Goal: Task Accomplishment & Management: Complete application form

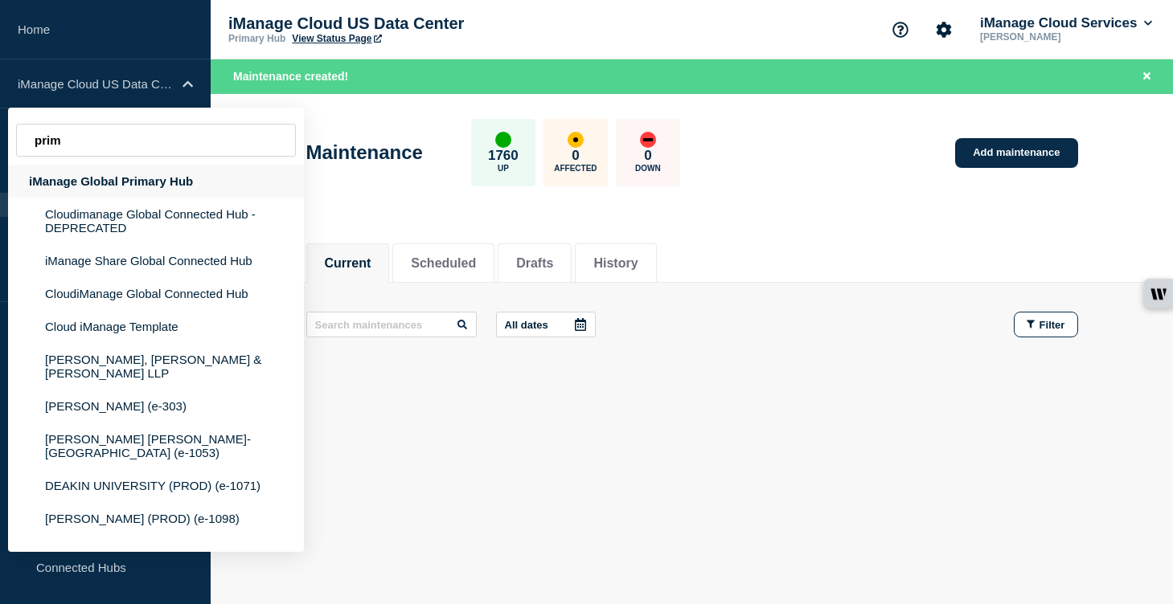
type input "prim"
click at [150, 192] on div "iManage Global Primary Hub" at bounding box center [156, 181] width 296 height 33
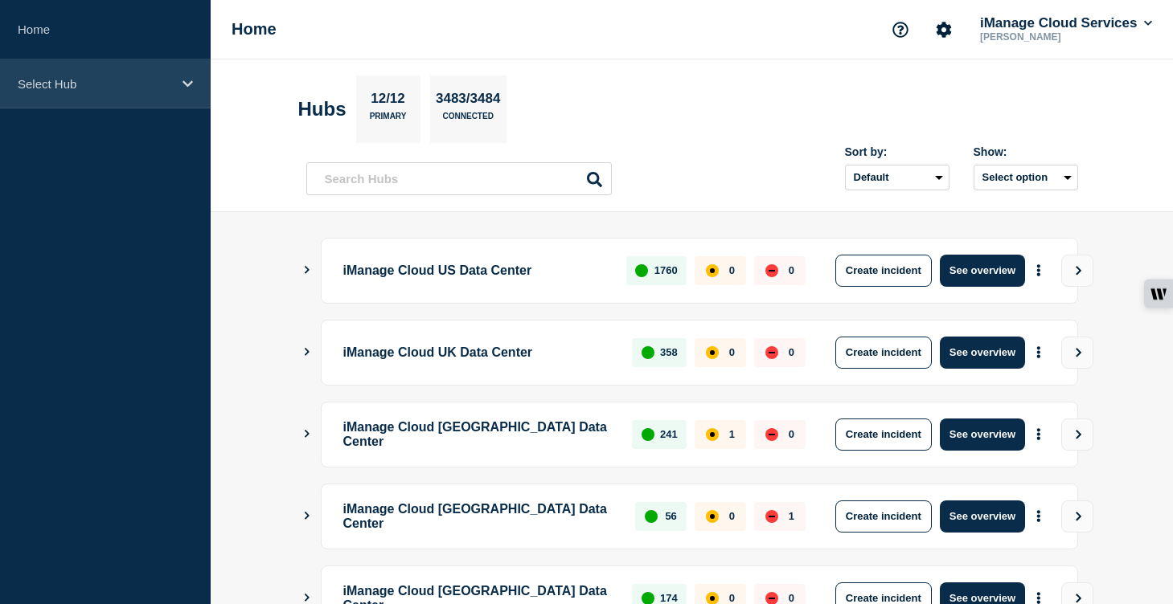
click at [161, 100] on div "Select Hub" at bounding box center [105, 83] width 211 height 49
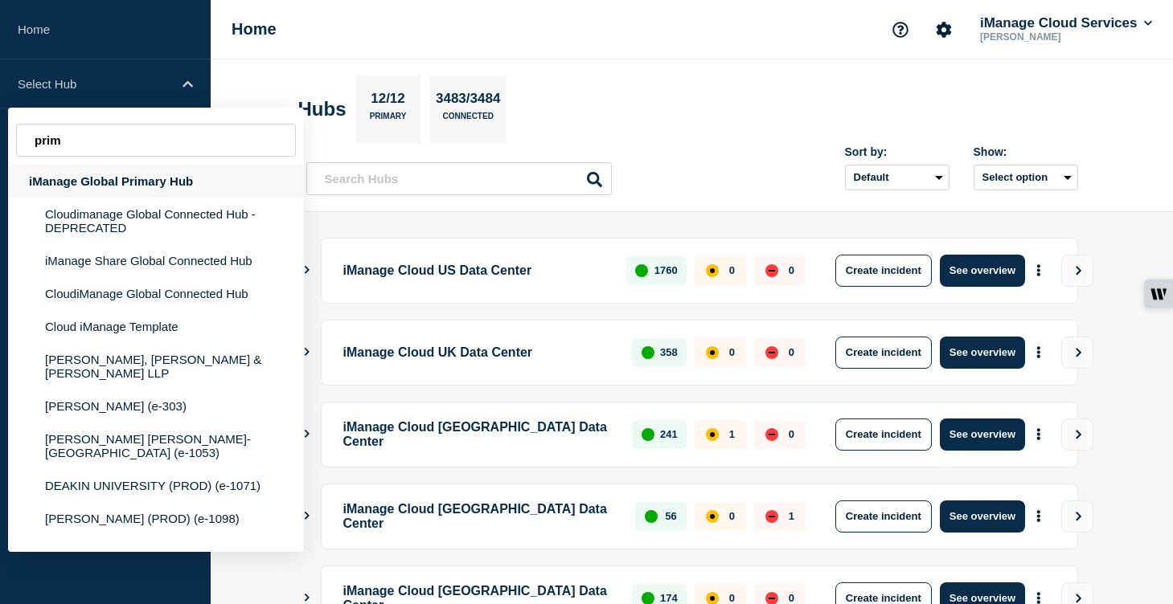
type input "prim"
click at [174, 191] on div "iManage Global Primary Hub" at bounding box center [156, 181] width 296 height 33
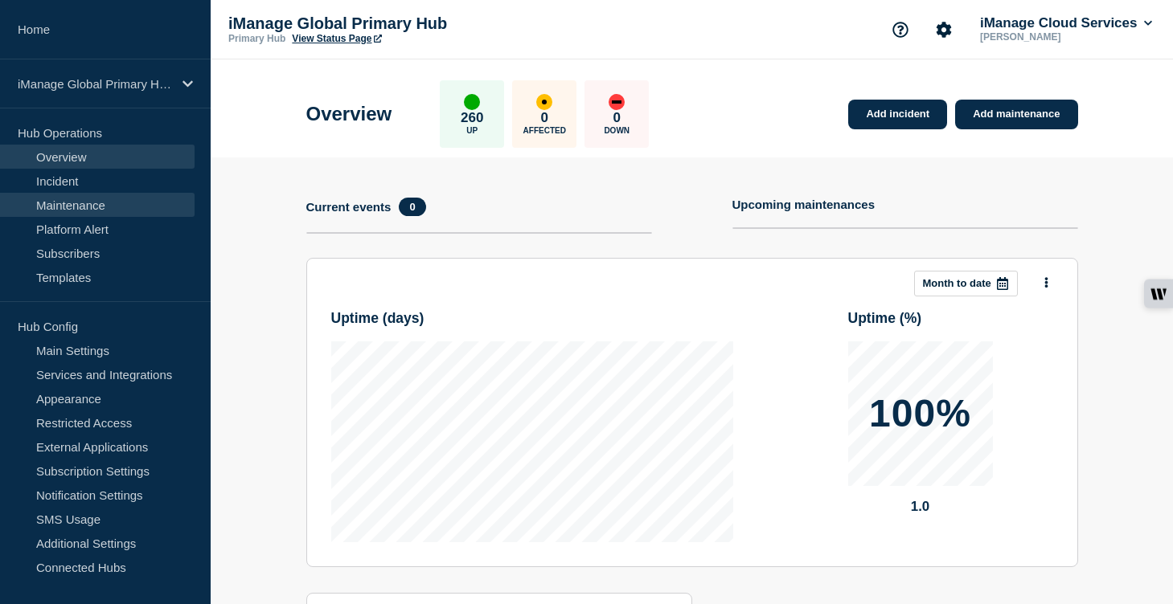
click at [111, 204] on link "Maintenance" at bounding box center [97, 205] width 195 height 24
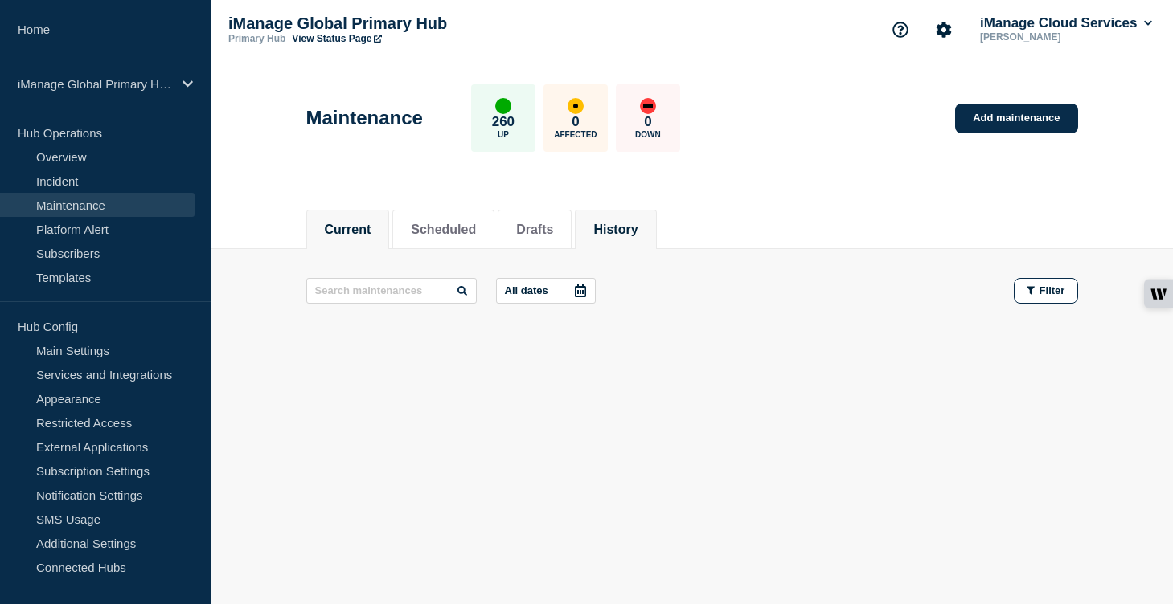
click at [621, 230] on button "History" at bounding box center [615, 230] width 44 height 14
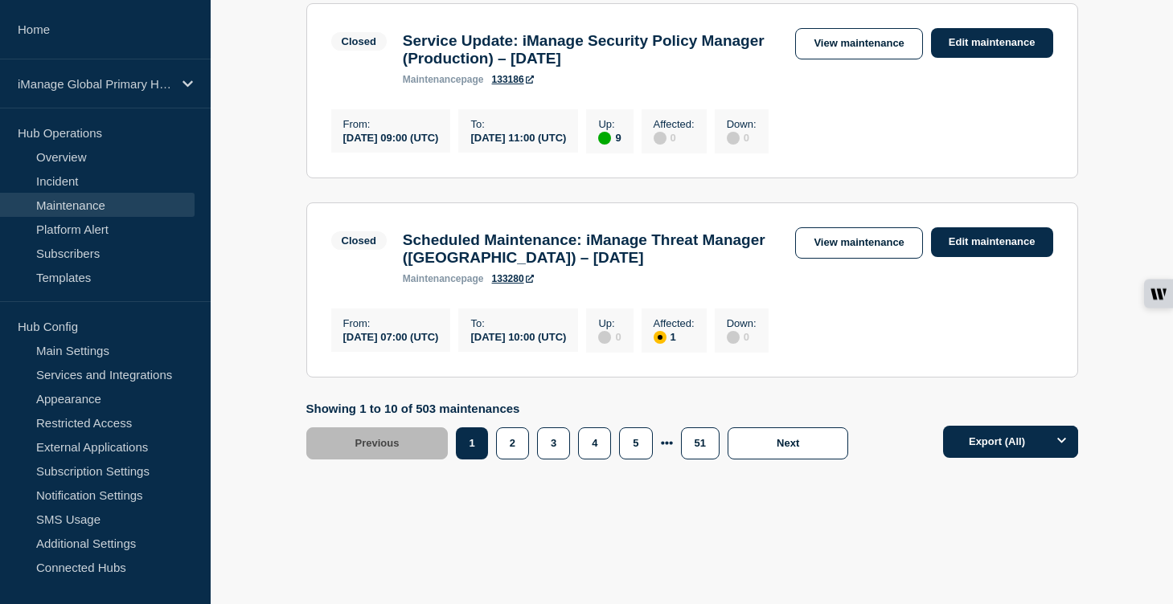
scroll to position [2030, 0]
click at [510, 449] on button "2" at bounding box center [512, 444] width 33 height 32
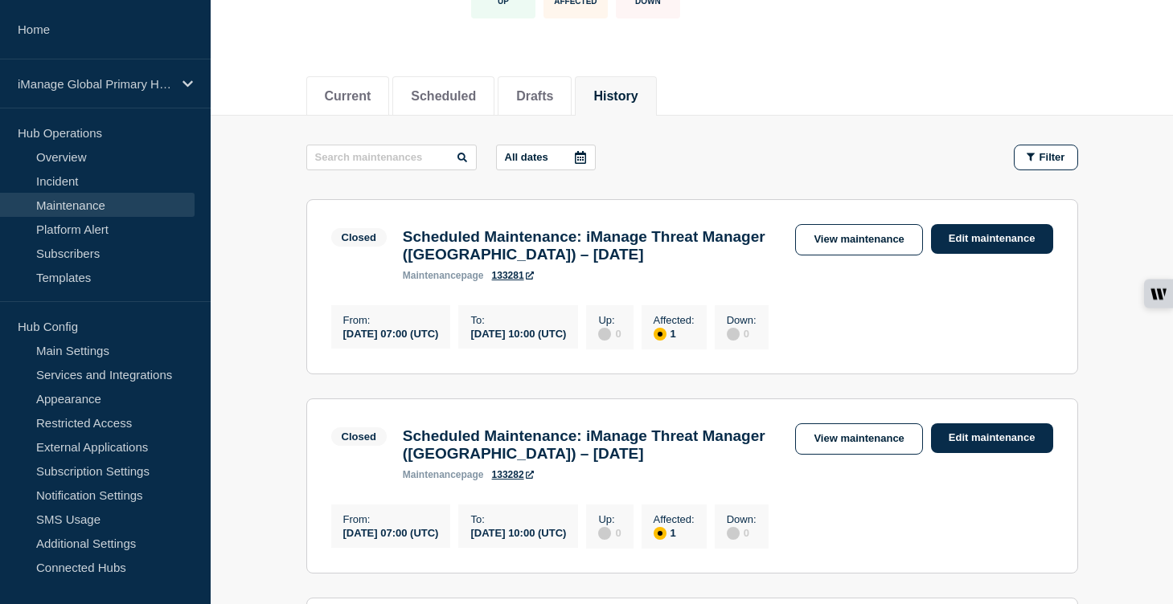
scroll to position [140, 0]
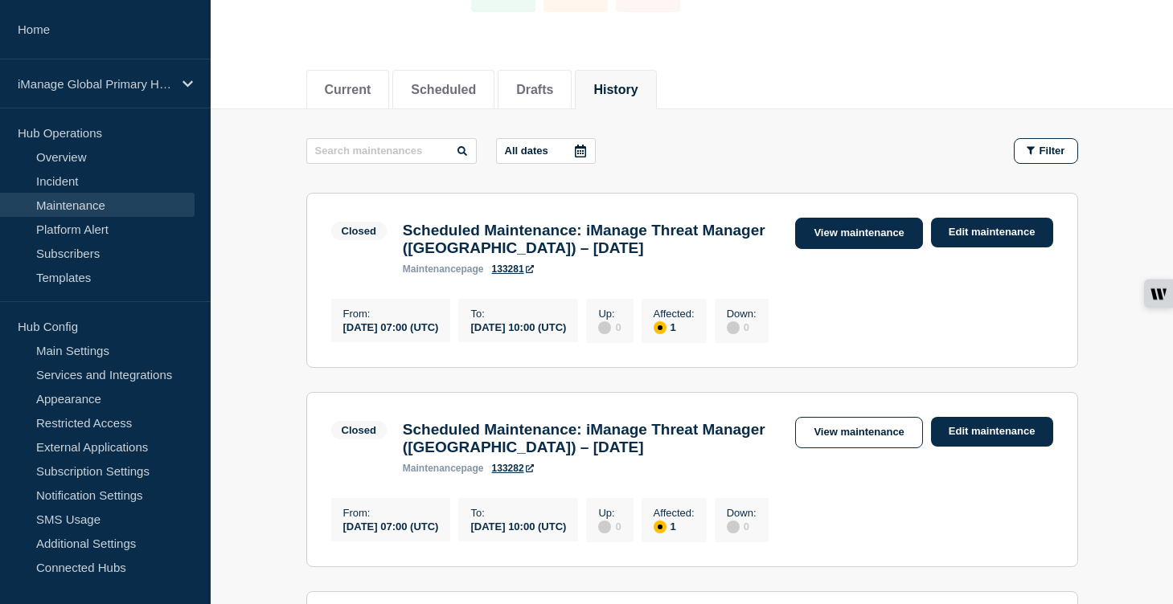
click at [860, 243] on link "View maintenance" at bounding box center [858, 233] width 127 height 31
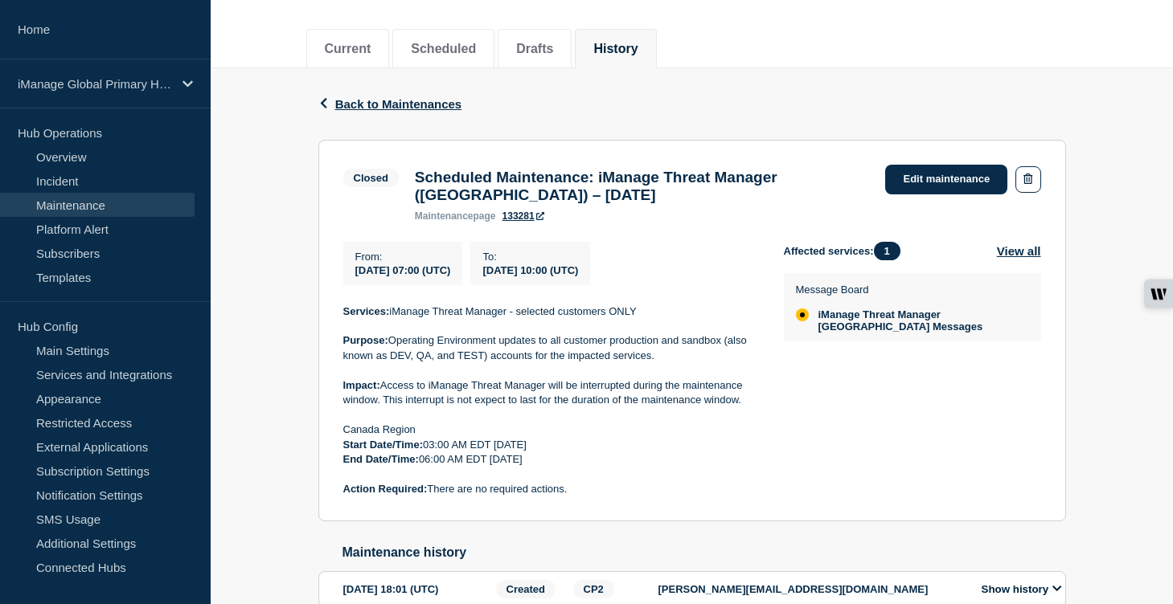
scroll to position [214, 0]
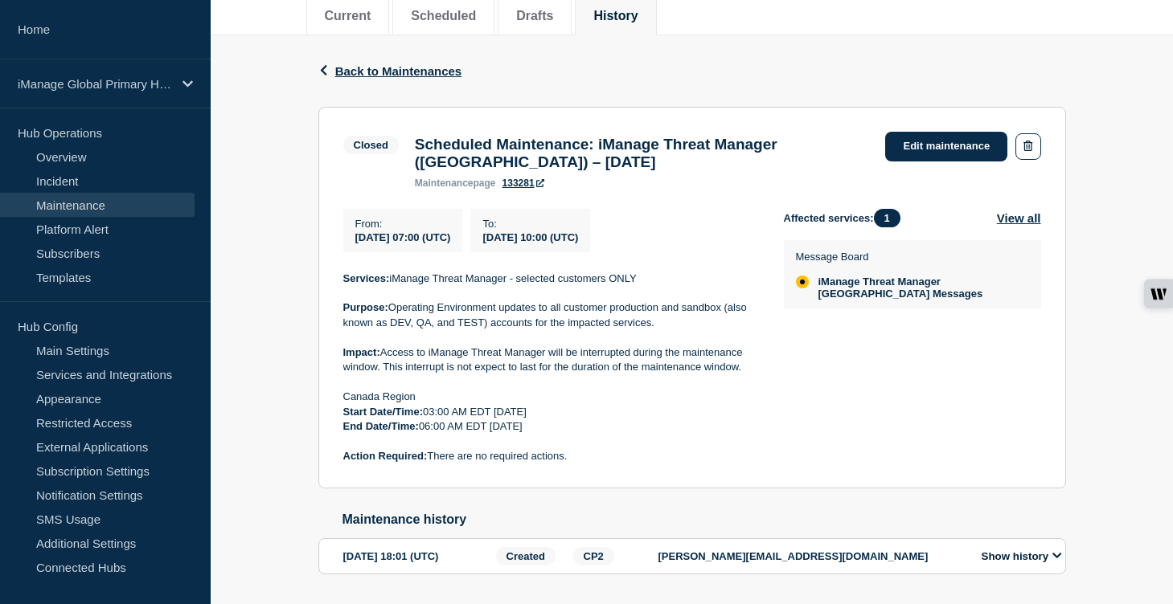
click at [416, 165] on h3 "Scheduled Maintenance: iManage Threat Manager ([GEOGRAPHIC_DATA]) – [DATE]" at bounding box center [642, 153] width 455 height 35
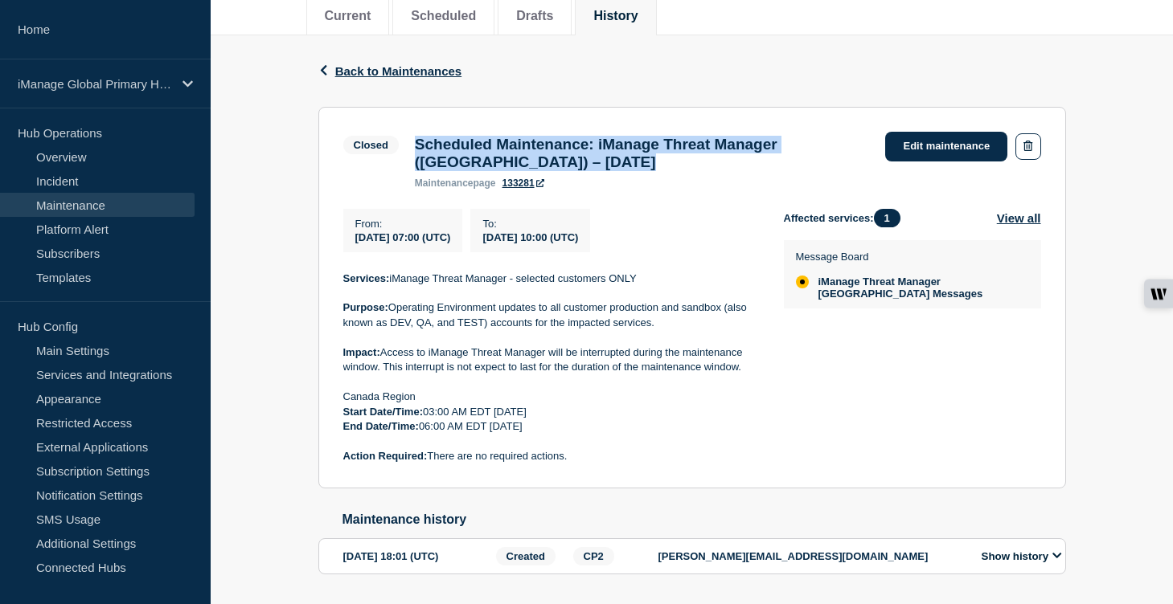
drag, startPoint x: 415, startPoint y: 148, endPoint x: 563, endPoint y: 171, distance: 149.7
click at [563, 171] on h3 "Scheduled Maintenance: iManage Threat Manager ([GEOGRAPHIC_DATA]) – [DATE]" at bounding box center [642, 153] width 455 height 35
copy h3 "Scheduled Maintenance: iManage Threat Manager ([GEOGRAPHIC_DATA]) – [DATE]"
drag, startPoint x: 582, startPoint y: 474, endPoint x: 336, endPoint y: 293, distance: 305.8
click at [336, 293] on section "Closed Scheduled Maintenance: iManage Threat Manager (Canada) – September 1, 20…" at bounding box center [692, 298] width 748 height 383
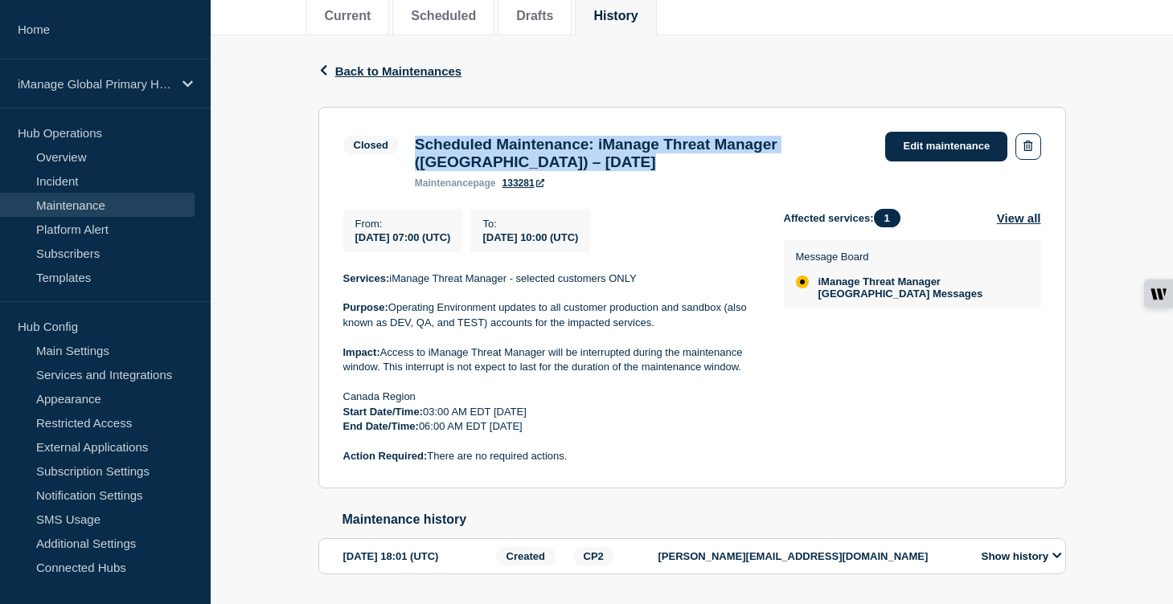
copy div "Services: iManage Threat Manager - selected customers ONLY Purpose: Operating E…"
drag, startPoint x: 537, startPoint y: 169, endPoint x: 414, endPoint y: 150, distance: 124.5
click at [415, 150] on h3 "Scheduled Maintenance: iManage Threat Manager ([GEOGRAPHIC_DATA]) – [DATE]" at bounding box center [642, 153] width 455 height 35
copy h3 "Scheduled Maintenance: iManage Threat Manager ([GEOGRAPHIC_DATA]) – [DATE]"
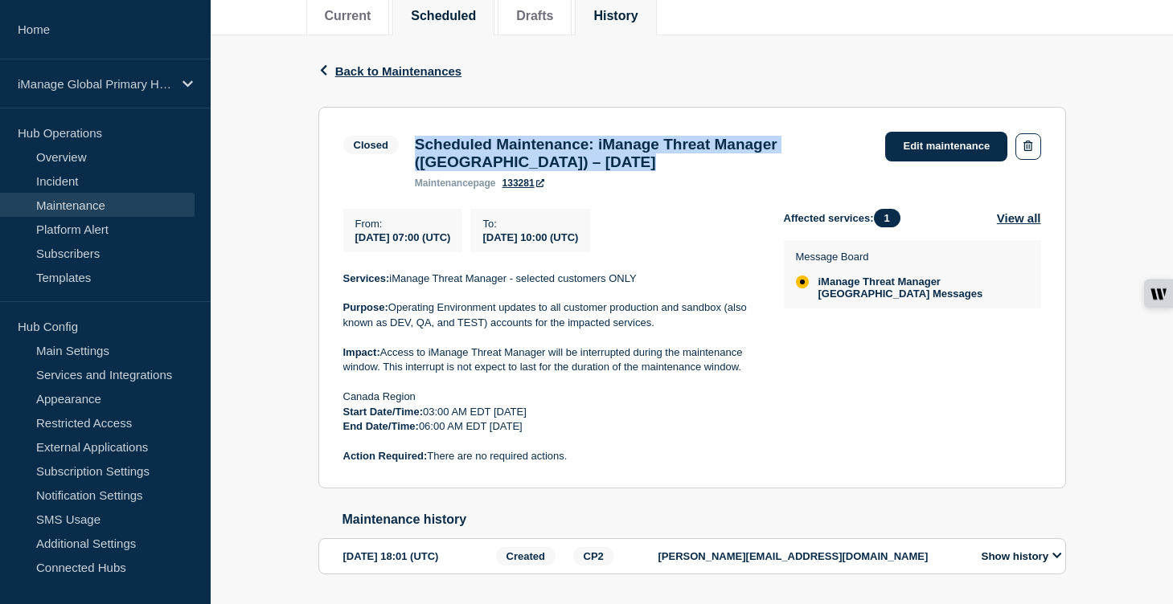
click at [443, 9] on button "Scheduled" at bounding box center [443, 16] width 65 height 14
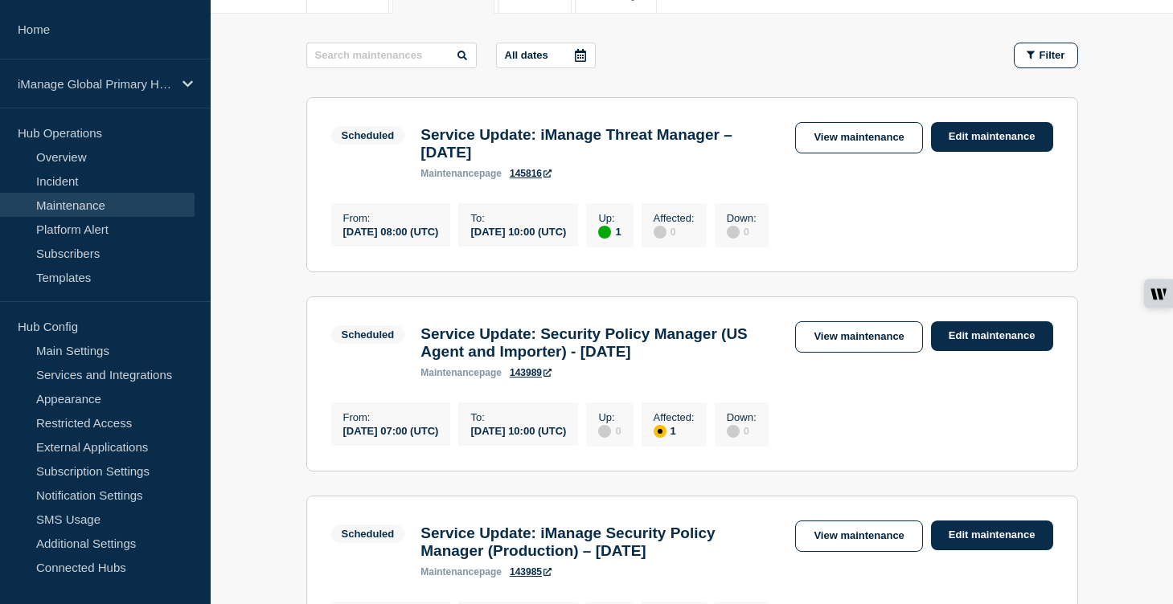
scroll to position [246, 0]
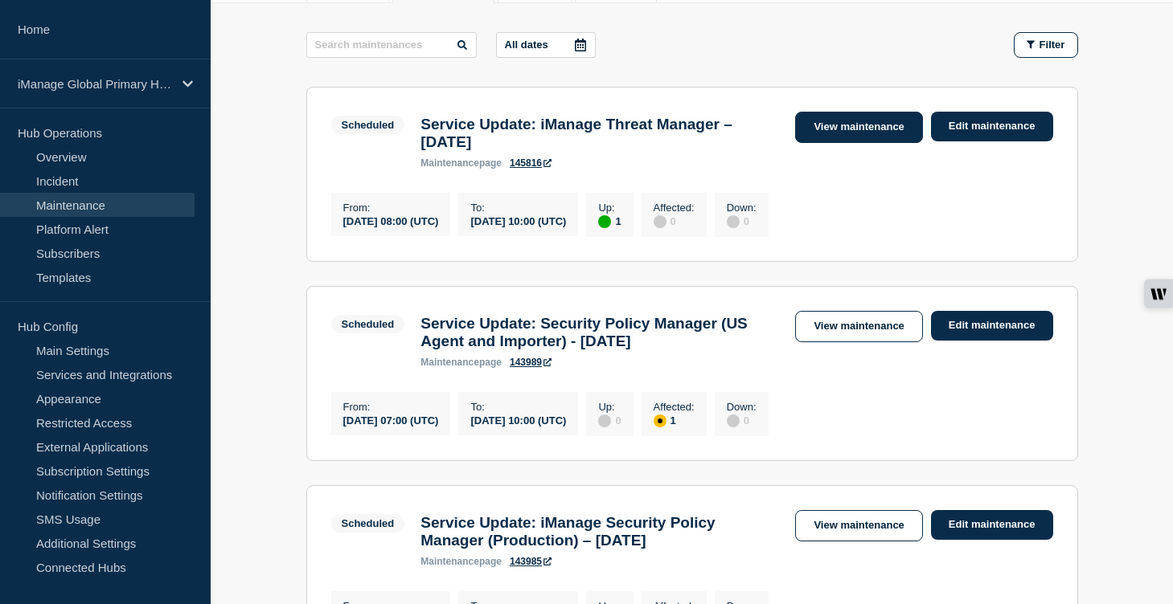
click at [840, 135] on link "View maintenance" at bounding box center [858, 127] width 127 height 31
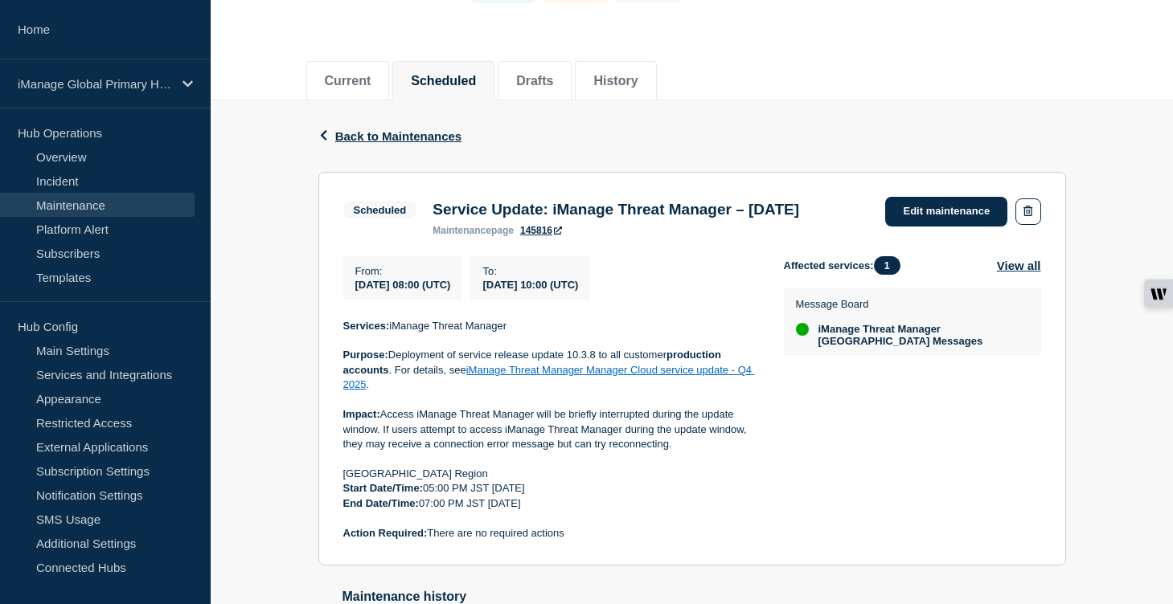
scroll to position [150, 0]
click at [358, 142] on span "Back to Maintenances" at bounding box center [398, 136] width 127 height 14
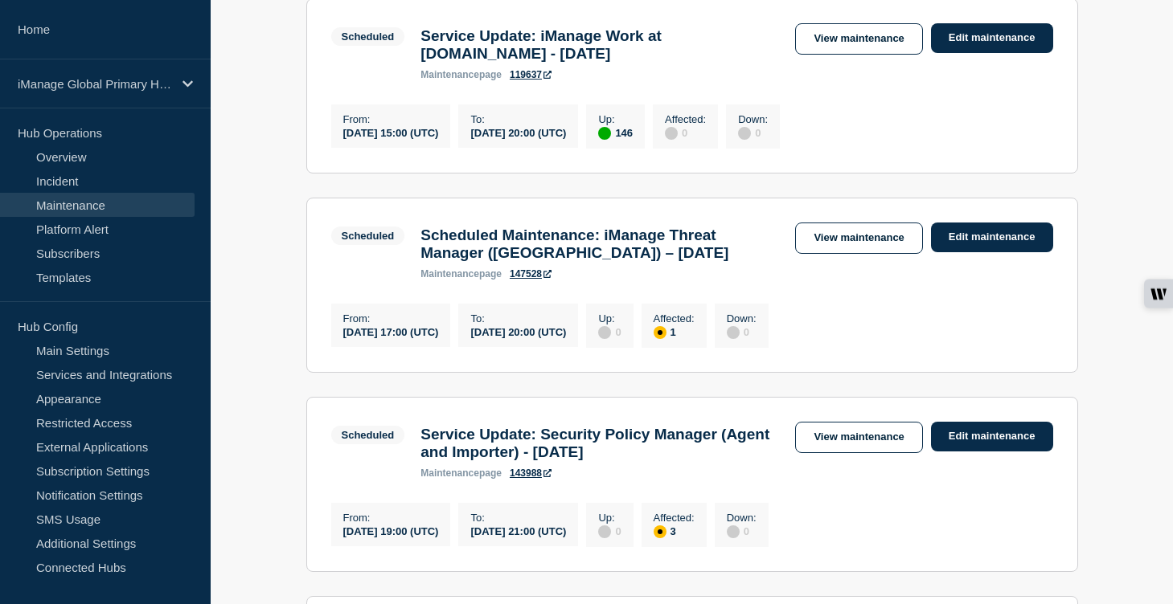
scroll to position [1115, 0]
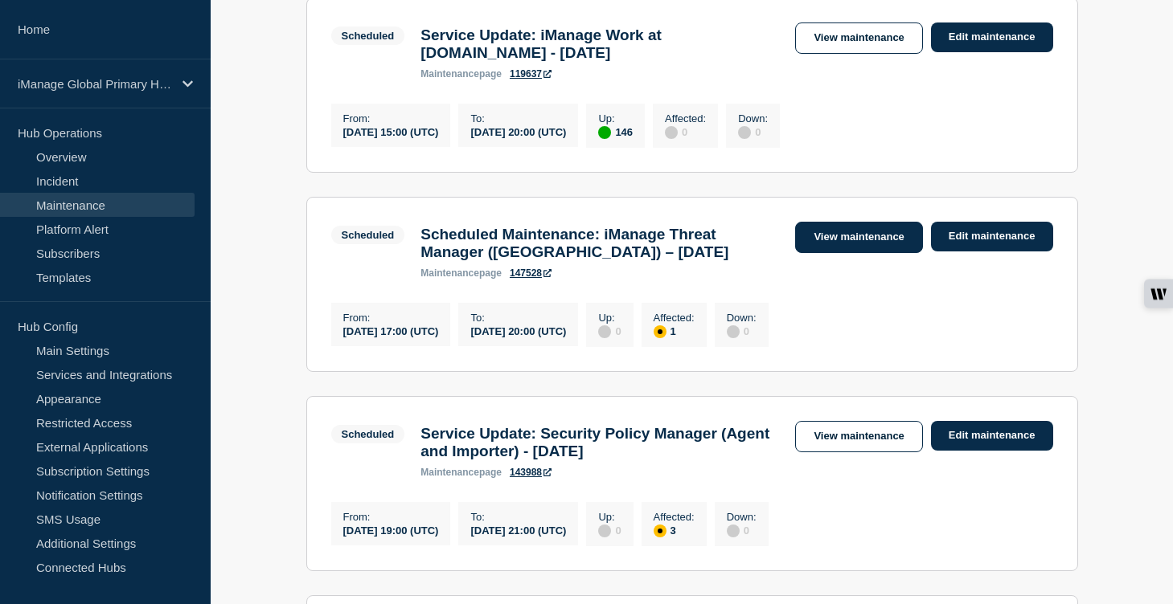
click at [876, 253] on link "View maintenance" at bounding box center [858, 237] width 127 height 31
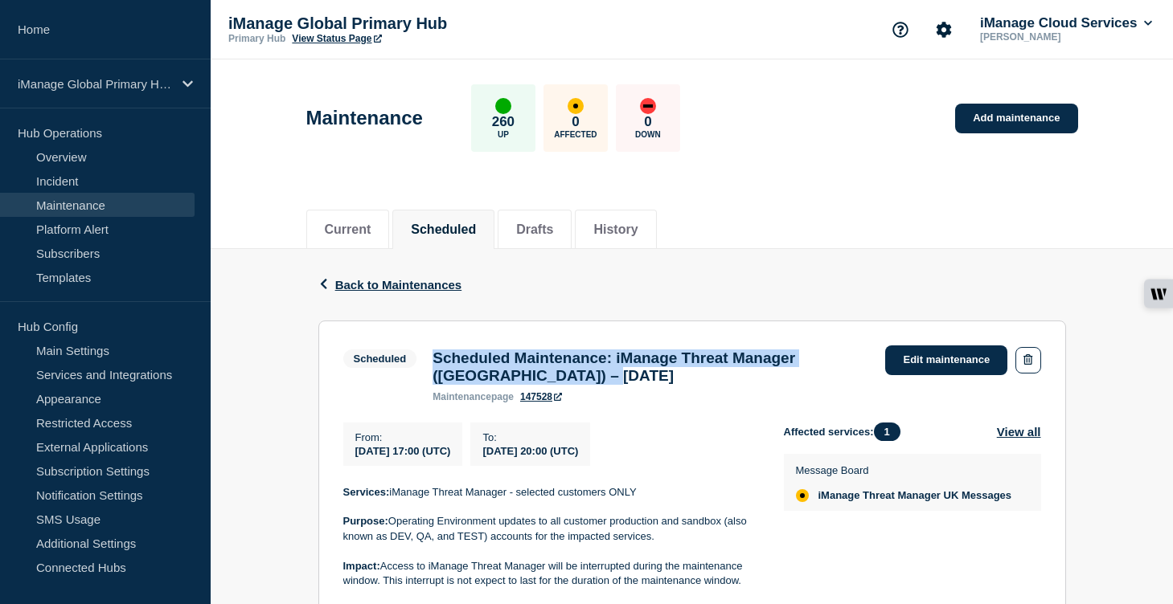
drag, startPoint x: 551, startPoint y: 389, endPoint x: 424, endPoint y: 369, distance: 128.6
click at [424, 369] on div "Scheduled Maintenance: iManage Threat Manager (UK) – October 7, 2025 maintenanc…" at bounding box center [650, 376] width 453 height 53
copy h3 "Scheduled Maintenance: iManage Threat Manager ([GEOGRAPHIC_DATA]) – [DATE]"
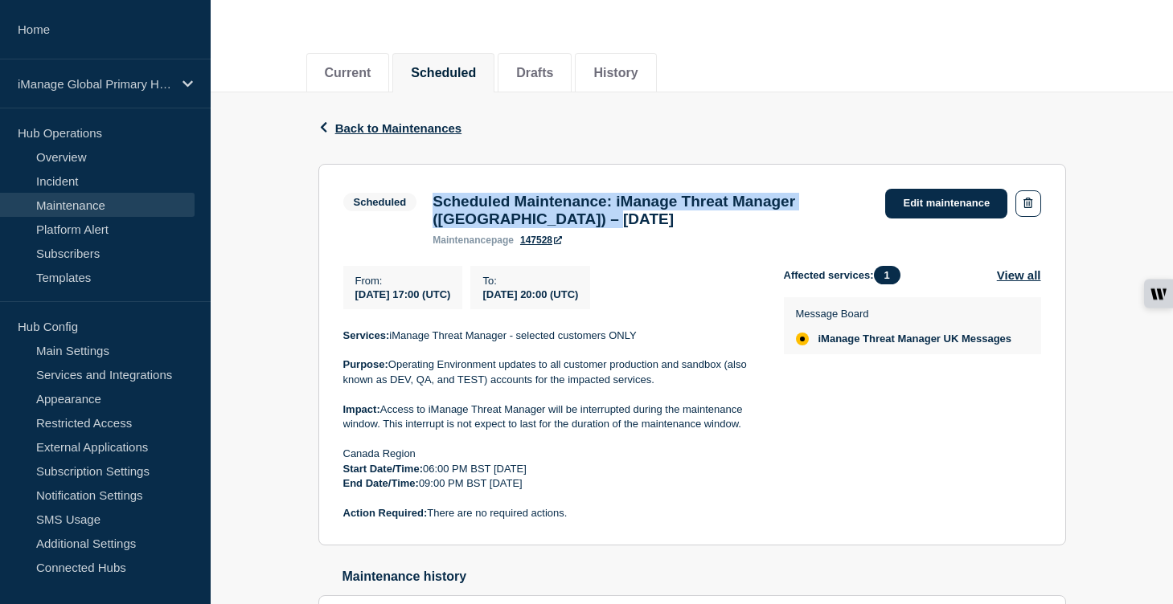
scroll to position [280, 0]
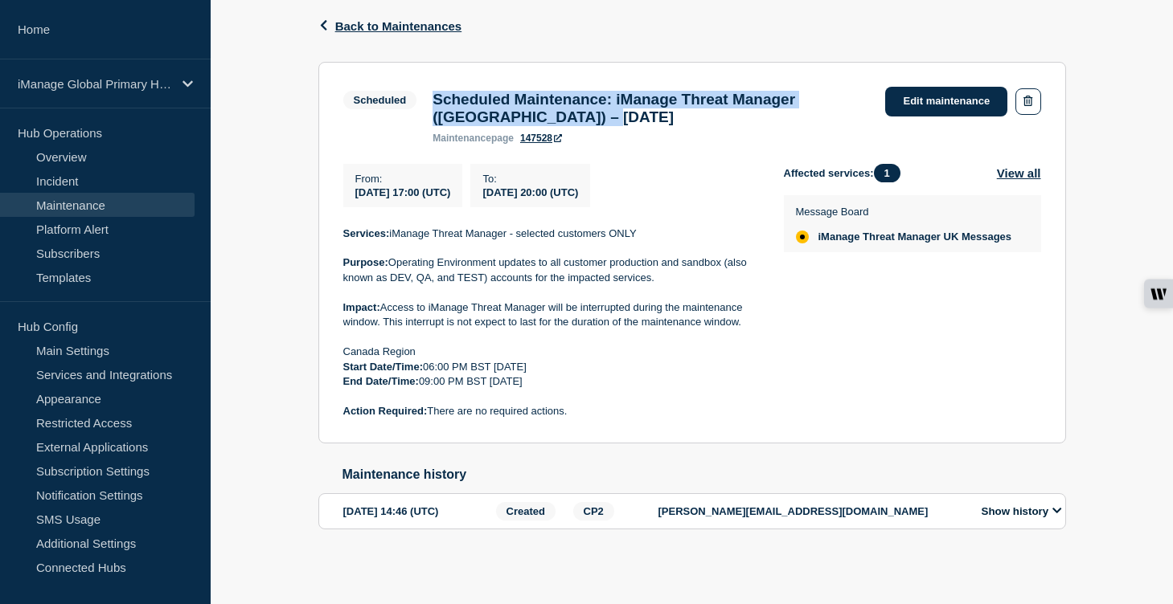
drag, startPoint x: 584, startPoint y: 405, endPoint x: 330, endPoint y: 229, distance: 309.0
click at [330, 229] on section "Scheduled Scheduled Maintenance: iManage Threat Manager (UK) – October 7, 2025 …" at bounding box center [692, 253] width 748 height 383
copy div "Services: iManage Threat Manager - selected customers ONLY Purpose: Operating E…"
drag, startPoint x: 549, startPoint y: 101, endPoint x: 432, endPoint y: 84, distance: 117.9
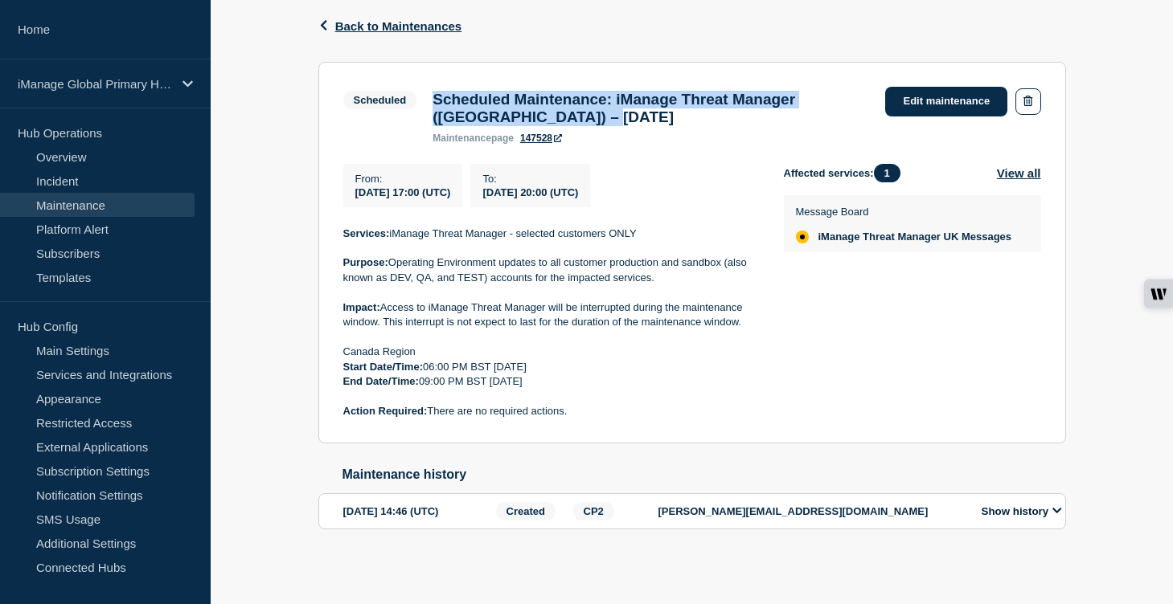
click at [432, 91] on h3 "Scheduled Maintenance: iManage Threat Manager ([GEOGRAPHIC_DATA]) – [DATE]" at bounding box center [650, 108] width 436 height 35
copy h3 "Scheduled Maintenance: iManage Threat Manager ([GEOGRAPHIC_DATA]) – [DATE]"
drag, startPoint x: 568, startPoint y: 408, endPoint x: 333, endPoint y: 211, distance: 306.5
click at [333, 211] on section "Scheduled Scheduled Maintenance: iManage Threat Manager (UK) – October 7, 2025 …" at bounding box center [692, 253] width 748 height 383
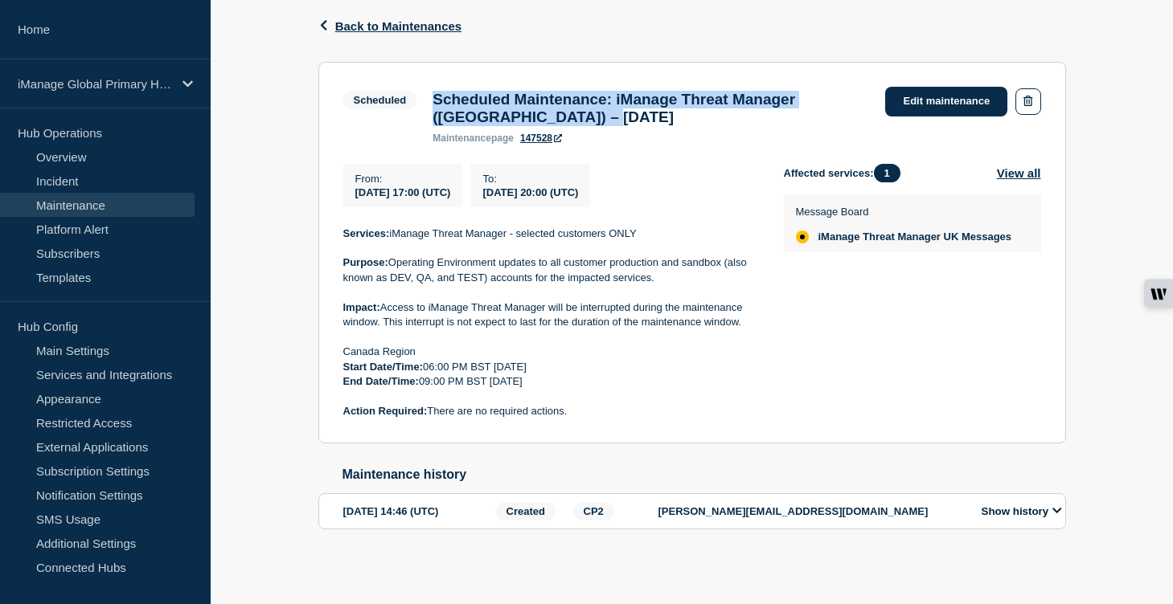
copy div "Services: iManage Threat Manager - selected customers ONLY Purpose: Operating E…"
drag, startPoint x: 557, startPoint y: 107, endPoint x: 427, endPoint y: 91, distance: 131.2
click at [427, 91] on div "Scheduled Maintenance: iManage Threat Manager (UK) – October 7, 2025 maintenanc…" at bounding box center [650, 117] width 453 height 53
drag, startPoint x: 576, startPoint y: 409, endPoint x: 314, endPoint y: 230, distance: 316.8
click at [314, 230] on div "Back Back to Maintenances Scheduled Scheduled Maintenance: iManage Threat Manag…" at bounding box center [692, 285] width 772 height 590
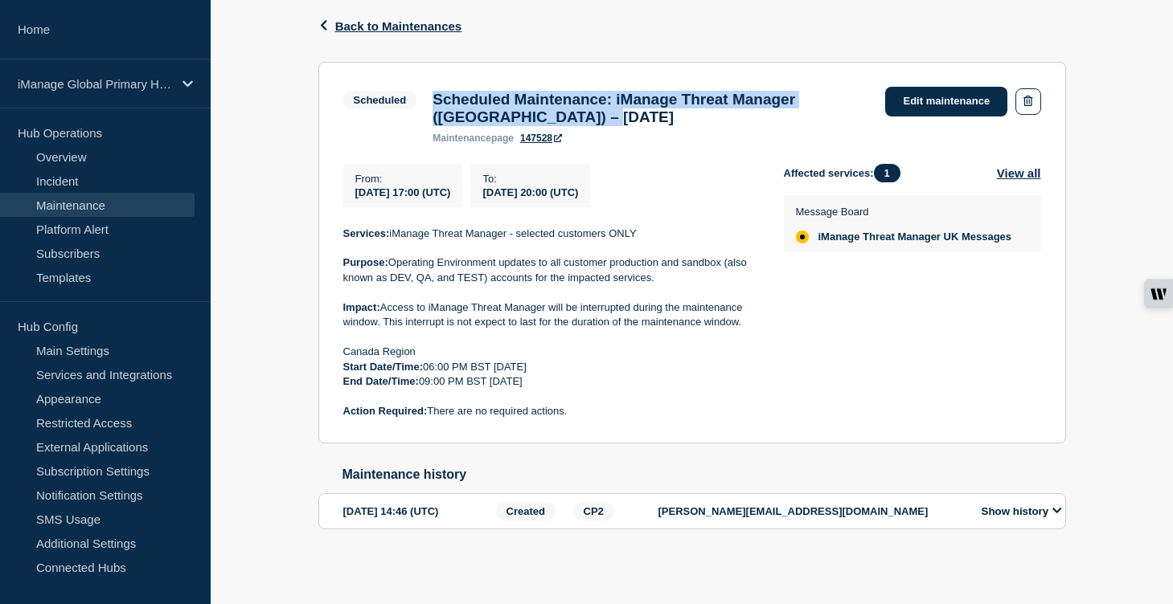
drag, startPoint x: 556, startPoint y: 100, endPoint x: 431, endPoint y: 82, distance: 126.7
click at [432, 91] on h3 "Scheduled Maintenance: iManage Threat Manager ([GEOGRAPHIC_DATA]) – [DATE]" at bounding box center [650, 108] width 436 height 35
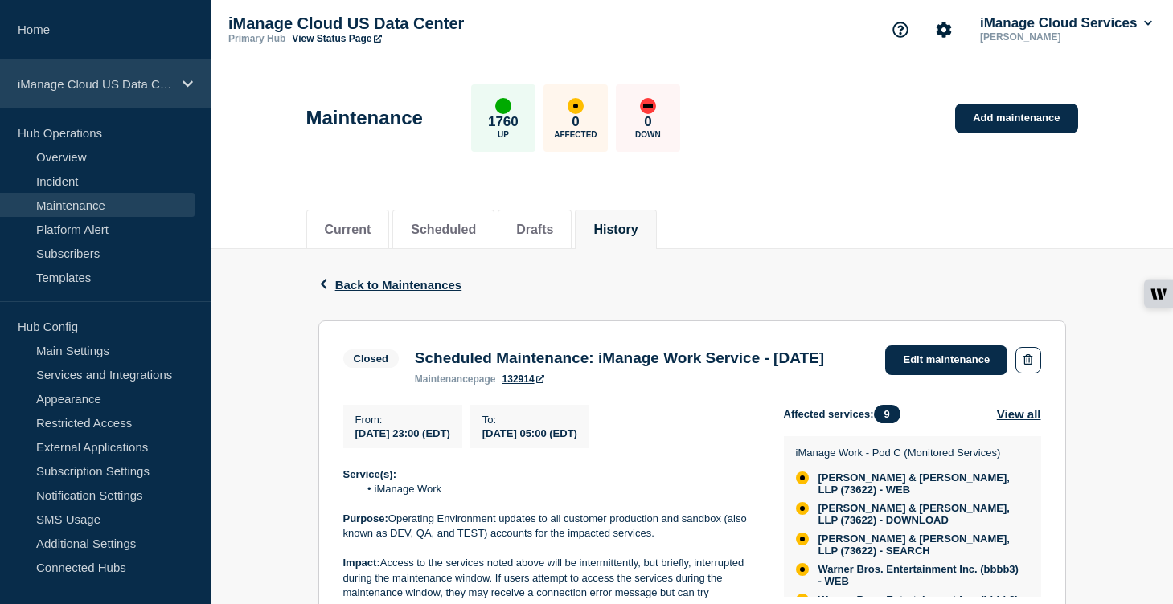
click at [177, 76] on div "iManage Cloud US Data Center" at bounding box center [105, 83] width 211 height 49
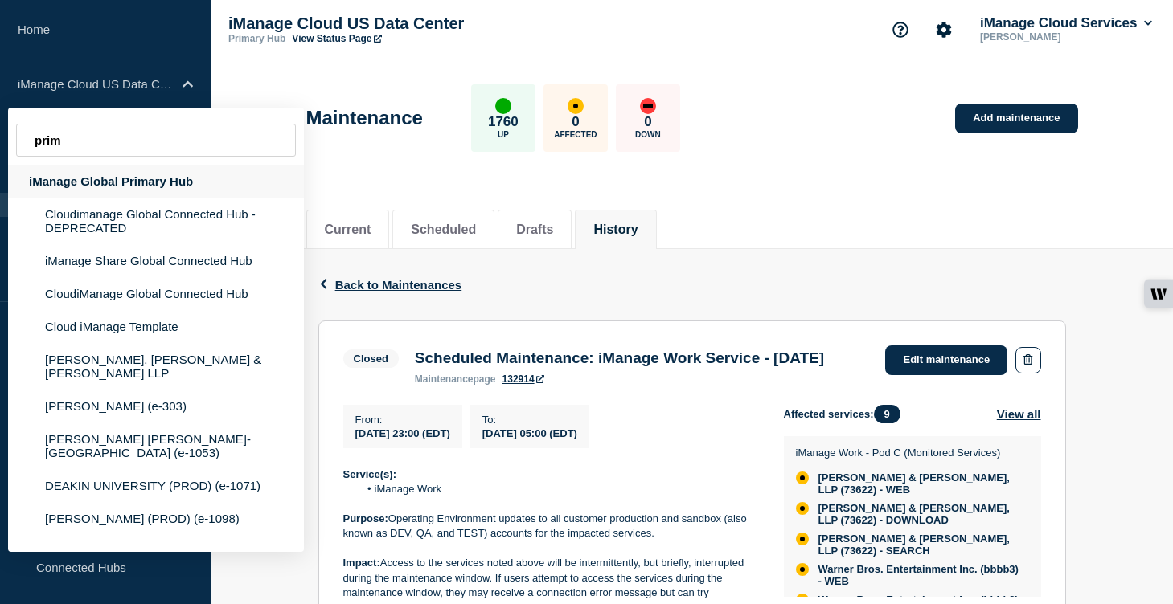
type input "prim"
click at [170, 186] on div "iManage Global Primary Hub" at bounding box center [156, 181] width 296 height 33
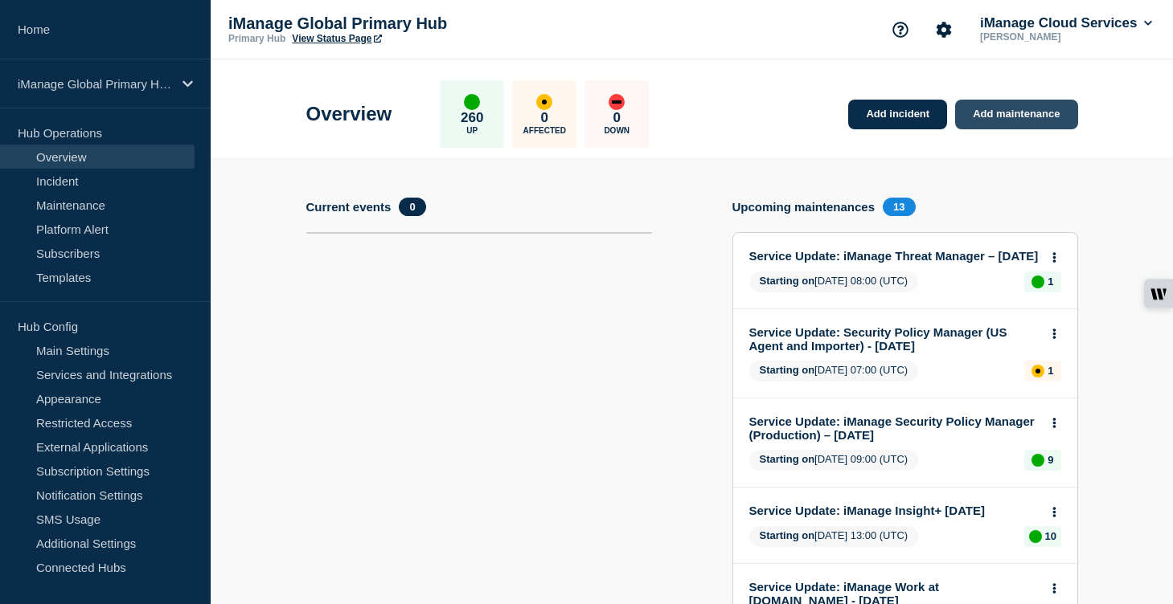
click at [1024, 123] on link "Add maintenance" at bounding box center [1016, 115] width 122 height 30
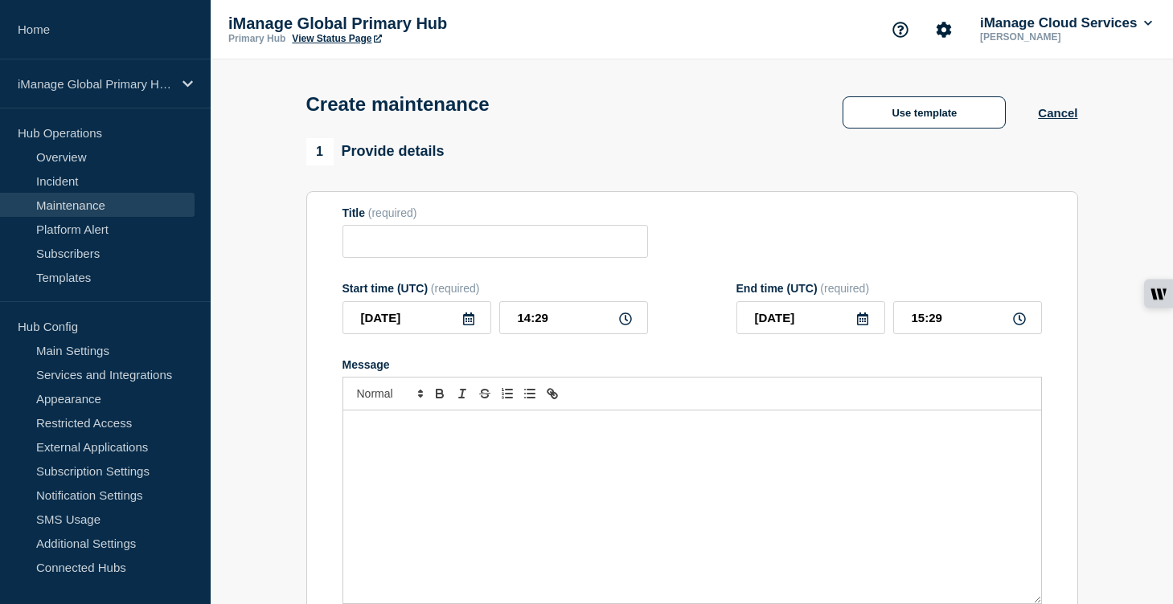
checkbox input "true"
click at [405, 258] on input "Title" at bounding box center [494, 241] width 305 height 33
paste input "Scheduled Maintenance: iManage Threat Manager ([GEOGRAPHIC_DATA]) – [DATE]"
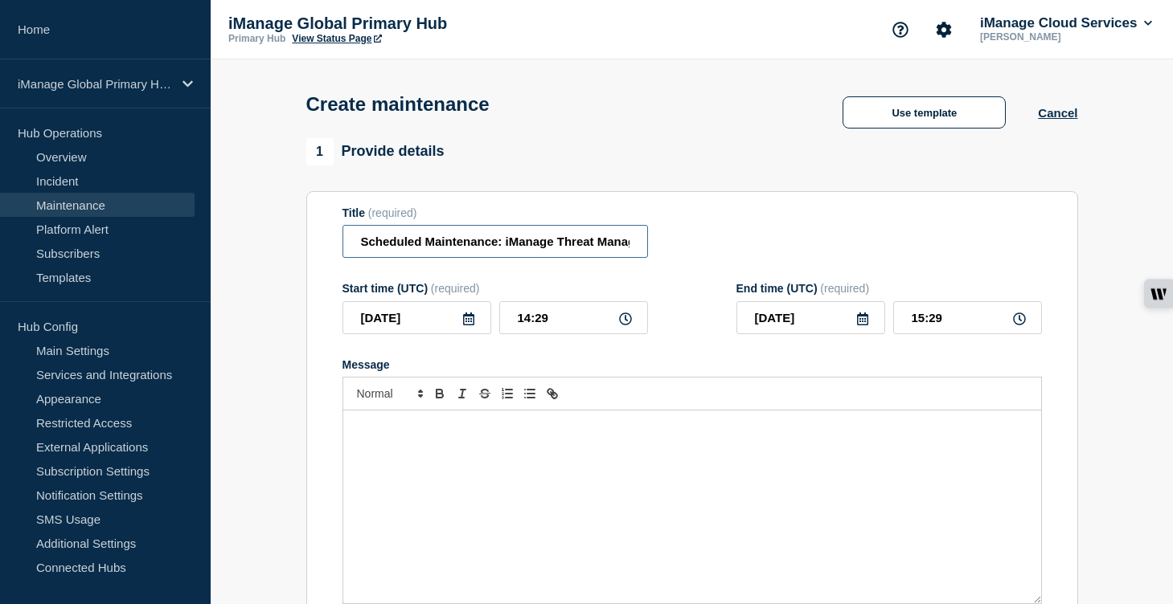
scroll to position [0, 191]
drag, startPoint x: 574, startPoint y: 248, endPoint x: 522, endPoint y: 248, distance: 52.3
click at [522, 248] on input "Scheduled Maintenance: iManage Threat Manager ([GEOGRAPHIC_DATA]) – [DATE]" at bounding box center [494, 241] width 305 height 33
click at [551, 249] on input "Scheduled Maintenance: iManage Threat Manager ([GEOGRAPHIC_DATA]) – [DATE]" at bounding box center [494, 241] width 305 height 33
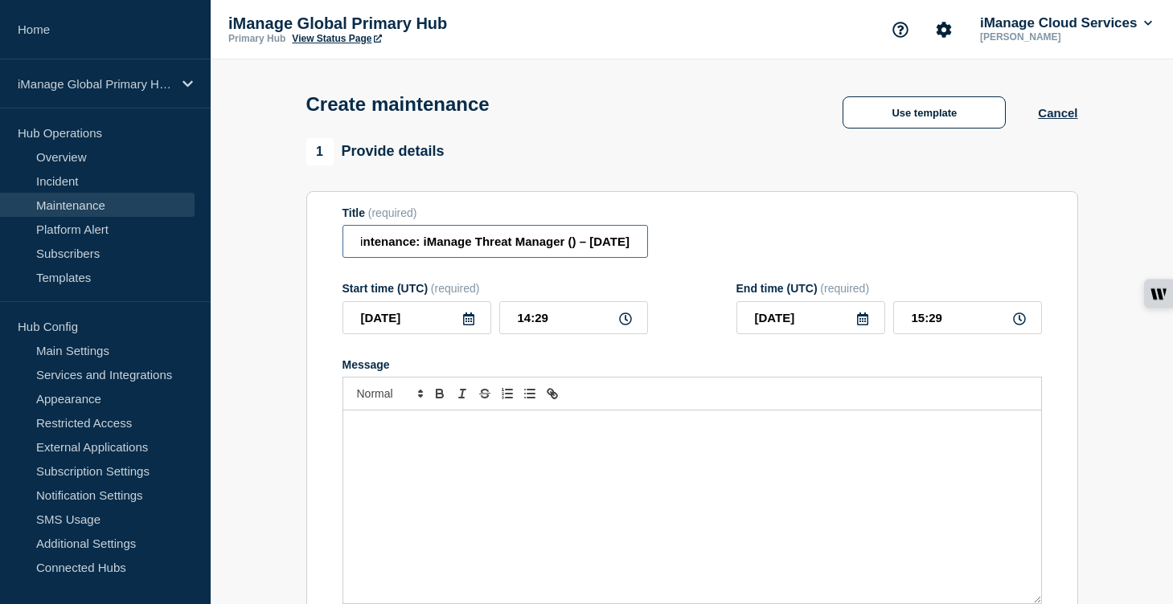
scroll to position [0, 133]
type input "Scheduled Maintenance: iManage Threat Manager ([GEOGRAPHIC_DATA]) – [DATE]"
click at [472, 326] on icon at bounding box center [468, 319] width 13 height 13
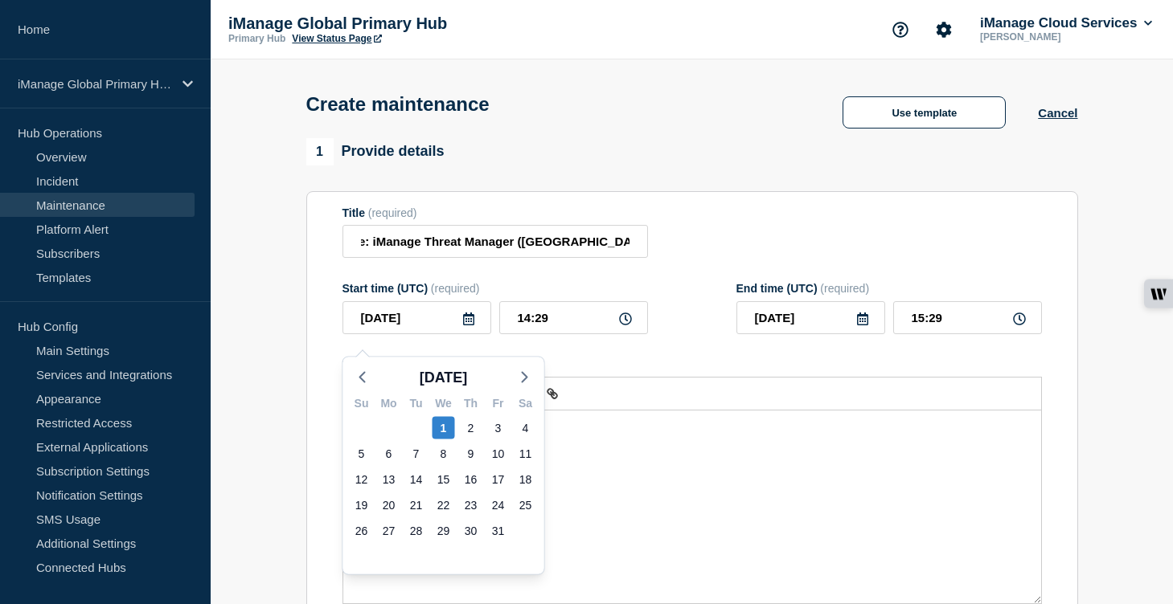
scroll to position [0, 0]
click at [523, 374] on polyline "button" at bounding box center [524, 378] width 5 height 10
click at [360, 378] on polyline "button" at bounding box center [362, 378] width 5 height 10
click at [397, 453] on div "6" at bounding box center [389, 454] width 23 height 23
type input "[DATE]"
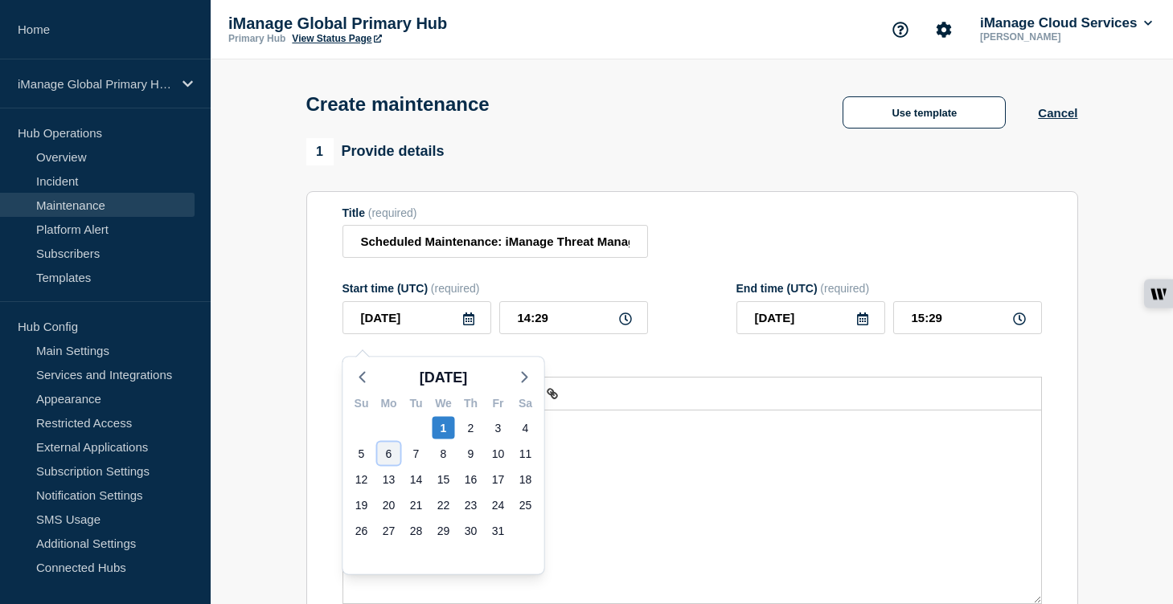
type input "[DATE]"
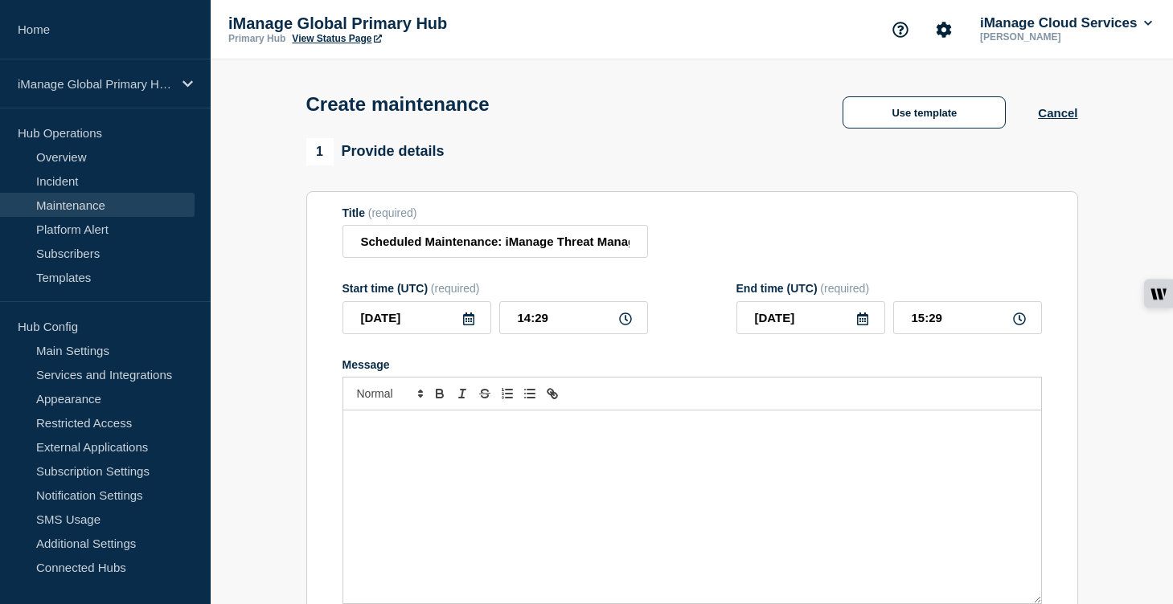
click at [431, 482] on div "Message" at bounding box center [692, 507] width 698 height 193
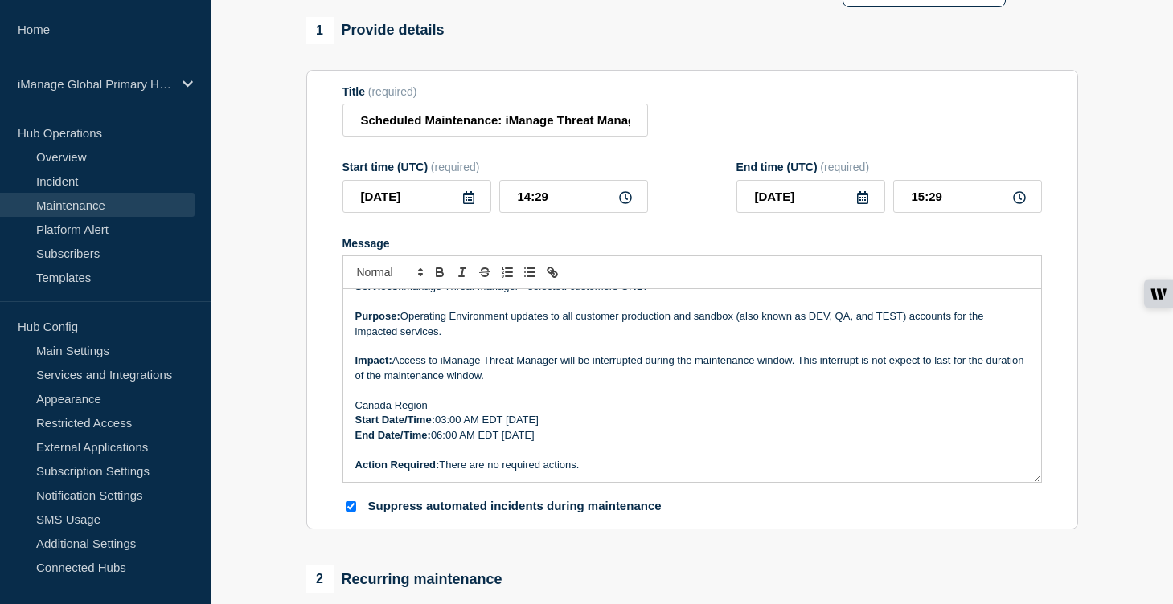
scroll to position [138, 0]
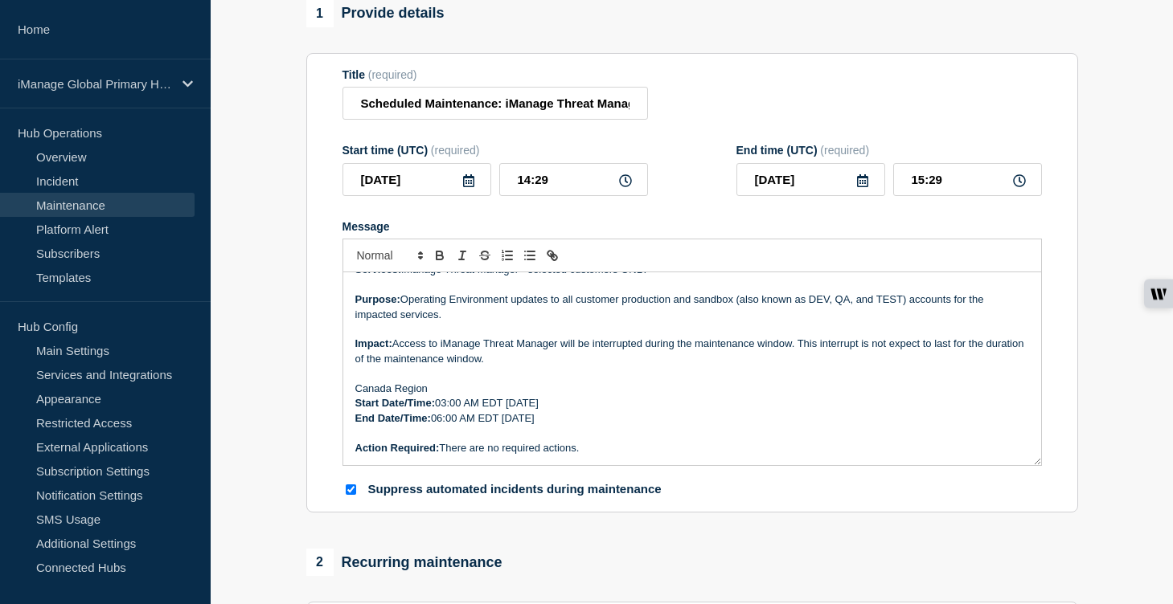
drag, startPoint x: 603, startPoint y: 420, endPoint x: 551, endPoint y: 420, distance: 51.4
click at [551, 411] on p "Start Date/Time: 03:00 AM EDT [DATE]" at bounding box center [692, 403] width 674 height 14
click at [584, 426] on p "End Date/Time: 06:00 AM EDT [DATE]" at bounding box center [692, 419] width 674 height 14
click at [497, 411] on p "Start Date/Time: 03:00 AM EDT [DATE]" at bounding box center [692, 403] width 674 height 14
click at [494, 426] on p "End Date/Time: 06:00 AM EDT [DATE]" at bounding box center [692, 419] width 674 height 14
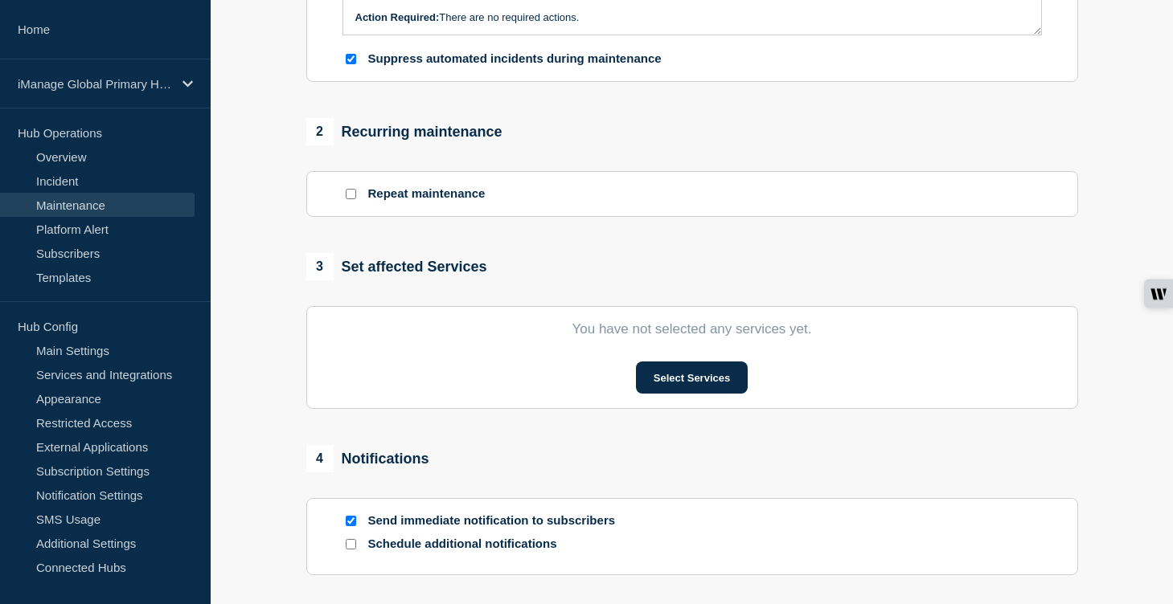
scroll to position [618, 0]
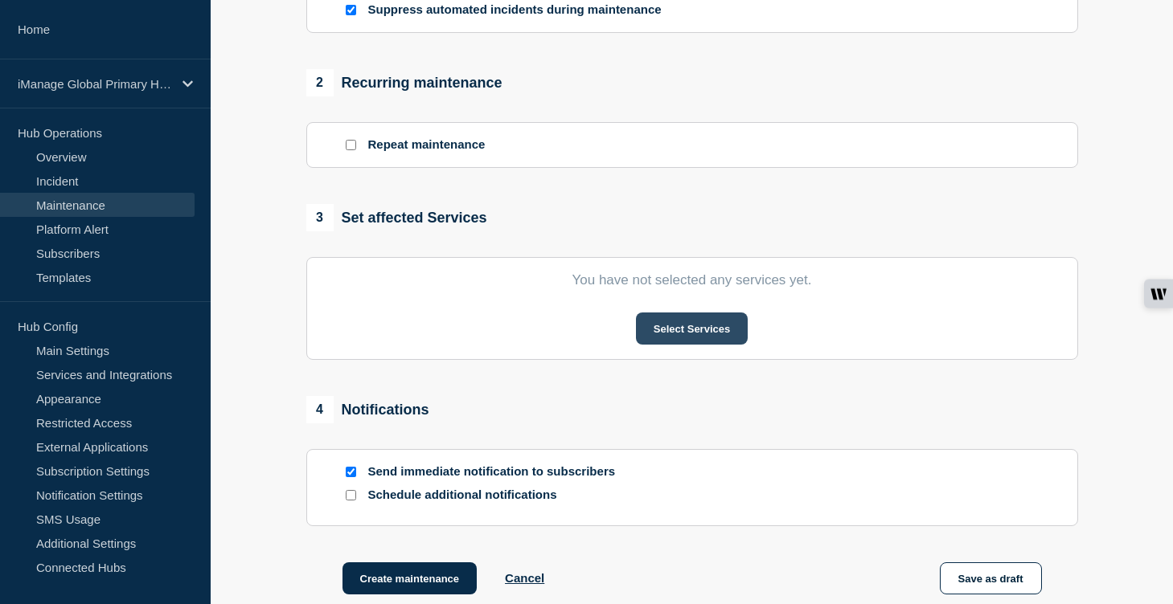
click at [712, 343] on button "Select Services" at bounding box center [692, 329] width 112 height 32
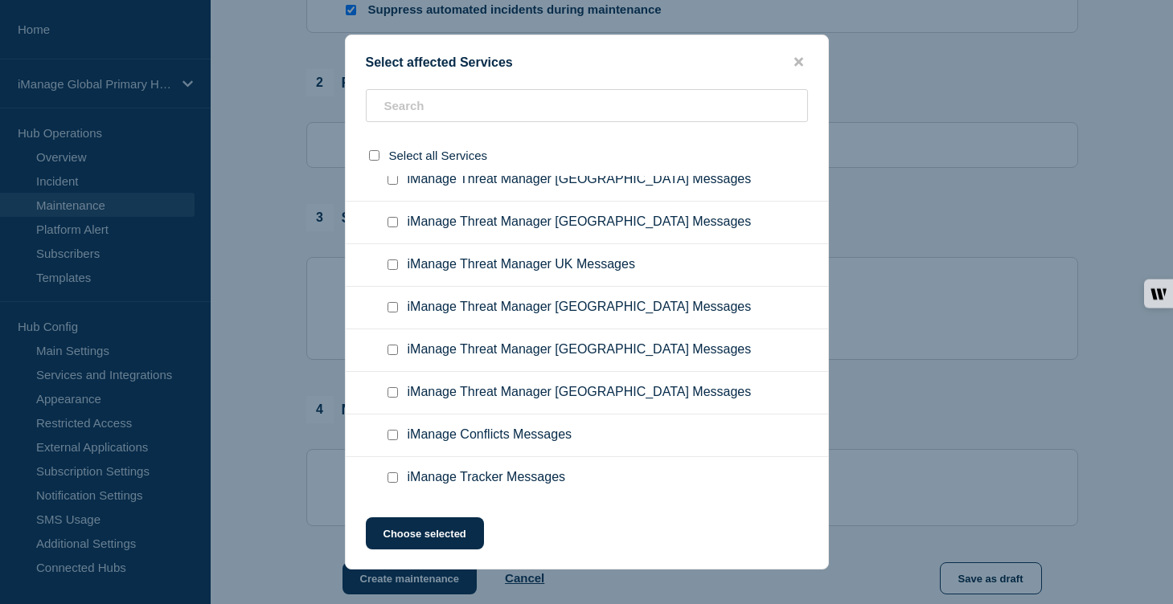
scroll to position [11078, 0]
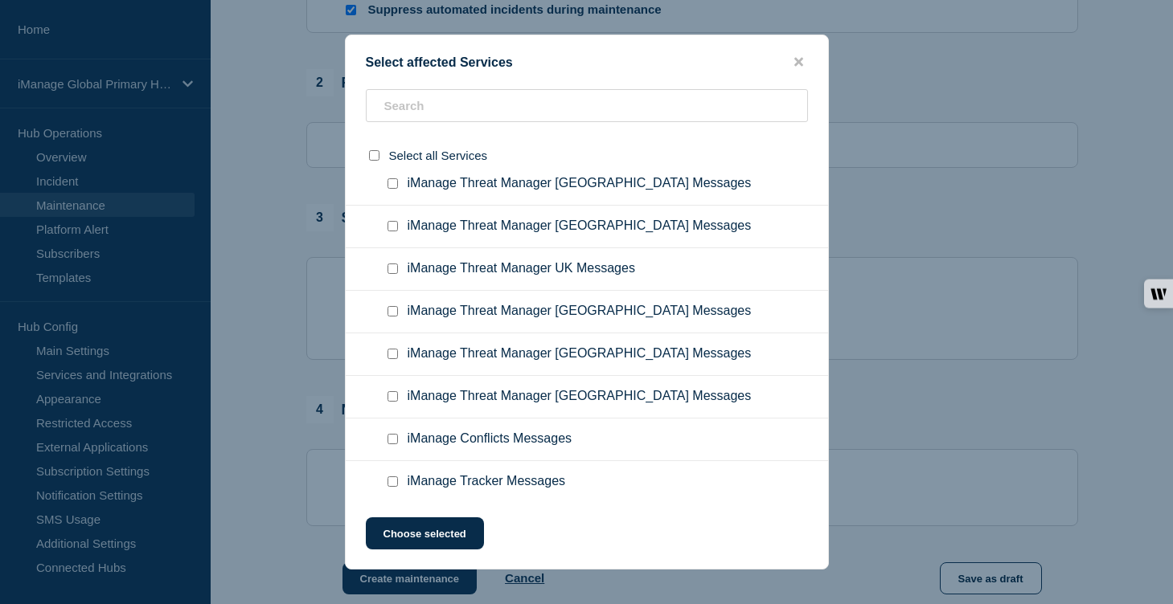
click at [395, 18] on input "iManage Threat Manager Brazil Messages checkbox" at bounding box center [392, 13] width 10 height 10
checkbox input "true"
click at [462, 528] on button "Choose selected" at bounding box center [425, 534] width 118 height 32
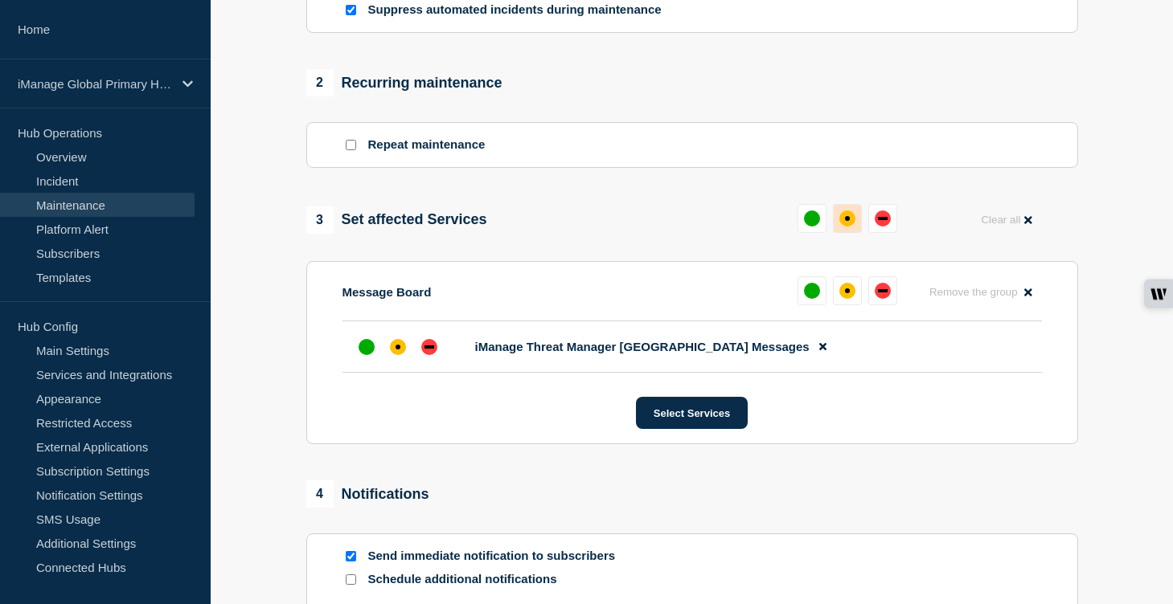
click at [853, 233] on button at bounding box center [847, 218] width 29 height 29
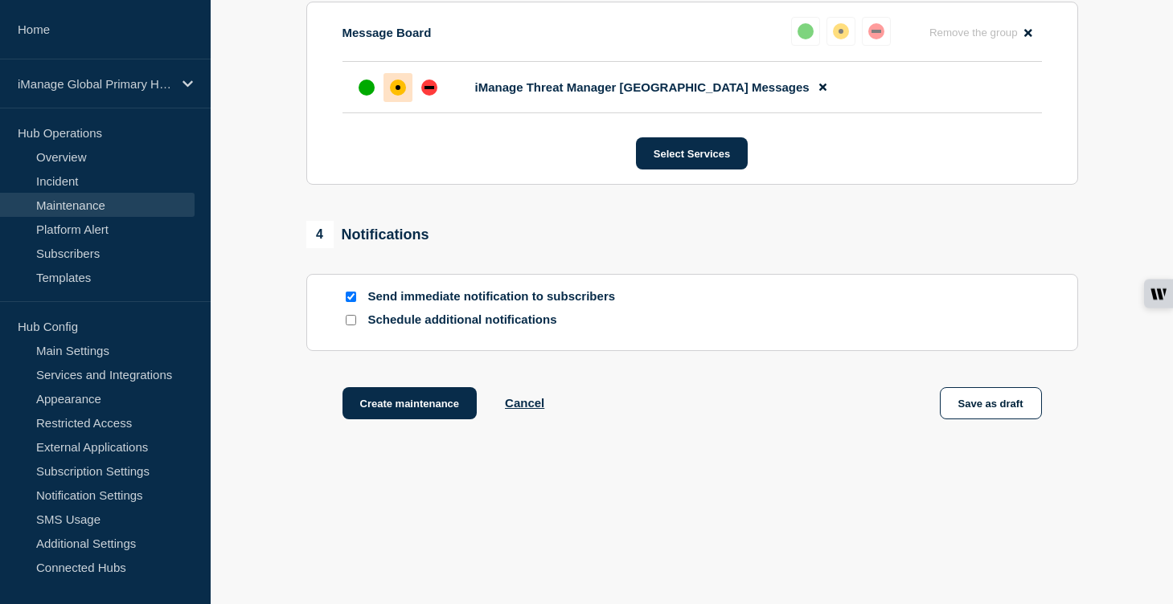
scroll to position [909, 0]
click at [352, 321] on input "Schedule additional notifications" at bounding box center [351, 320] width 10 height 10
checkbox input "true"
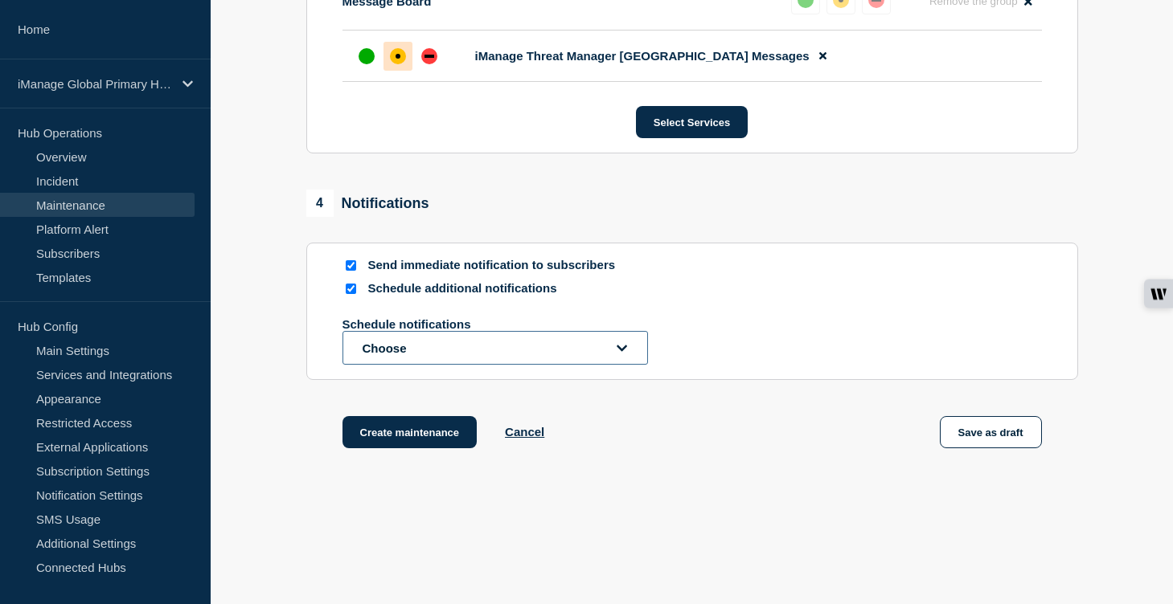
click at [405, 365] on button "Choose" at bounding box center [494, 348] width 305 height 34
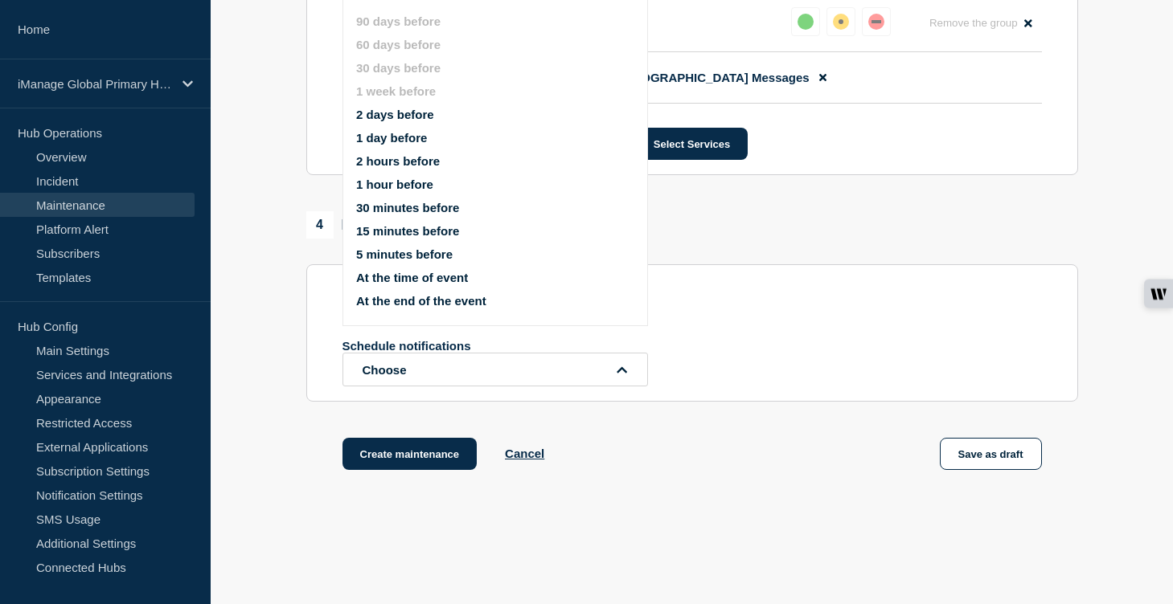
click at [416, 145] on button "1 day before" at bounding box center [391, 138] width 71 height 14
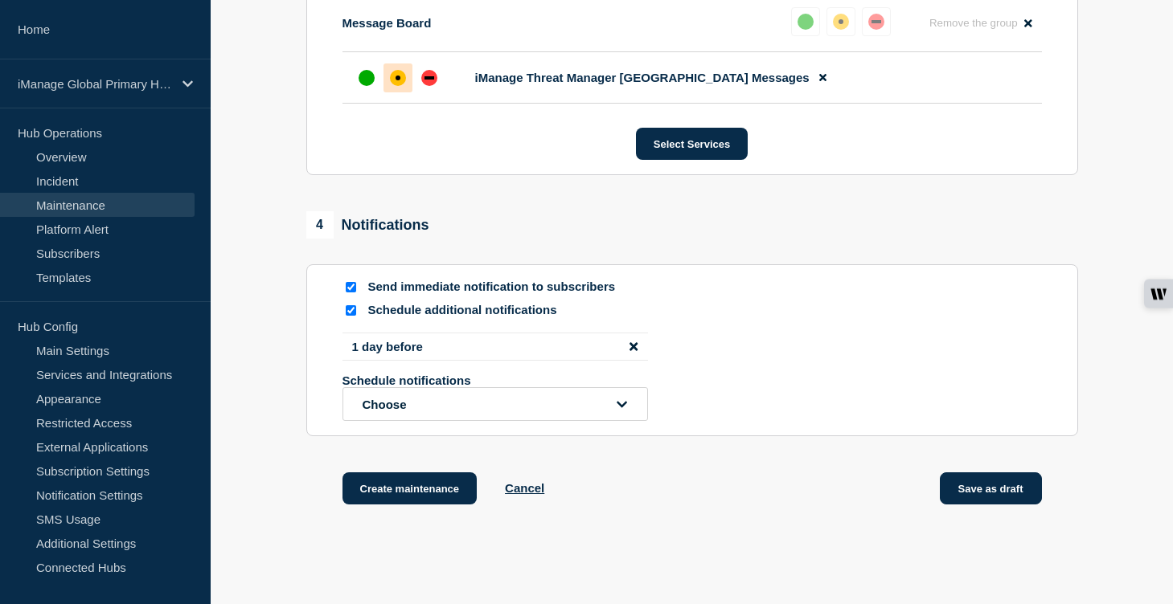
click at [987, 505] on button "Save as draft" at bounding box center [991, 489] width 102 height 32
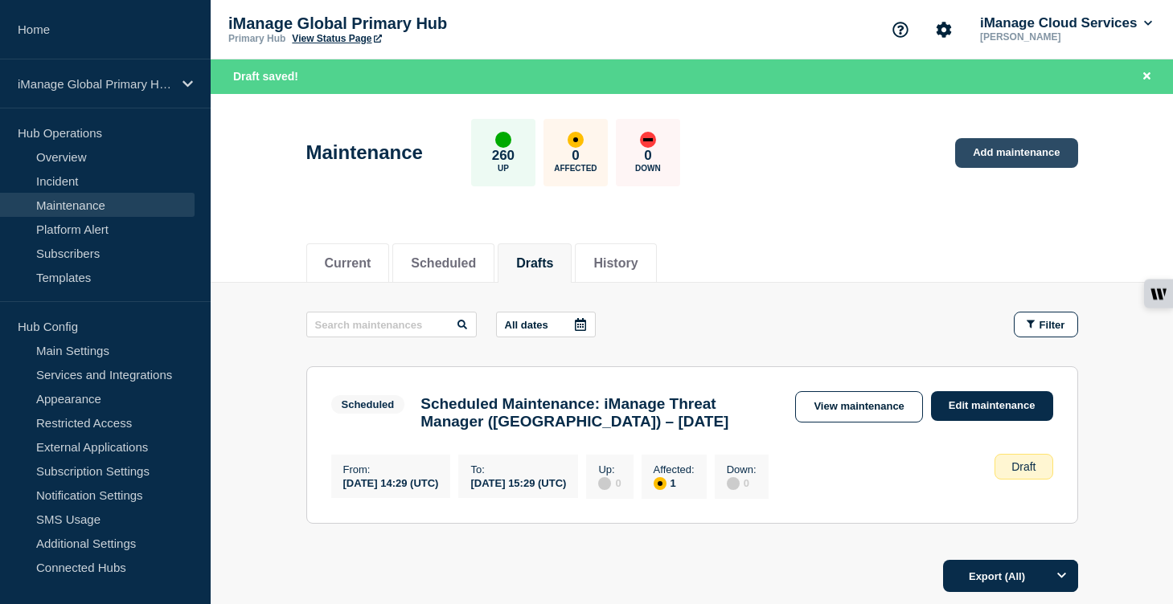
click at [1017, 154] on link "Add maintenance" at bounding box center [1016, 153] width 122 height 30
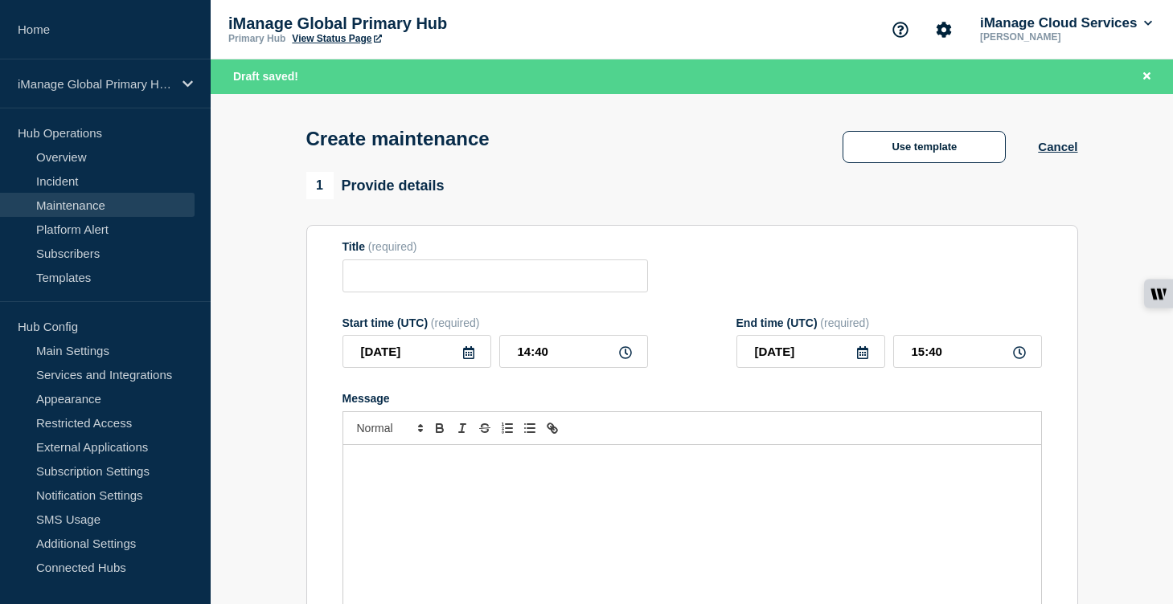
checkbox input "true"
click at [436, 557] on div "Message" at bounding box center [692, 541] width 698 height 193
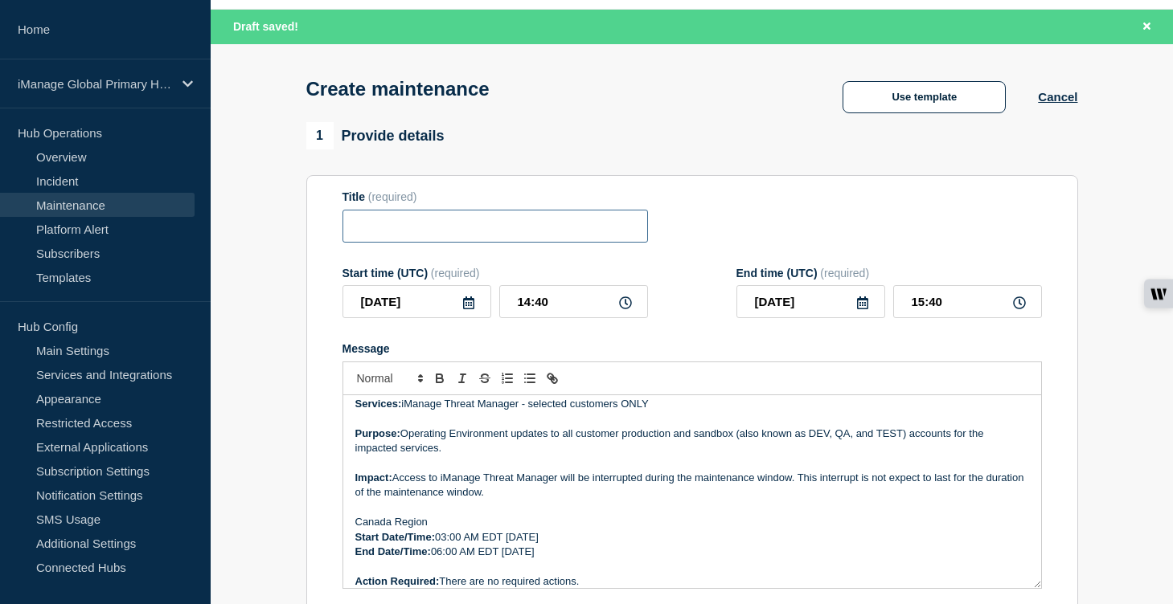
click at [393, 232] on input "Title" at bounding box center [494, 226] width 305 height 33
paste input "Scheduled Maintenance: iManage Threat Manager ([GEOGRAPHIC_DATA]) – [DATE]"
click at [524, 240] on input "Scheduled Maintenance: iManage Threat Manager ([GEOGRAPHIC_DATA]) – [DATE]" at bounding box center [494, 226] width 305 height 33
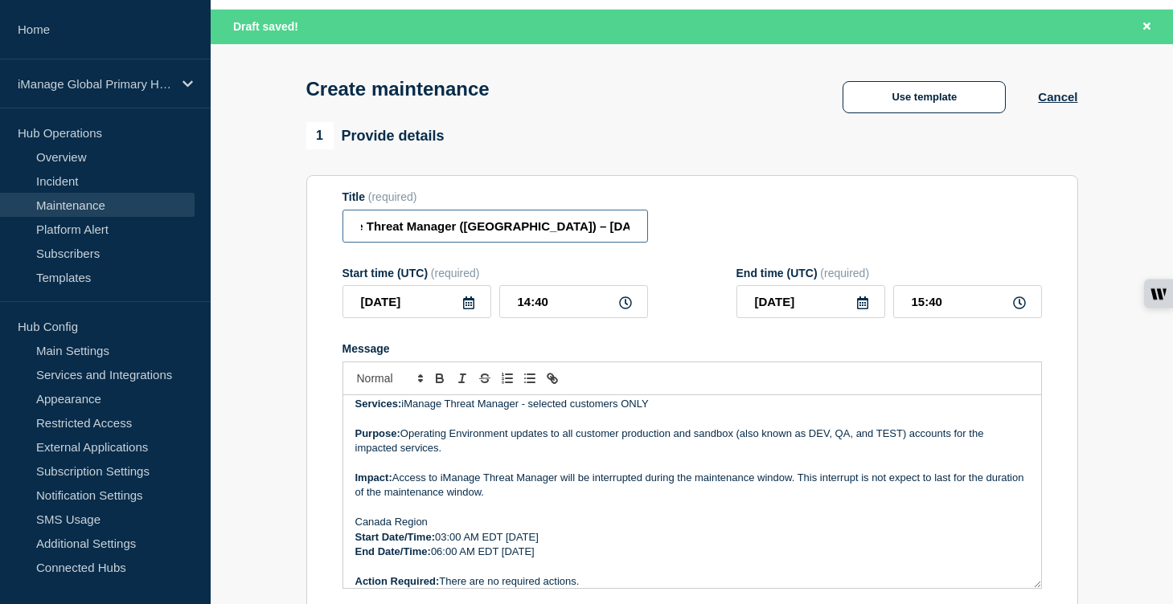
click at [503, 233] on input "Scheduled Maintenance: iManage Threat Manager ([GEOGRAPHIC_DATA]) – [DATE]" at bounding box center [494, 226] width 305 height 33
click at [609, 232] on input "Scheduled Maintenance: iManage Threat Manager ([GEOGRAPHIC_DATA]) – [DATE]" at bounding box center [494, 226] width 305 height 33
type input "Scheduled Maintenance: iManage Threat Manager ([GEOGRAPHIC_DATA]) – [DATE]"
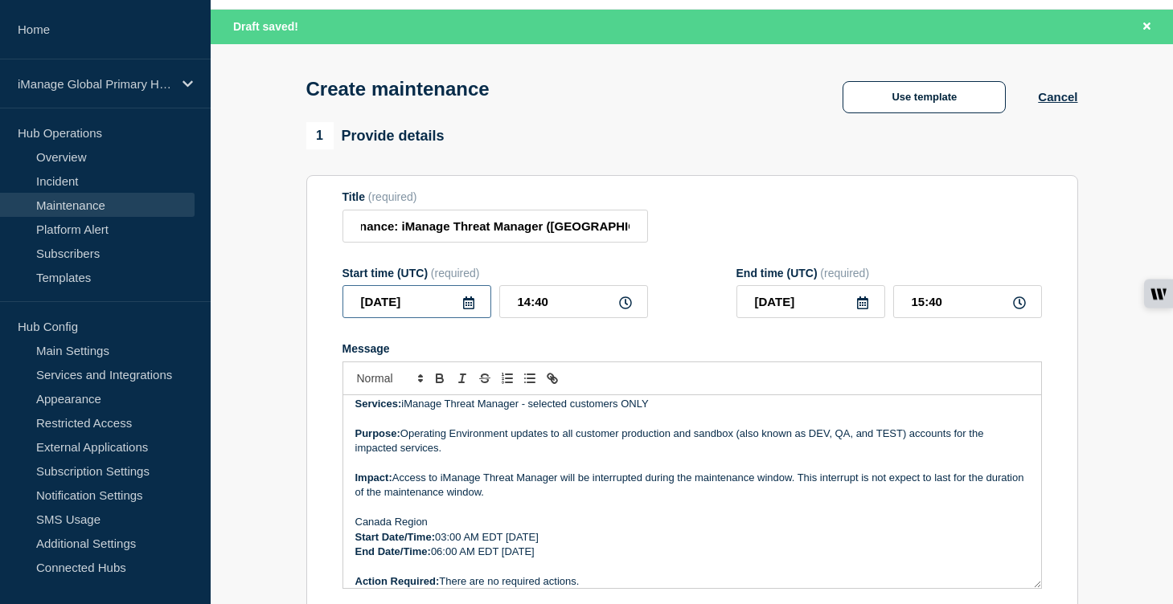
click at [481, 316] on input "[DATE]" at bounding box center [416, 301] width 149 height 33
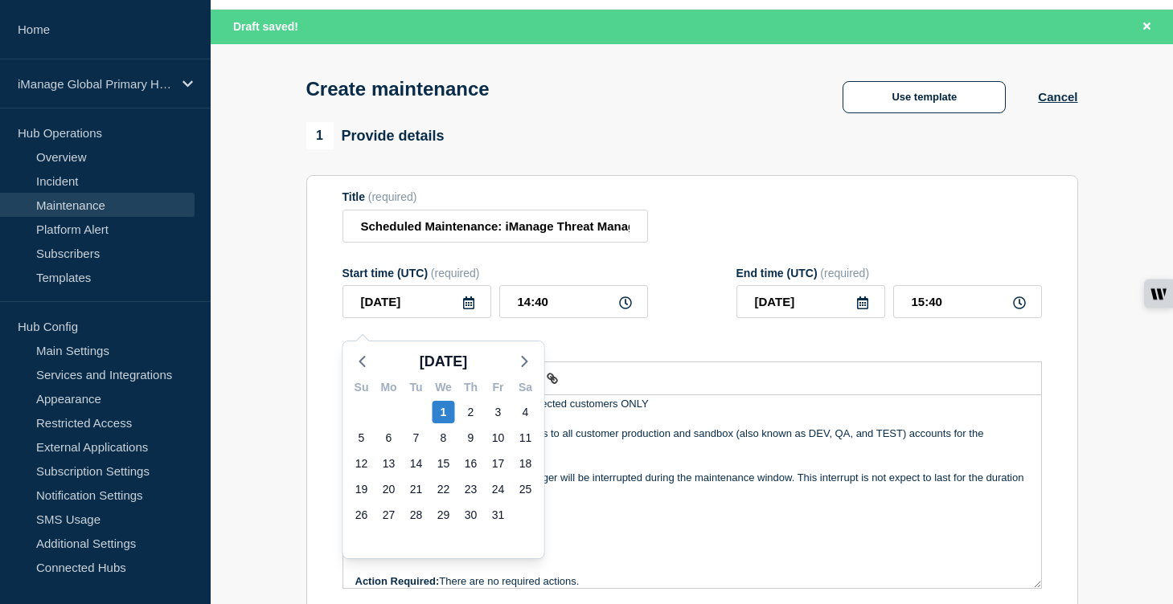
click at [412, 449] on div "7" at bounding box center [416, 438] width 27 height 26
click at [412, 442] on div "7" at bounding box center [416, 438] width 23 height 23
type input "[DATE]"
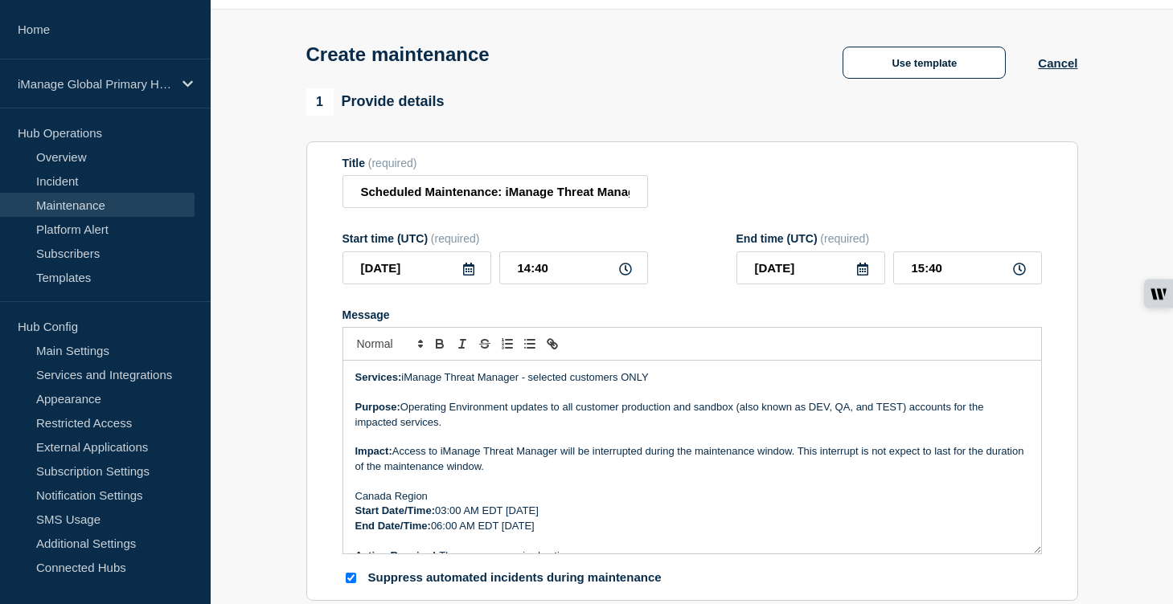
scroll to position [19, 0]
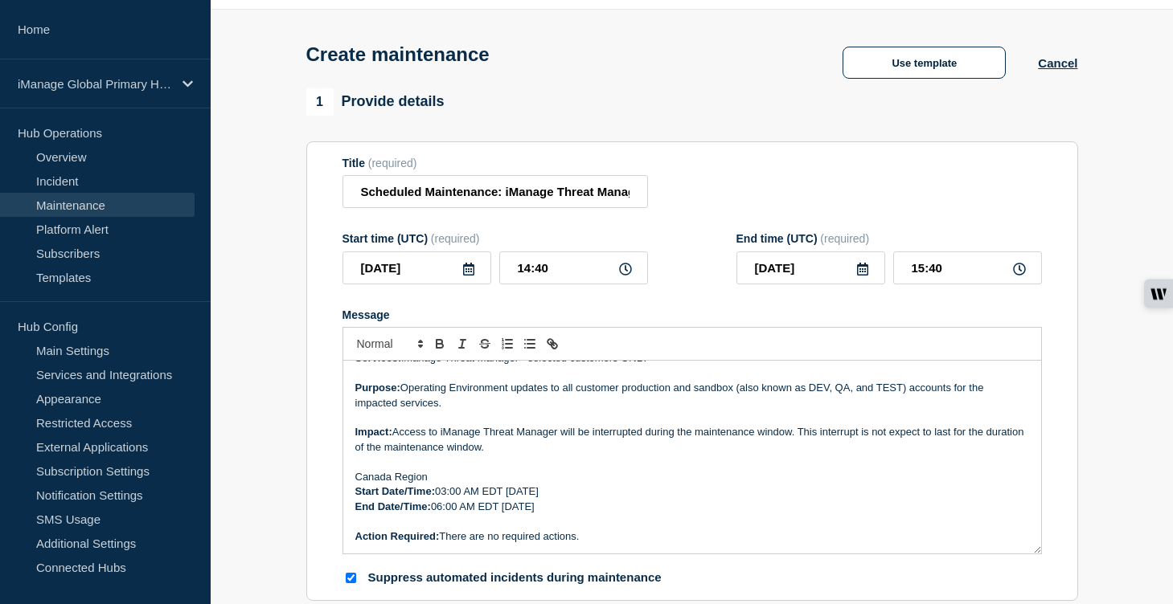
click at [608, 499] on p "Start Date/Time: 03:00 AM EDT [DATE]" at bounding box center [692, 492] width 674 height 14
drag, startPoint x: 601, startPoint y: 510, endPoint x: 551, endPoint y: 508, distance: 50.7
click at [551, 499] on p "Start Date/Time: 03:00 AM EDT [DATE]" at bounding box center [692, 492] width 674 height 14
drag, startPoint x: 604, startPoint y: 523, endPoint x: 547, endPoint y: 526, distance: 57.2
click at [547, 514] on p "End Date/Time: 06:00 AM EDT [DATE]" at bounding box center [692, 507] width 674 height 14
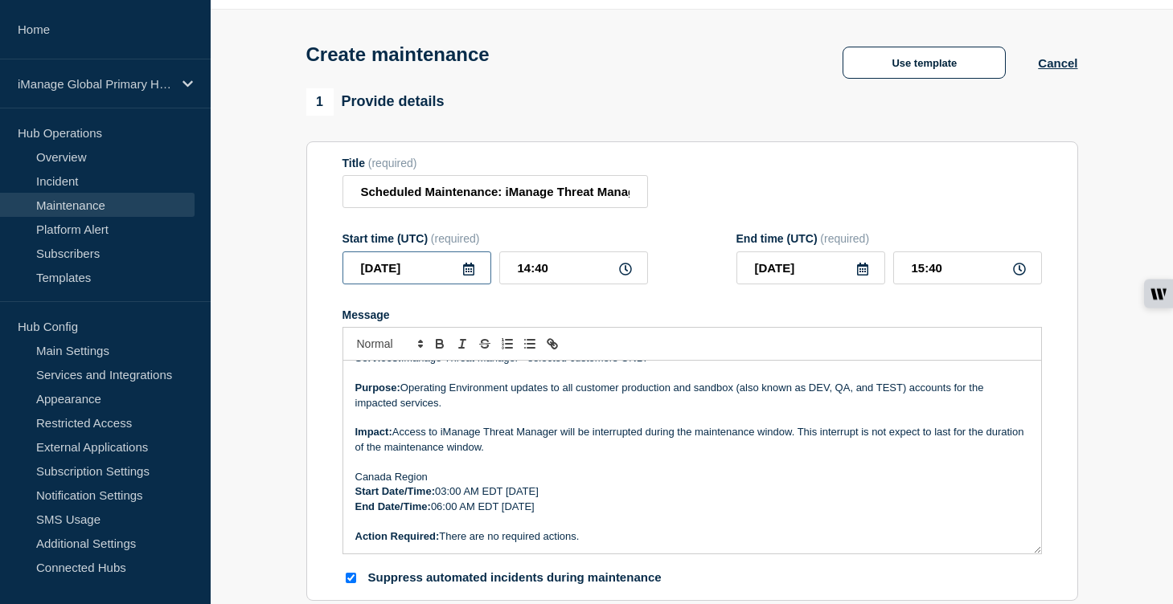
click at [423, 281] on input "[DATE]" at bounding box center [416, 268] width 149 height 33
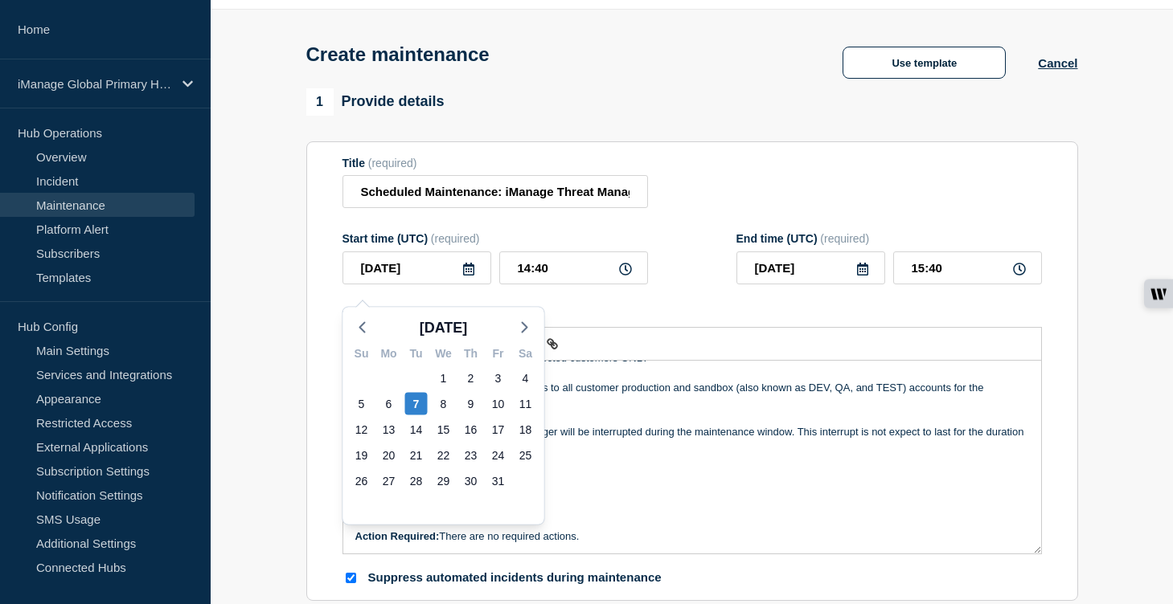
click at [642, 485] on p "Canada Region" at bounding box center [692, 477] width 674 height 14
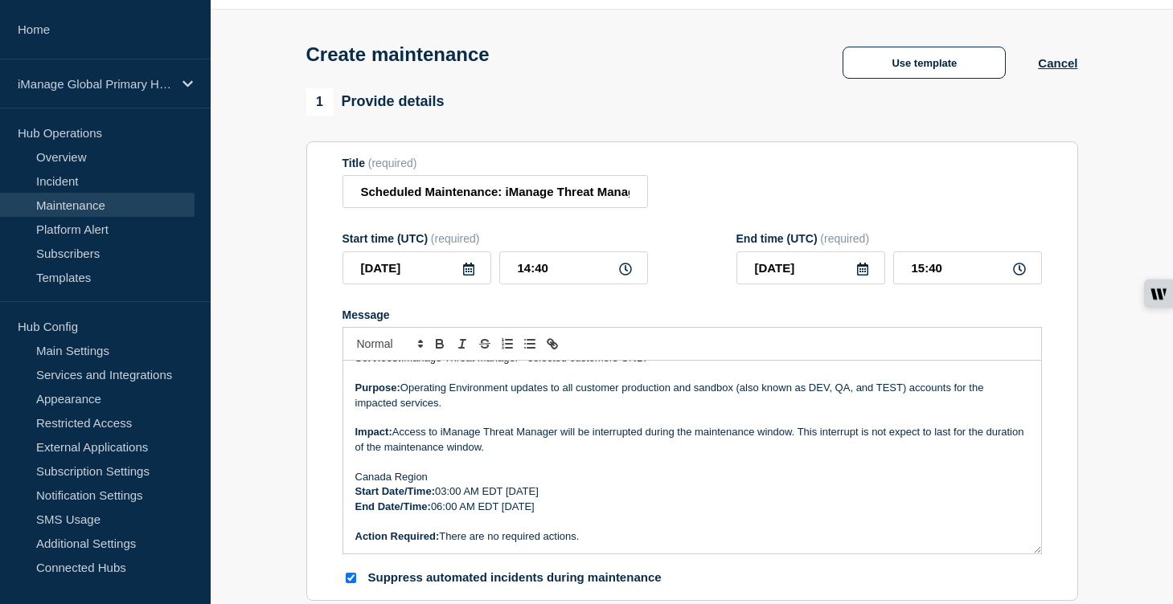
click at [543, 499] on p "Start Date/Time: 03:00 AM EDT [DATE]" at bounding box center [692, 492] width 674 height 14
click at [538, 514] on p "End Date/Time: 06:00 AM EDT [DATE]" at bounding box center [692, 507] width 674 height 14
click at [498, 499] on p "Start Date/Time: 03:00 AM EDT [DATE]" at bounding box center [692, 492] width 674 height 14
click at [498, 514] on p "End Date/Time: 06:00 AM EDT [DATE]" at bounding box center [692, 507] width 674 height 14
drag, startPoint x: 551, startPoint y: 283, endPoint x: 464, endPoint y: 277, distance: 87.8
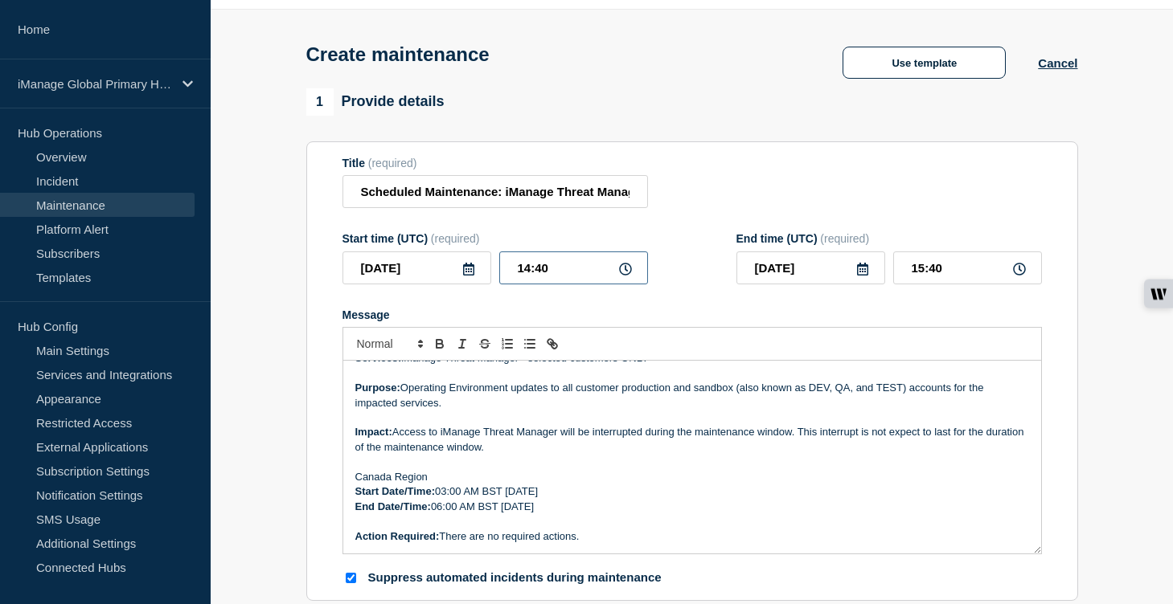
click at [464, 277] on div "[DATE] 14:40" at bounding box center [494, 268] width 305 height 33
type input "17:00"
drag, startPoint x: 932, startPoint y: 278, endPoint x: 866, endPoint y: 277, distance: 65.1
click at [866, 277] on div "[DATE] 18:00" at bounding box center [888, 268] width 305 height 33
type input "20:00"
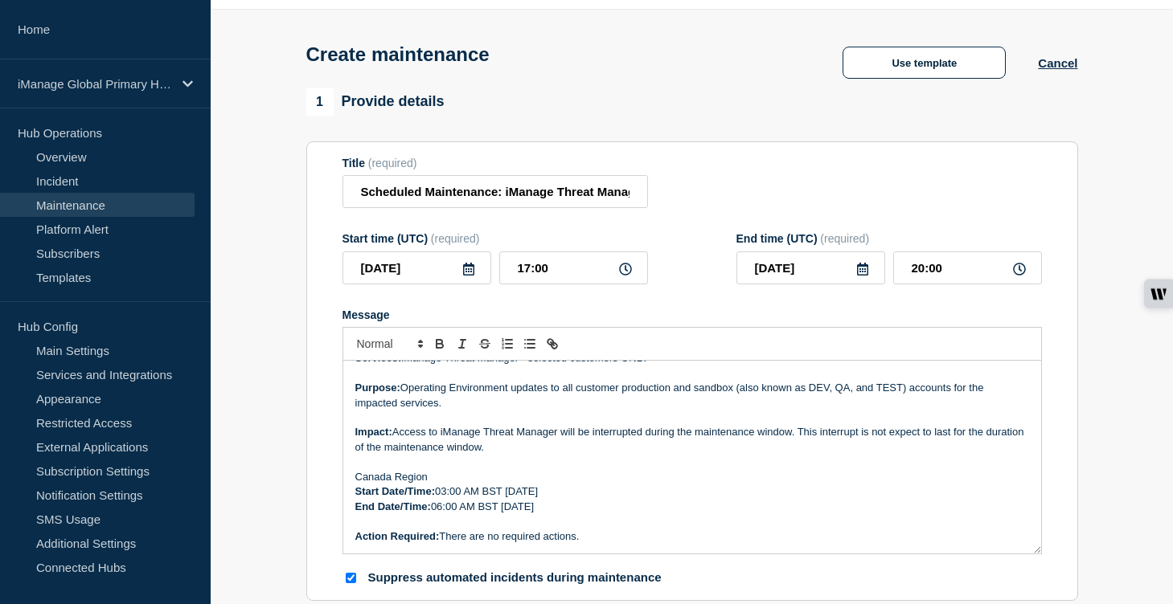
click at [790, 314] on form "Title (required) Scheduled Maintenance: iManage Threat Manager ([GEOGRAPHIC_DAT…" at bounding box center [691, 372] width 699 height 430
click at [578, 198] on input "Scheduled Maintenance: iManage Threat Manager ([GEOGRAPHIC_DATA]) – [DATE]" at bounding box center [494, 191] width 305 height 33
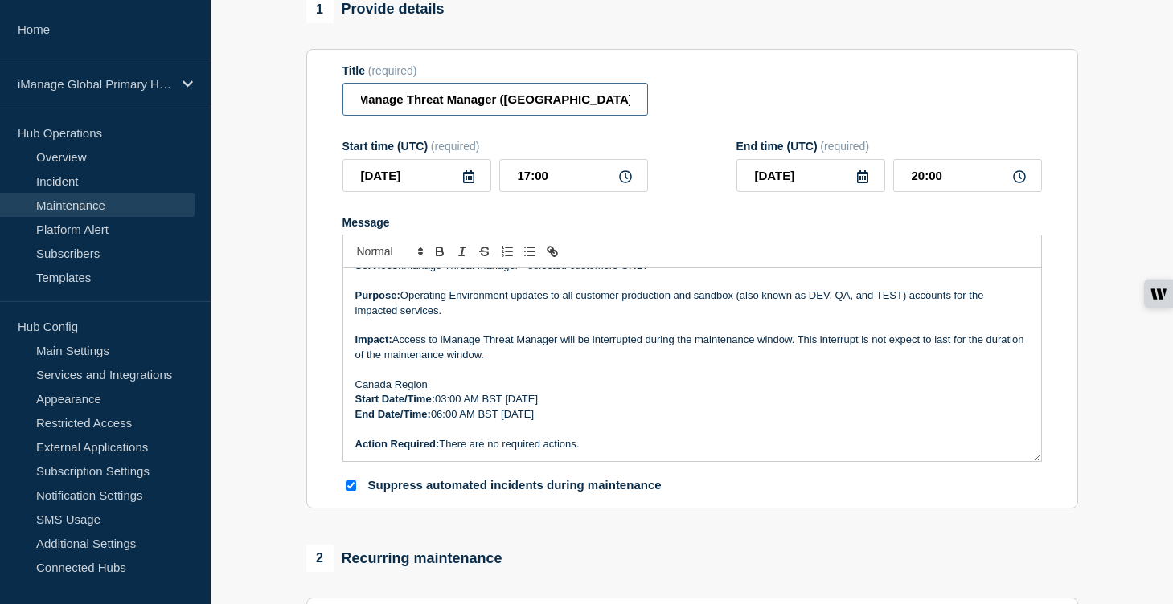
scroll to position [179, 0]
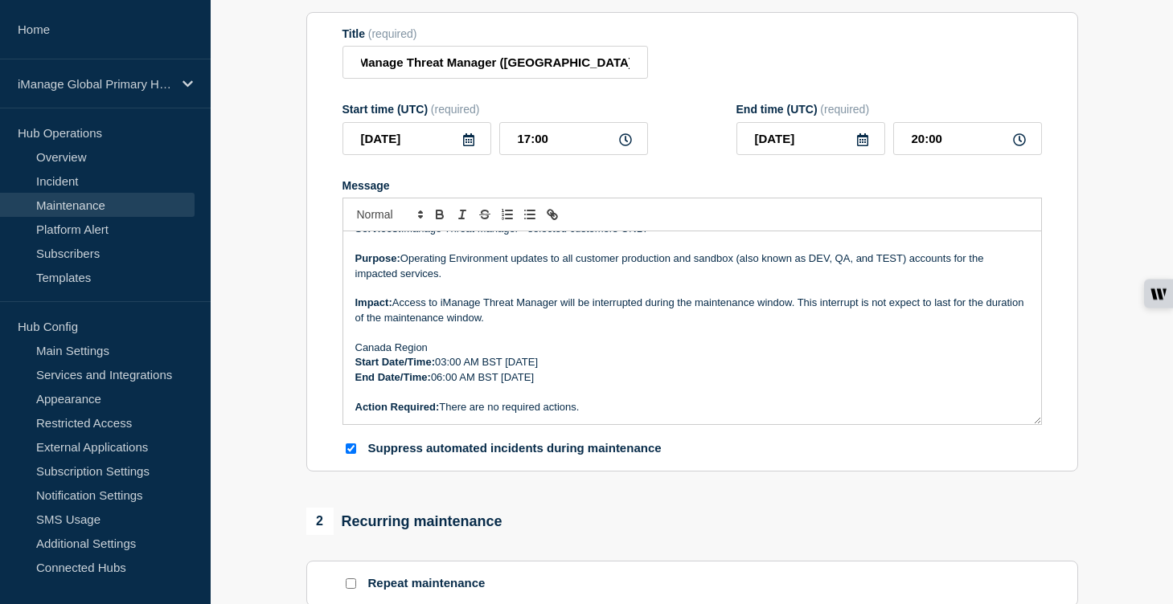
click at [446, 370] on p "Start Date/Time: 03:00 AM BST [DATE]" at bounding box center [692, 362] width 674 height 14
click at [445, 385] on p "End Date/Time: 06:00 AM BST [DATE]" at bounding box center [692, 378] width 674 height 14
click at [658, 385] on p "End Date/Time: 09:00 PM BST [DATE]" at bounding box center [692, 378] width 674 height 14
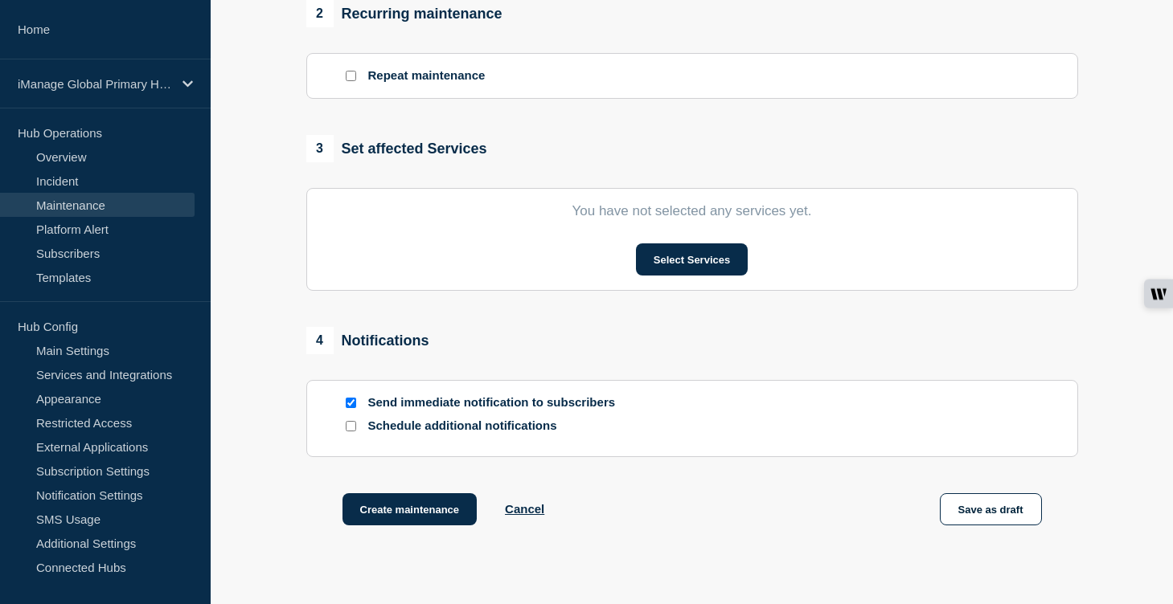
scroll to position [739, 0]
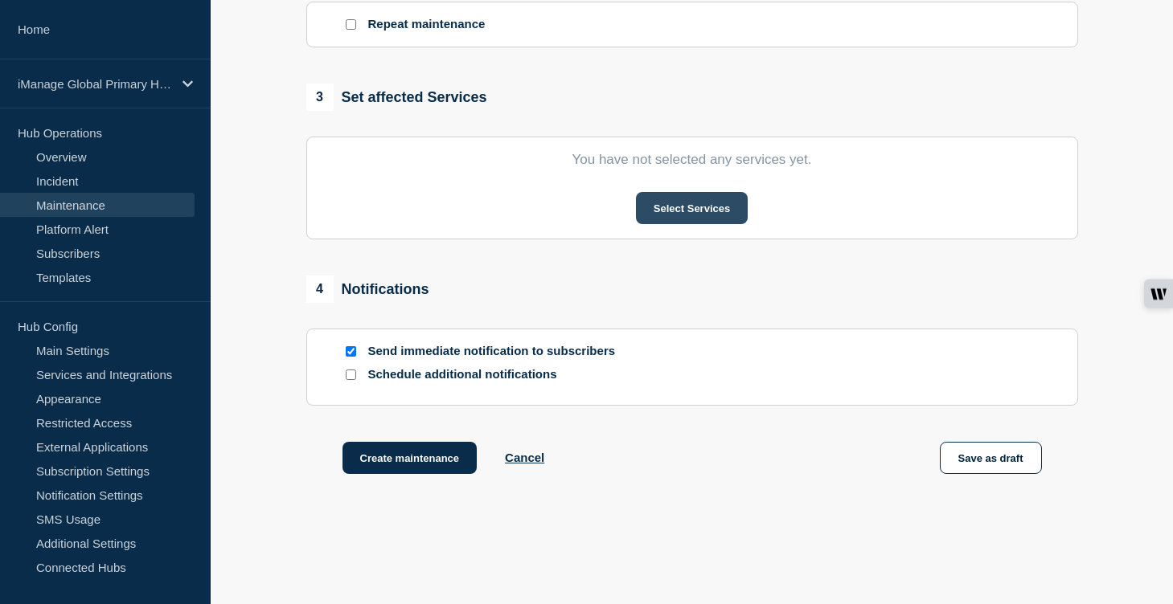
click at [694, 224] on button "Select Services" at bounding box center [692, 208] width 112 height 32
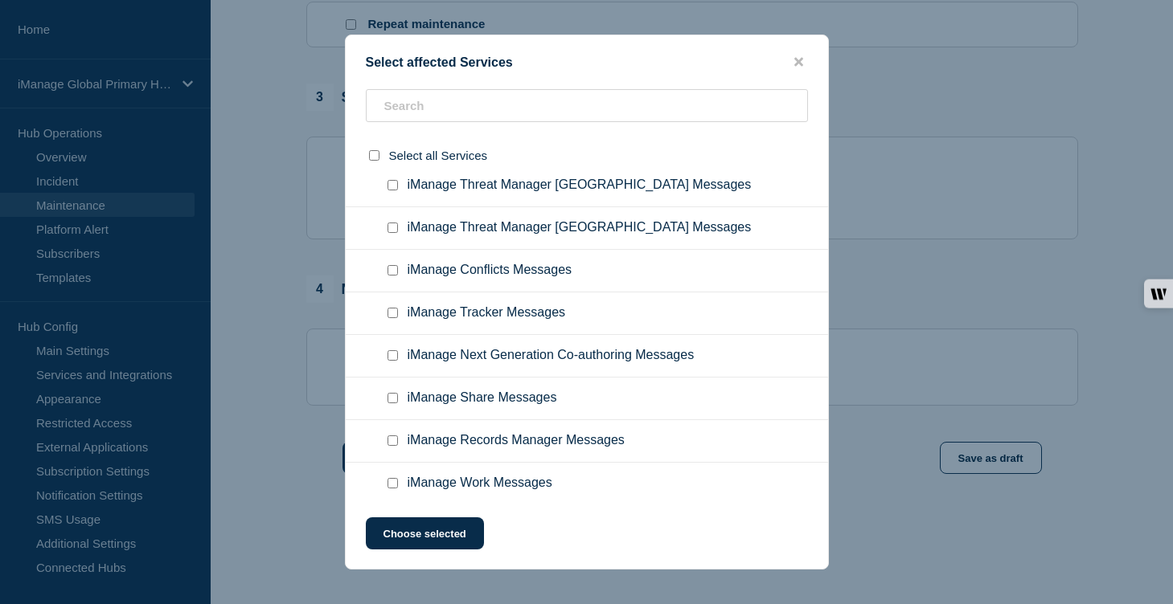
scroll to position [11245, 0]
click at [397, 107] on input "iManage Threat Manager UK Messages checkbox" at bounding box center [392, 101] width 10 height 10
checkbox input "true"
click at [453, 544] on button "Choose selected" at bounding box center [425, 534] width 118 height 32
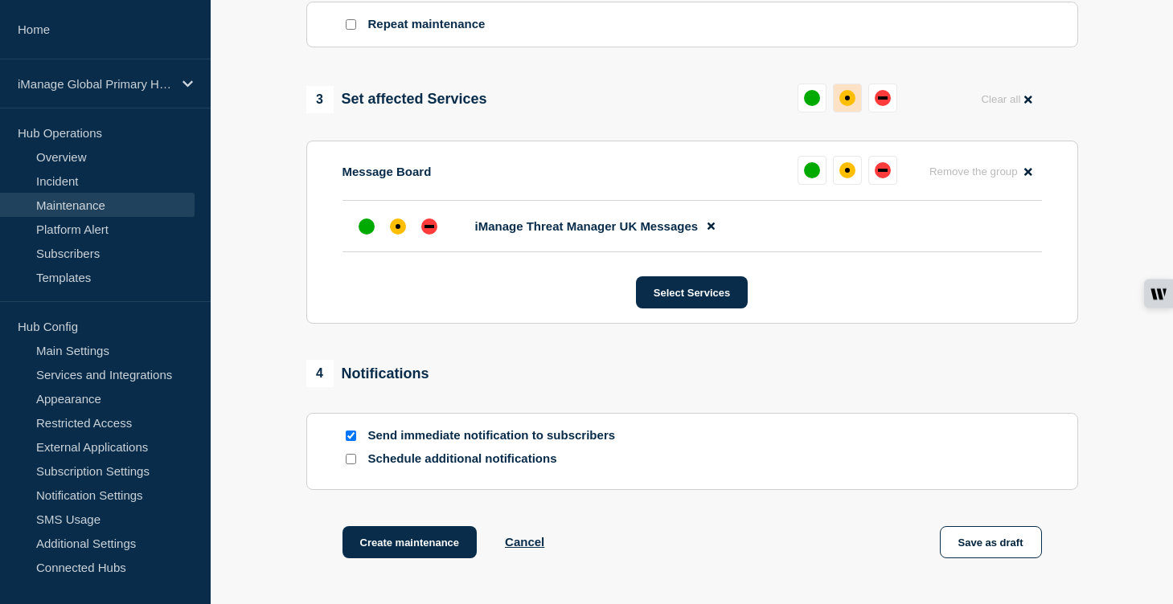
click at [846, 100] on div "affected" at bounding box center [847, 98] width 5 height 5
click at [355, 465] on input "Schedule additional notifications" at bounding box center [351, 459] width 10 height 10
checkbox input "true"
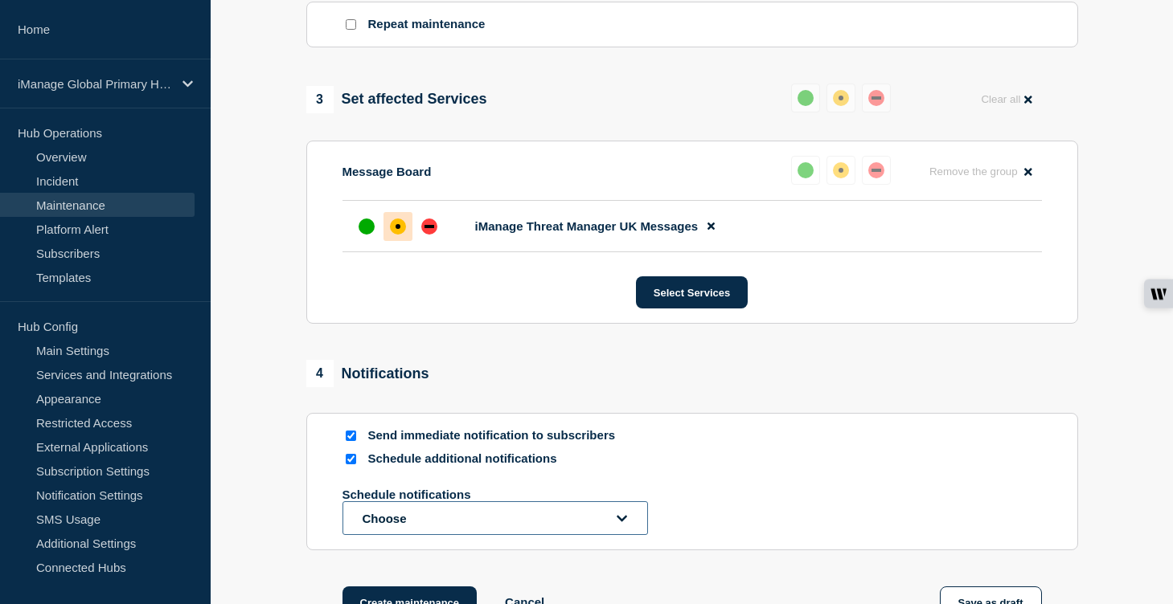
click at [426, 535] on button "Choose" at bounding box center [494, 519] width 305 height 34
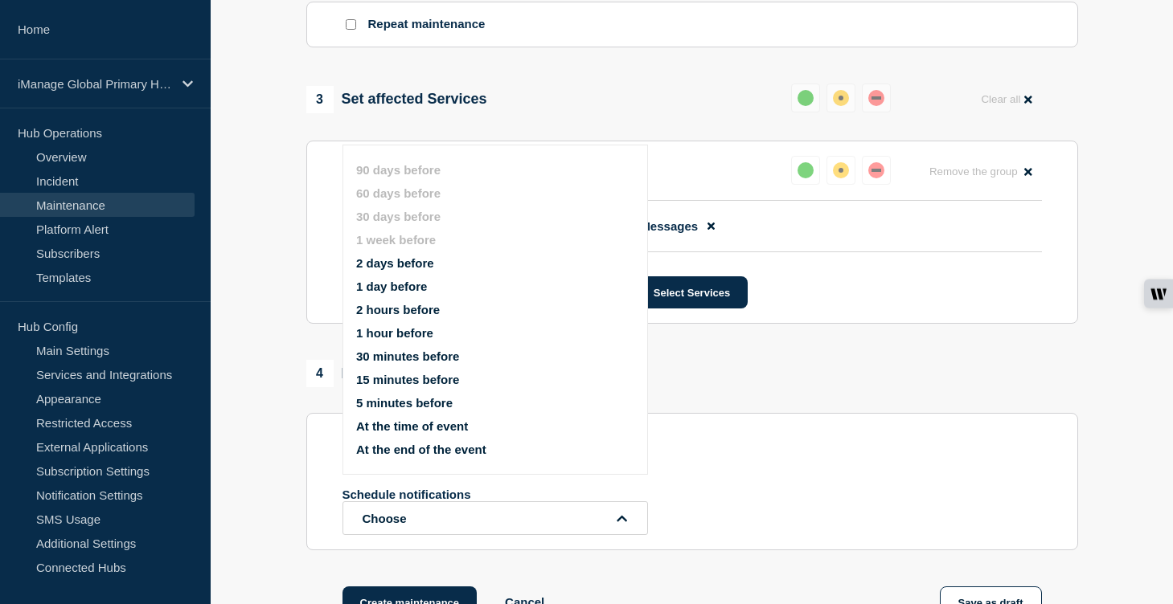
click at [407, 293] on button "1 day before" at bounding box center [391, 287] width 71 height 14
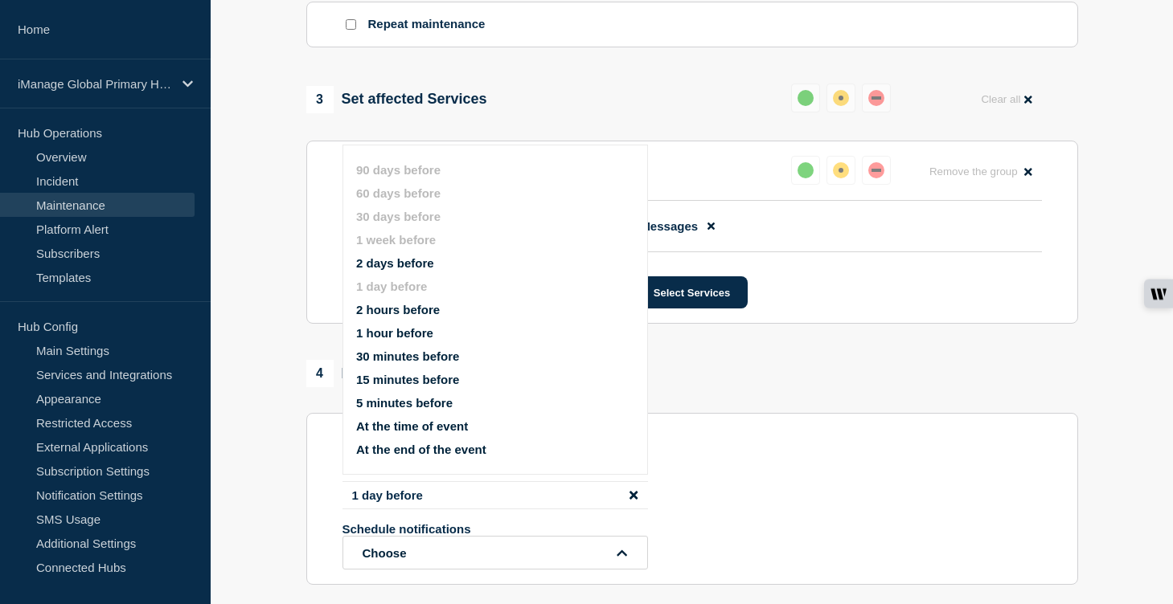
click at [286, 362] on section "1 Provide details Title (required) Scheduled Maintenance: iManage Threat Manage…" at bounding box center [692, 47] width 962 height 1295
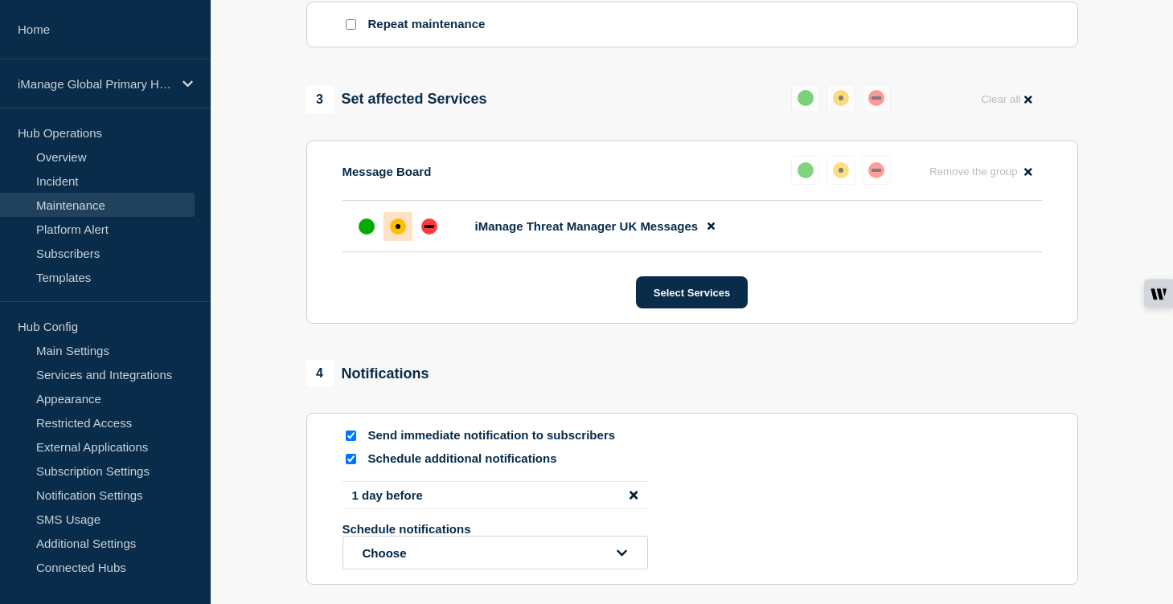
scroll to position [1010, 0]
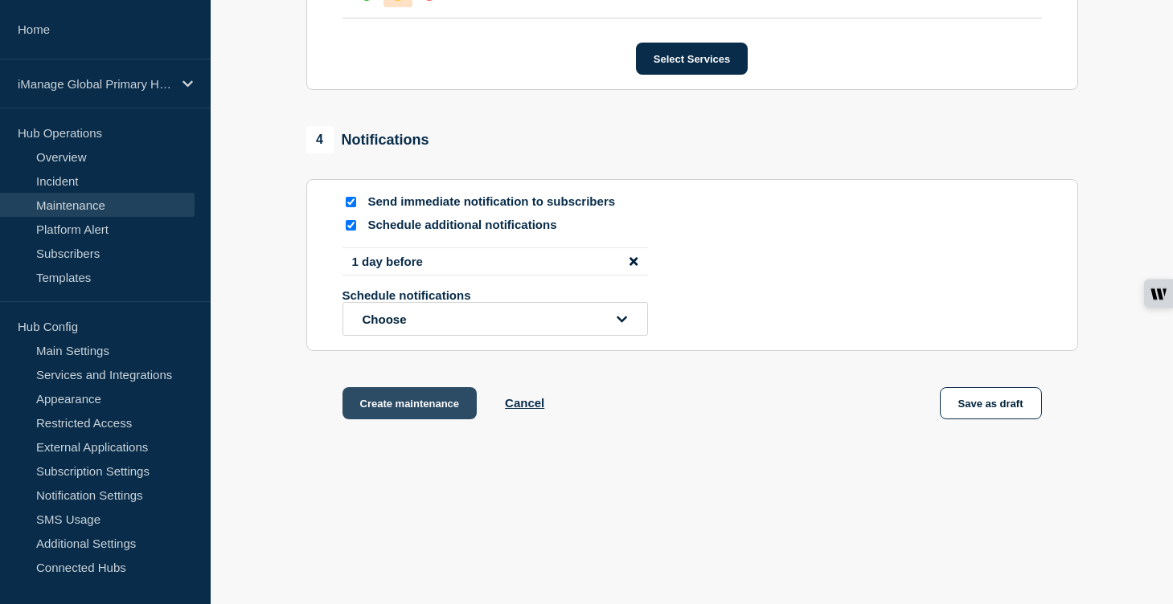
click at [432, 413] on button "Create maintenance" at bounding box center [409, 403] width 135 height 32
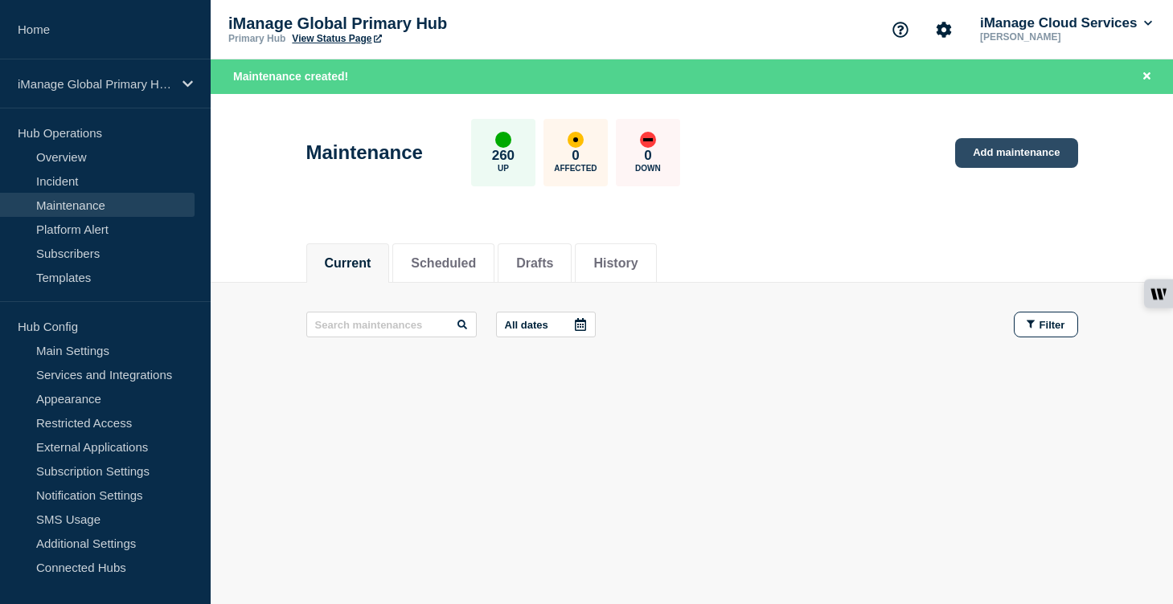
click at [1010, 163] on link "Add maintenance" at bounding box center [1016, 153] width 122 height 30
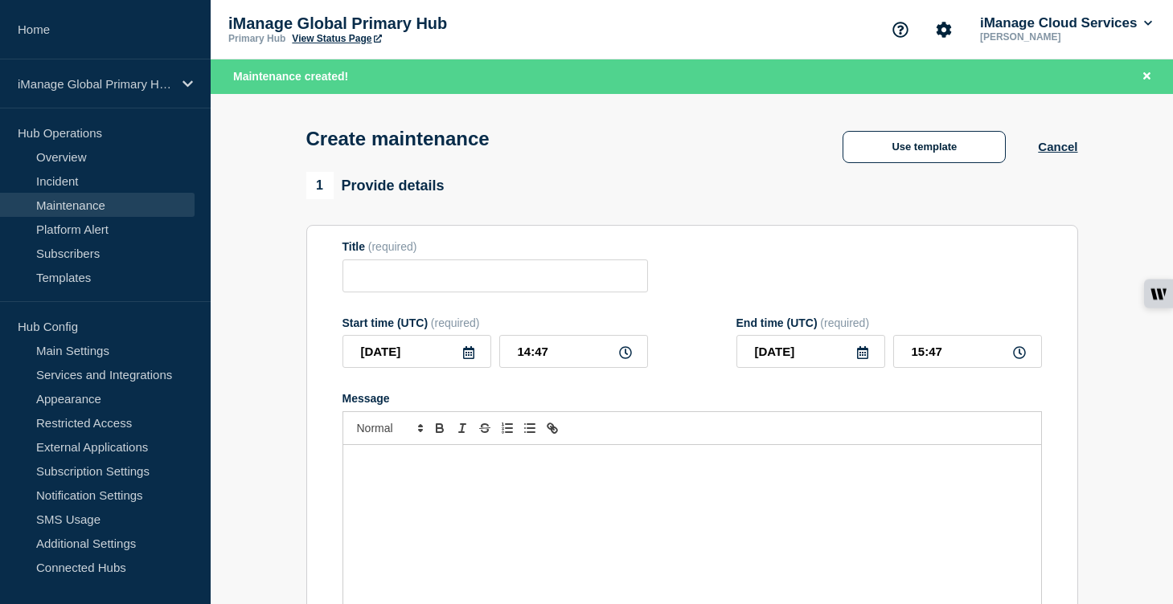
checkbox input "true"
click at [431, 288] on input "Title" at bounding box center [494, 276] width 305 height 33
paste input "Scheduled Maintenance: iManage Threat Manager ([GEOGRAPHIC_DATA]) – [DATE]"
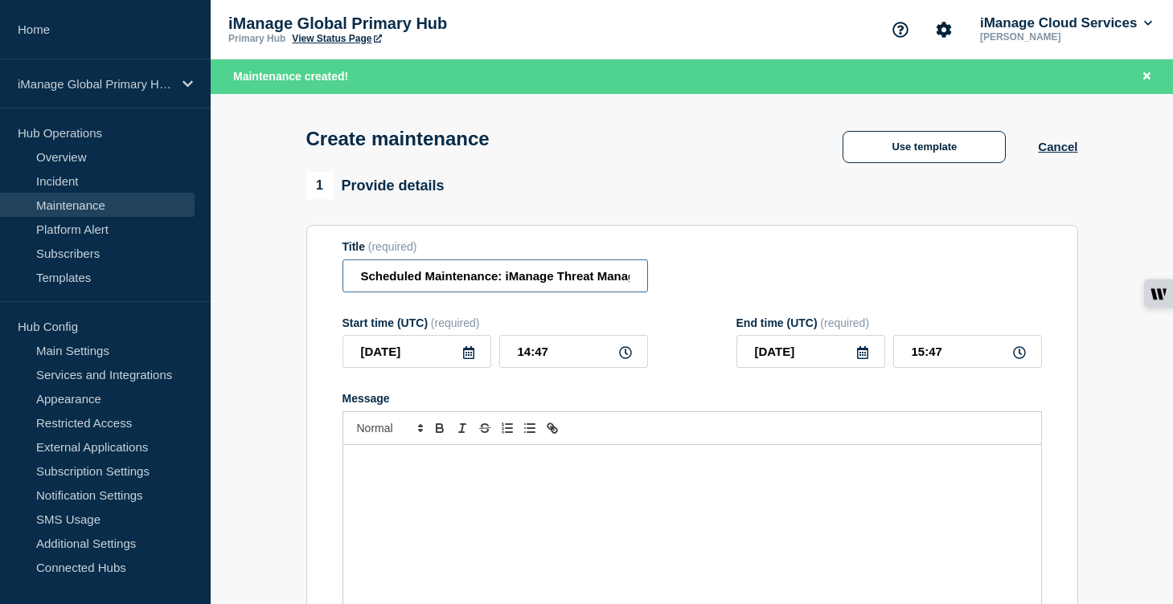
click at [543, 286] on input "Scheduled Maintenance: iManage Threat Manager ([GEOGRAPHIC_DATA]) – [DATE]" at bounding box center [494, 276] width 305 height 33
click at [592, 281] on input "Scheduled Maintenance: iManage Threat Manager ([GEOGRAPHIC_DATA]) – [DATE]" at bounding box center [494, 276] width 305 height 33
type input "Scheduled Maintenance: iManage Threat Manager ([GEOGRAPHIC_DATA]) – [DATE]"
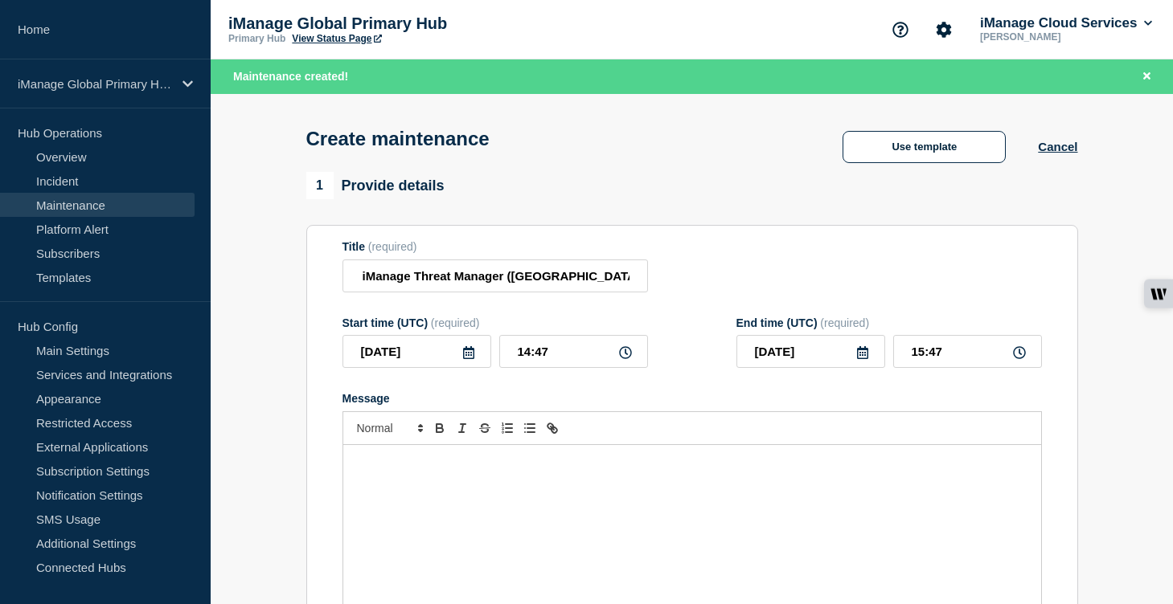
click at [464, 359] on icon at bounding box center [468, 352] width 13 height 13
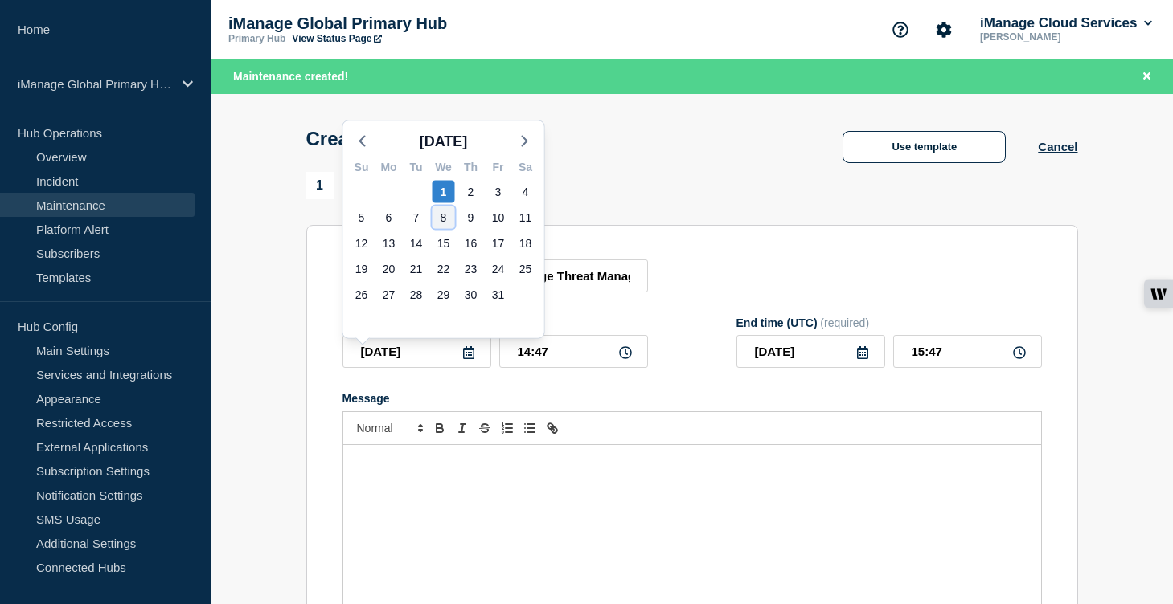
click at [437, 220] on div "8" at bounding box center [443, 218] width 23 height 23
type input "[DATE]"
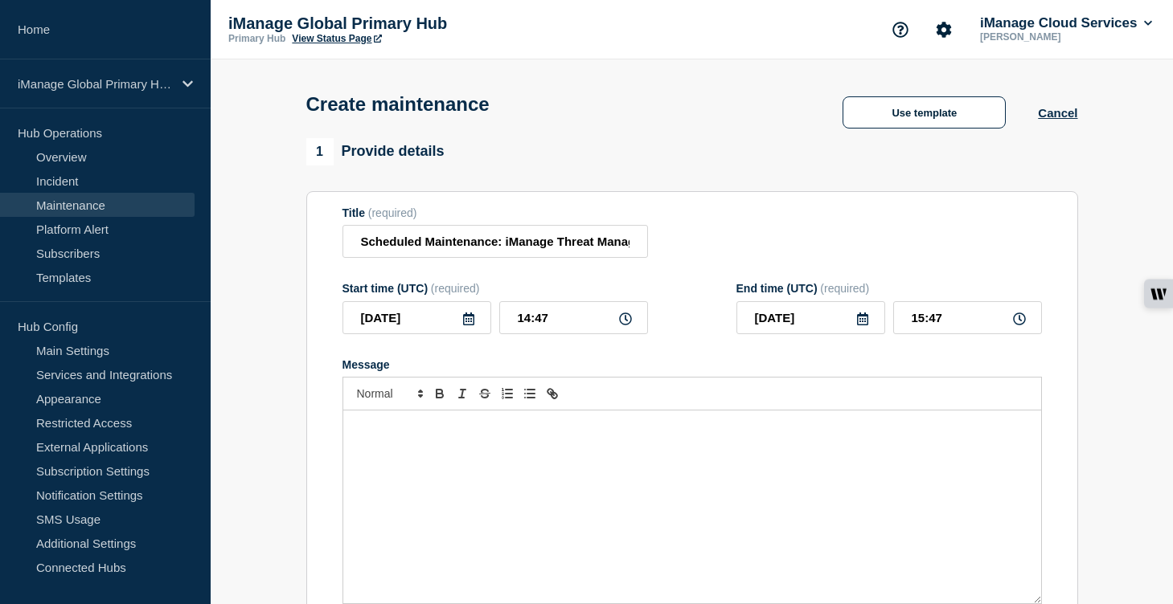
click at [410, 549] on div "Message" at bounding box center [692, 507] width 698 height 193
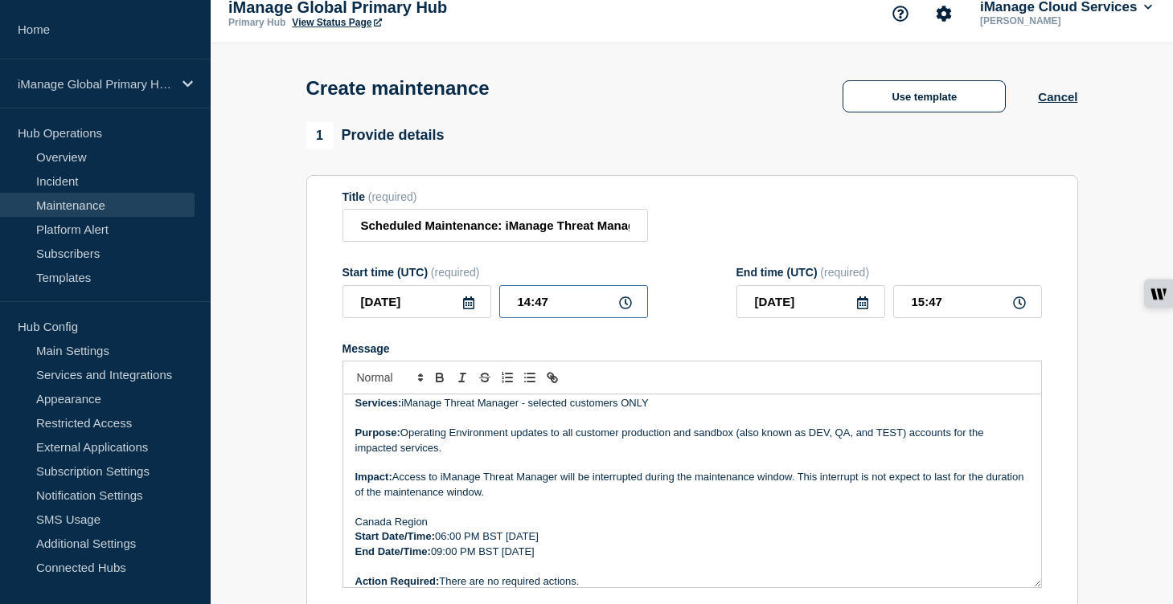
drag, startPoint x: 552, startPoint y: 311, endPoint x: 481, endPoint y: 311, distance: 71.5
click at [481, 311] on div "[DATE] 14:47" at bounding box center [494, 301] width 305 height 33
type input "17:00"
drag, startPoint x: 949, startPoint y: 317, endPoint x: 848, endPoint y: 317, distance: 101.3
click at [848, 317] on div "[DATE] 18:00" at bounding box center [888, 301] width 305 height 33
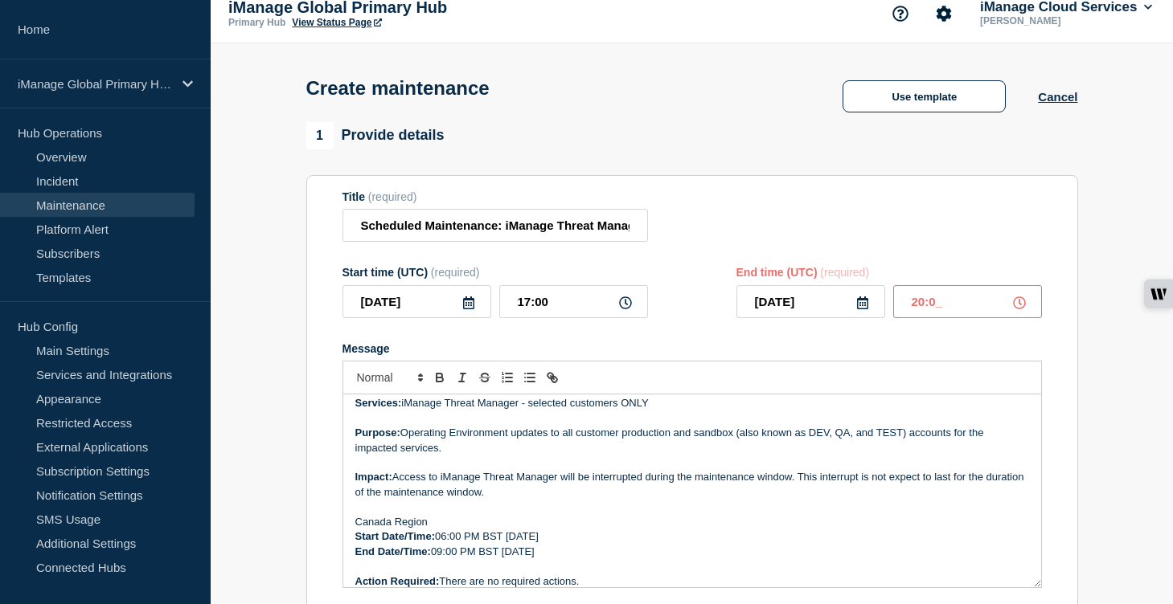
type input "20:00"
click at [750, 355] on div "Message" at bounding box center [691, 348] width 699 height 13
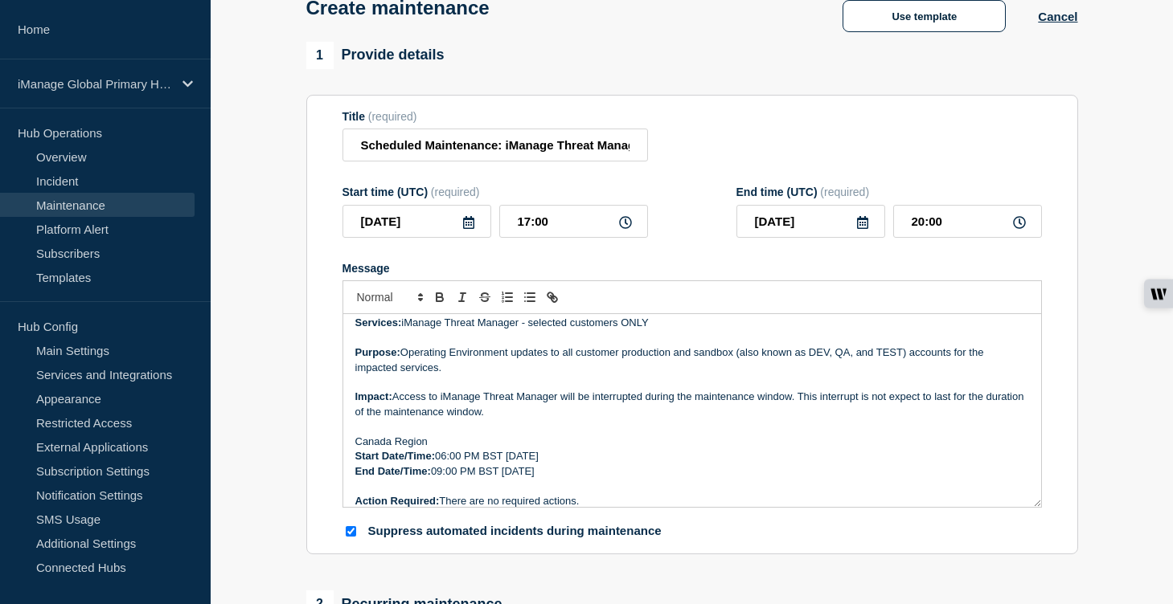
scroll to position [201, 0]
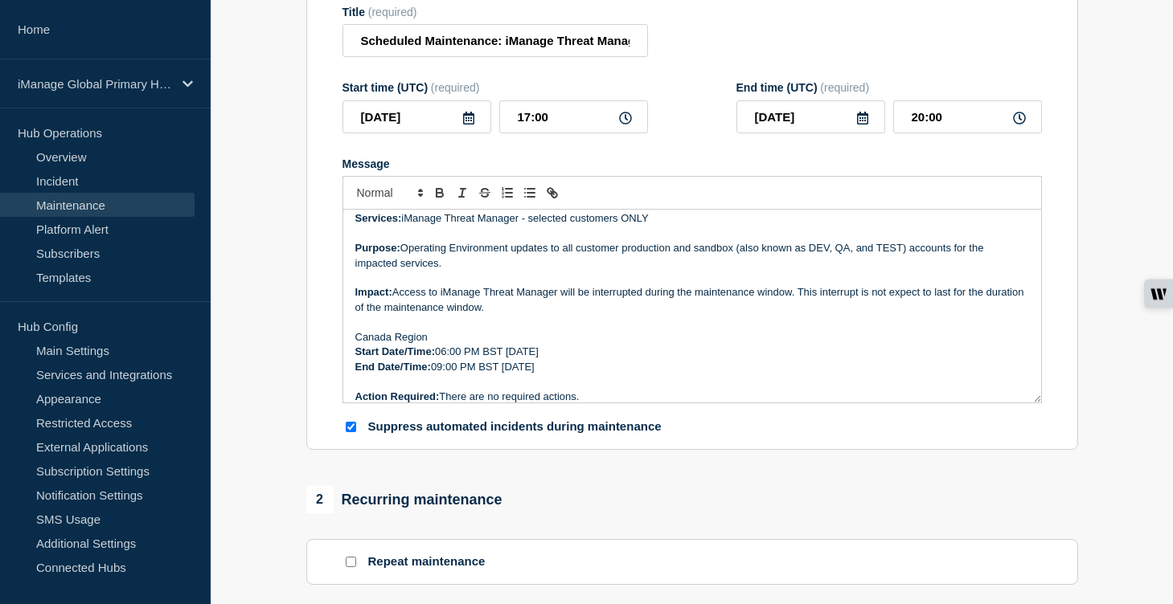
click at [597, 359] on p "Start Date/Time: 06:00 PM BST [DATE]" at bounding box center [692, 352] width 674 height 14
click at [592, 375] on p "End Date/Time: 09:00 PM BST [DATE]" at bounding box center [692, 367] width 674 height 14
click at [545, 359] on p "Start Date/Time: 06:00 PM BST [DATE]" at bounding box center [692, 352] width 674 height 14
click at [543, 375] on p "End Date/Time: 09:00 PM BST [DATE]" at bounding box center [692, 367] width 674 height 14
click at [693, 375] on p "End Date/Time: 09:00 PM BST [DATE]" at bounding box center [692, 367] width 674 height 14
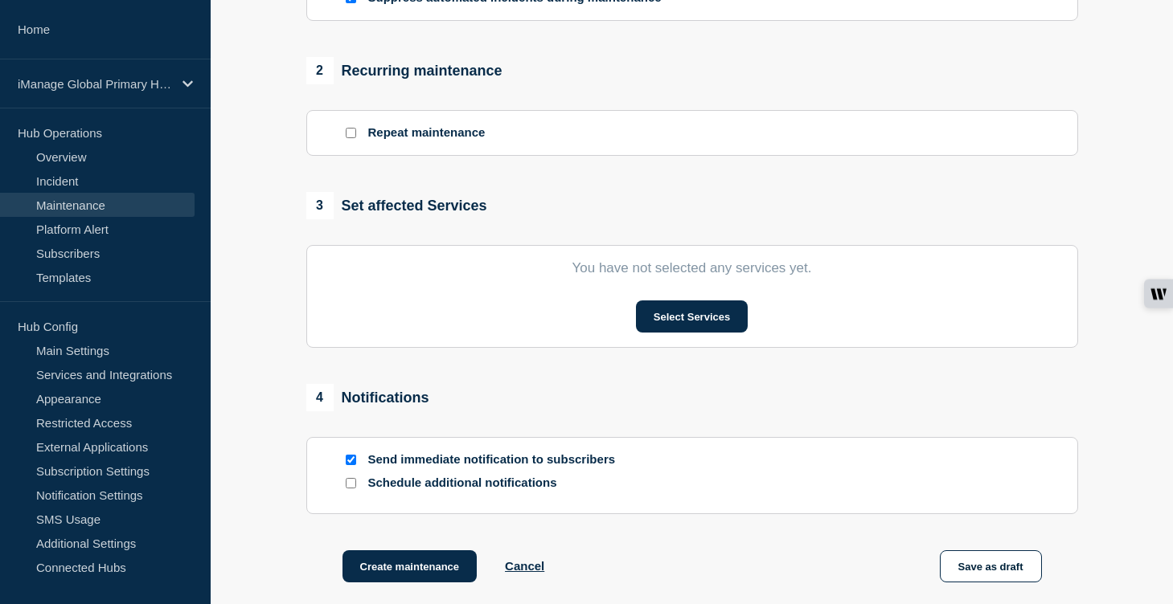
scroll to position [647, 0]
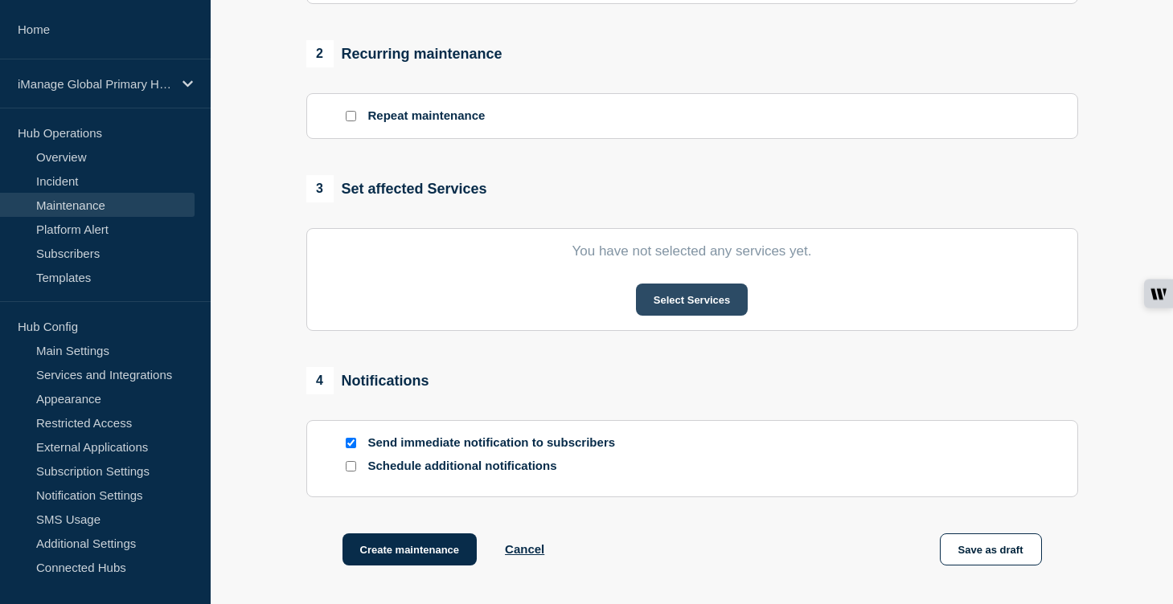
click at [690, 316] on button "Select Services" at bounding box center [692, 300] width 112 height 32
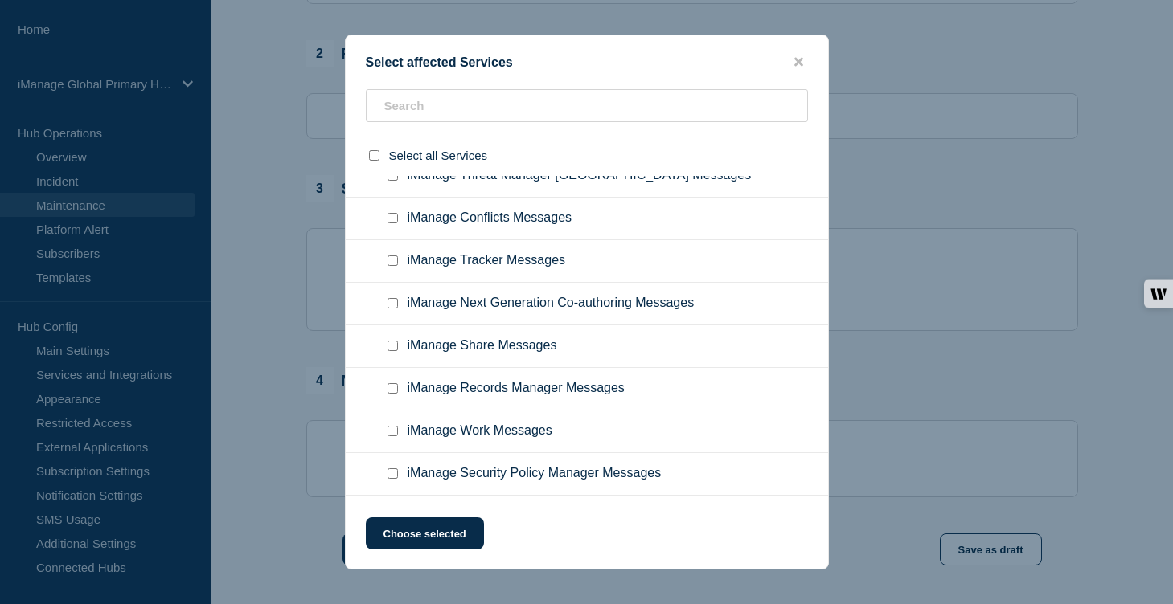
scroll to position [11269, 0]
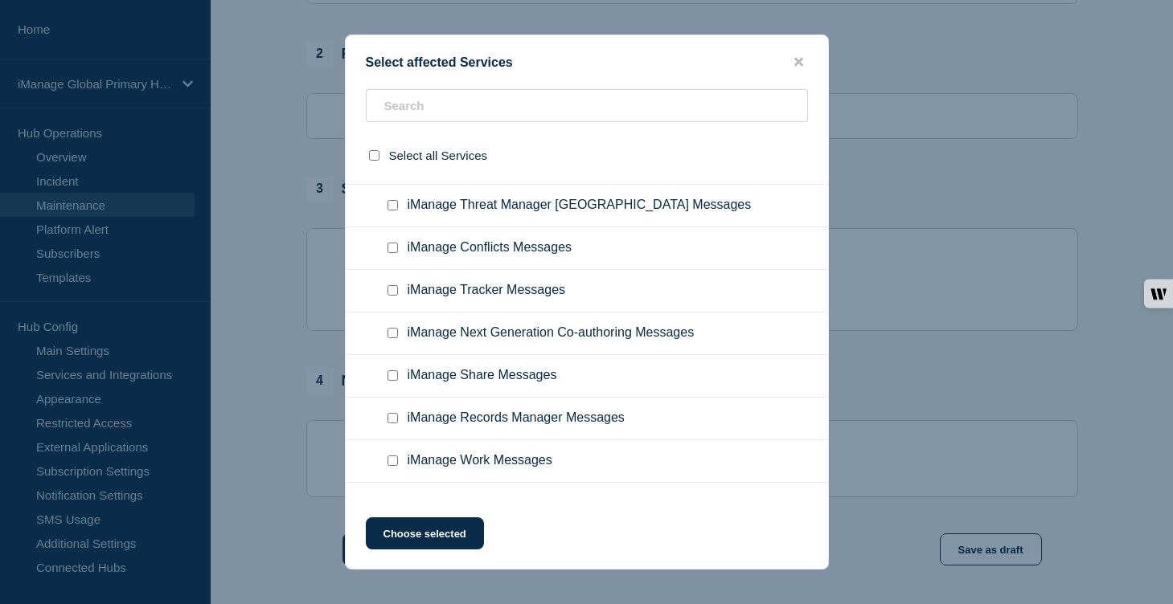
click at [395, 83] on input "iManage Threat Manager UK Messages checkbox" at bounding box center [392, 77] width 10 height 10
checkbox input "true"
click at [447, 538] on button "Choose selected" at bounding box center [425, 534] width 118 height 32
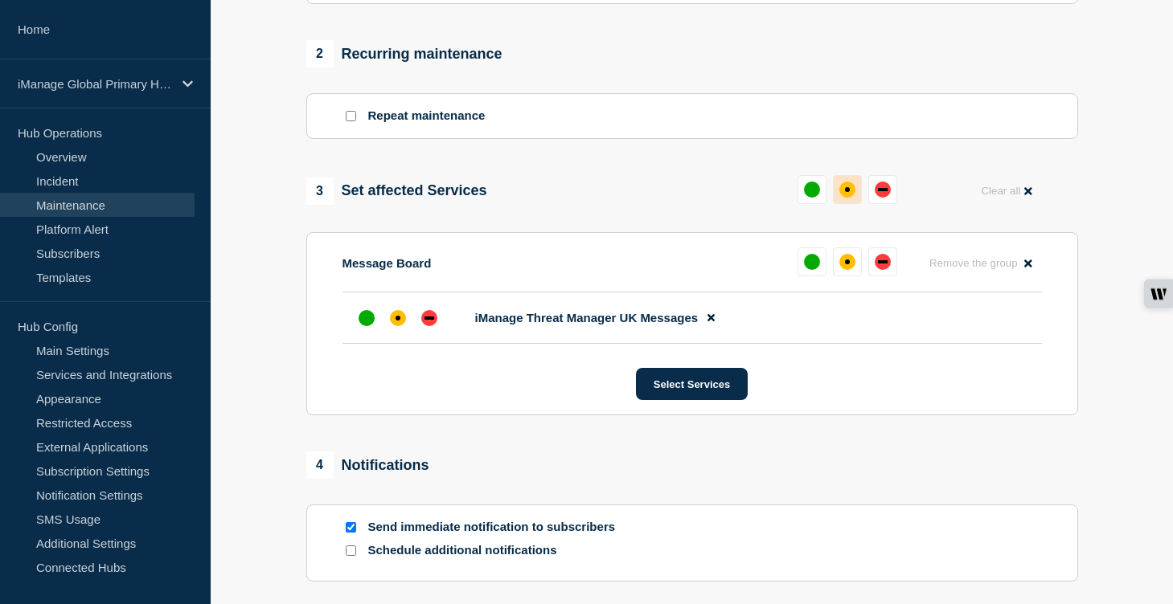
click at [850, 198] on div "affected" at bounding box center [847, 190] width 16 height 16
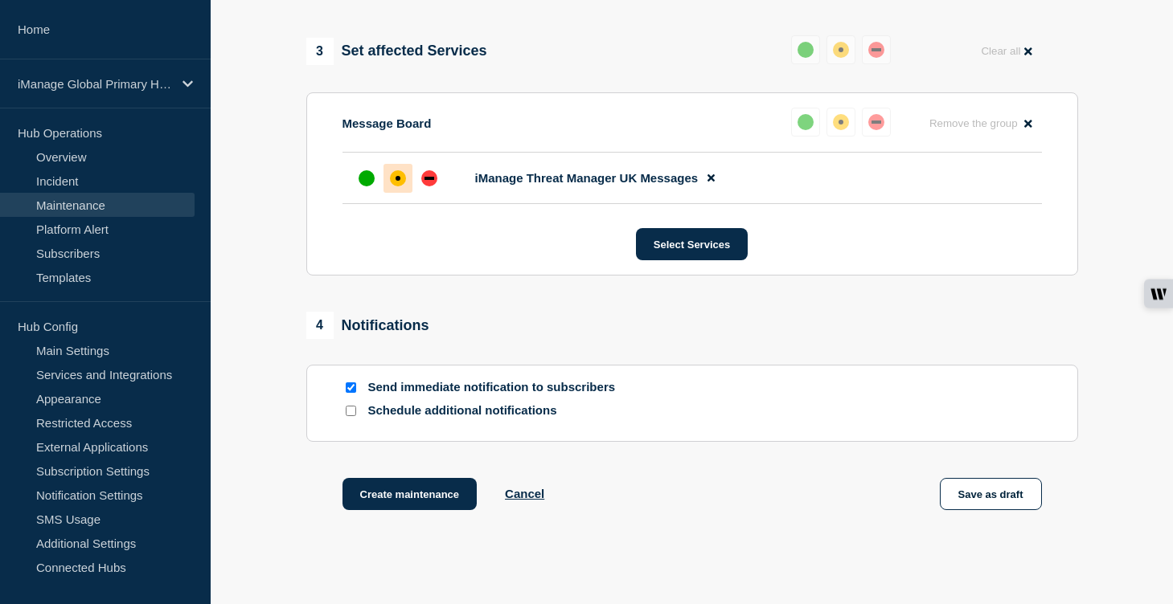
scroll to position [909, 0]
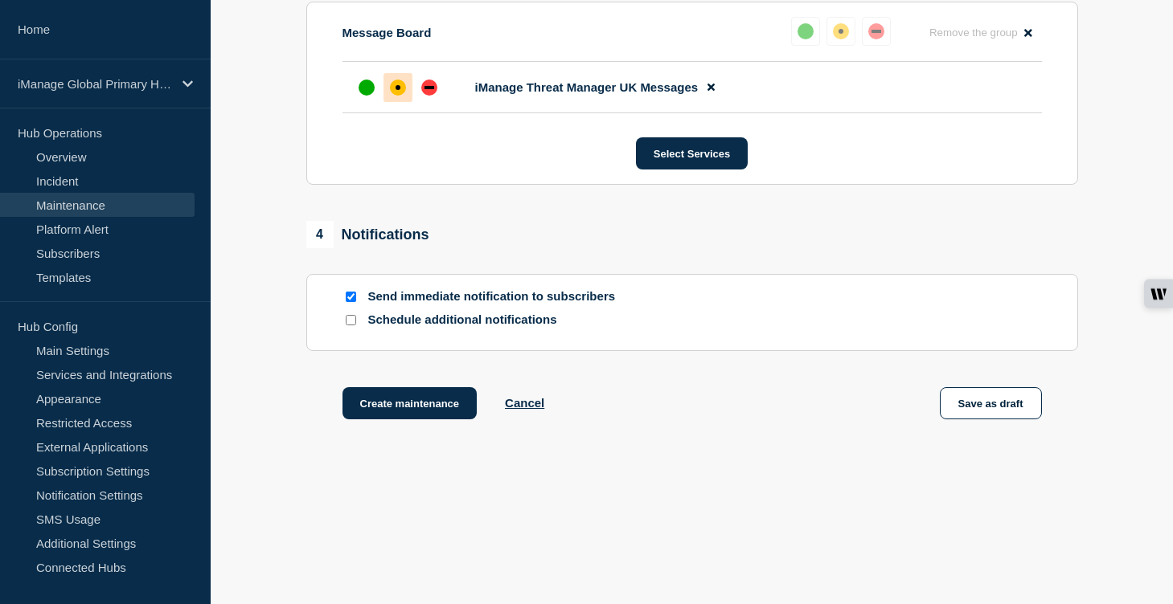
click at [354, 322] on input "Schedule additional notifications" at bounding box center [351, 320] width 10 height 10
checkbox input "true"
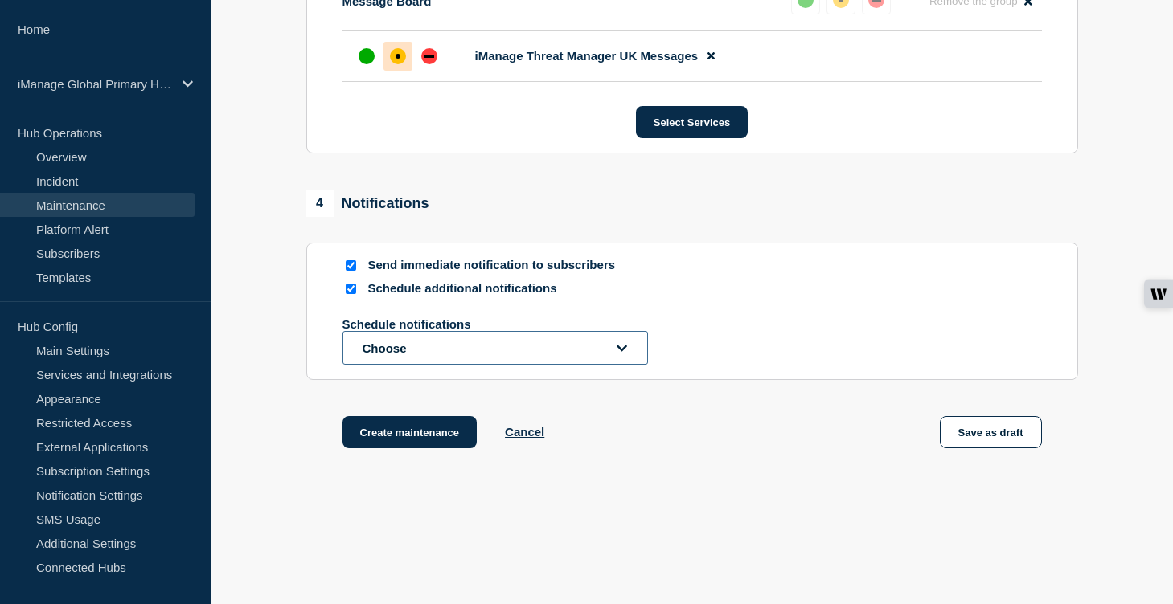
click at [392, 365] on button "Choose" at bounding box center [494, 348] width 305 height 34
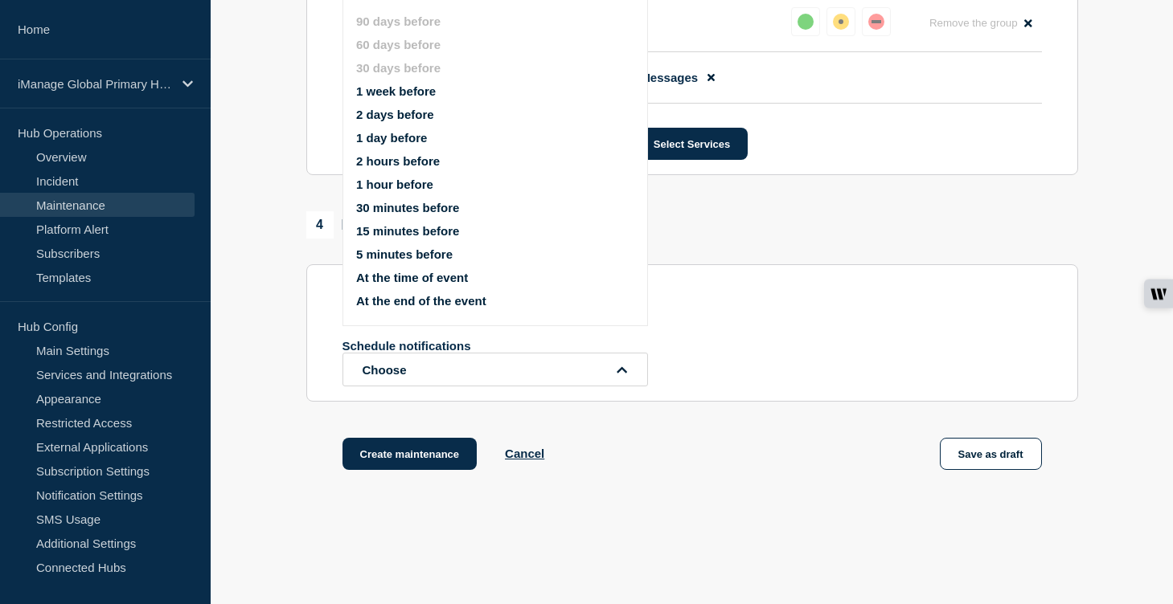
click at [401, 98] on button "1 week before" at bounding box center [396, 91] width 80 height 14
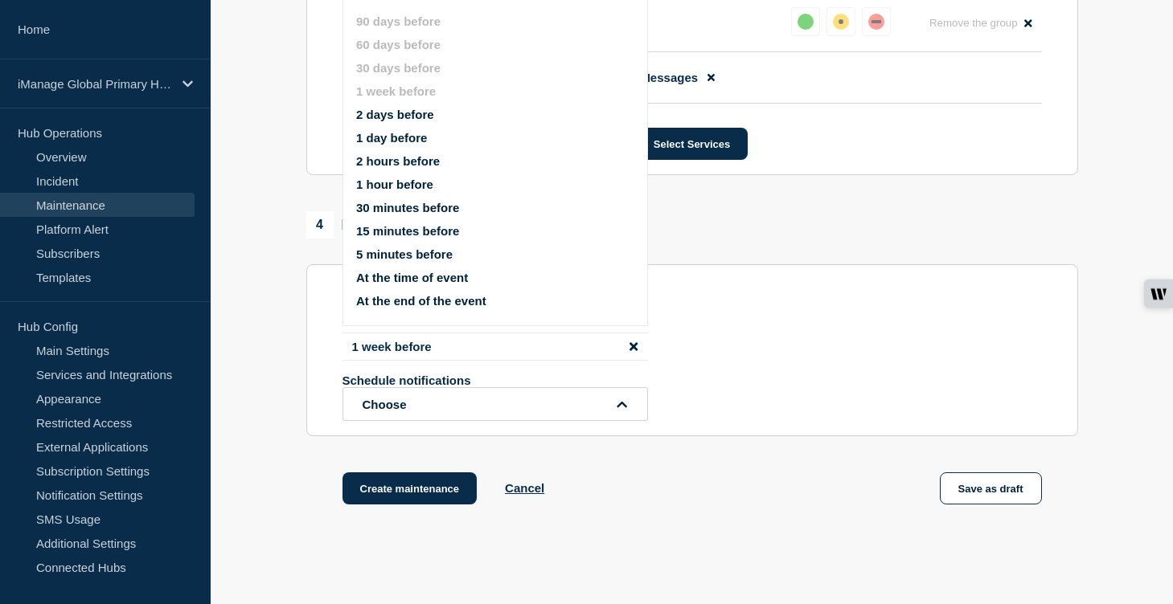
click at [399, 145] on button "1 day before" at bounding box center [391, 138] width 71 height 14
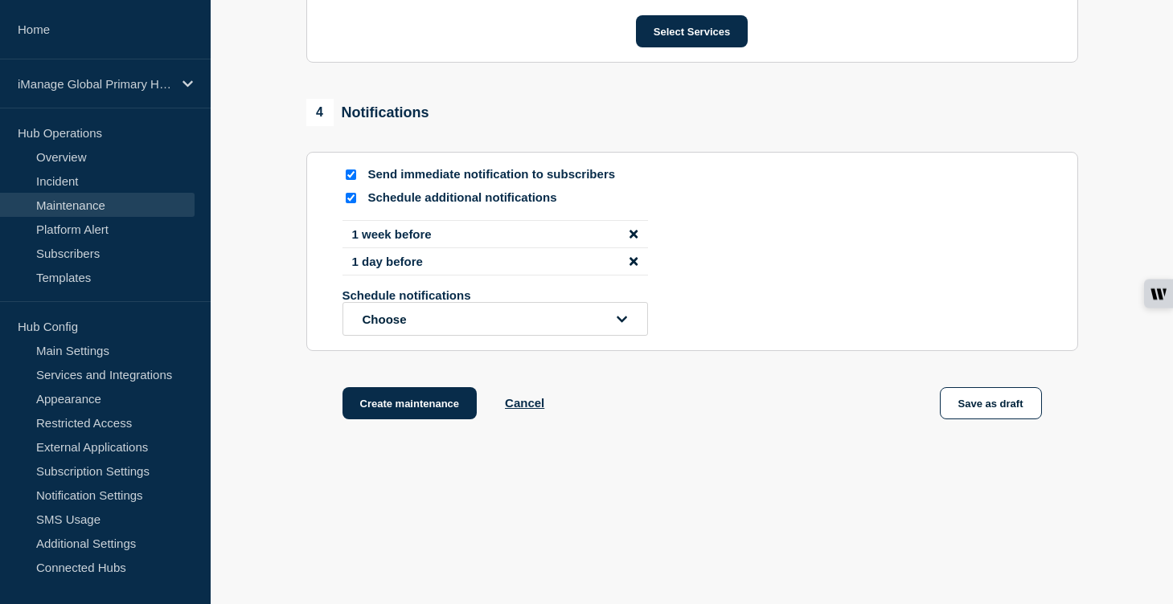
scroll to position [1040, 0]
click at [427, 402] on button "Create maintenance" at bounding box center [409, 403] width 135 height 32
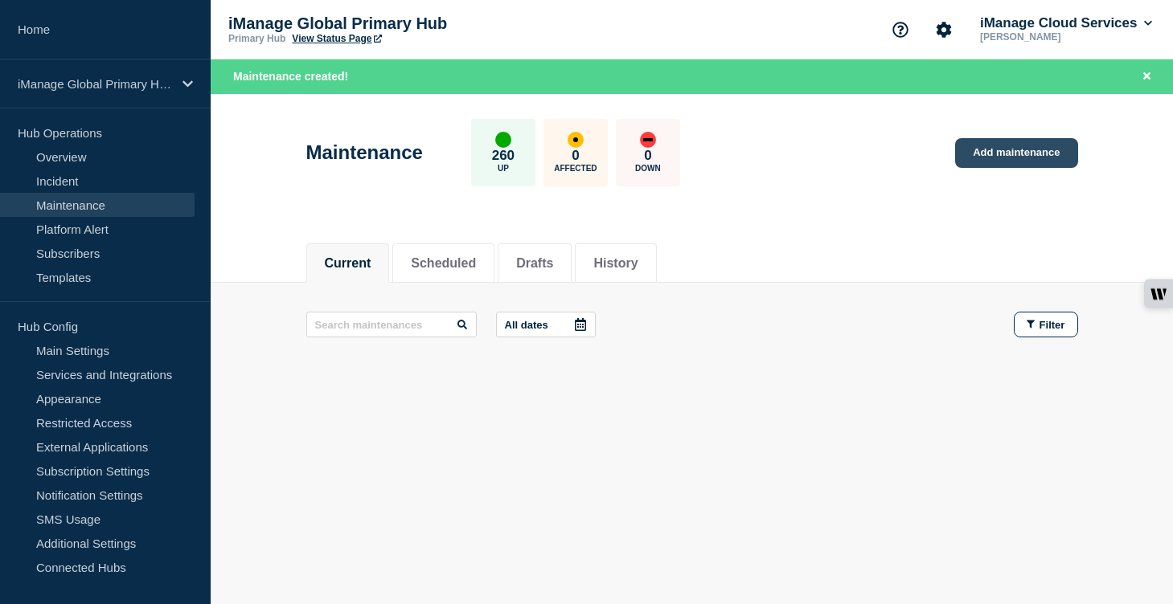
click at [1051, 158] on link "Add maintenance" at bounding box center [1016, 153] width 122 height 30
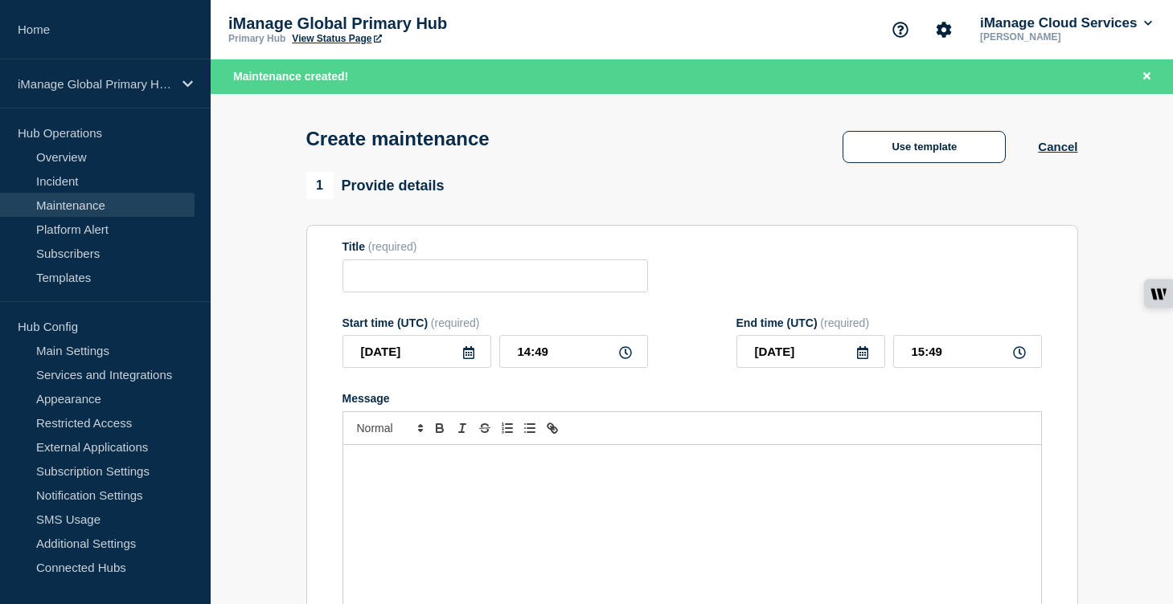
checkbox input "true"
click at [420, 510] on div "Message" at bounding box center [692, 541] width 698 height 193
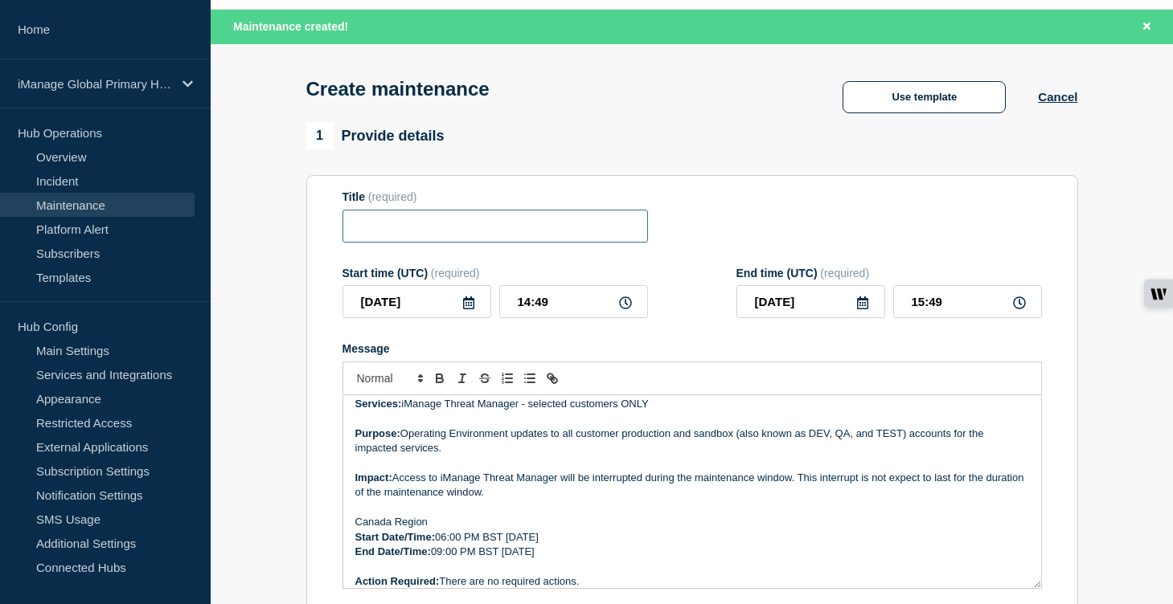
click at [439, 225] on input "Title" at bounding box center [494, 226] width 305 height 33
paste input "Scheduled Maintenance: iManage Threat Manager ([GEOGRAPHIC_DATA]) – [DATE]"
click at [513, 235] on input "Scheduled Maintenance: iManage Threat Manager ([GEOGRAPHIC_DATA]) – [DATE]" at bounding box center [494, 226] width 305 height 33
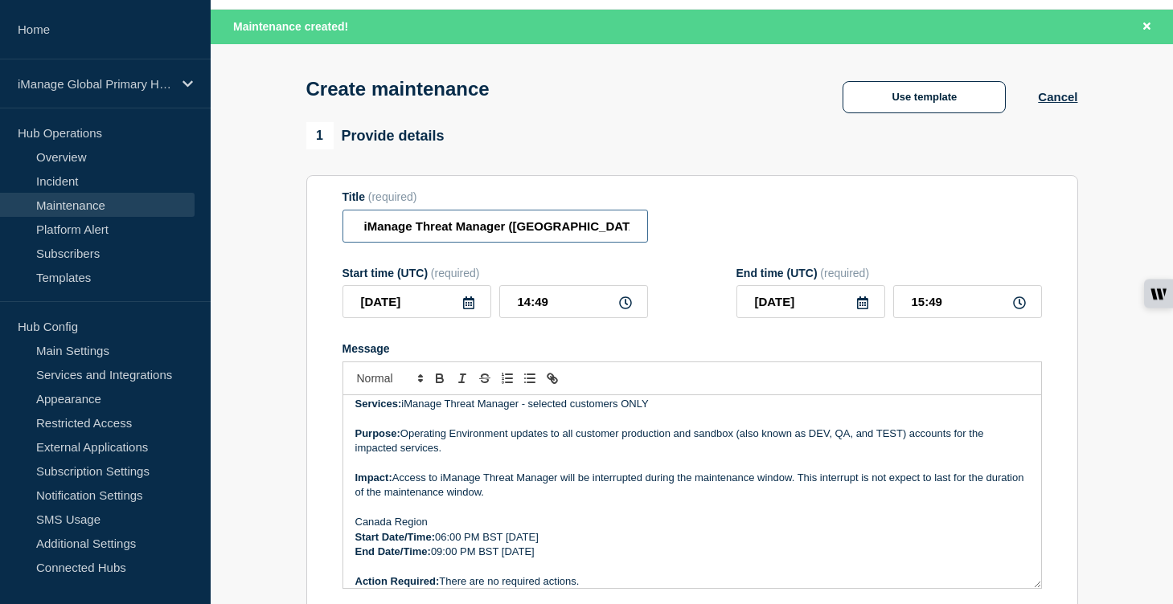
click at [600, 237] on input "Scheduled Maintenance: iManage Threat Manager ([GEOGRAPHIC_DATA]) – [DATE]" at bounding box center [494, 226] width 305 height 33
type input "Scheduled Maintenance: iManage Threat Manager ([GEOGRAPHIC_DATA]) – [DATE]"
click at [465, 309] on icon at bounding box center [468, 303] width 13 height 13
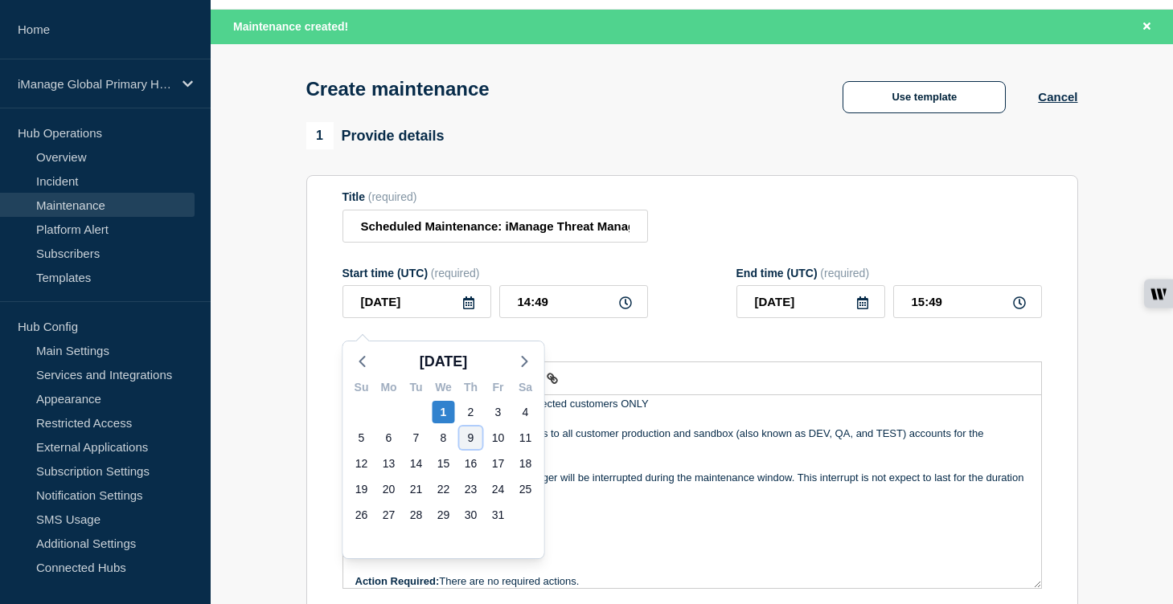
click at [465, 440] on div "9" at bounding box center [471, 438] width 23 height 23
type input "[DATE]"
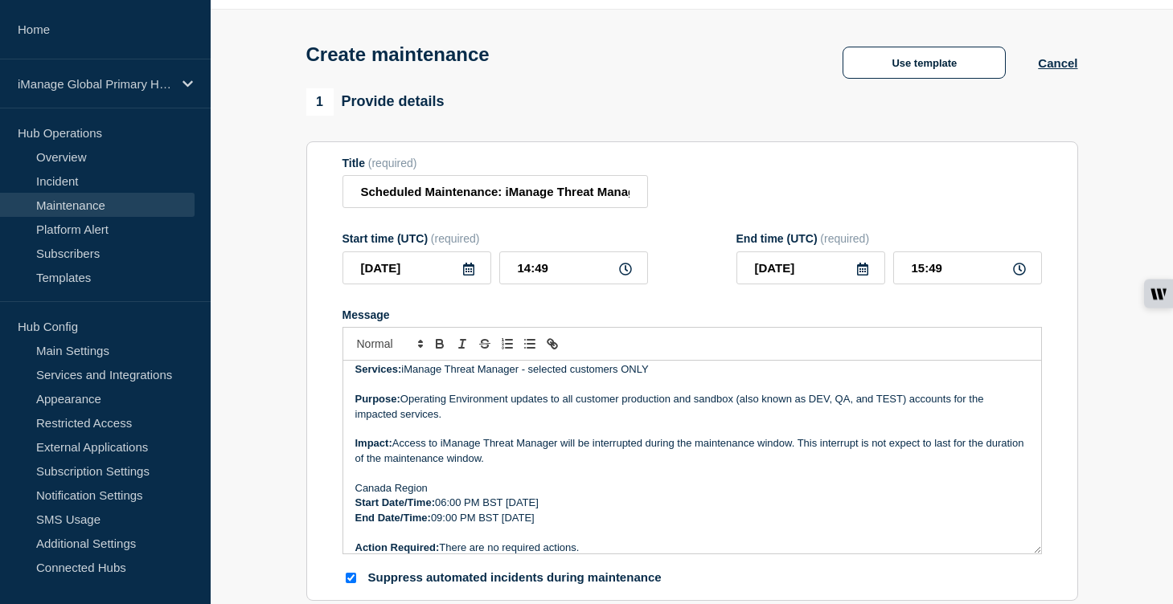
click at [598, 510] on p "Start Date/Time: 06:00 PM BST [DATE]" at bounding box center [692, 503] width 674 height 14
click at [593, 526] on p "End Date/Time: 09:00 PM BST [DATE]" at bounding box center [692, 518] width 674 height 14
click at [424, 277] on input "[DATE]" at bounding box center [416, 268] width 149 height 33
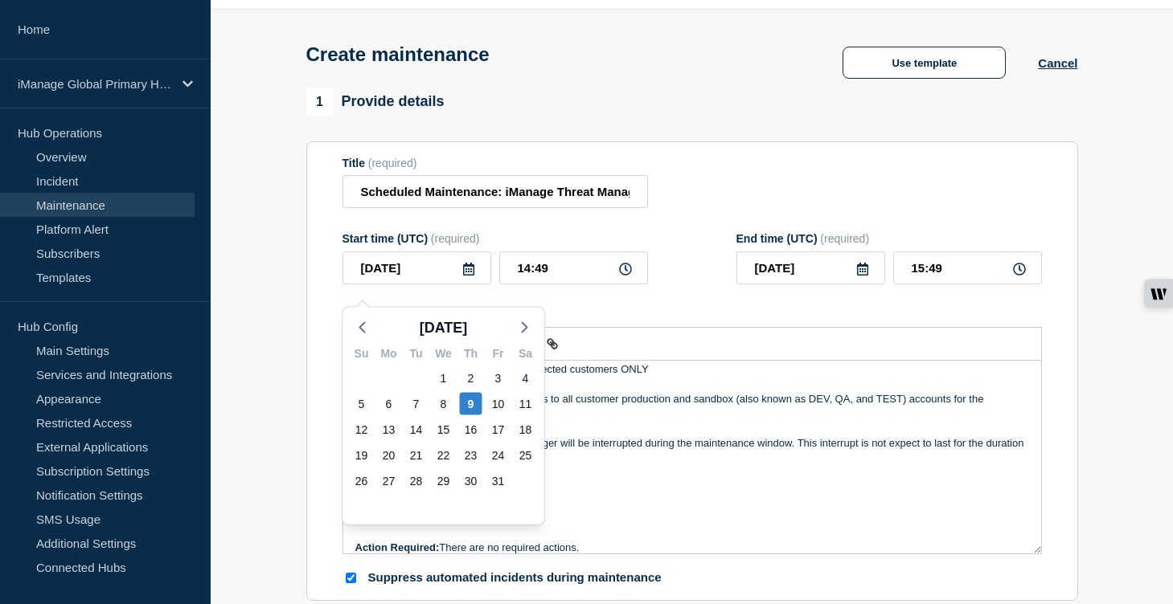
click at [621, 496] on p "Canada Region" at bounding box center [692, 488] width 674 height 14
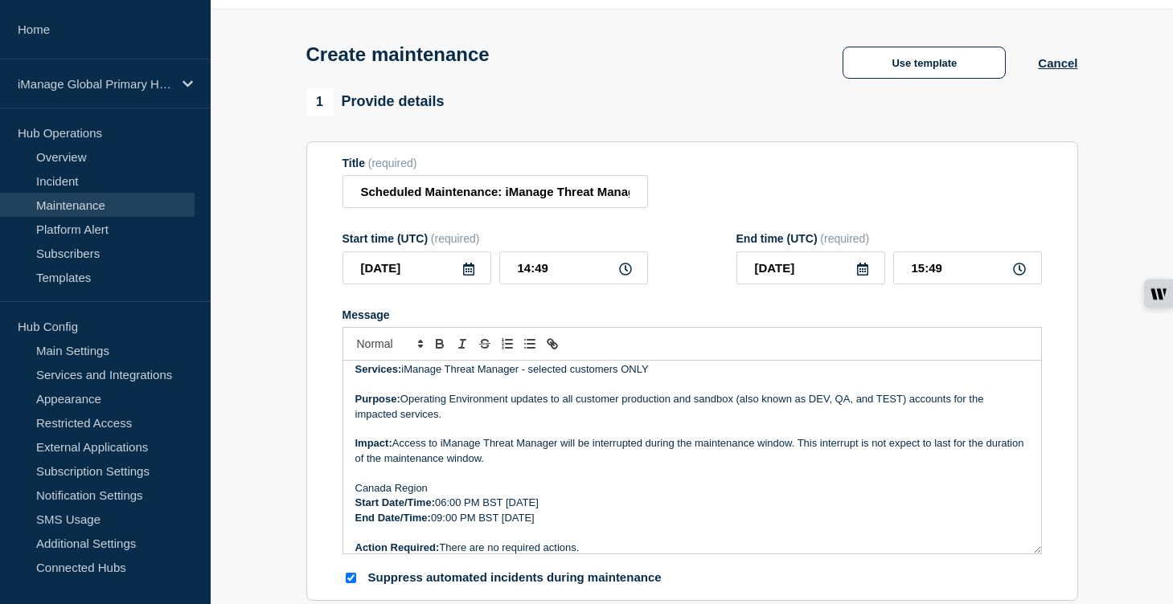
click at [546, 510] on p "Start Date/Time: 06:00 PM BST [DATE]" at bounding box center [692, 503] width 674 height 14
click at [544, 526] on p "End Date/Time: 09:00 PM BST [DATE]" at bounding box center [692, 518] width 674 height 14
click at [448, 510] on p "Start Date/Time: 06:00 PM BST [DATE]" at bounding box center [692, 503] width 674 height 14
click at [443, 526] on p "End Date/Time: 09:00 PM BST [DATE]" at bounding box center [692, 518] width 674 height 14
click at [473, 510] on p "Start Date/Time: 03:00 PM BST [DATE]" at bounding box center [692, 503] width 674 height 14
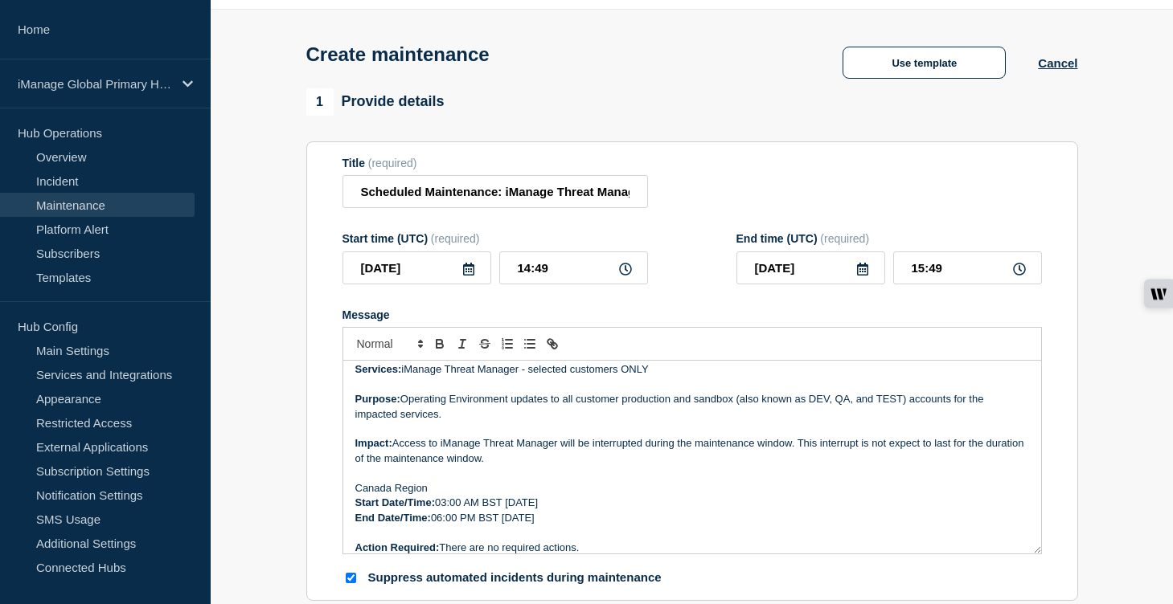
click at [472, 526] on p "End Date/Time: 06:00 PM BST [DATE]" at bounding box center [692, 518] width 674 height 14
click at [501, 510] on p "Start Date/Time: 03:00 AM BST [DATE]" at bounding box center [692, 503] width 674 height 14
click at [492, 526] on p "End Date/Time: 06:00 AM BST [DATE]" at bounding box center [692, 518] width 674 height 14
click at [486, 481] on p "Message" at bounding box center [692, 473] width 674 height 14
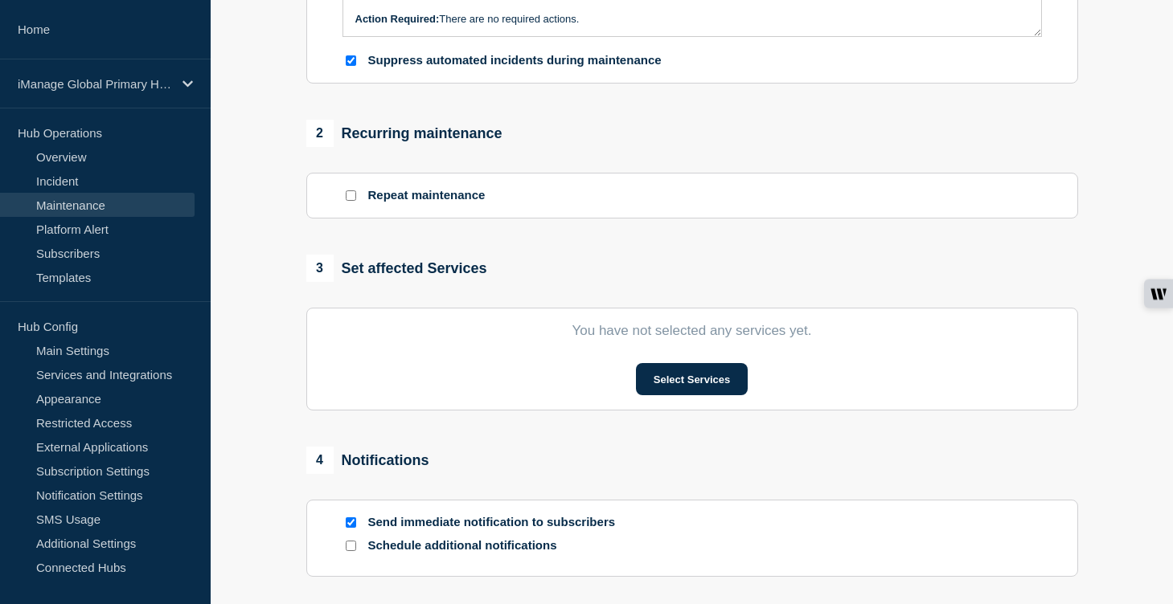
scroll to position [597, 0]
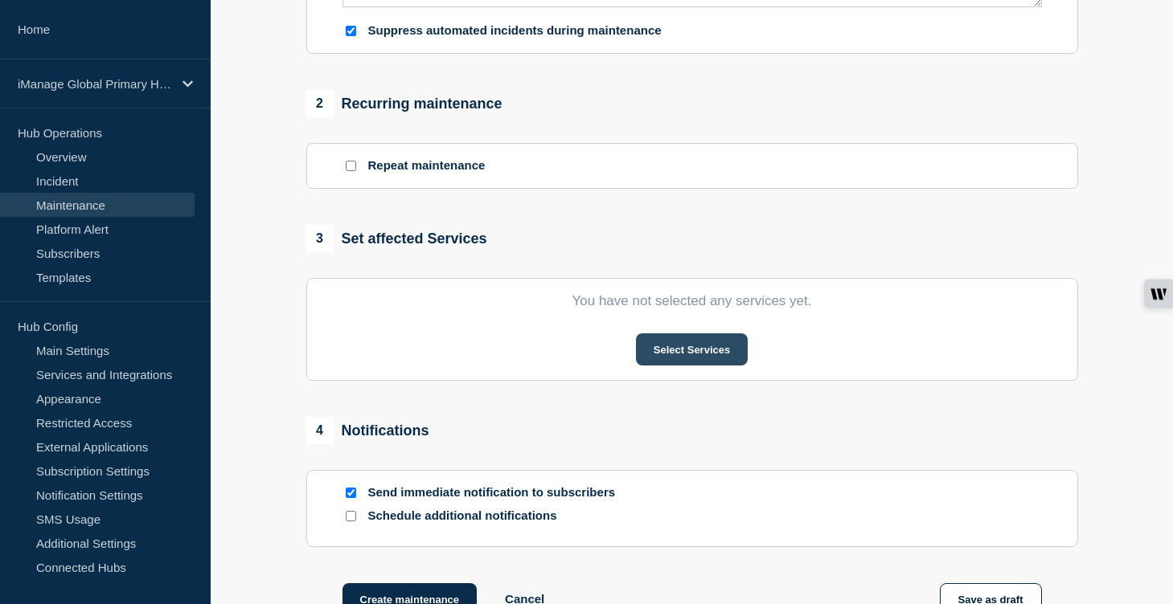
click at [711, 366] on button "Select Services" at bounding box center [692, 350] width 112 height 32
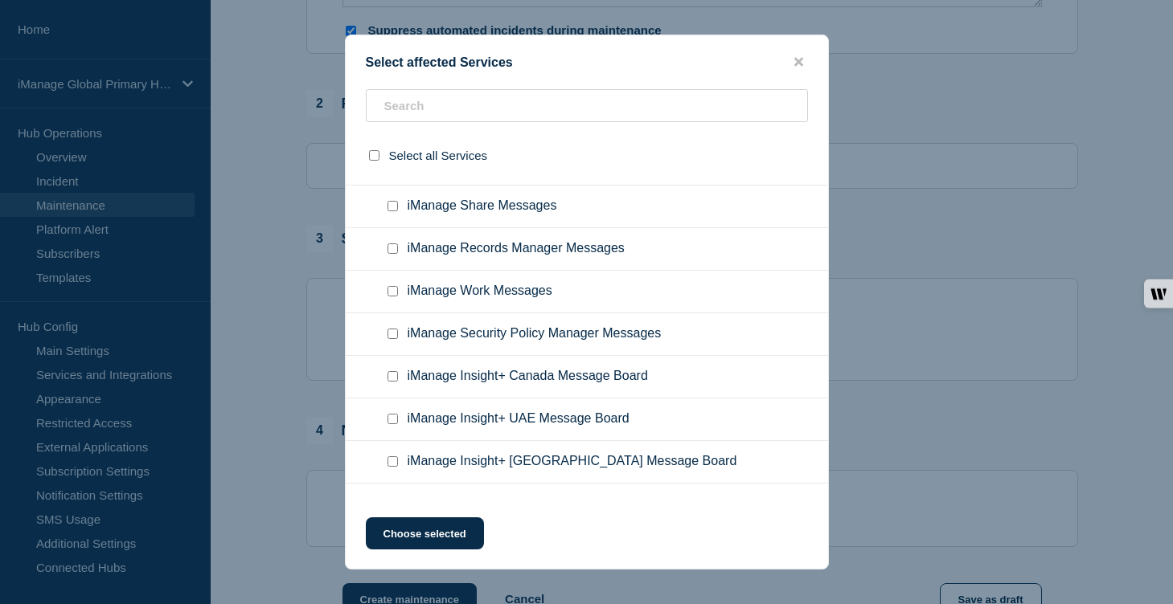
scroll to position [11408, 0]
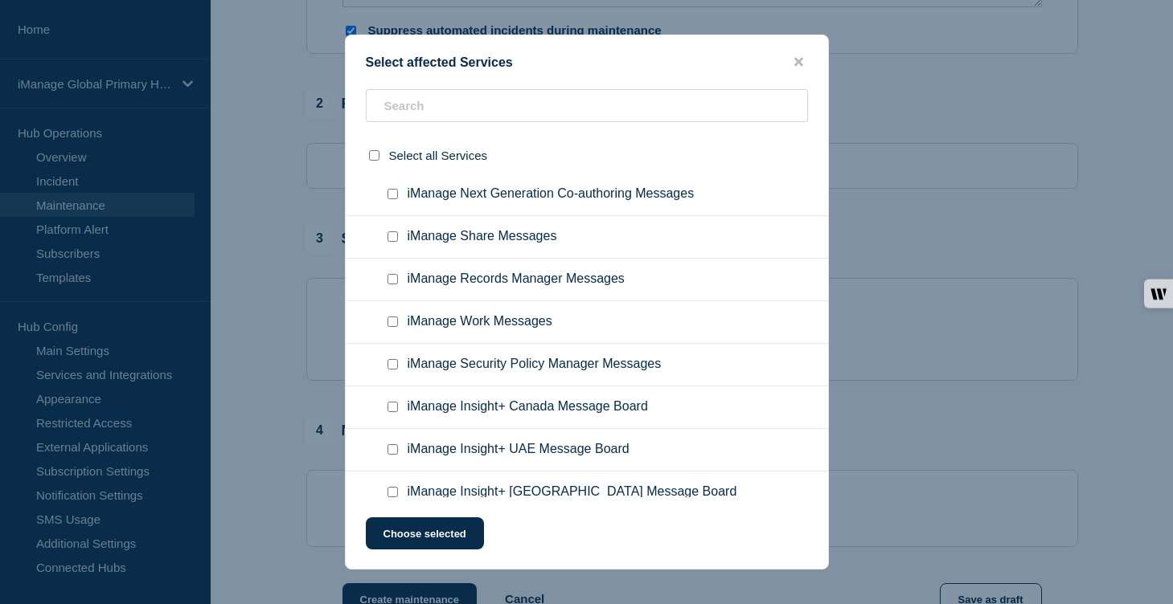
checkbox input "true"
click at [424, 526] on button "Choose selected" at bounding box center [425, 534] width 118 height 32
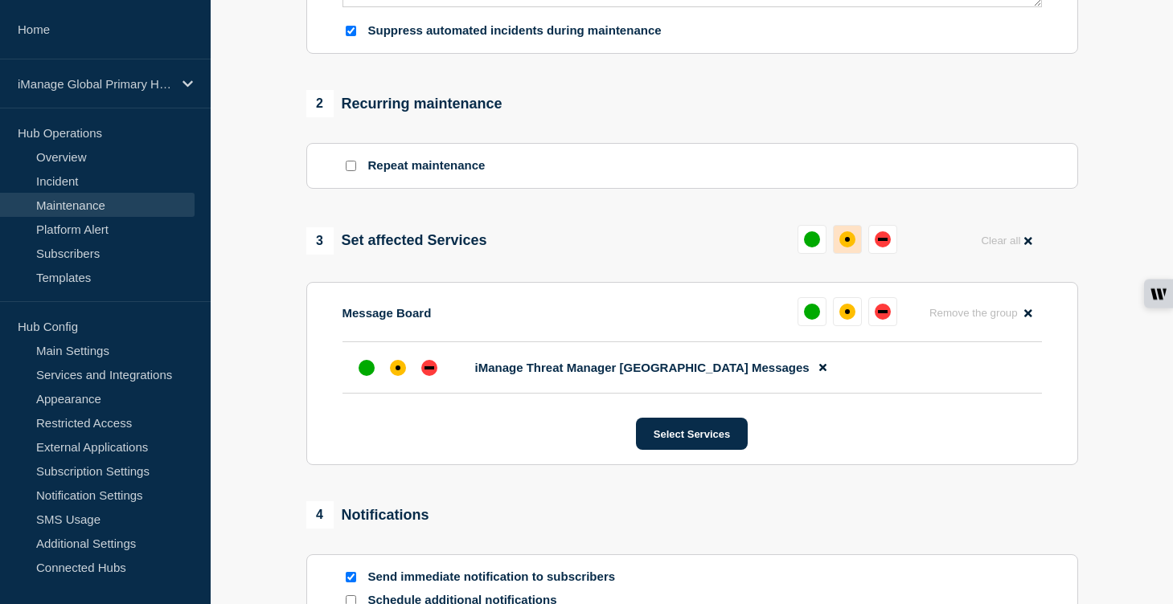
click at [852, 248] on div "affected" at bounding box center [847, 239] width 16 height 16
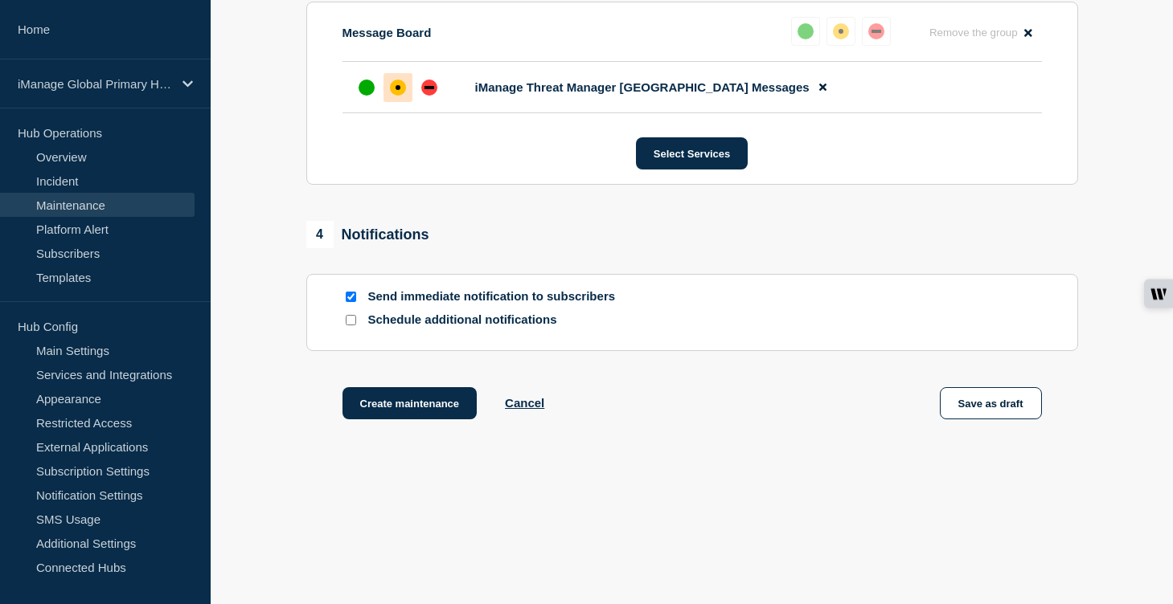
scroll to position [909, 0]
click at [350, 324] on input "Schedule additional notifications" at bounding box center [351, 320] width 10 height 10
checkbox input "true"
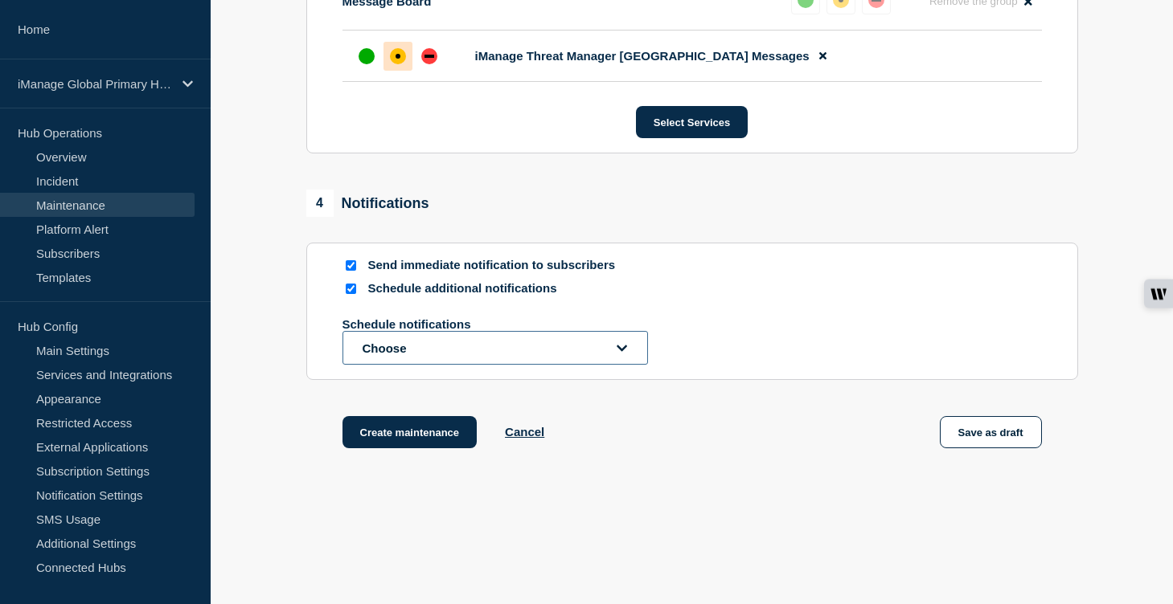
click at [395, 365] on button "Choose" at bounding box center [494, 348] width 305 height 34
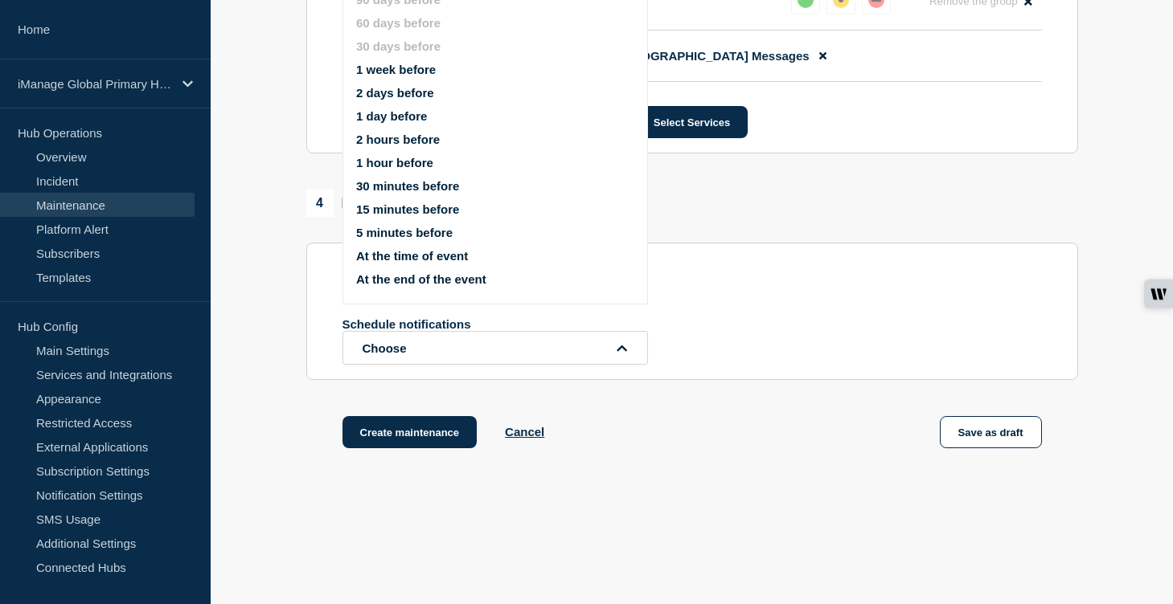
scroll to position [887, 0]
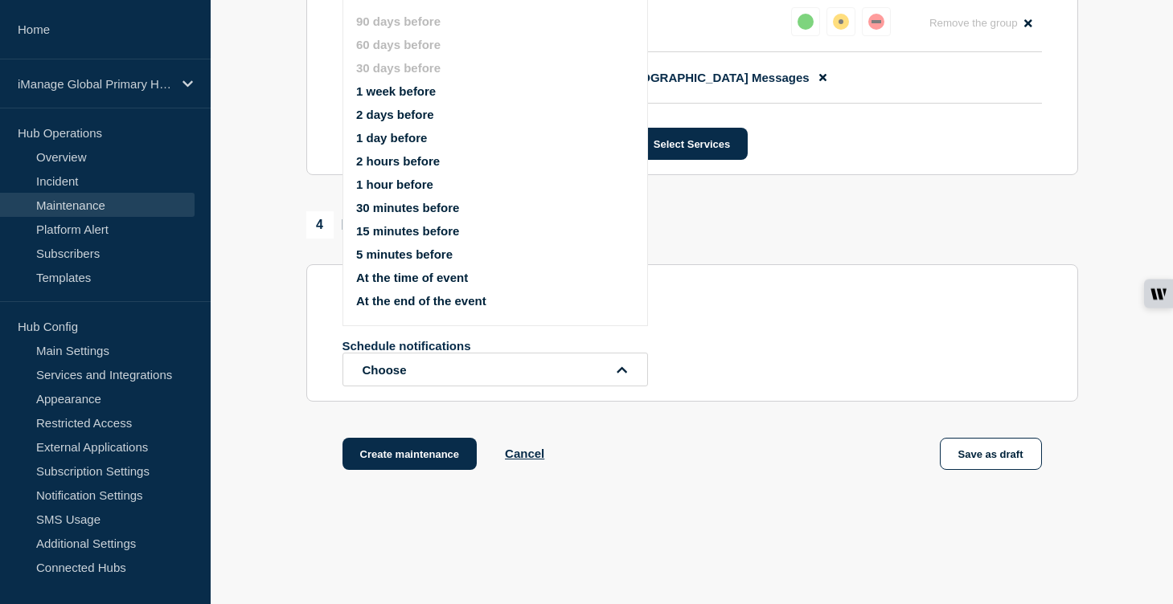
click at [399, 98] on button "1 week before" at bounding box center [396, 91] width 80 height 14
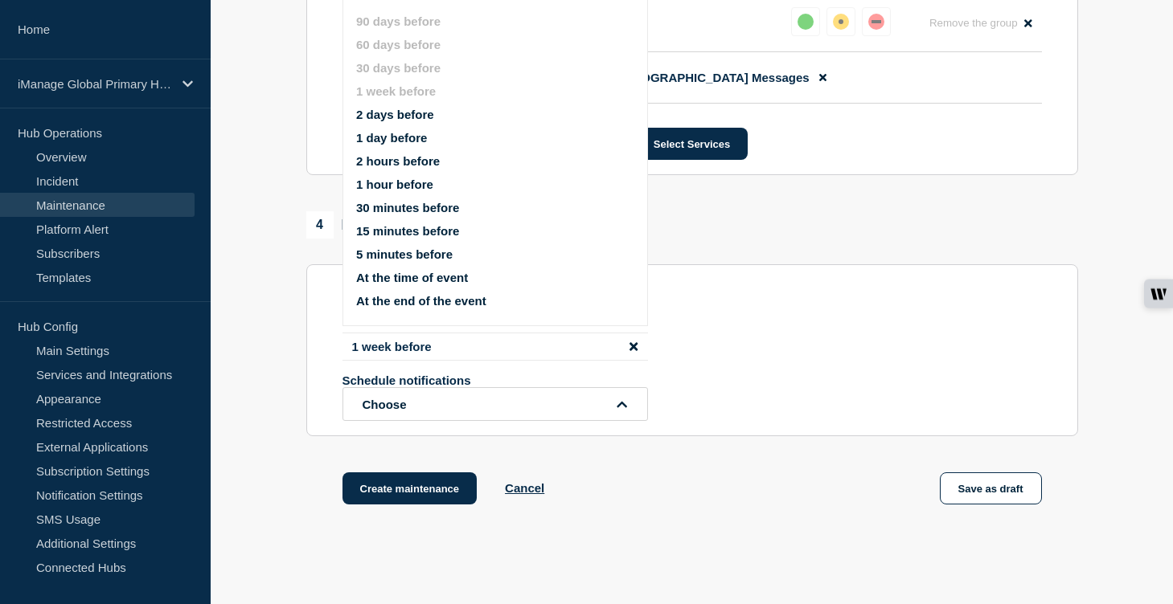
click at [399, 145] on button "1 day before" at bounding box center [391, 138] width 71 height 14
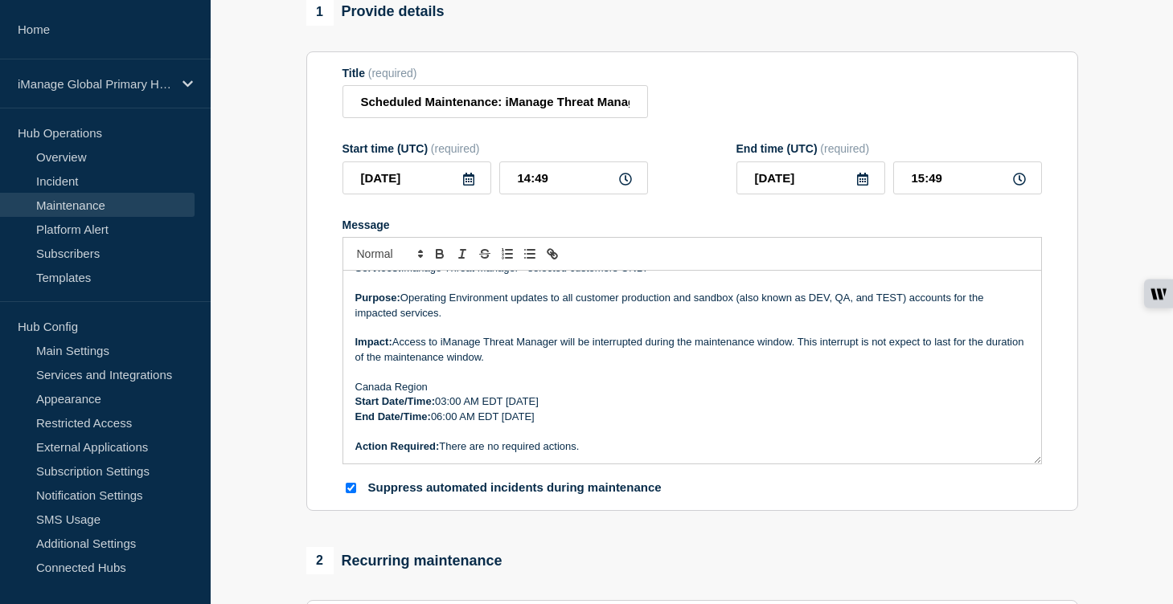
scroll to position [0, 0]
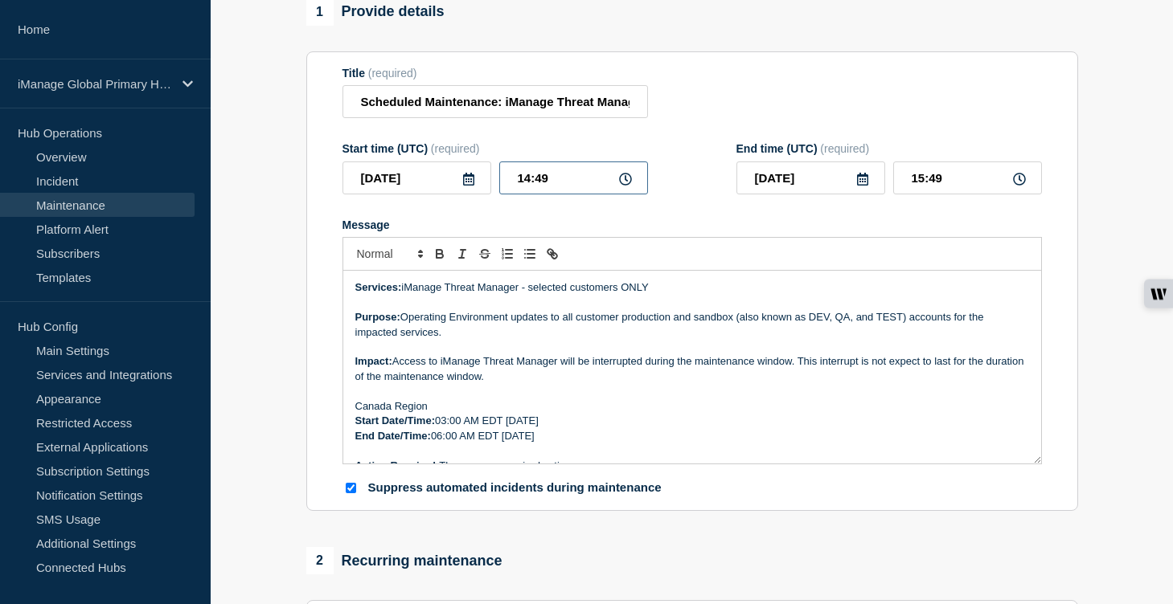
drag, startPoint x: 555, startPoint y: 192, endPoint x: 479, endPoint y: 193, distance: 75.6
click at [479, 193] on div "[DATE] 14:49" at bounding box center [494, 178] width 305 height 33
type input "07:00"
drag, startPoint x: 946, startPoint y: 188, endPoint x: 868, endPoint y: 188, distance: 78.0
click at [868, 188] on div "[DATE] 08:00" at bounding box center [888, 178] width 305 height 33
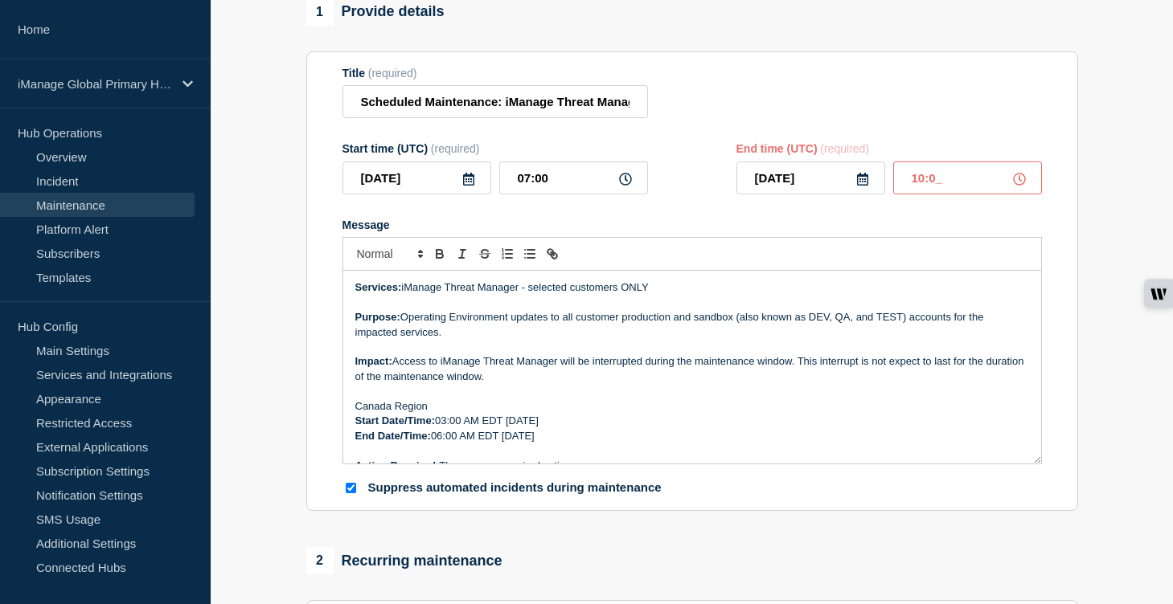
type input "10:00"
click at [828, 220] on form "Title (required) Scheduled Maintenance: iManage Threat Manager ([GEOGRAPHIC_DAT…" at bounding box center [691, 282] width 699 height 430
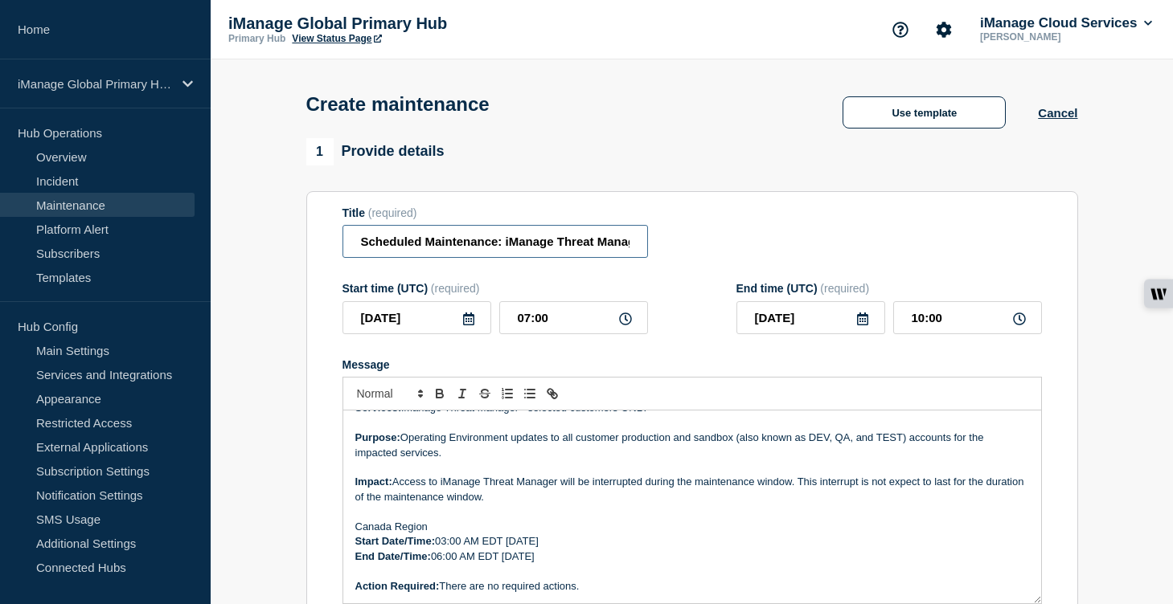
click at [506, 258] on input "Scheduled Maintenance: iManage Threat Manager ([GEOGRAPHIC_DATA]) – [DATE]" at bounding box center [494, 241] width 305 height 33
click at [539, 255] on input "Scheduled Maintenance: iManage Threat Manager ([GEOGRAPHIC_DATA]) – [DATE]" at bounding box center [494, 241] width 305 height 33
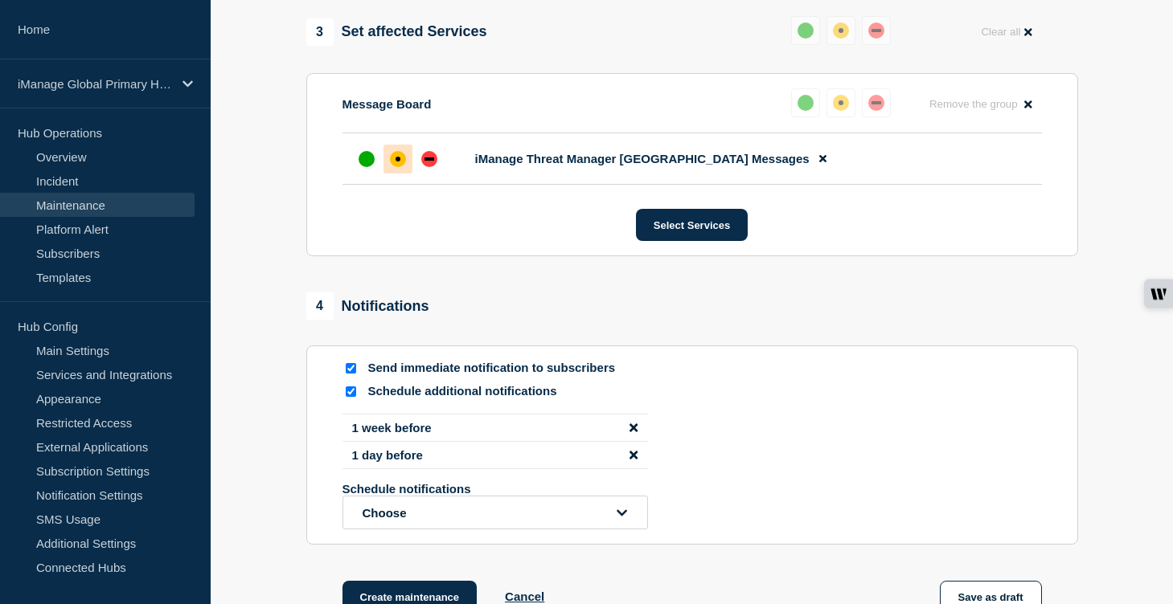
scroll to position [967, 0]
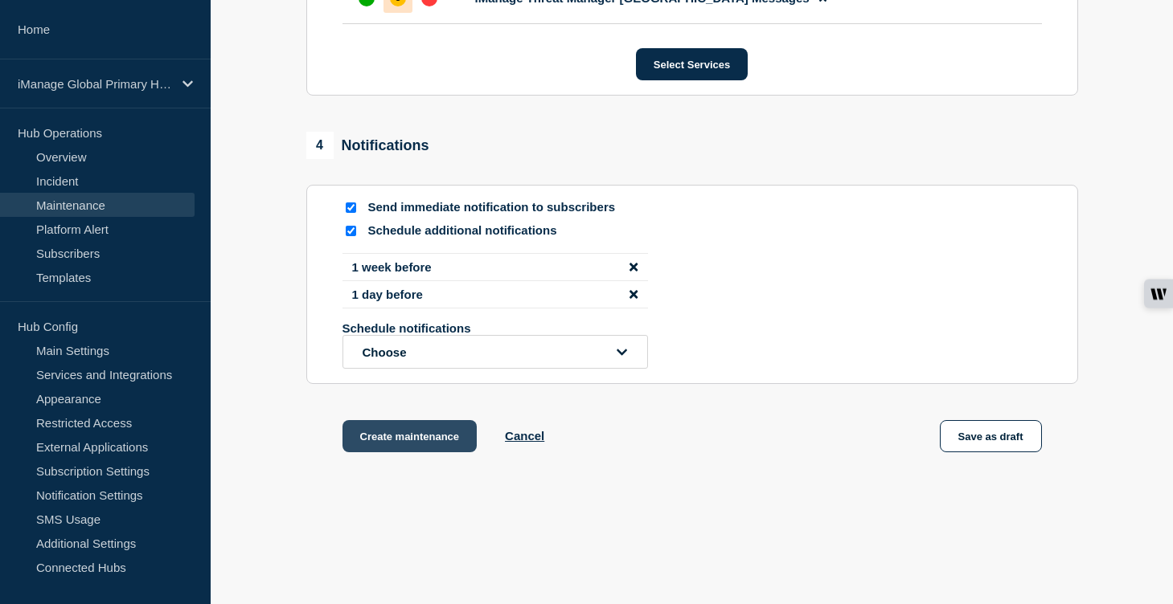
click at [429, 453] on button "Create maintenance" at bounding box center [409, 436] width 135 height 32
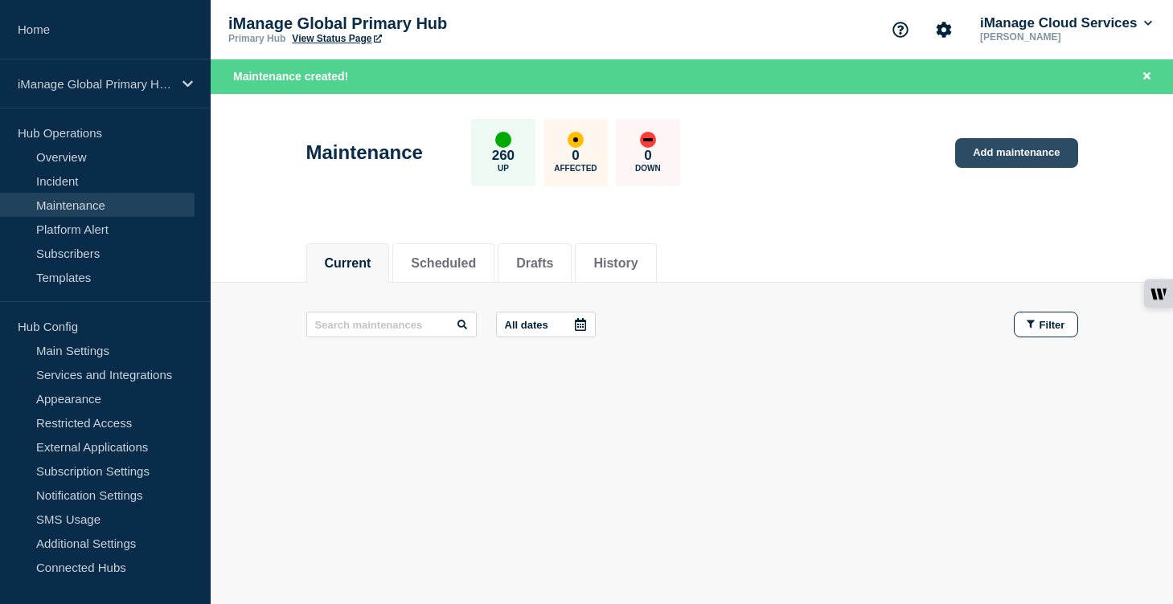
click at [1039, 149] on link "Add maintenance" at bounding box center [1016, 153] width 122 height 30
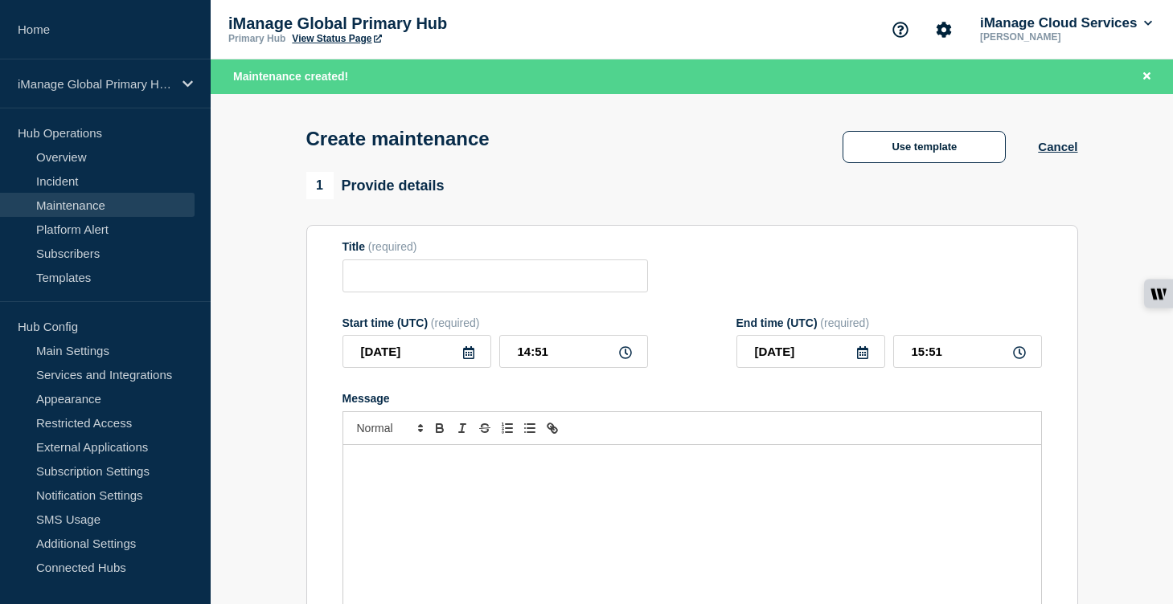
checkbox input "true"
click at [397, 293] on input "Title" at bounding box center [494, 276] width 305 height 33
paste input "Scheduled Maintenance: iManage Threat Manager ([GEOGRAPHIC_DATA]) – [DATE]"
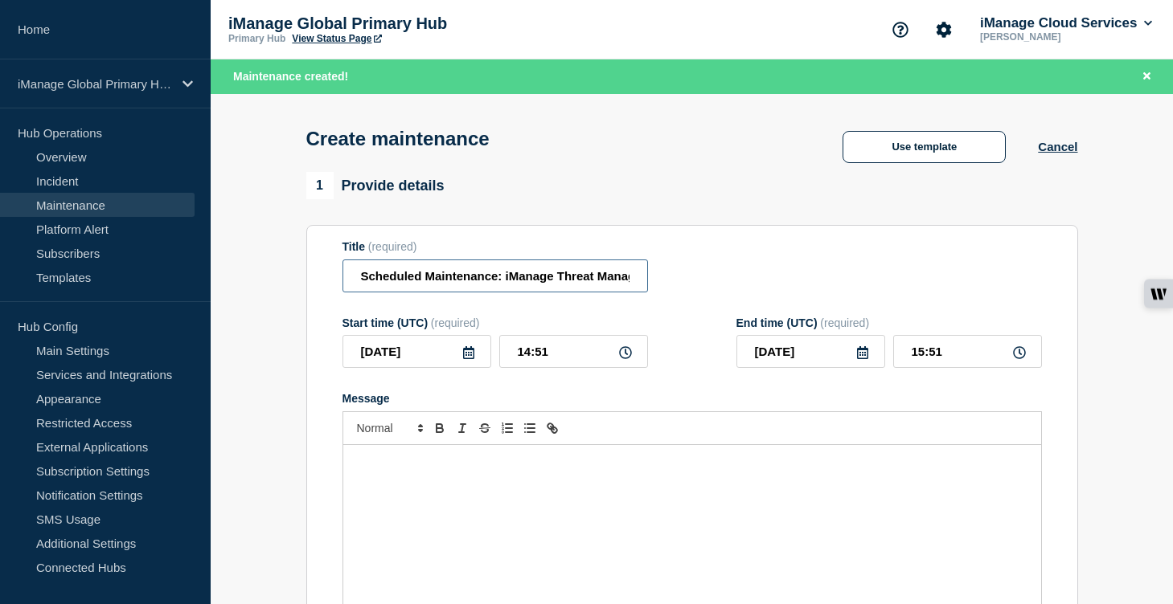
scroll to position [0, 150]
click at [592, 281] on input "Scheduled Maintenance: iManage Threat Manager ([GEOGRAPHIC_DATA]) – [DATE]" at bounding box center [494, 276] width 305 height 33
click at [526, 281] on input "Scheduled Maintenance: iManage Threat Manager ([GEOGRAPHIC_DATA]) – [DATE]" at bounding box center [494, 276] width 305 height 33
type input "Scheduled Maintenance: iManage Threat Manager ([GEOGRAPHIC_DATA]) – [DATE]"
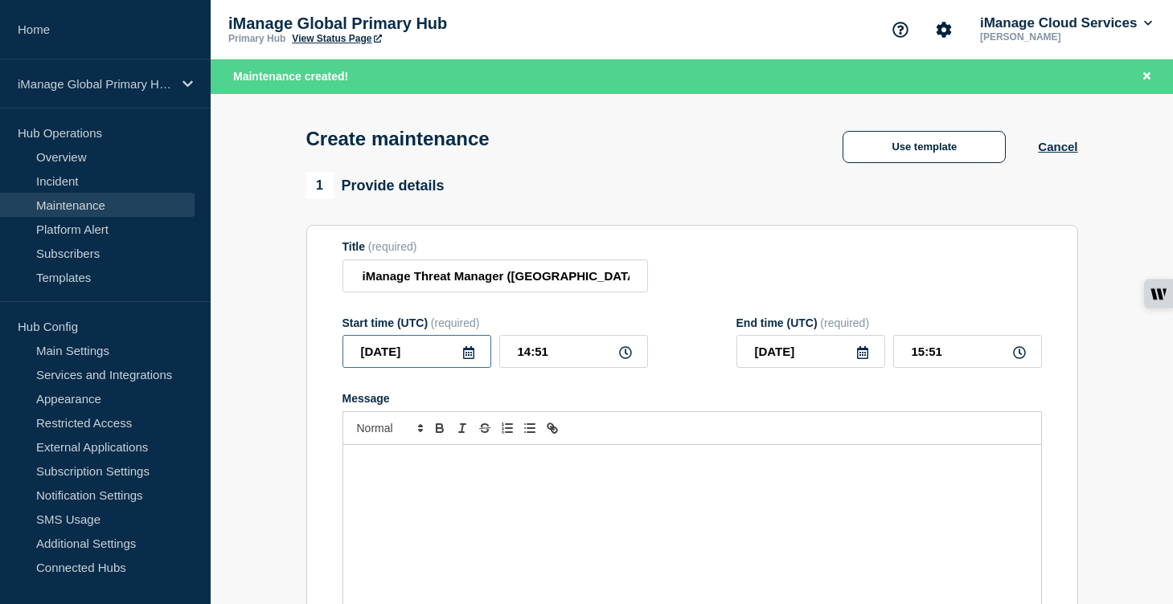
scroll to position [0, 0]
click at [464, 355] on input "[DATE]" at bounding box center [416, 351] width 149 height 33
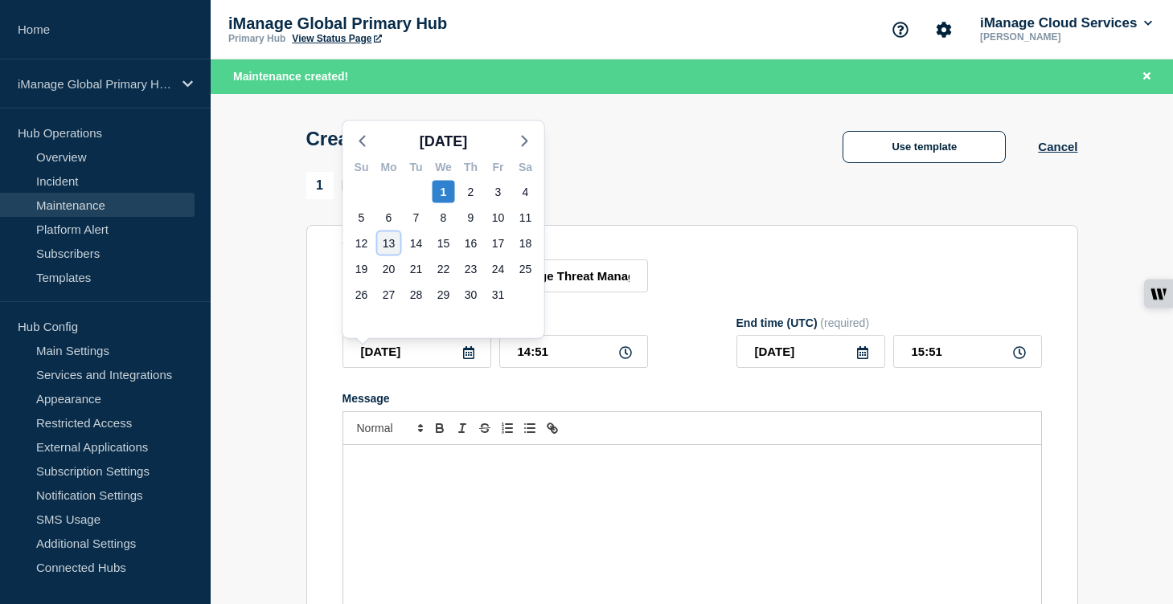
click at [381, 247] on div "13" at bounding box center [389, 243] width 23 height 23
type input "[DATE]"
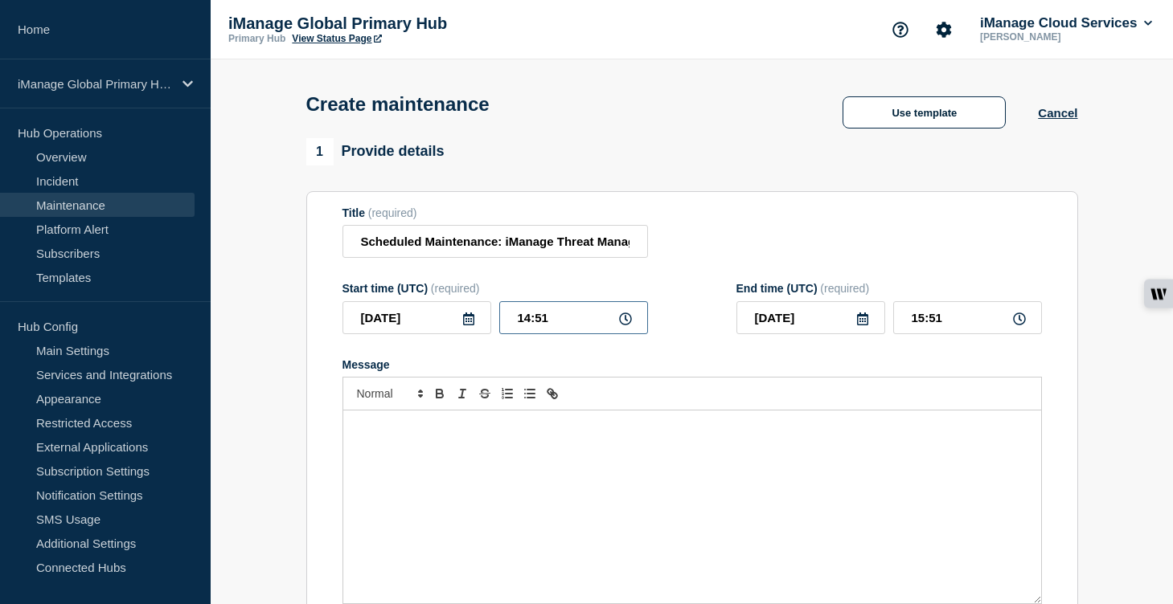
drag, startPoint x: 550, startPoint y: 333, endPoint x: 475, endPoint y: 329, distance: 74.9
click at [475, 329] on div "[DATE] 14:51" at bounding box center [494, 317] width 305 height 33
type input "07:00"
drag, startPoint x: 948, startPoint y: 321, endPoint x: 853, endPoint y: 320, distance: 94.9
click at [853, 320] on div "[DATE] 08:00" at bounding box center [888, 317] width 305 height 33
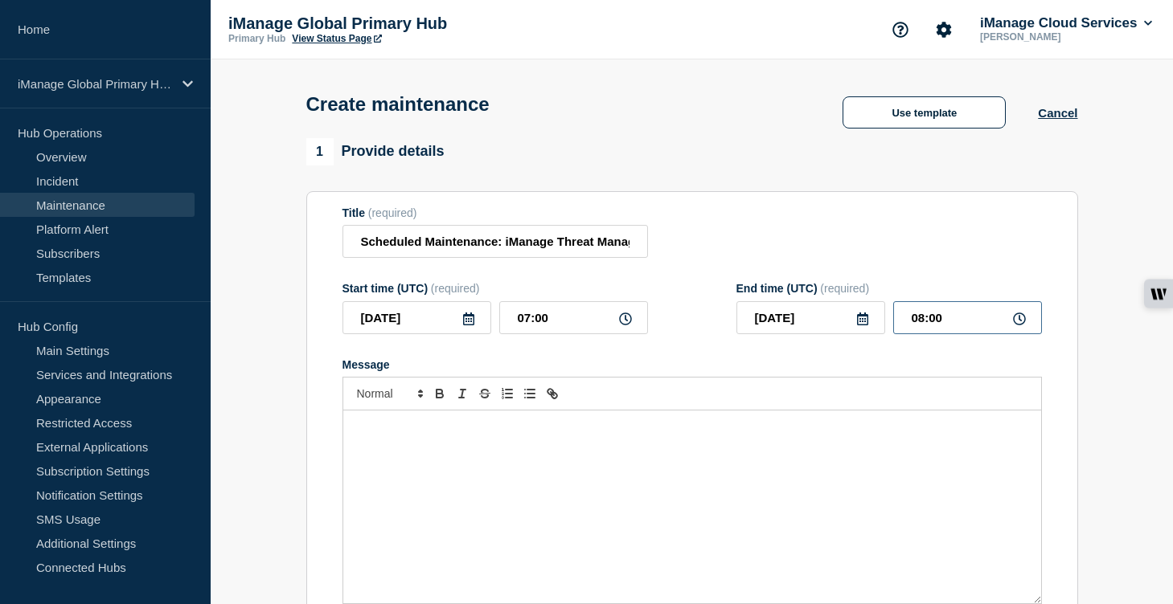
drag, startPoint x: 946, startPoint y: 331, endPoint x: 854, endPoint y: 330, distance: 92.4
click at [854, 330] on div "[DATE] 08:00" at bounding box center [888, 317] width 305 height 33
type input "10:00"
click at [430, 465] on div "Message" at bounding box center [692, 507] width 698 height 193
paste div "Message"
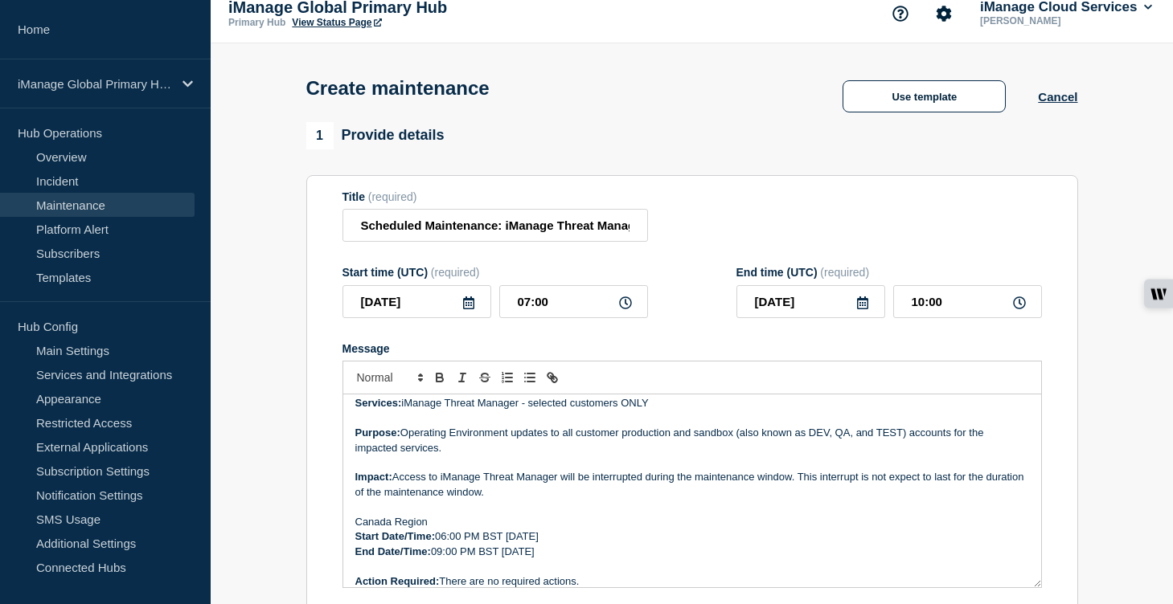
scroll to position [19, 0]
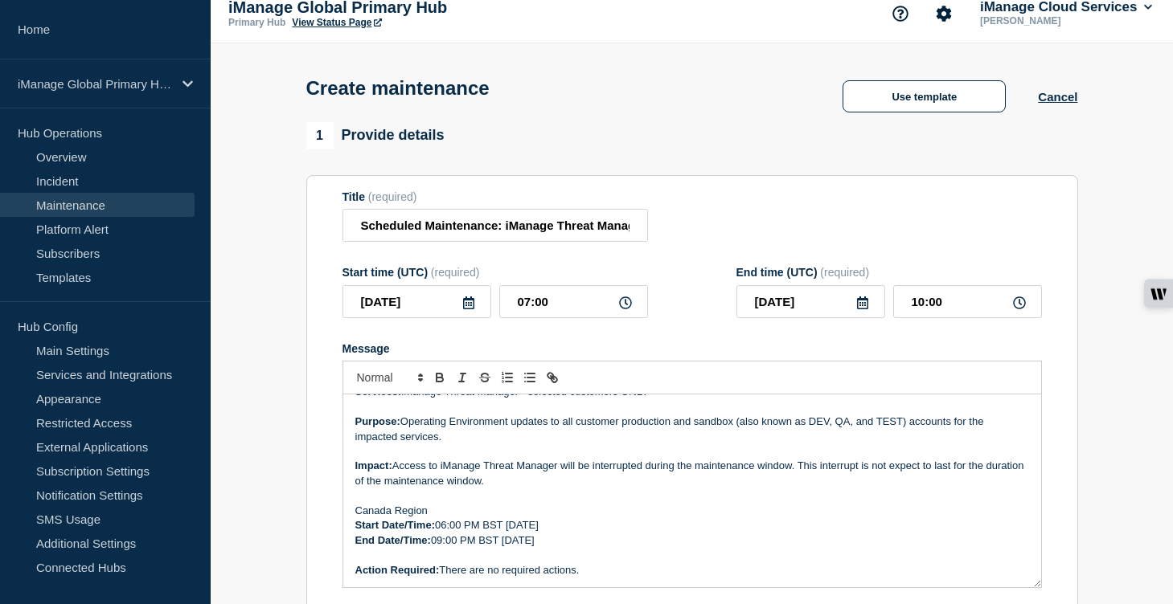
click at [599, 533] on p "Start Date/Time: 06:00 PM BST [DATE]" at bounding box center [692, 525] width 674 height 14
click at [592, 548] on p "End Date/Time: 09:00 PM BST [DATE]" at bounding box center [692, 541] width 674 height 14
click at [546, 533] on p "Start Date/Time: 06:00 PM BST [DATE]" at bounding box center [692, 525] width 674 height 14
click at [541, 548] on p "End Date/Time: 09:00 PM BST [DATE]" at bounding box center [692, 541] width 674 height 14
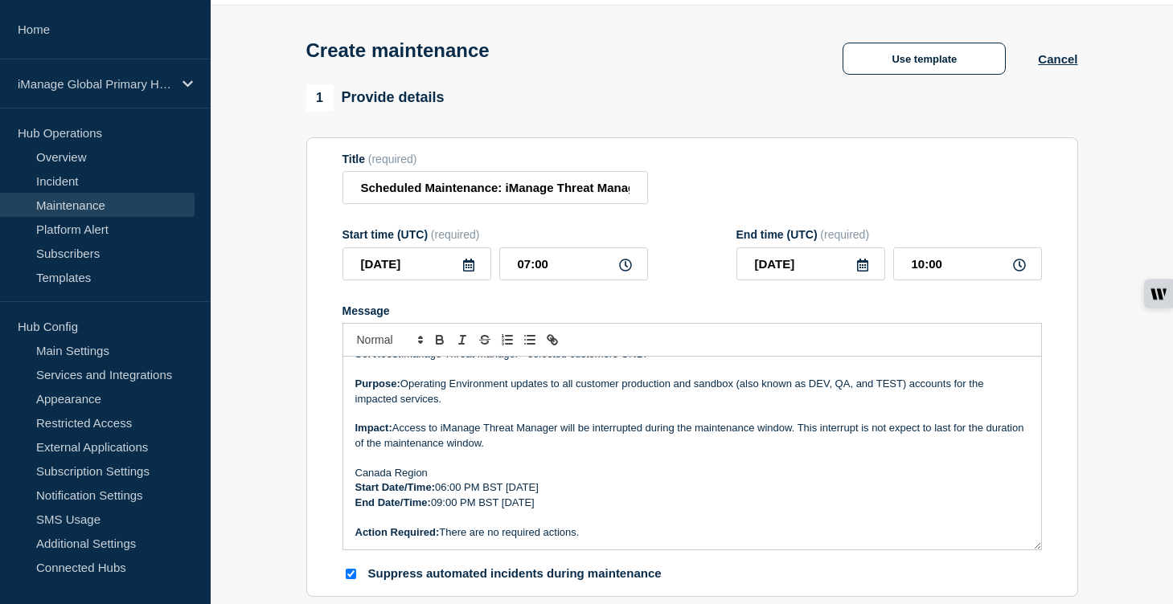
scroll to position [68, 0]
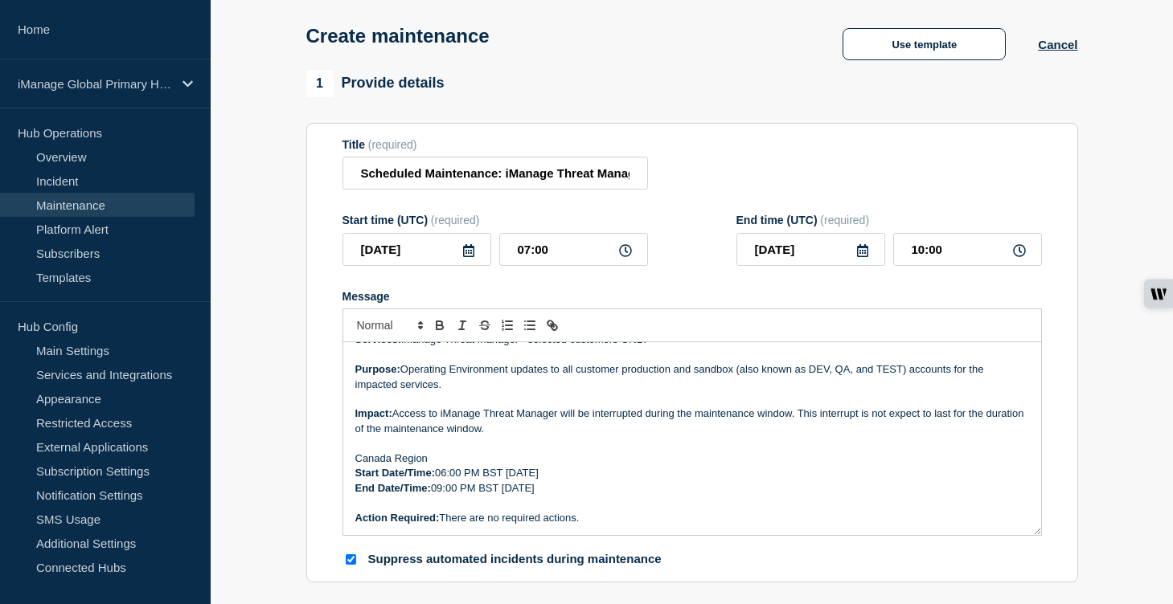
click at [496, 481] on p "Start Date/Time: 06:00 PM BST [DATE]" at bounding box center [692, 473] width 674 height 14
click at [497, 496] on p "End Date/Time: 09:00 PM BST [DATE]" at bounding box center [692, 488] width 674 height 14
click at [475, 481] on p "Start Date/Time: 06:00 PM EDT [DATE]" at bounding box center [692, 473] width 674 height 14
click at [471, 496] on p "End Date/Time: 09:00 PM EDT [DATE]" at bounding box center [692, 488] width 674 height 14
click at [445, 481] on p "Start Date/Time: 06:00 AM EDT [DATE]" at bounding box center [692, 473] width 674 height 14
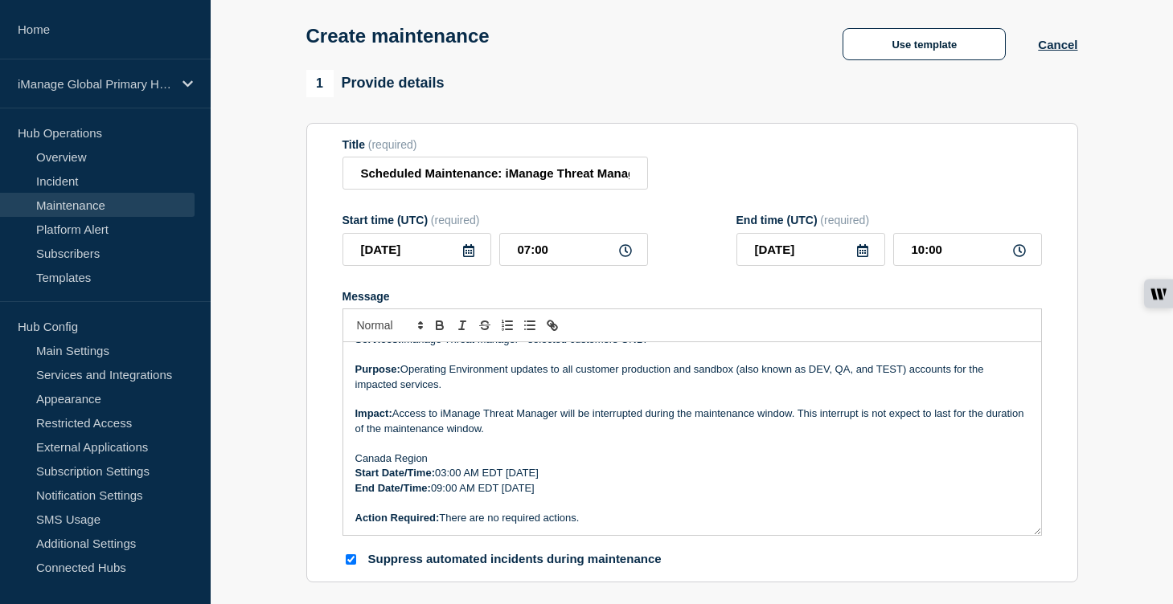
click at [444, 496] on p "End Date/Time: 09:00 AM EDT [DATE]" at bounding box center [692, 488] width 674 height 14
click at [500, 496] on p "End Date/Time: 06:00 AM EDT [DATE]" at bounding box center [692, 488] width 674 height 14
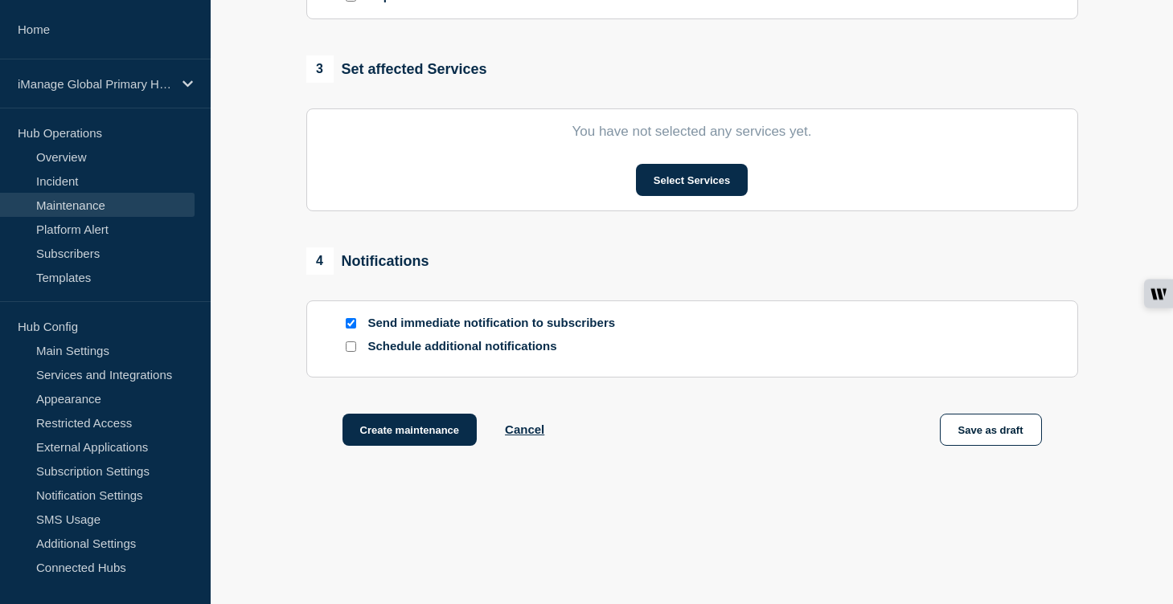
scroll to position [780, 0]
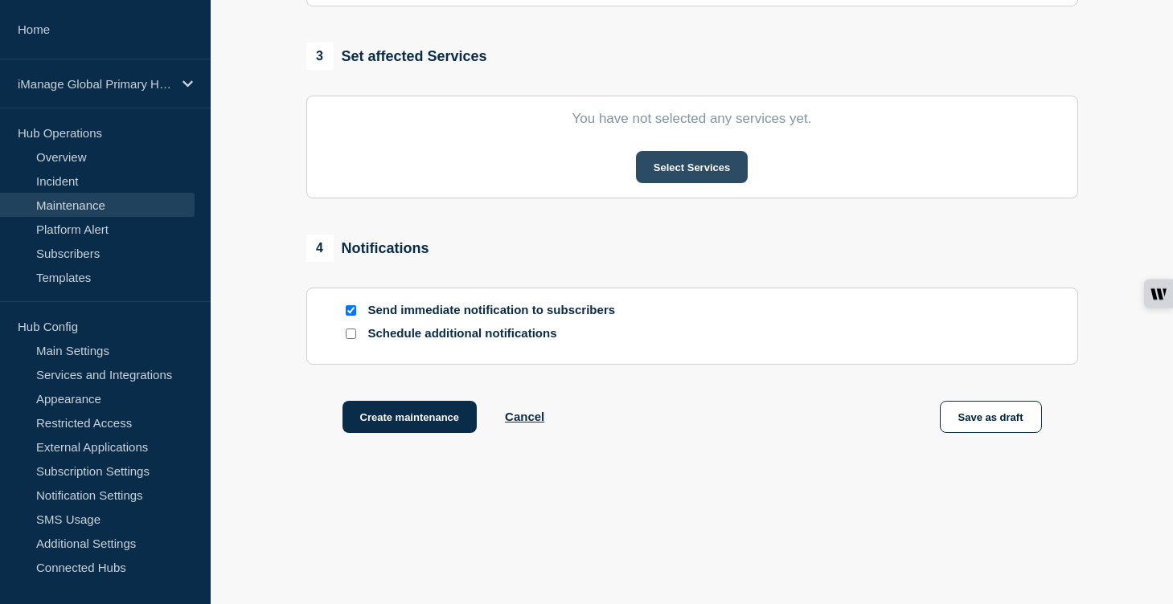
click at [674, 183] on button "Select Services" at bounding box center [692, 167] width 112 height 32
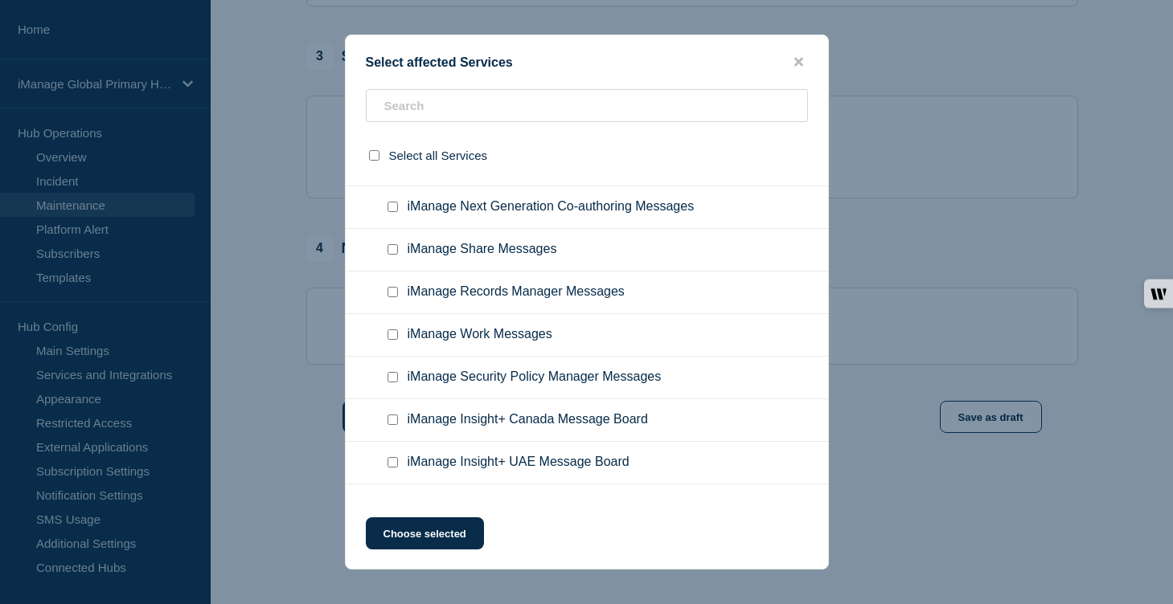
scroll to position [11385, 0]
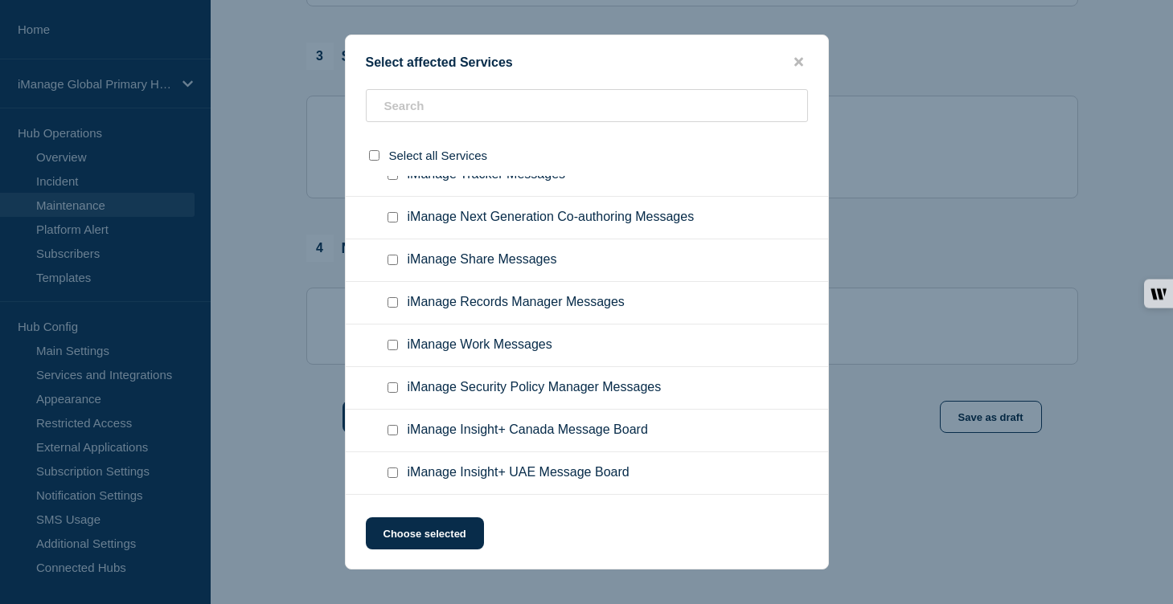
click at [389, 10] on input "iManage Threat Manager USA Messages checkbox" at bounding box center [392, 4] width 10 height 10
checkbox input "true"
click at [432, 550] on button "Choose selected" at bounding box center [425, 534] width 118 height 32
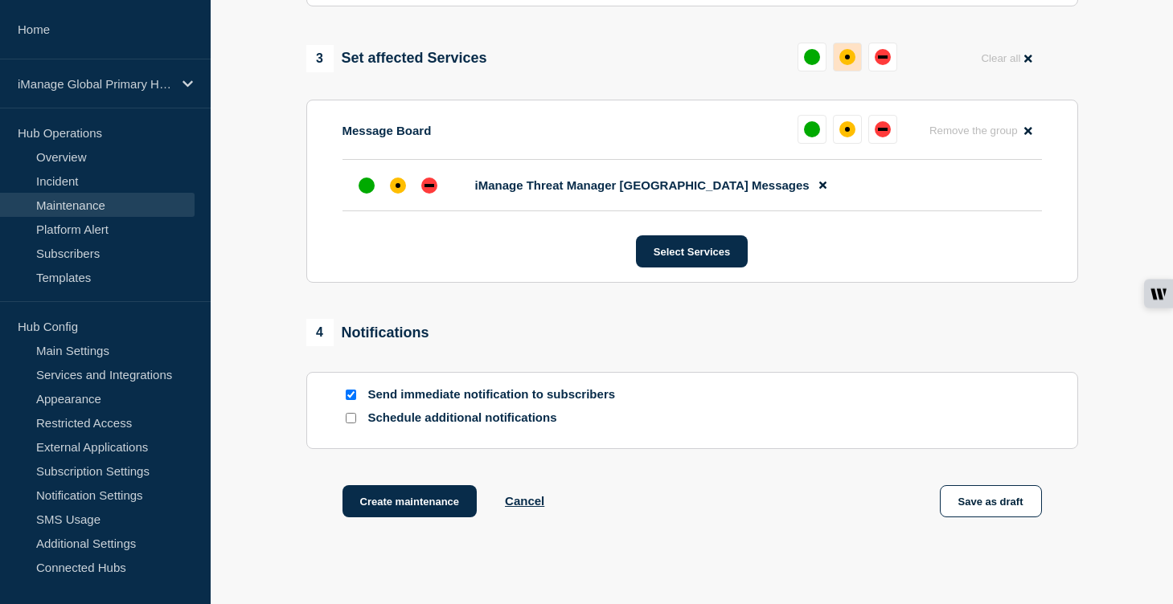
click at [852, 65] on div "affected" at bounding box center [847, 57] width 16 height 16
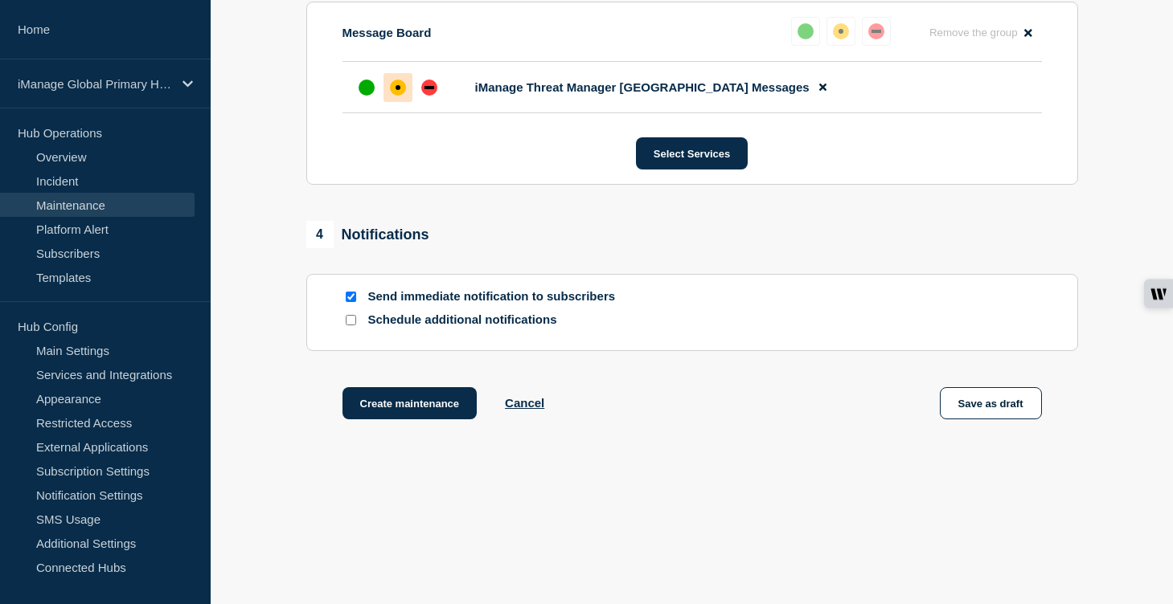
scroll to position [909, 0]
click at [354, 324] on input "Schedule additional notifications" at bounding box center [351, 320] width 10 height 10
checkbox input "true"
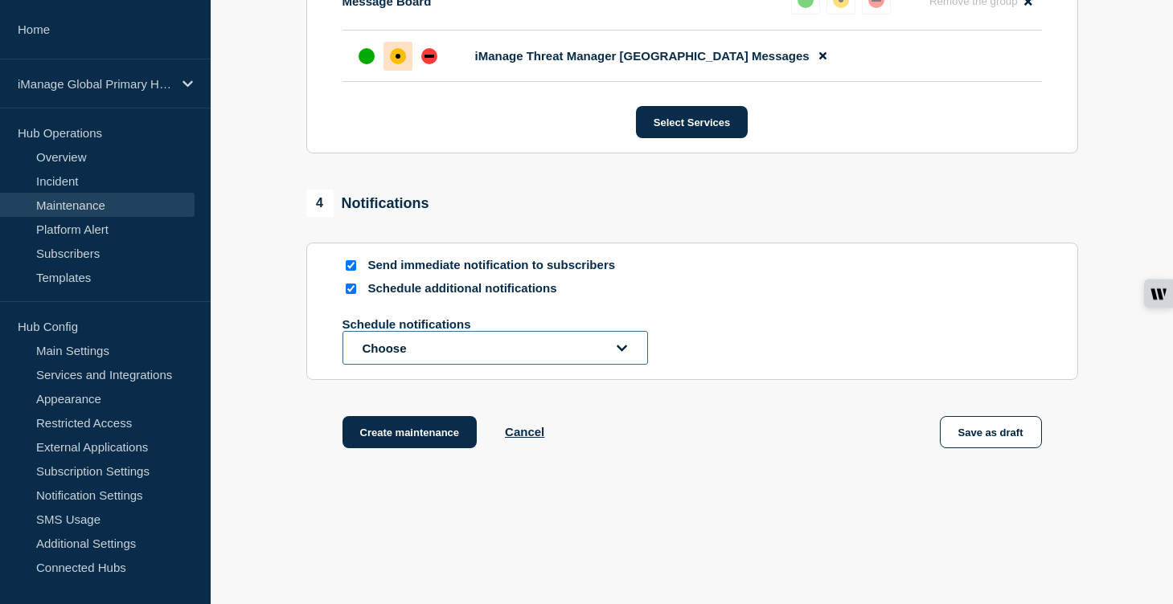
click at [384, 365] on button "Choose" at bounding box center [494, 348] width 305 height 34
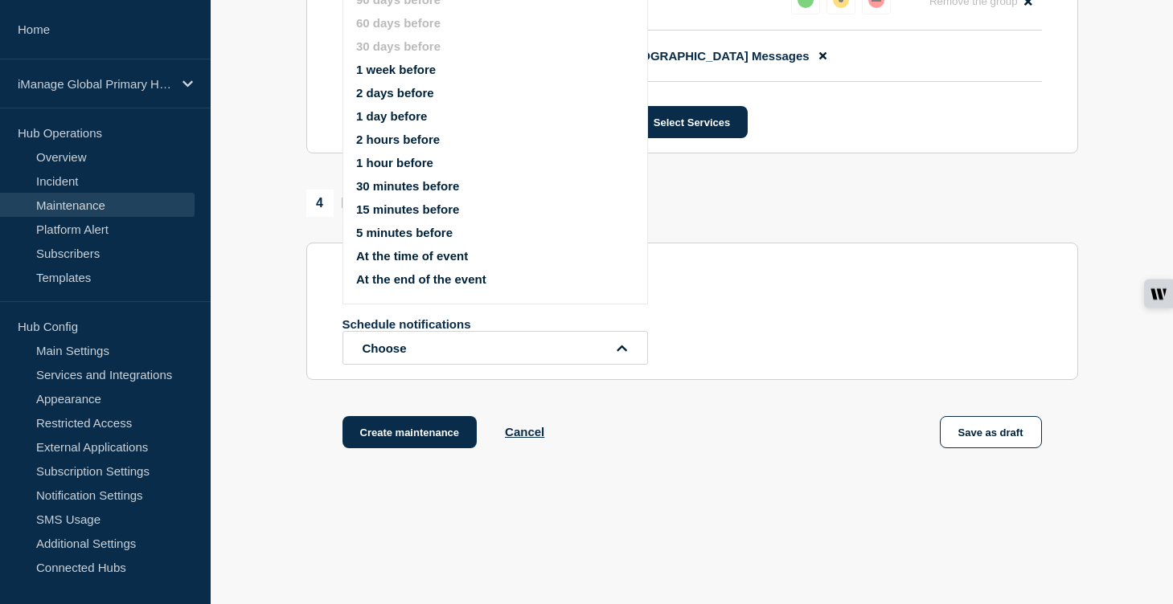
scroll to position [887, 0]
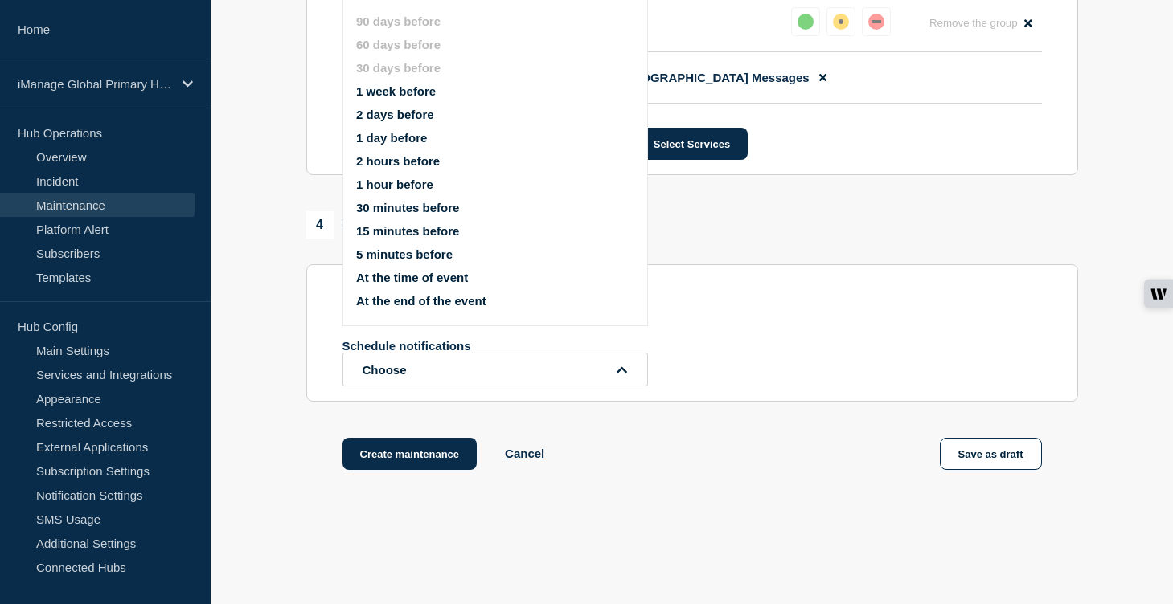
click at [406, 98] on button "1 week before" at bounding box center [396, 91] width 80 height 14
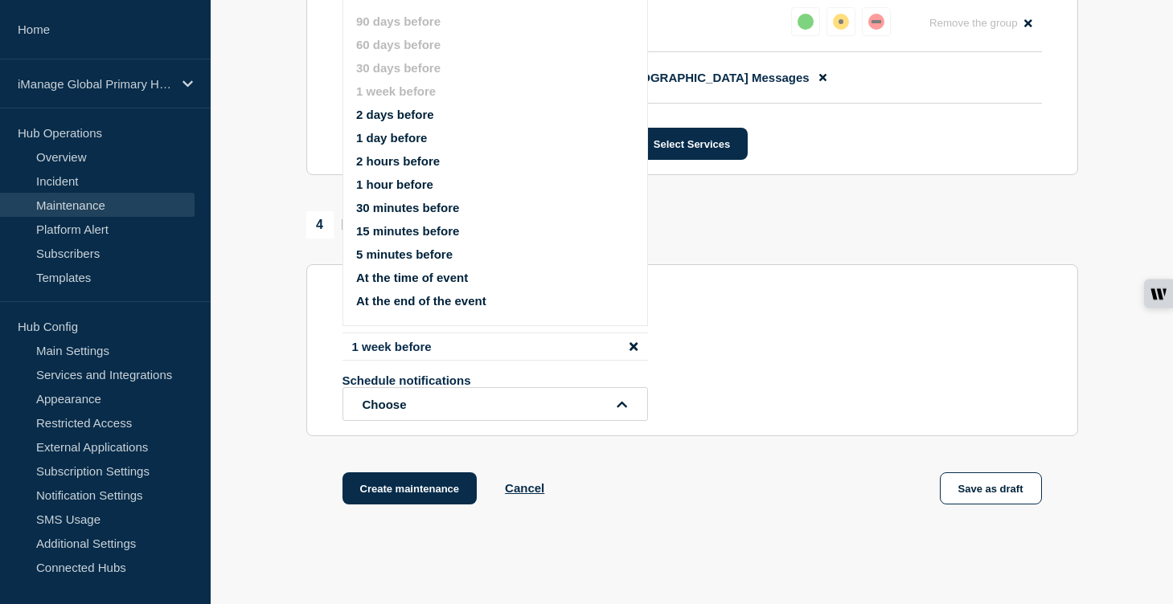
click at [396, 145] on button "1 day before" at bounding box center [391, 138] width 71 height 14
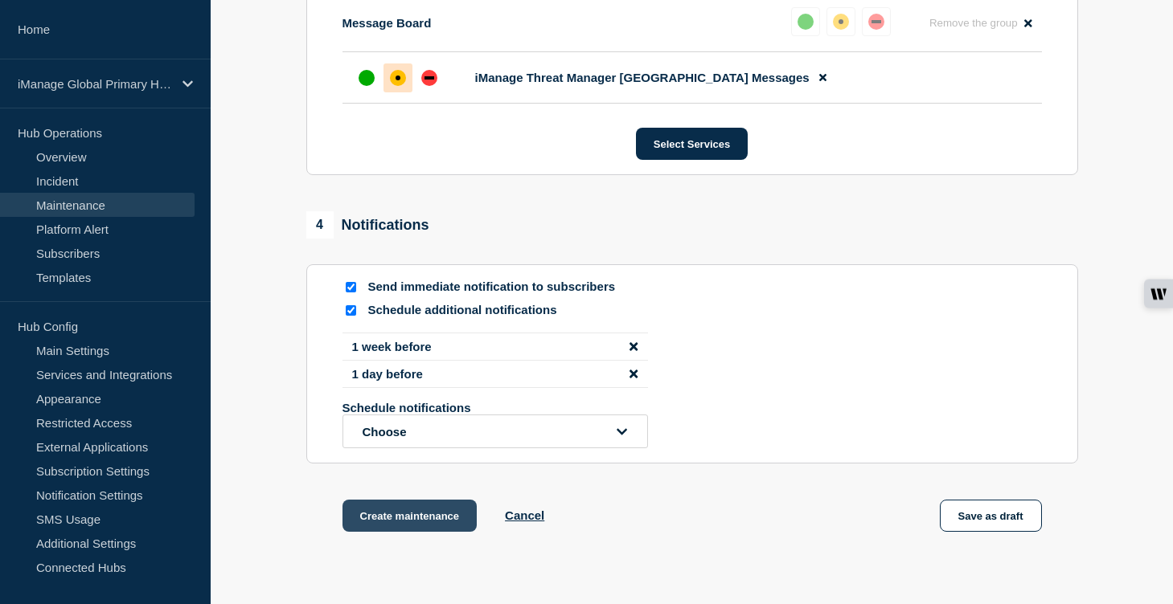
click at [425, 532] on button "Create maintenance" at bounding box center [409, 516] width 135 height 32
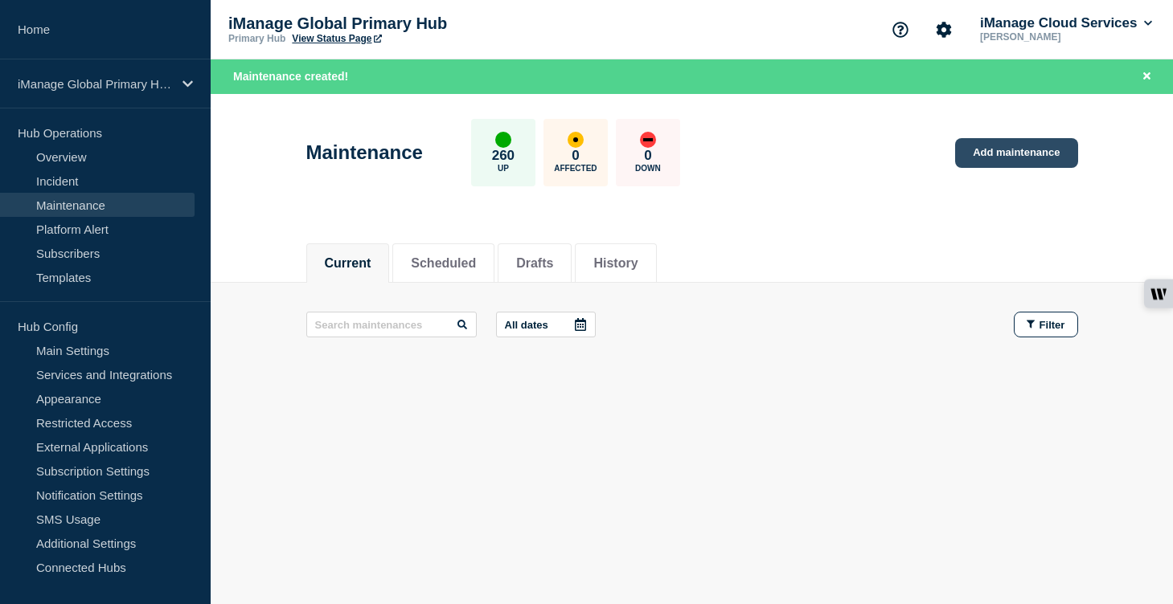
click at [1039, 153] on link "Add maintenance" at bounding box center [1016, 153] width 122 height 30
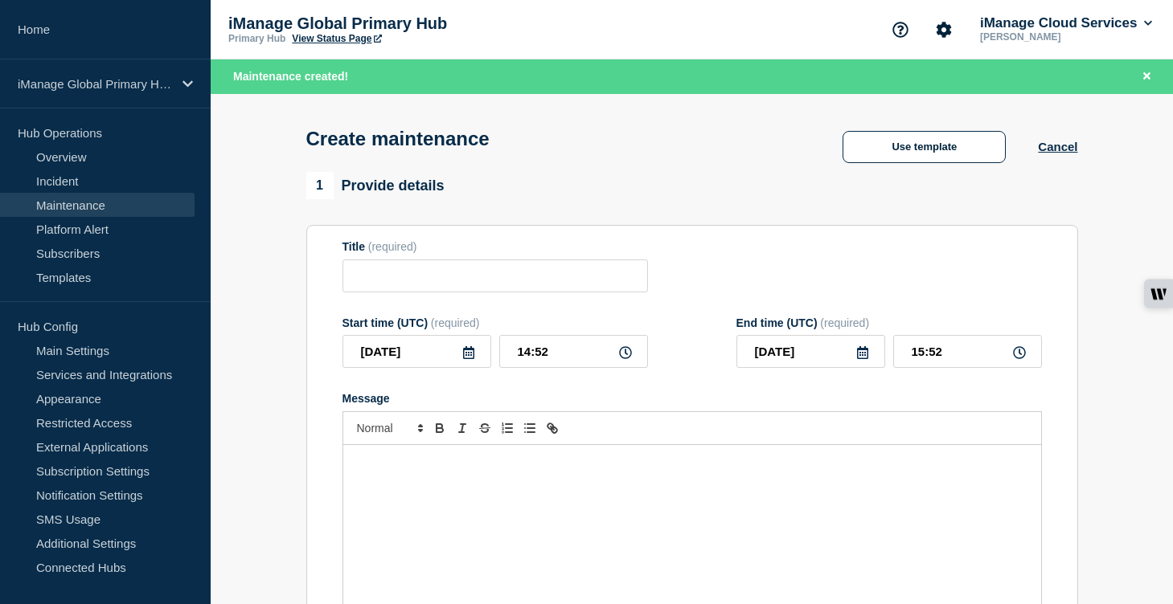
checkbox input "true"
click at [408, 489] on div "Message" at bounding box center [692, 541] width 698 height 193
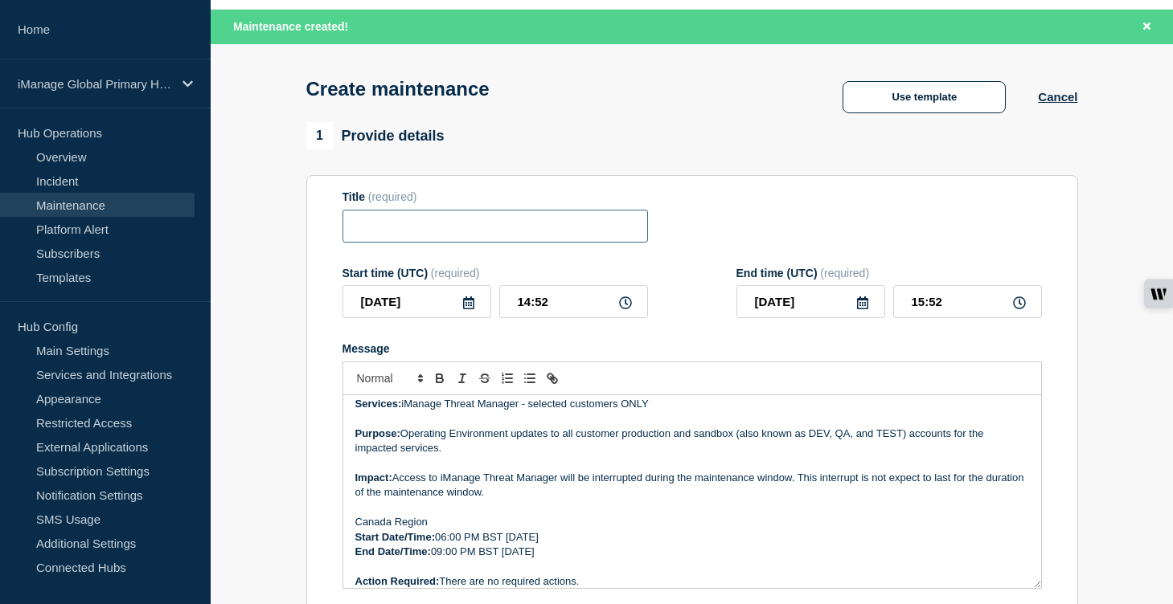
click at [375, 235] on input "Title" at bounding box center [494, 226] width 305 height 33
paste input "Scheduled Maintenance: iManage Threat Manager ([GEOGRAPHIC_DATA]) – [DATE]"
click at [518, 234] on input "Scheduled Maintenance: iManage Threat Manager ([GEOGRAPHIC_DATA]) – [DATE]" at bounding box center [494, 226] width 305 height 33
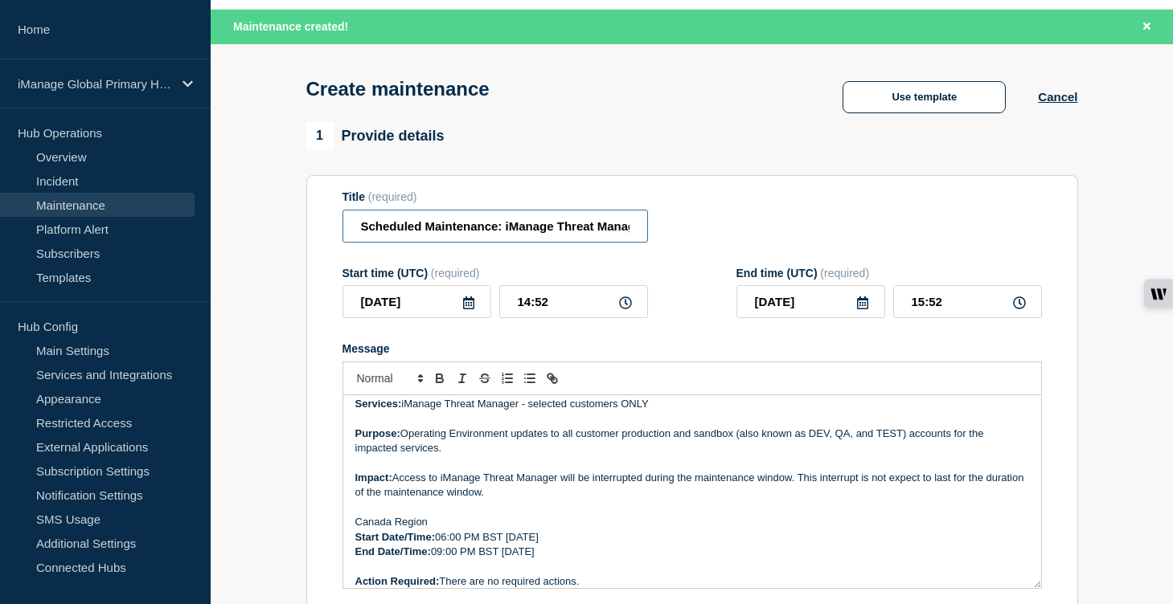
click at [525, 237] on input "Scheduled Maintenance: iManage Threat Manager ([GEOGRAPHIC_DATA]) – [DATE]" at bounding box center [494, 226] width 305 height 33
click at [591, 232] on input "Scheduled Maintenance: iManage Threat Manager ([GEOGRAPHIC_DATA]) – [DATE]" at bounding box center [494, 226] width 305 height 33
type input "Scheduled Maintenance: iManage Threat Manager ([GEOGRAPHIC_DATA]) – [DATE]"
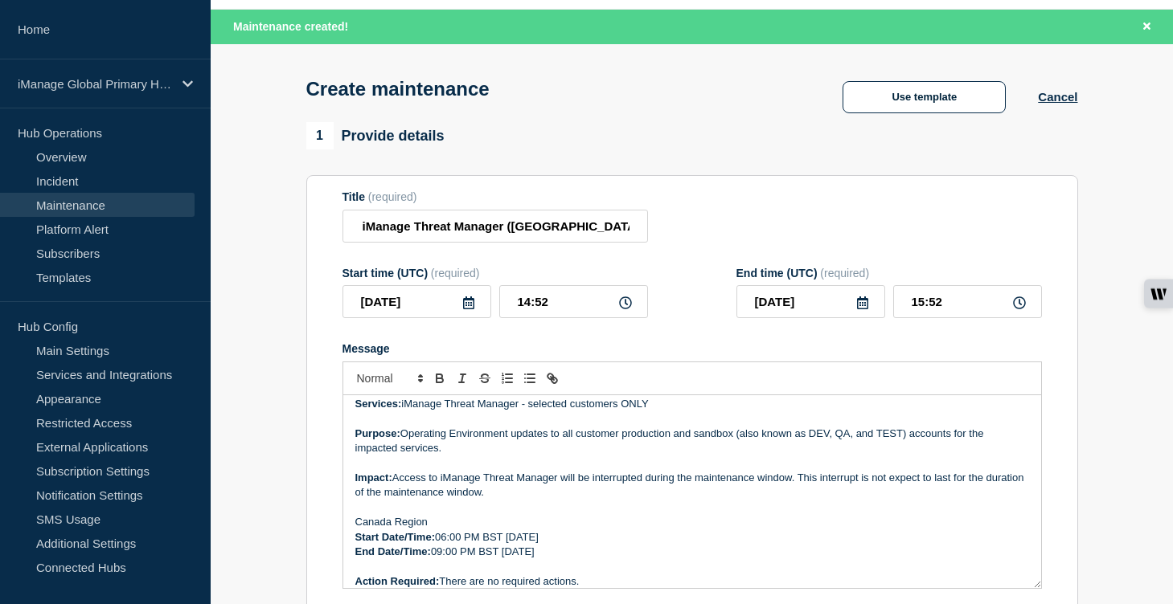
click at [468, 309] on icon at bounding box center [468, 303] width 11 height 13
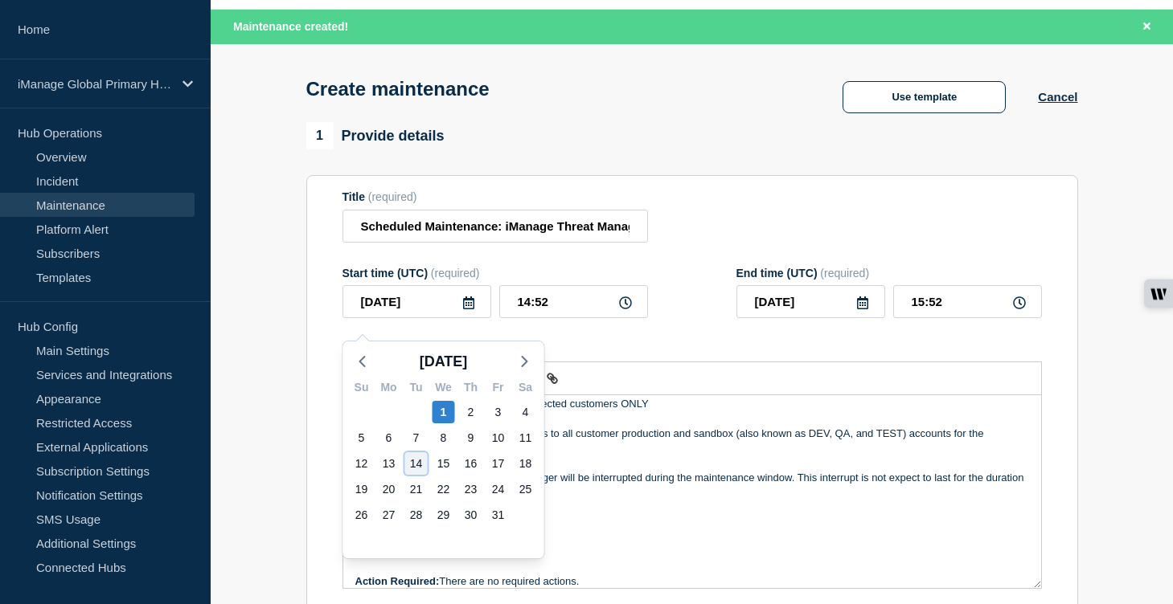
click at [418, 462] on div "14" at bounding box center [416, 464] width 23 height 23
type input "[DATE]"
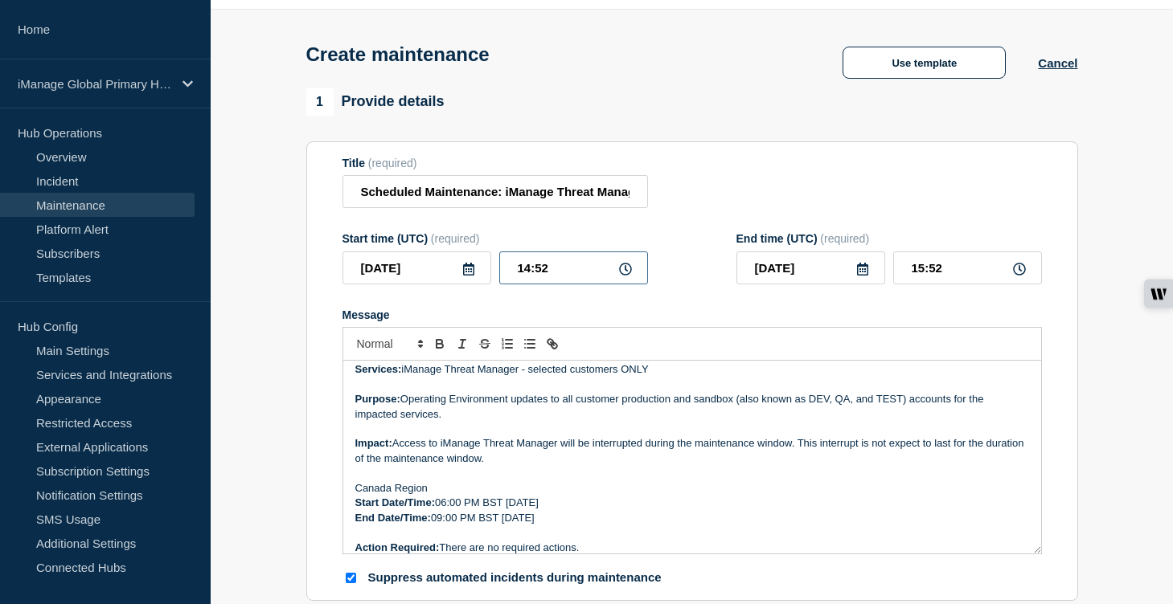
drag, startPoint x: 554, startPoint y: 283, endPoint x: 481, endPoint y: 281, distance: 72.4
click at [481, 281] on div "[DATE] 14:52" at bounding box center [494, 268] width 305 height 33
type input "07:00"
drag, startPoint x: 947, startPoint y: 282, endPoint x: 884, endPoint y: 280, distance: 62.7
click at [884, 280] on div "[DATE] 08:00" at bounding box center [888, 268] width 305 height 33
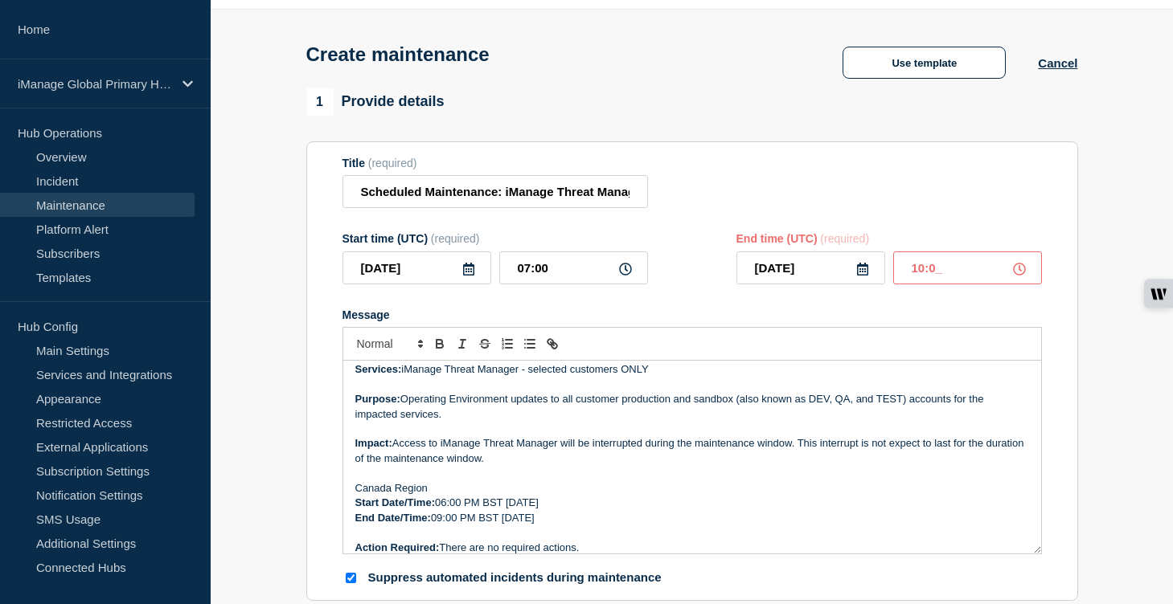
type input "10:00"
click at [628, 496] on p "Canada Region" at bounding box center [692, 488] width 674 height 14
click at [599, 510] on p "Start Date/Time: 06:00 PM BST [DATE]" at bounding box center [692, 503] width 674 height 14
click at [594, 526] on p "End Date/Time: 09:00 PM BST [DATE]" at bounding box center [692, 518] width 674 height 14
click at [549, 510] on p "Start Date/Time: 06:00 PM BST [DATE]" at bounding box center [692, 503] width 674 height 14
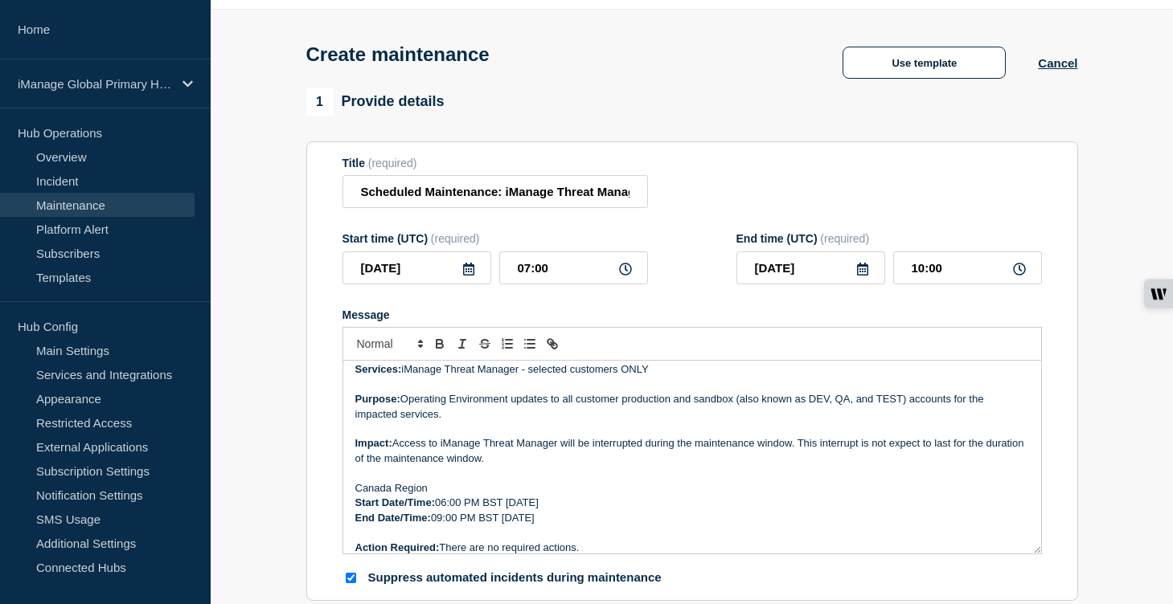
click at [448, 510] on p "Start Date/Time: 06:00 PM BST [DATE]" at bounding box center [692, 503] width 674 height 14
click at [443, 526] on p "End Date/Time: 09:00 PM BST [DATE]" at bounding box center [692, 518] width 674 height 14
click at [473, 510] on p "Start Date/Time: 03:00 PM BST [DATE]" at bounding box center [692, 503] width 674 height 14
click at [469, 526] on p "End Date/Time: 06:00 PM BST [DATE]" at bounding box center [692, 518] width 674 height 14
click at [499, 510] on p "Start Date/Time: 03:00 AM BST [DATE]" at bounding box center [692, 503] width 674 height 14
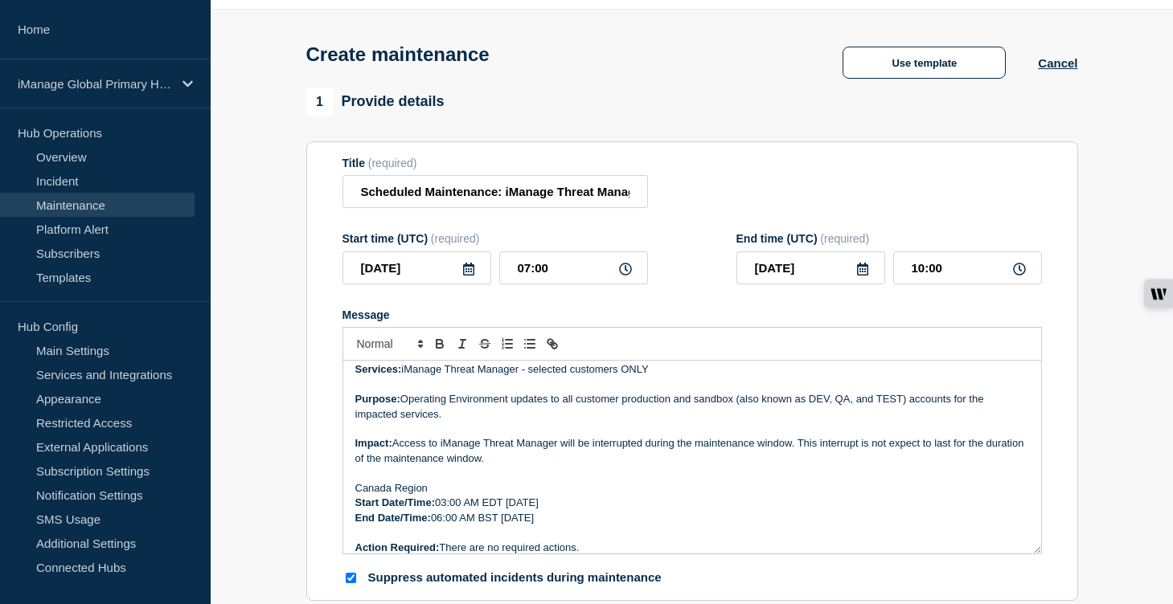
click at [495, 526] on p "End Date/Time: 06:00 AM BST [DATE]" at bounding box center [692, 518] width 674 height 14
click at [572, 203] on input "Scheduled Maintenance: iManage Threat Manager ([GEOGRAPHIC_DATA]) – [DATE]" at bounding box center [494, 191] width 305 height 33
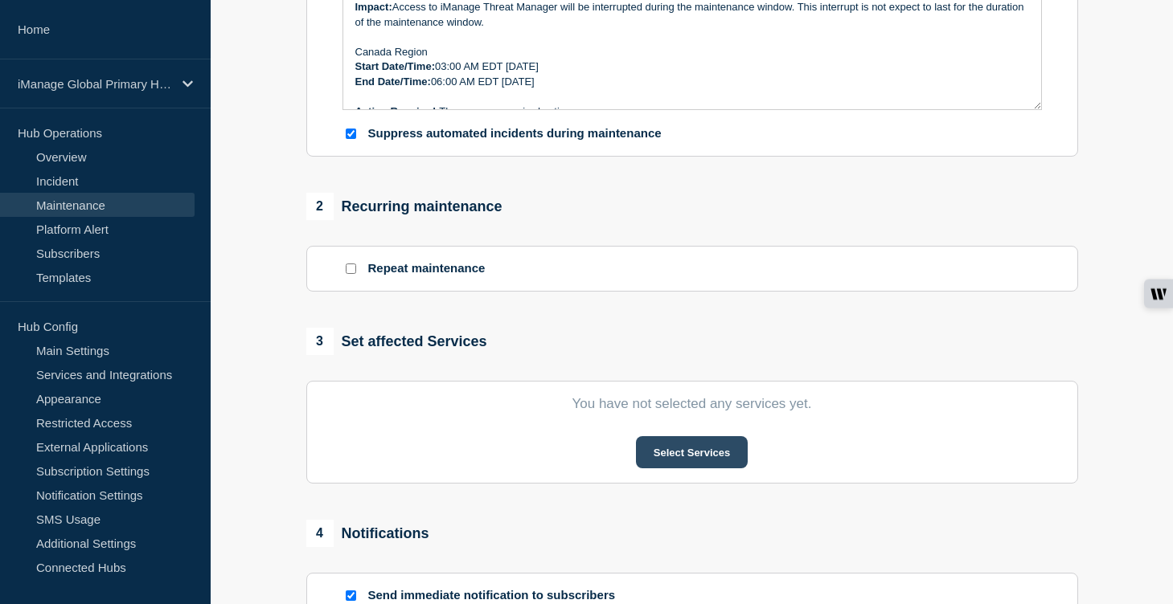
click at [701, 469] on button "Select Services" at bounding box center [692, 452] width 112 height 32
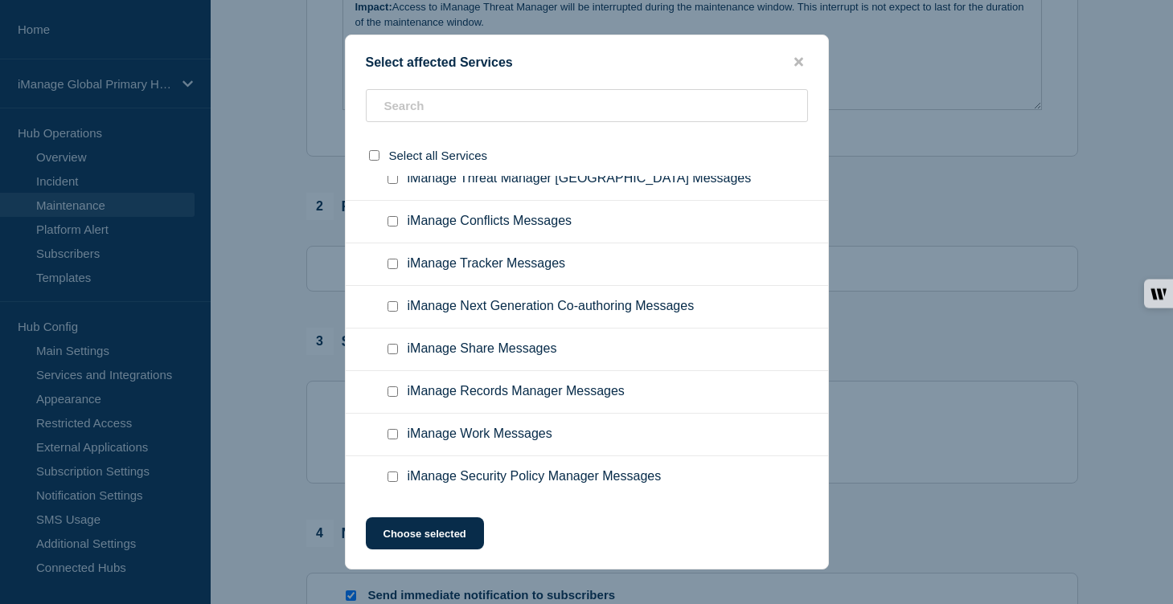
scroll to position [11294, 0]
click at [387, 143] on input "iManage Threat Manager Canada Messages checkbox" at bounding box center [392, 138] width 10 height 10
checkbox input "true"
click at [429, 546] on button "Choose selected" at bounding box center [425, 534] width 118 height 32
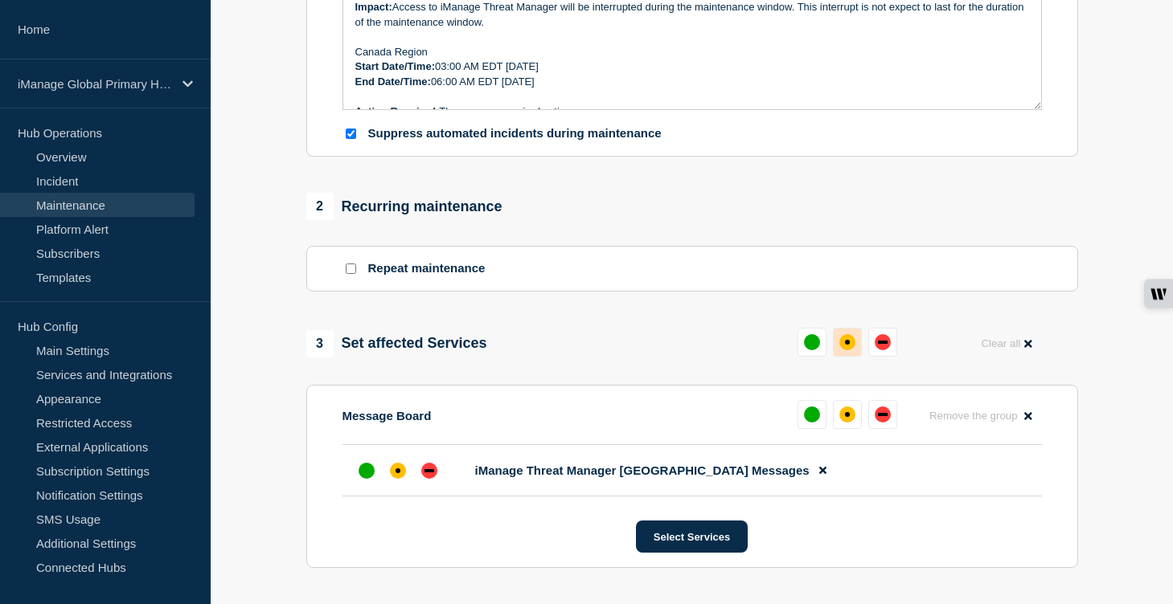
click at [853, 357] on button at bounding box center [847, 342] width 29 height 29
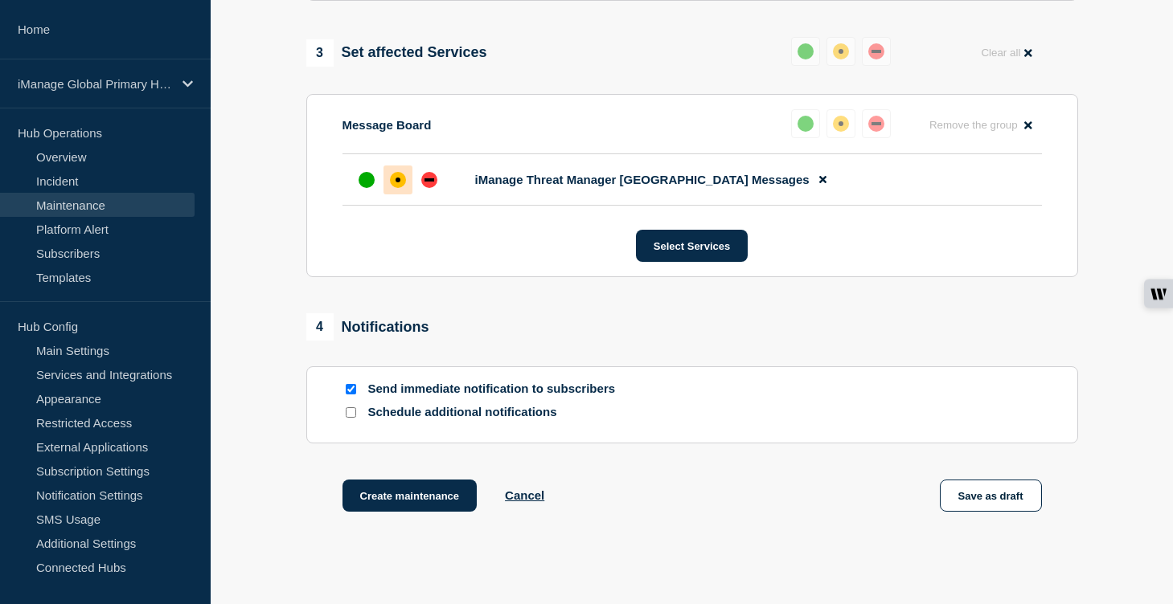
scroll to position [909, 0]
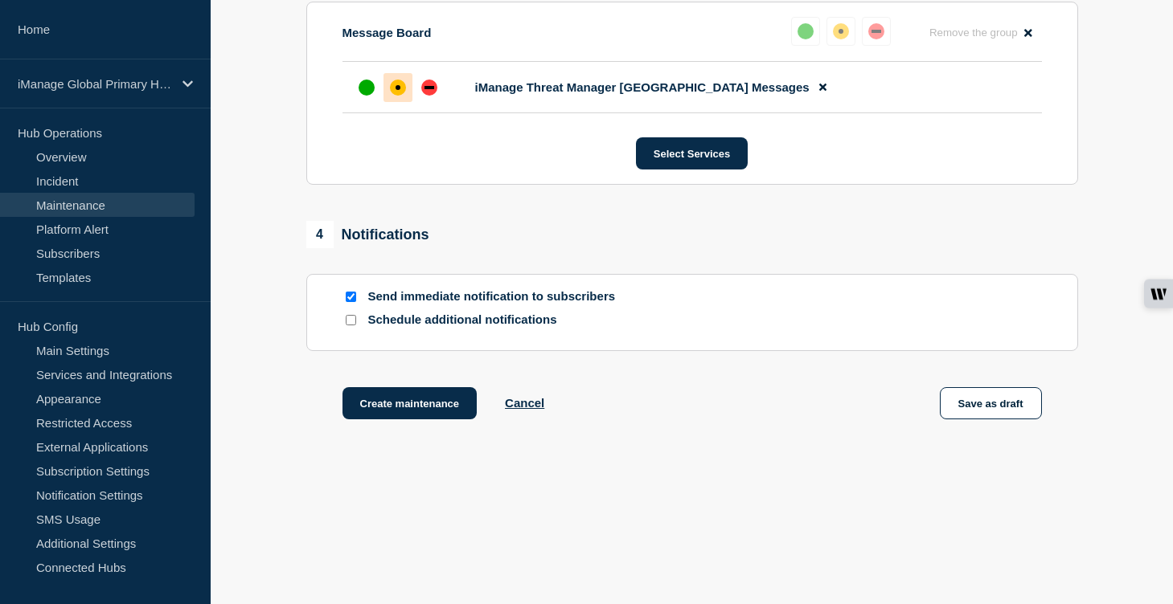
click at [350, 322] on input "Schedule additional notifications" at bounding box center [351, 320] width 10 height 10
checkbox input "true"
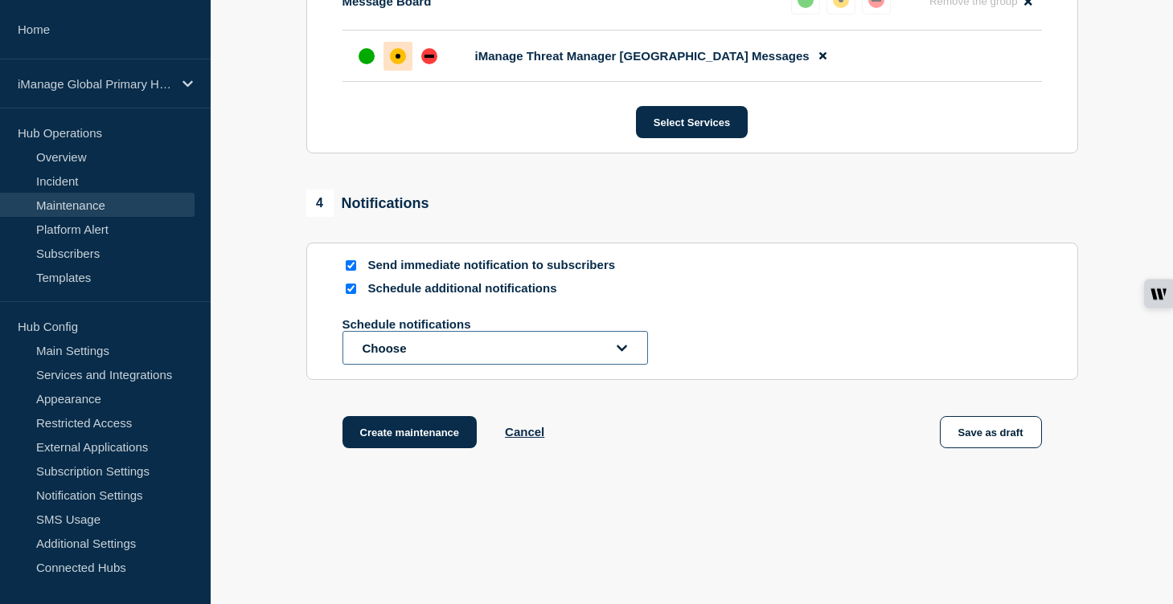
click at [399, 365] on button "Choose" at bounding box center [494, 348] width 305 height 34
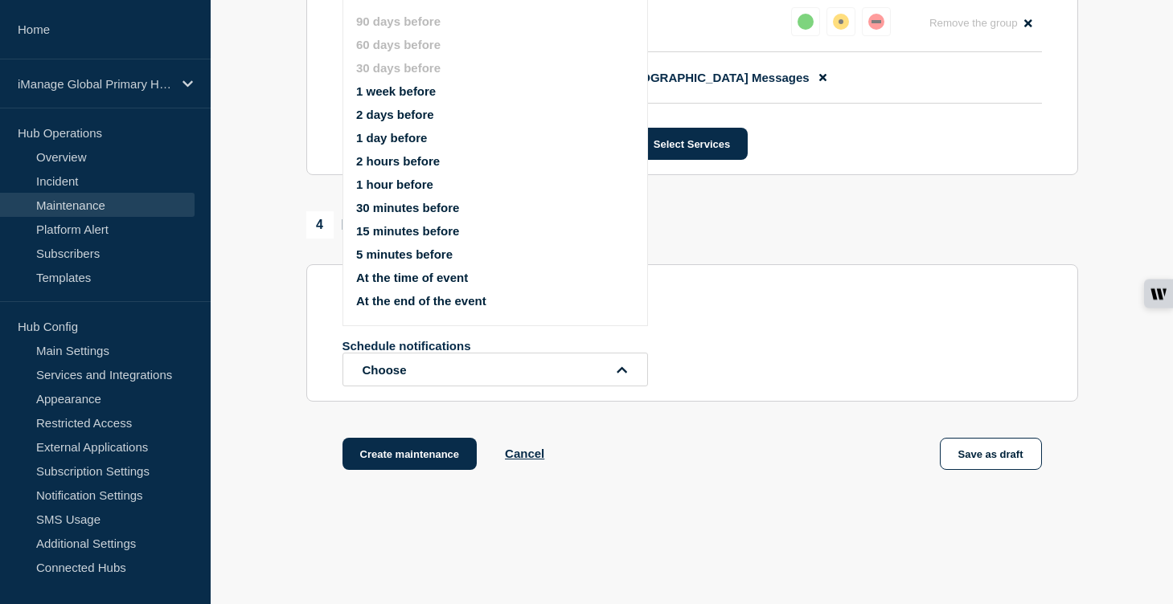
click at [417, 84] on ul "90 days before 60 days before 30 days before 1 week before 2 days before 1 day …" at bounding box center [508, 161] width 305 height 313
click at [417, 98] on button "1 week before" at bounding box center [396, 91] width 80 height 14
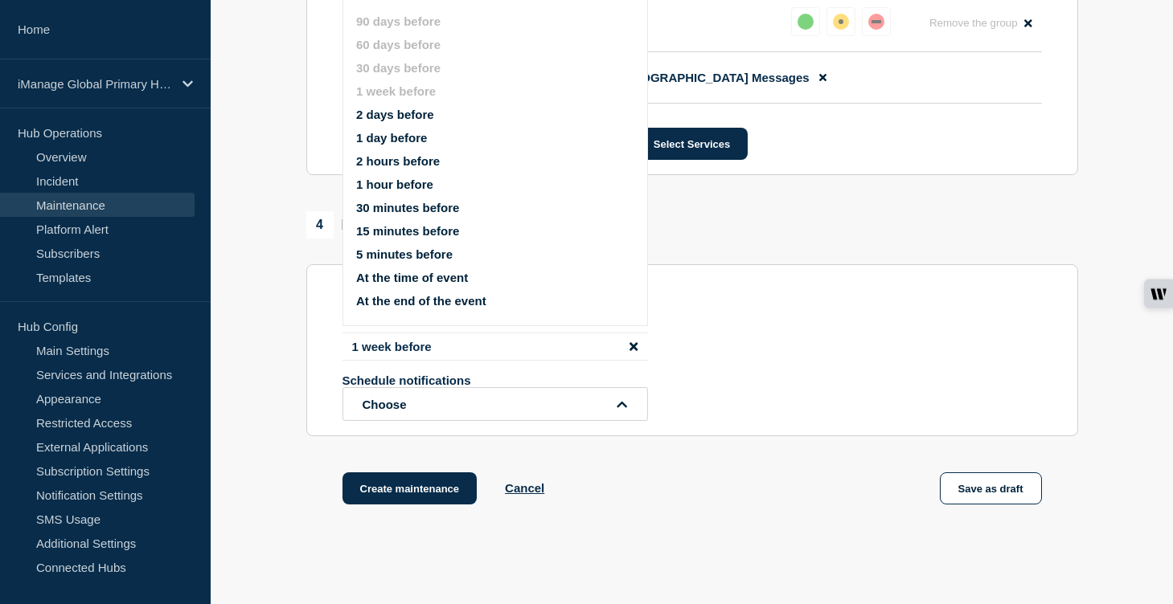
click at [404, 145] on button "1 day before" at bounding box center [391, 138] width 71 height 14
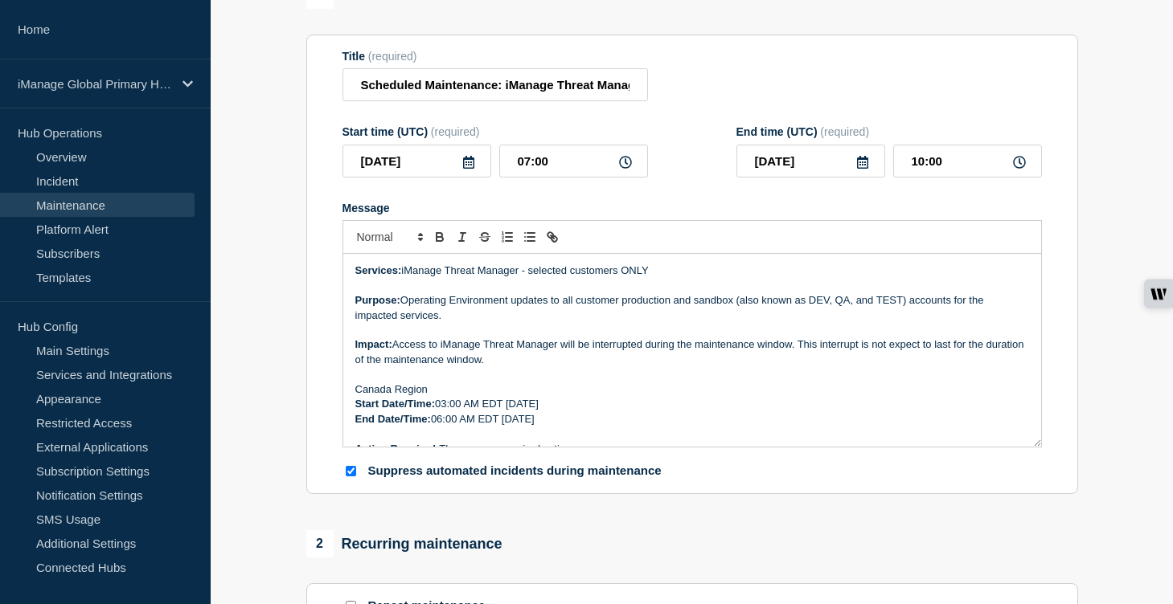
scroll to position [0, 0]
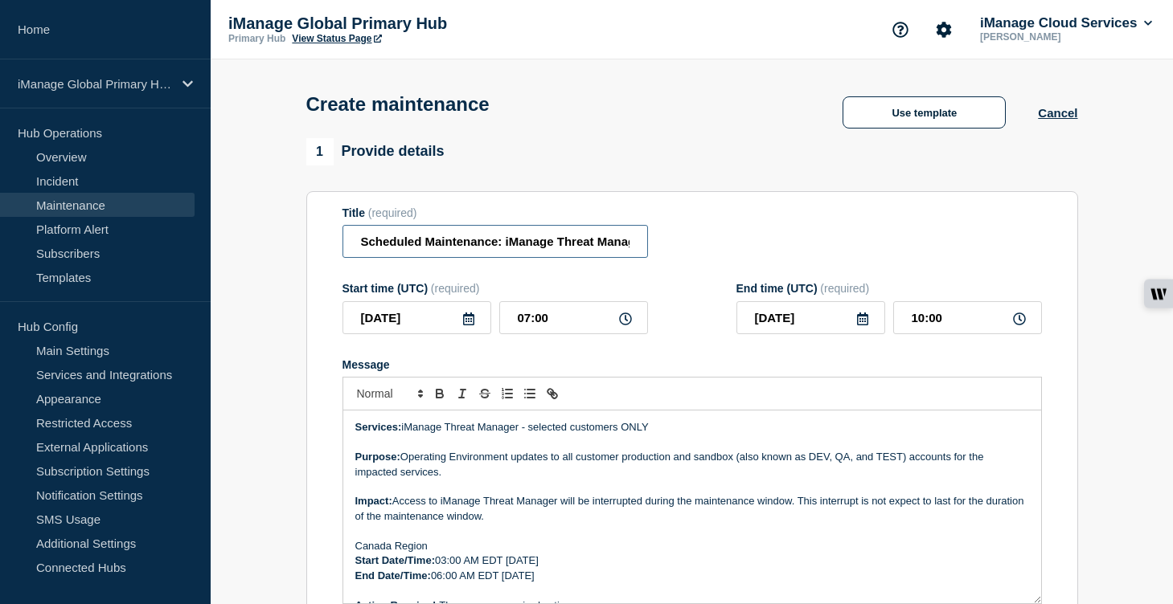
click at [490, 252] on input "Scheduled Maintenance: iManage Threat Manager ([GEOGRAPHIC_DATA]) – [DATE]" at bounding box center [494, 241] width 305 height 33
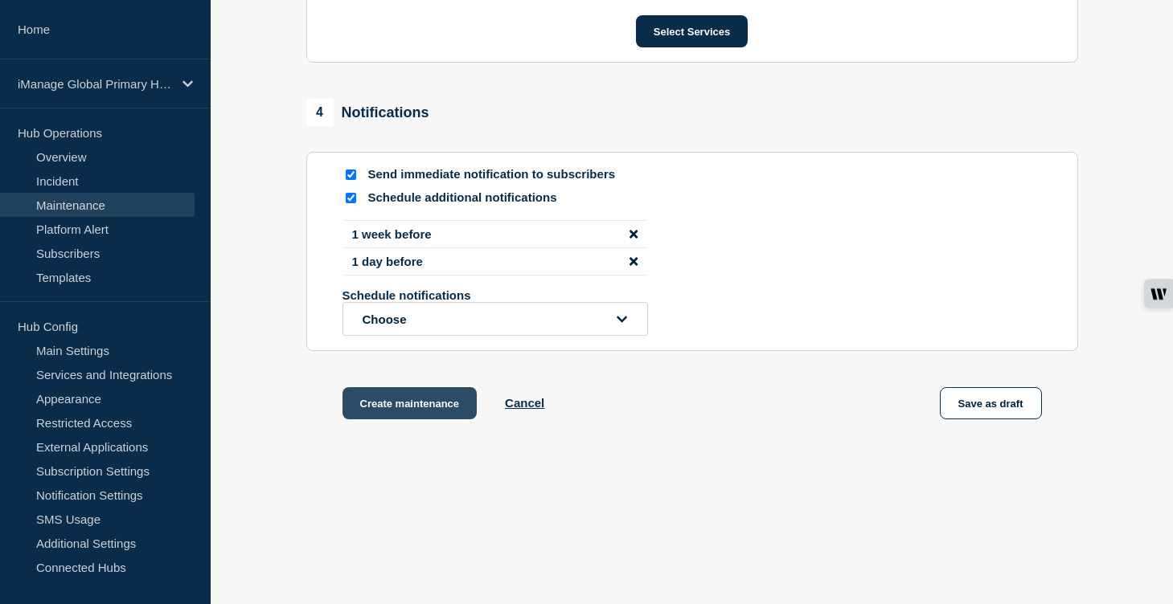
click at [459, 404] on button "Create maintenance" at bounding box center [409, 403] width 135 height 32
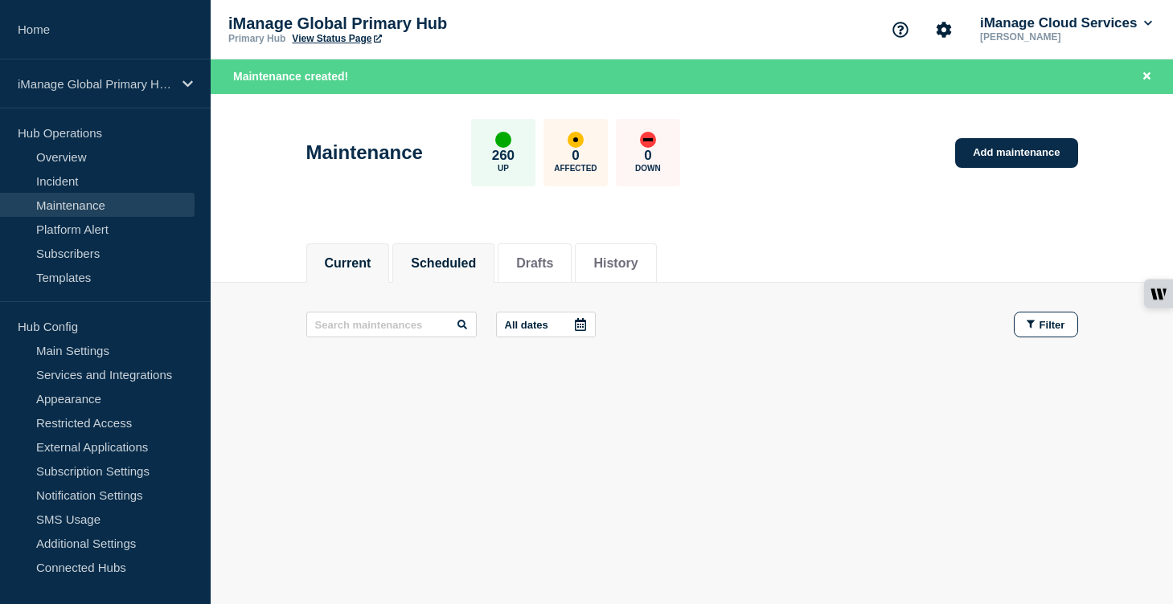
click at [448, 261] on button "Scheduled" at bounding box center [443, 263] width 65 height 14
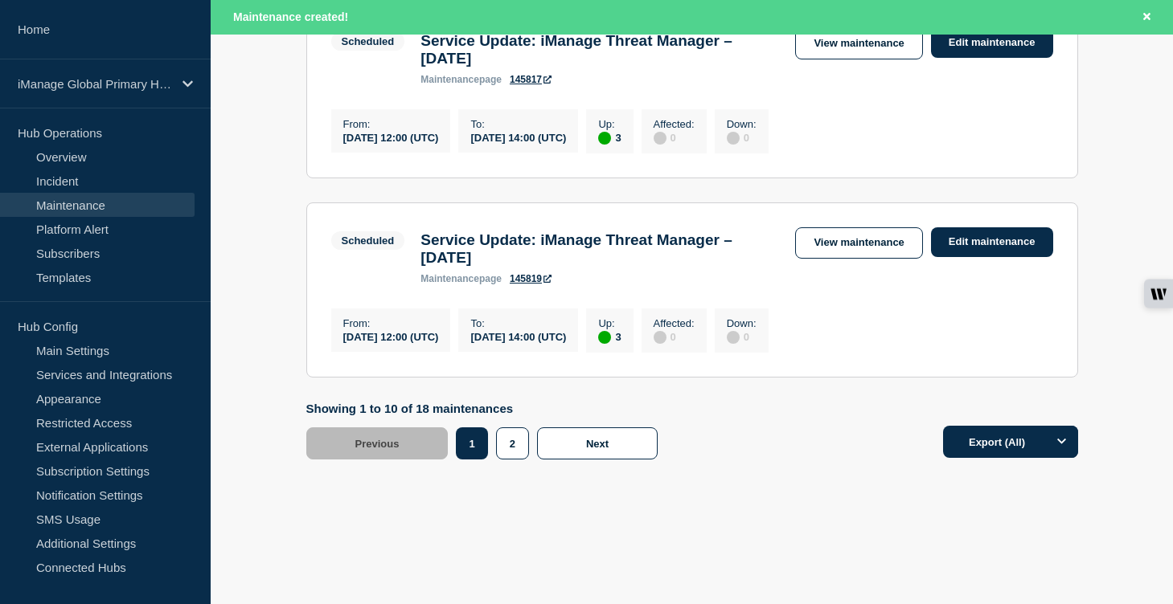
scroll to position [2085, 0]
click at [510, 453] on button "2" at bounding box center [512, 444] width 33 height 32
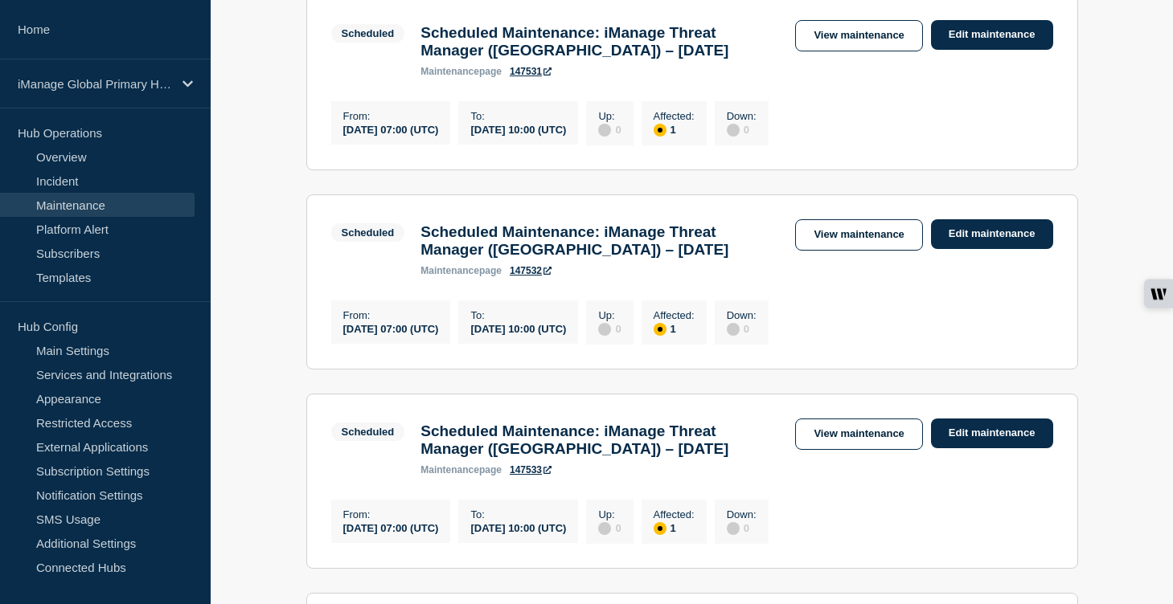
scroll to position [928, 0]
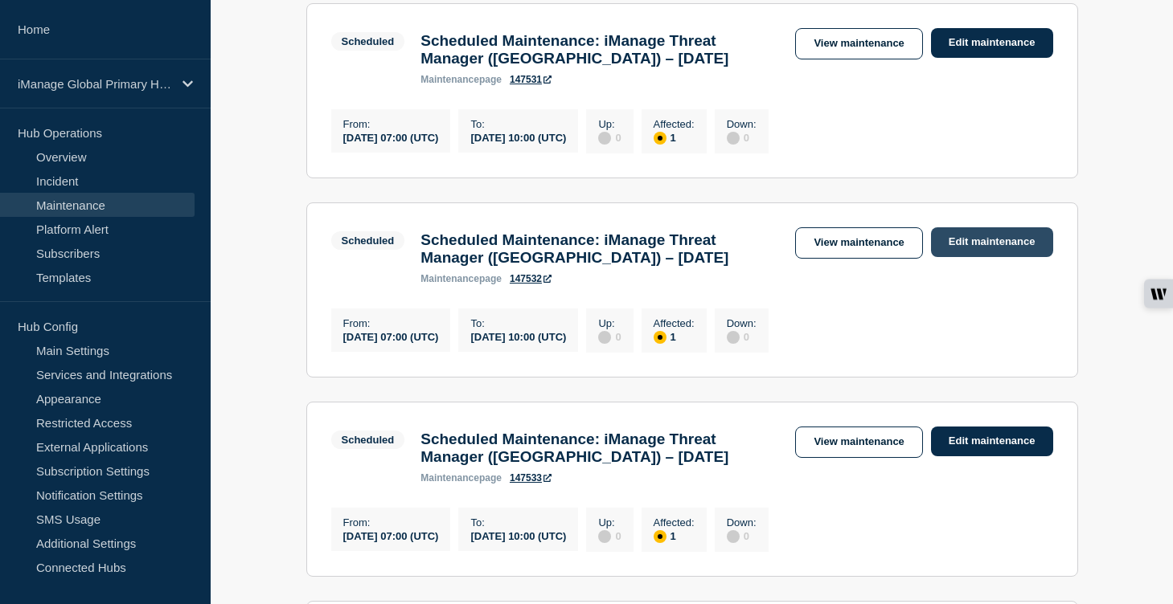
click at [1010, 257] on link "Edit maintenance" at bounding box center [992, 242] width 122 height 30
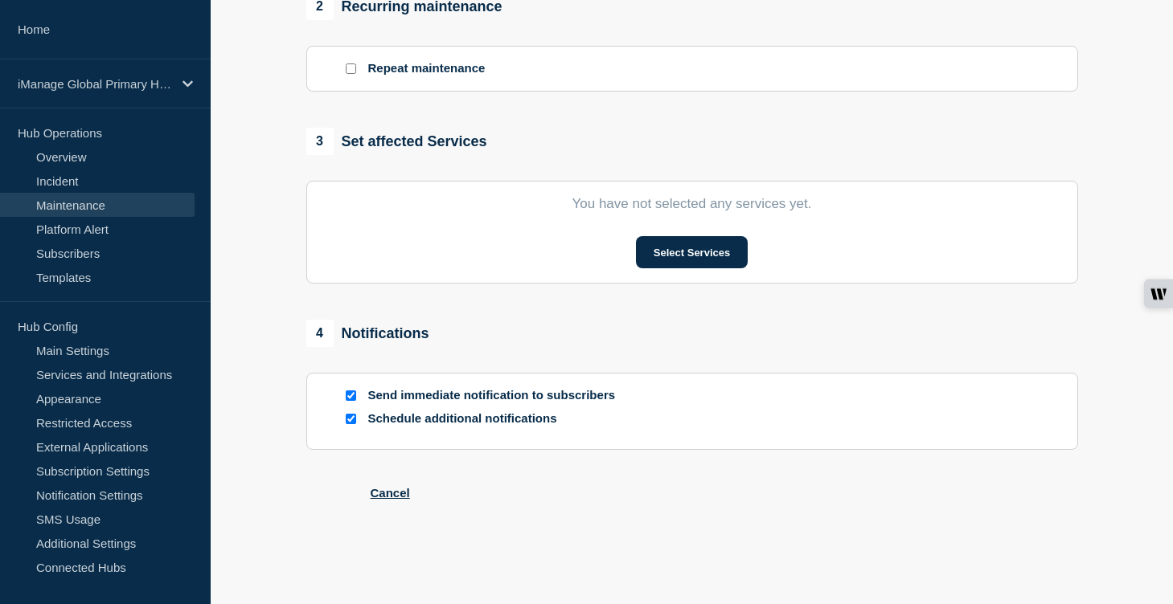
type input "Scheduled Maintenance: iManage Threat Manager ([GEOGRAPHIC_DATA]) – [DATE]"
type input "[DATE]"
type input "07:00"
type input "[DATE]"
type input "10:00"
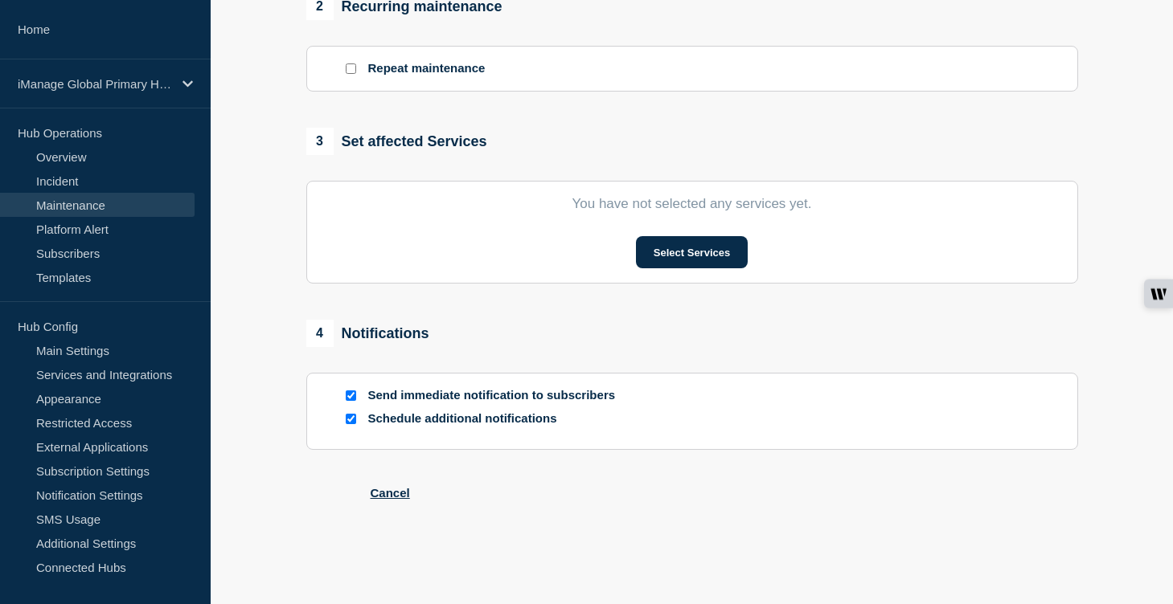
checkbox input "true"
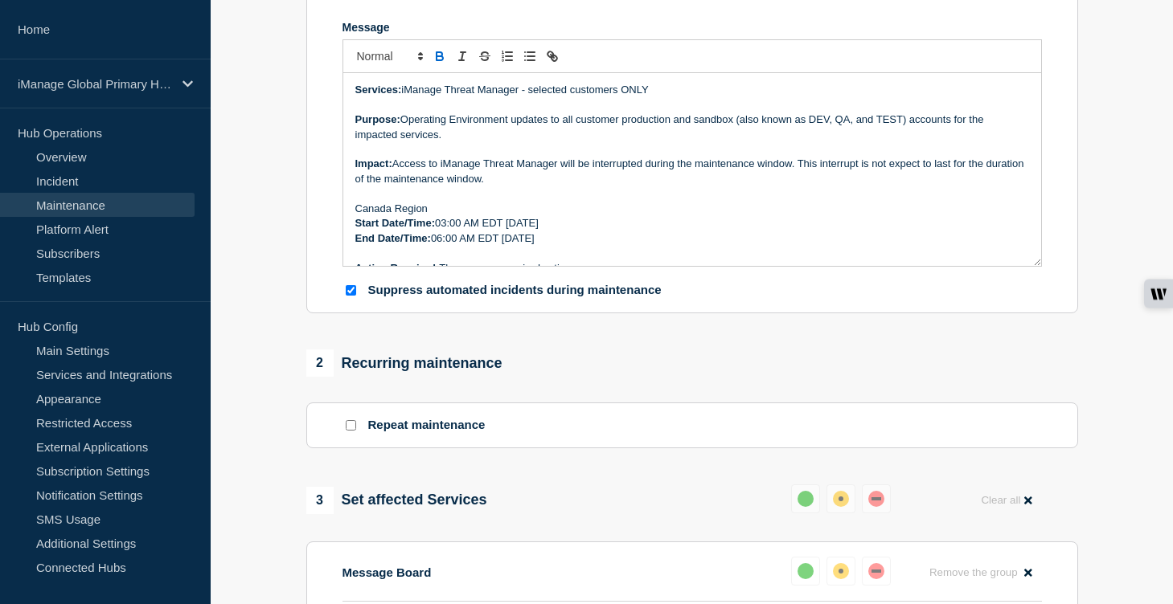
scroll to position [240, 0]
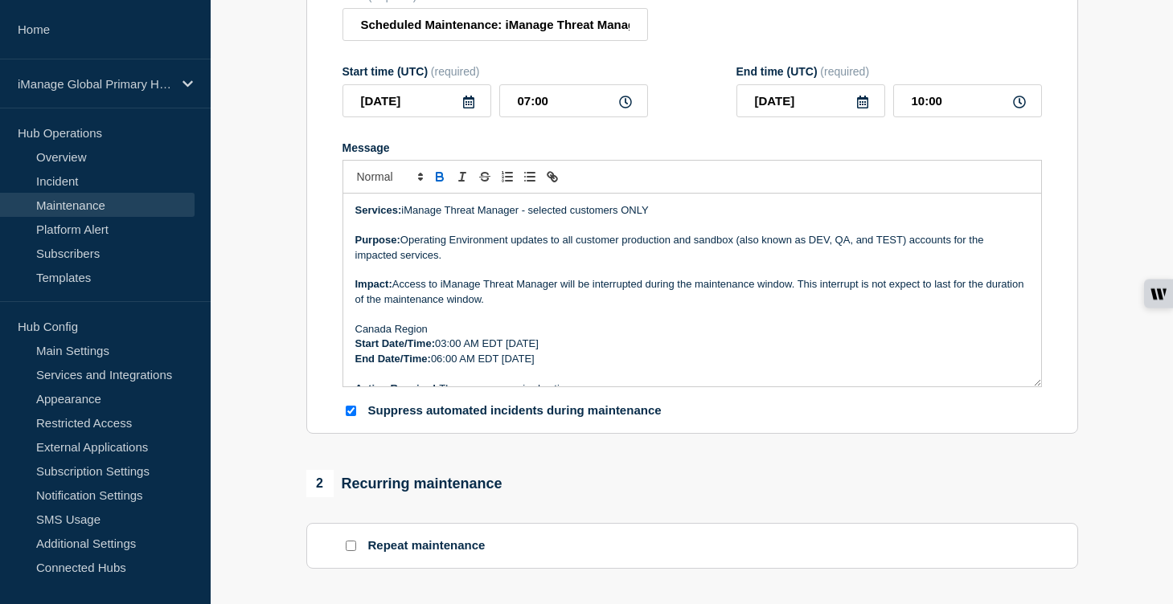
click at [390, 337] on p "Canada Region" at bounding box center [692, 329] width 674 height 14
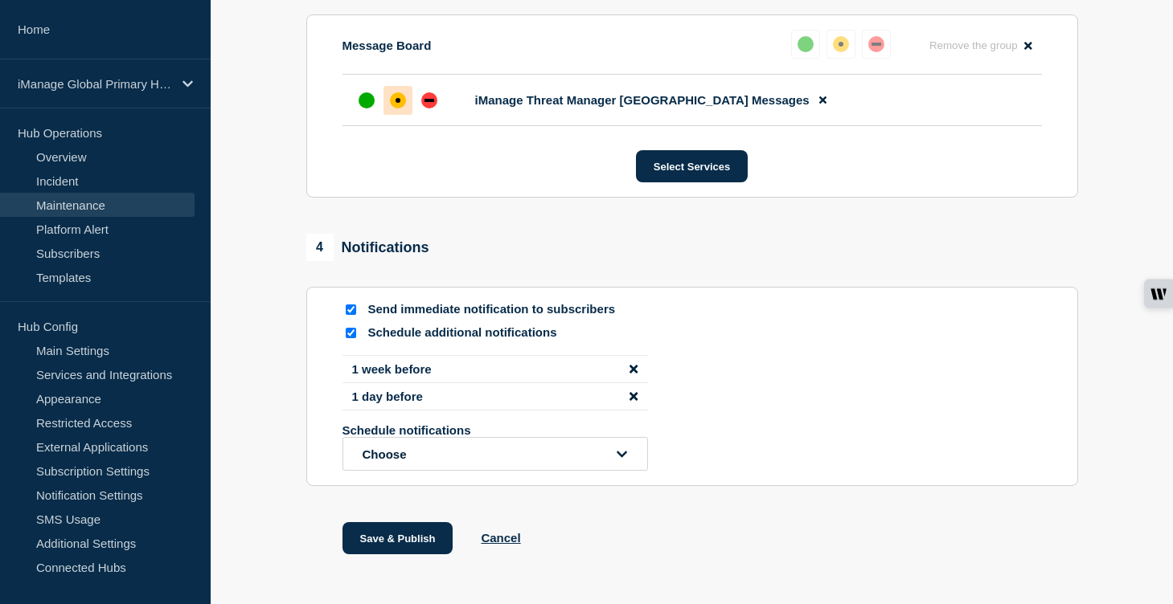
scroll to position [986, 0]
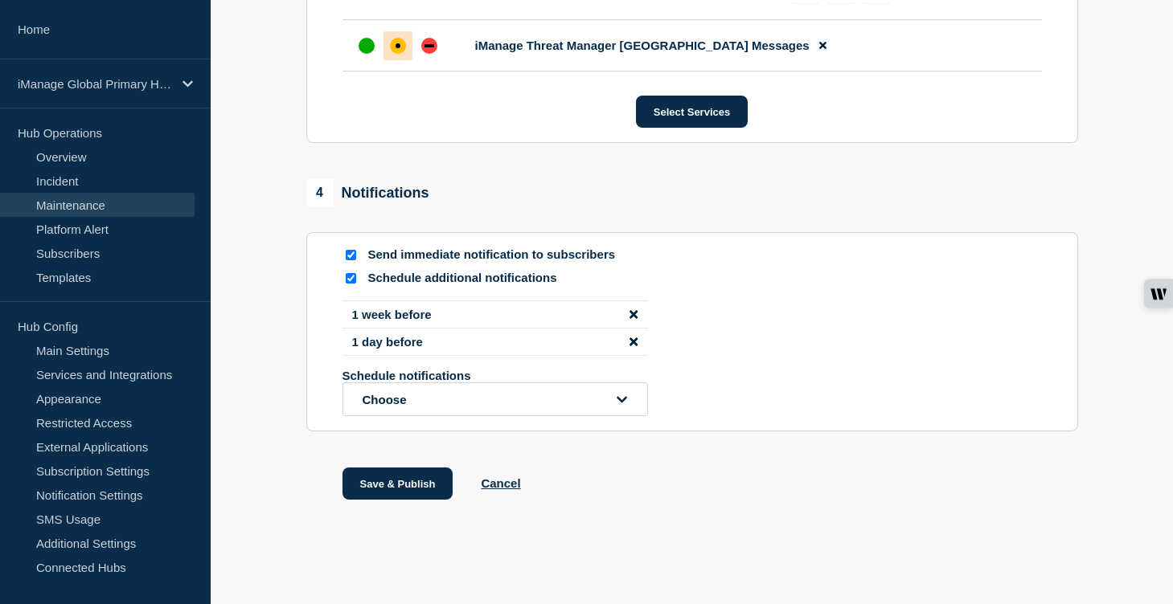
click at [347, 250] on input "Send immediate notification to subscribers" at bounding box center [351, 255] width 10 height 10
checkbox input "false"
click at [396, 487] on button "Save & Publish" at bounding box center [397, 484] width 111 height 32
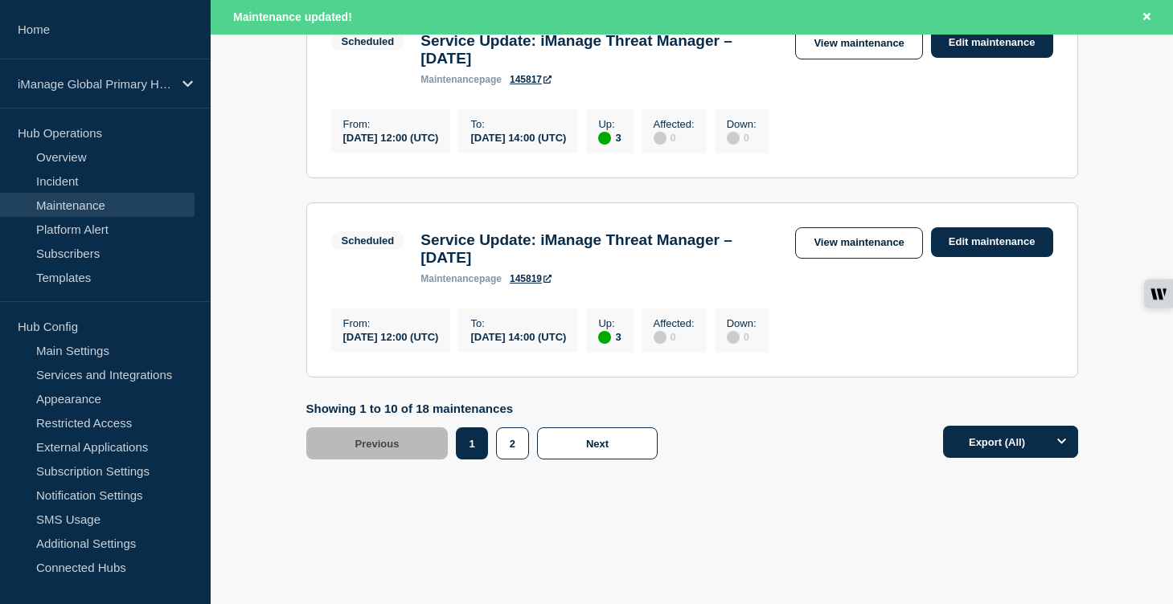
scroll to position [2085, 0]
click at [509, 445] on button "2" at bounding box center [512, 444] width 33 height 32
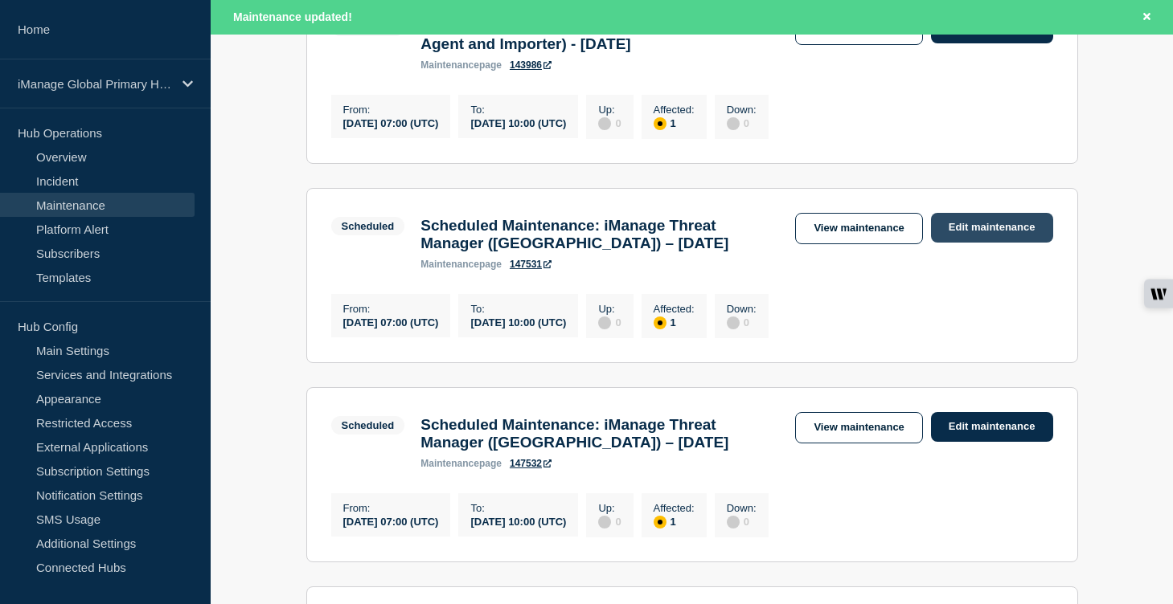
click at [985, 243] on link "Edit maintenance" at bounding box center [992, 228] width 122 height 30
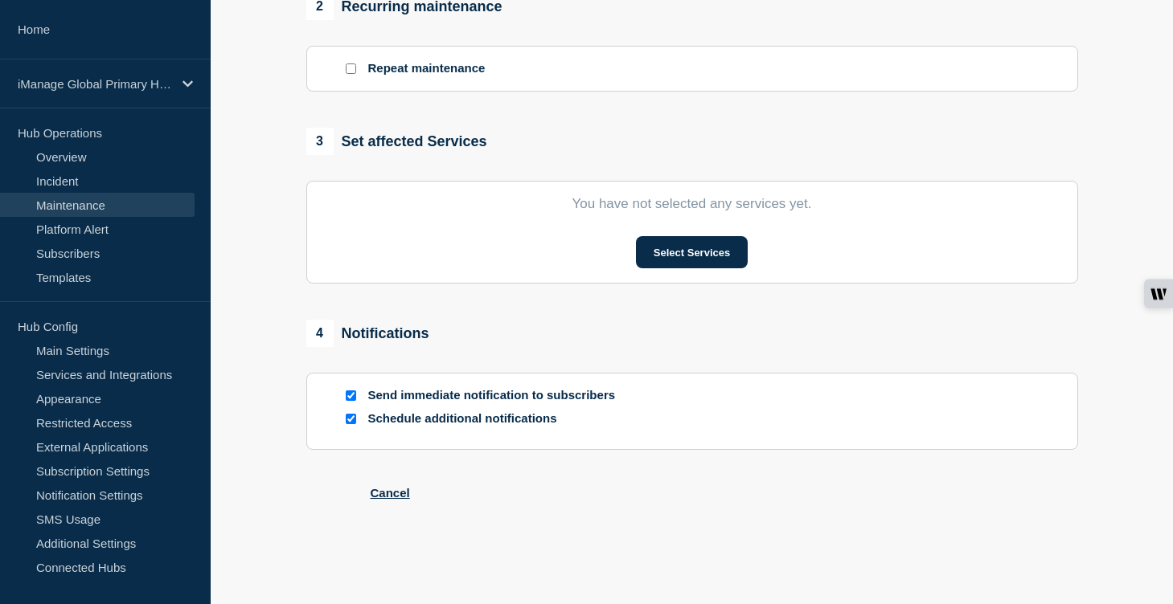
type input "Scheduled Maintenance: iManage Threat Manager ([GEOGRAPHIC_DATA]) – [DATE]"
type input "[DATE]"
type input "07:00"
type input "[DATE]"
type input "10:00"
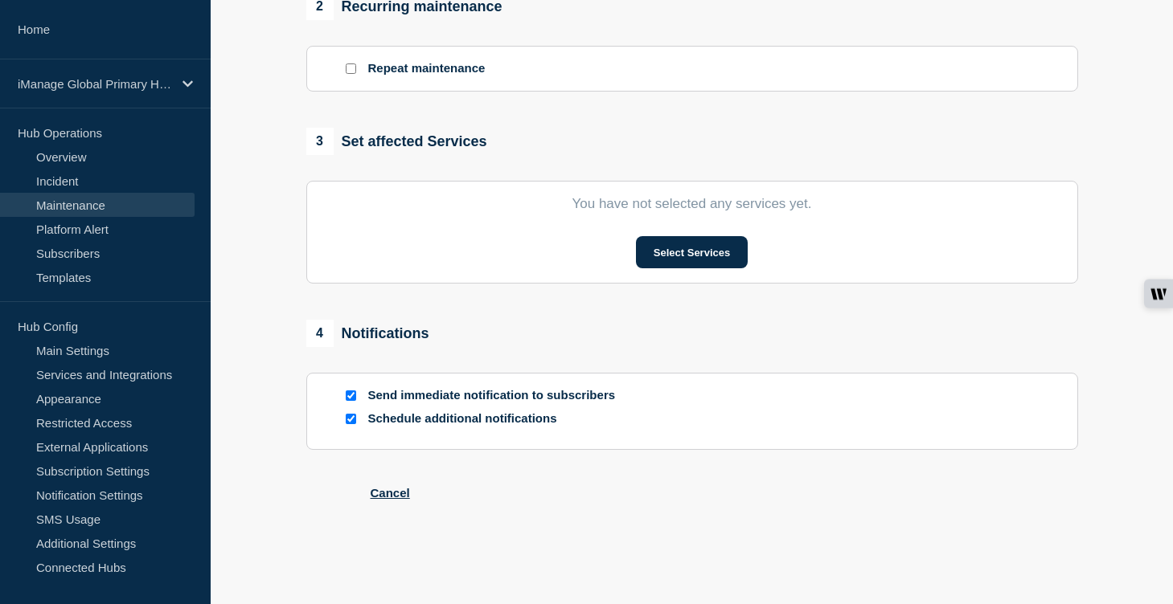
checkbox input "true"
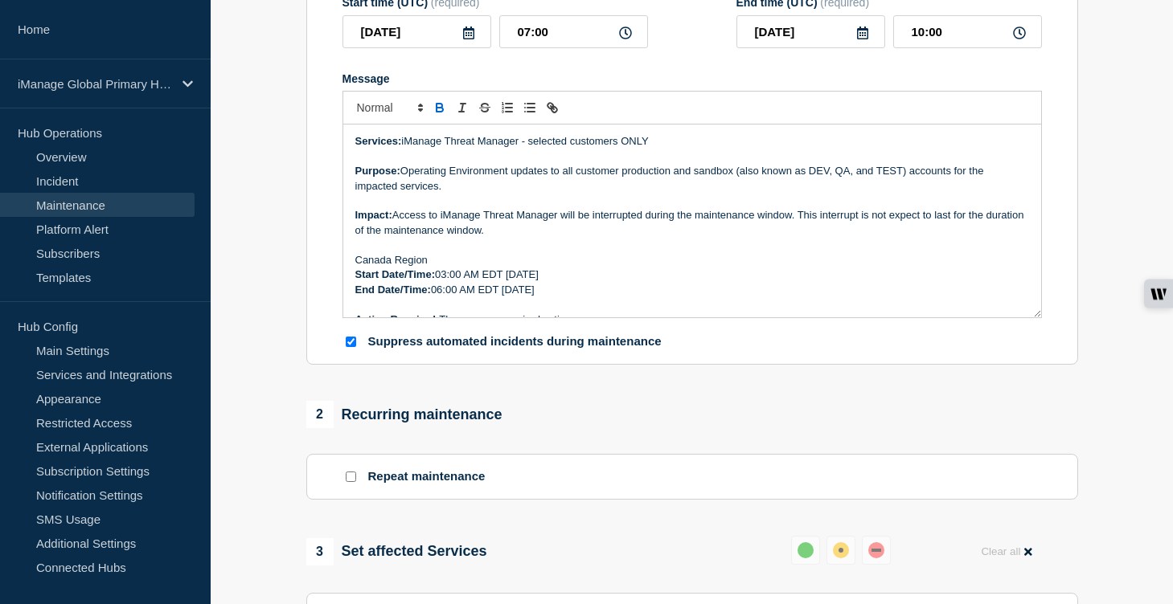
scroll to position [296, 0]
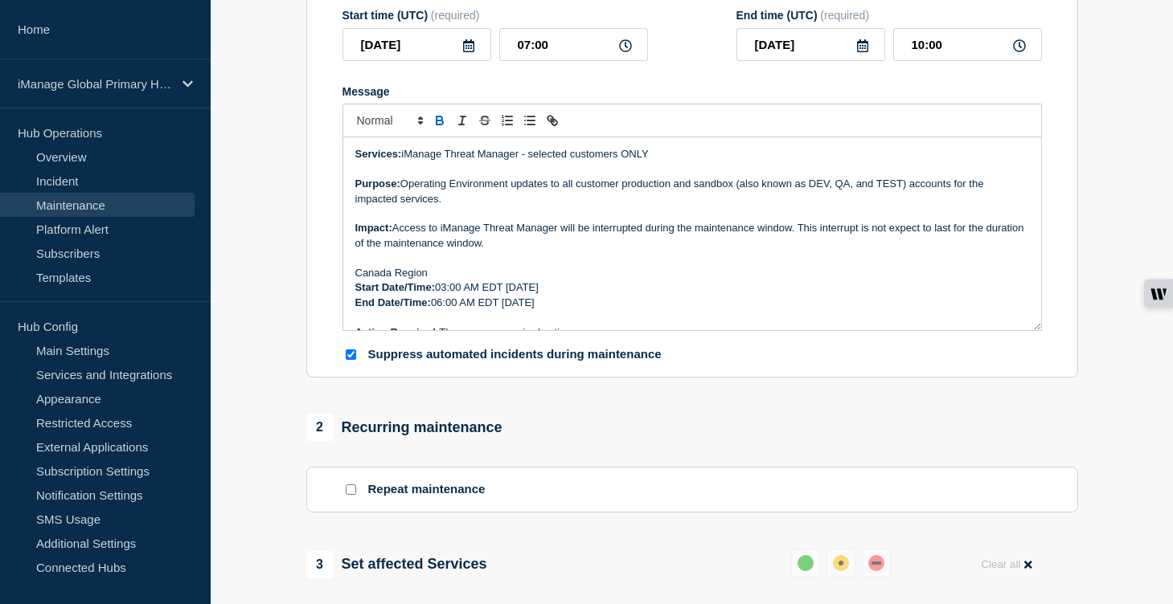
click at [393, 281] on p "Canada Region" at bounding box center [692, 273] width 674 height 14
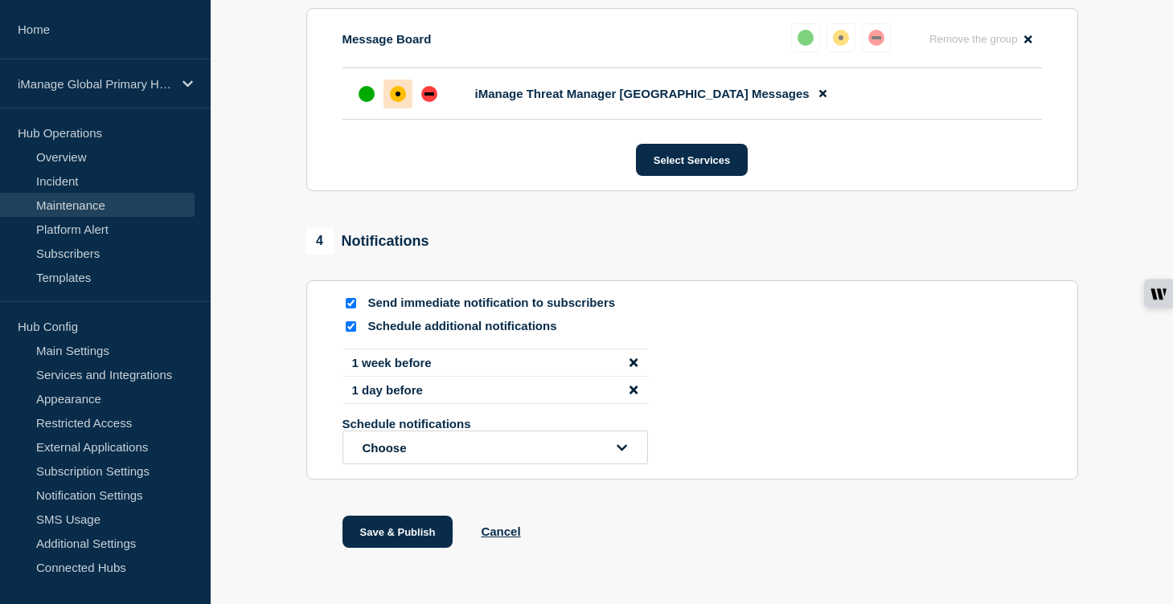
scroll to position [986, 0]
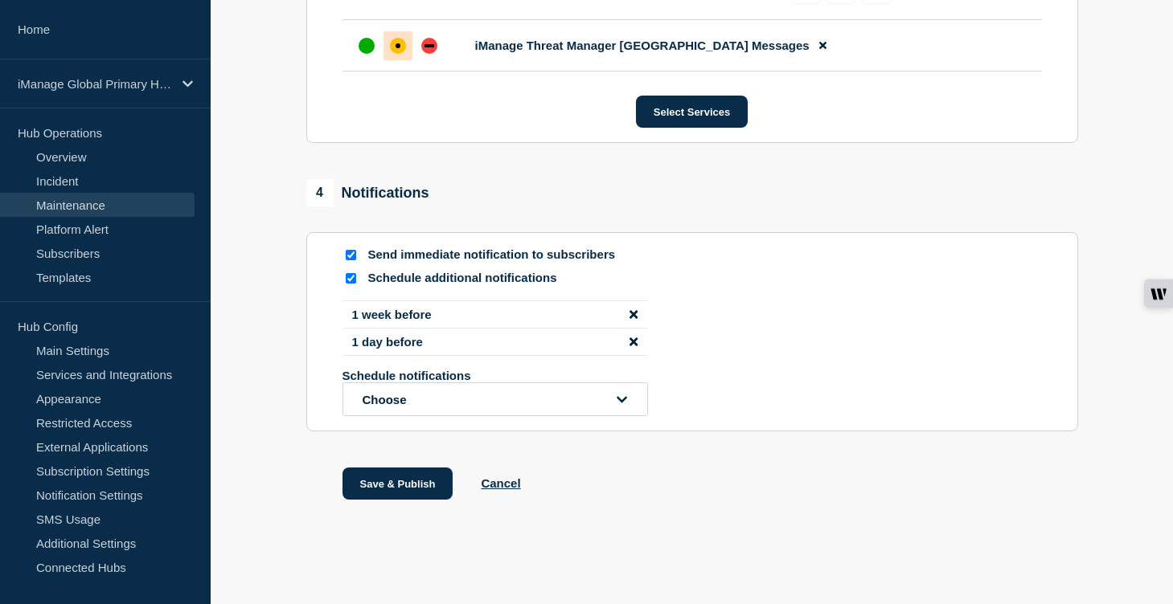
click at [350, 250] on input "Send immediate notification to subscribers" at bounding box center [351, 255] width 10 height 10
checkbox input "false"
click at [383, 477] on button "Save & Publish" at bounding box center [397, 484] width 111 height 32
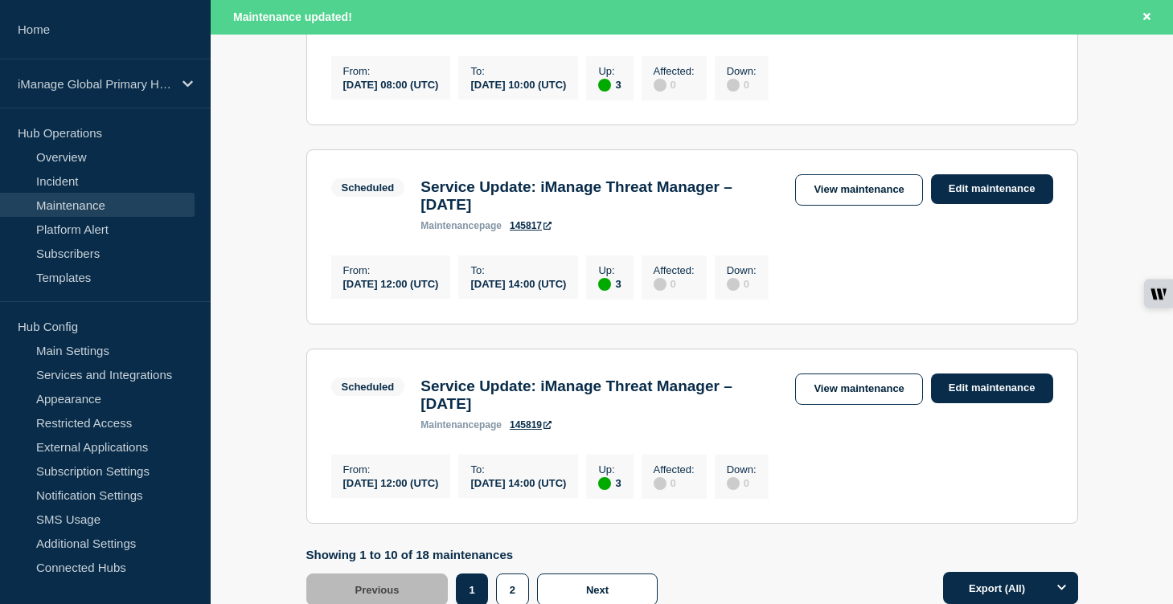
scroll to position [2085, 0]
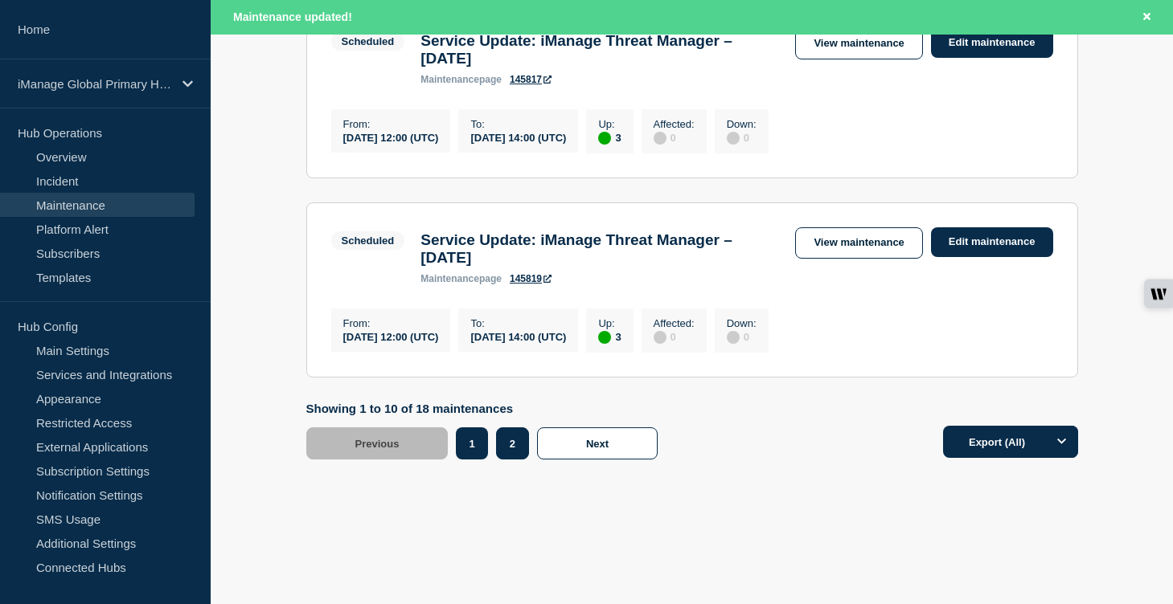
click at [516, 452] on button "2" at bounding box center [512, 444] width 33 height 32
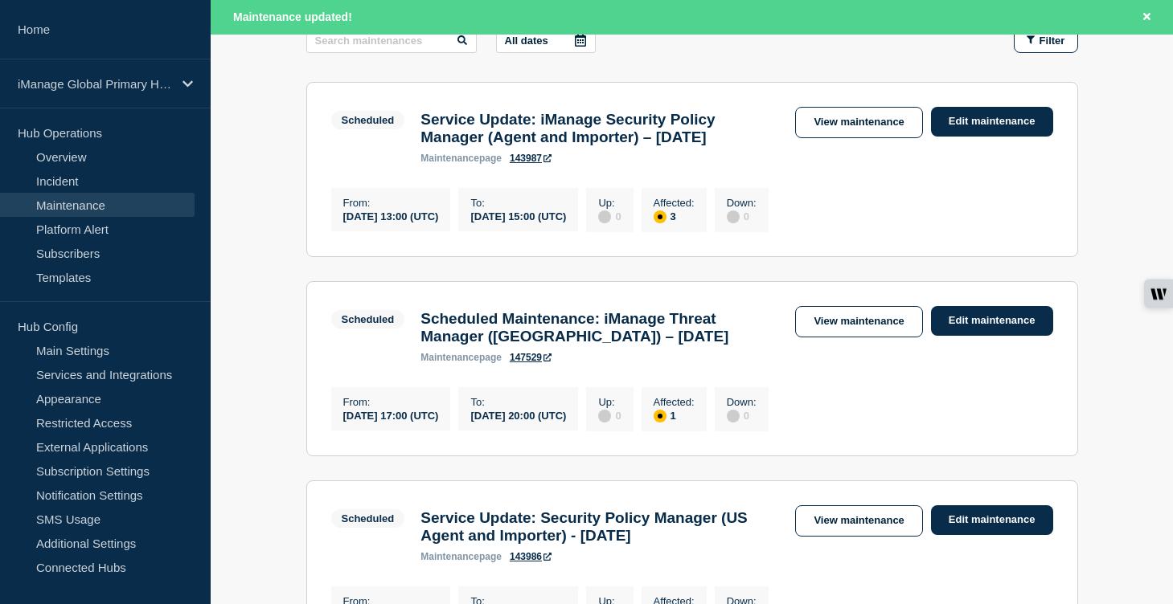
scroll to position [302, 0]
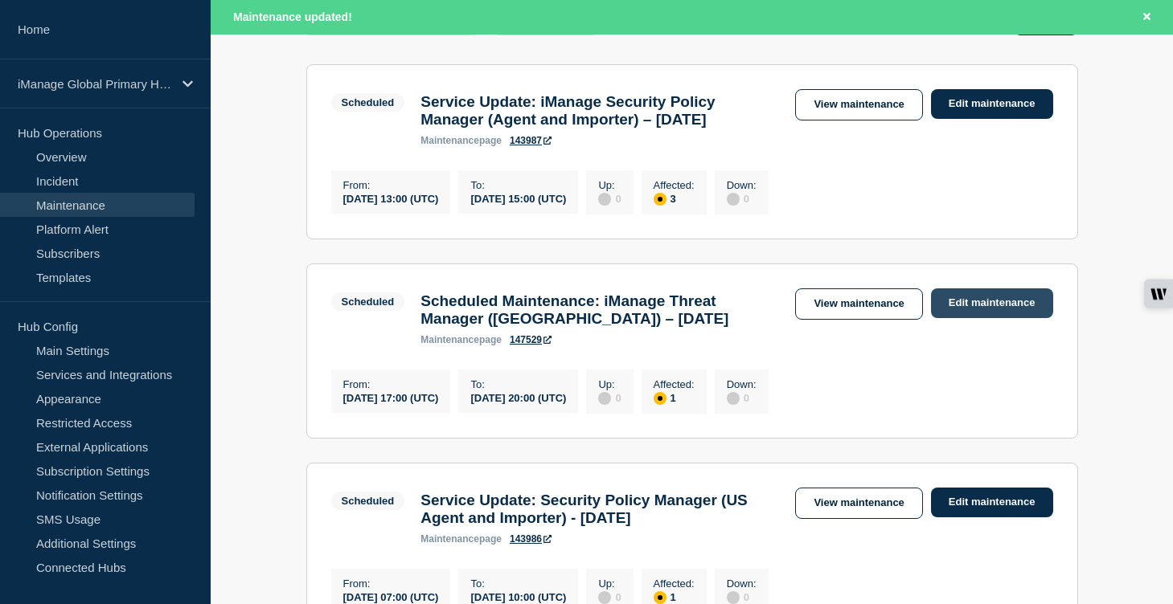
click at [978, 318] on link "Edit maintenance" at bounding box center [992, 304] width 122 height 30
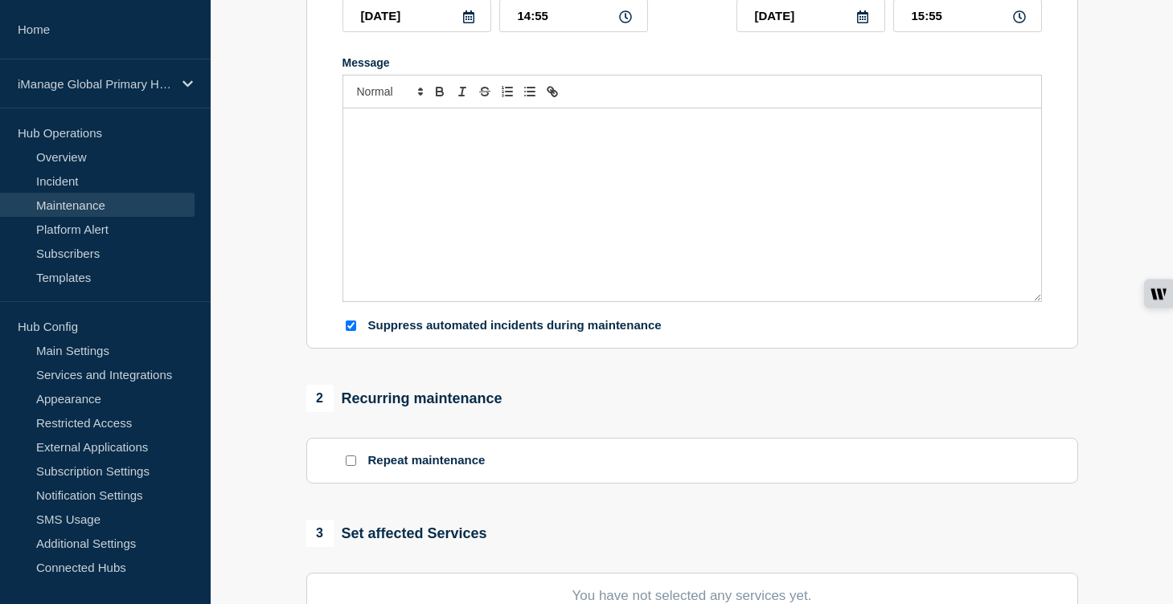
type input "Scheduled Maintenance: iManage Threat Manager ([GEOGRAPHIC_DATA]) – [DATE]"
type input "[DATE]"
type input "17:00"
type input "[DATE]"
type input "20:00"
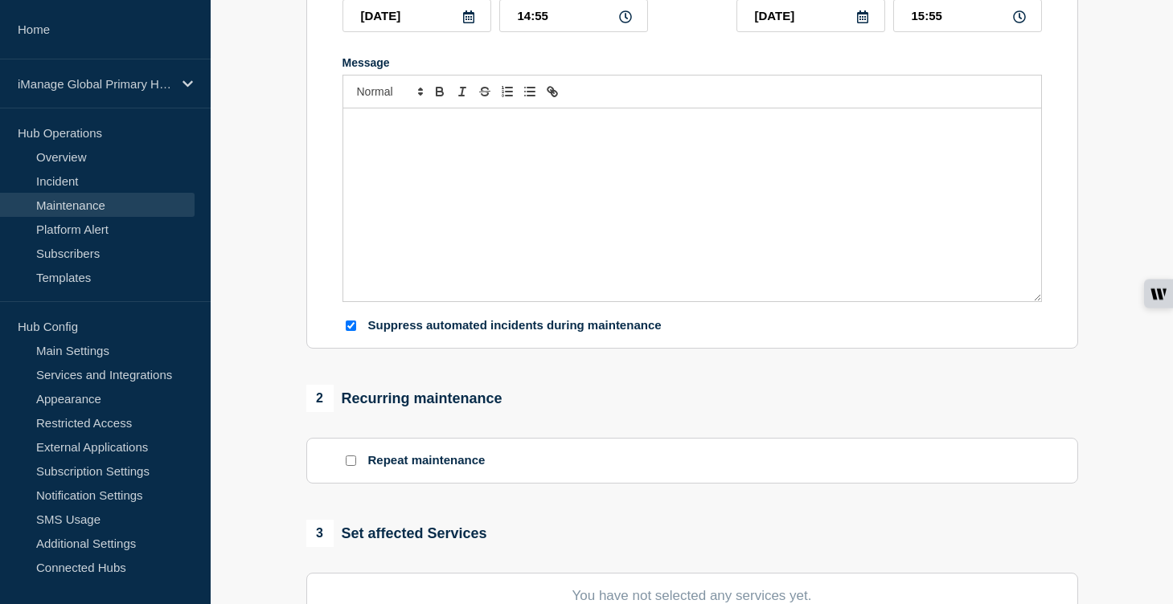
checkbox input "true"
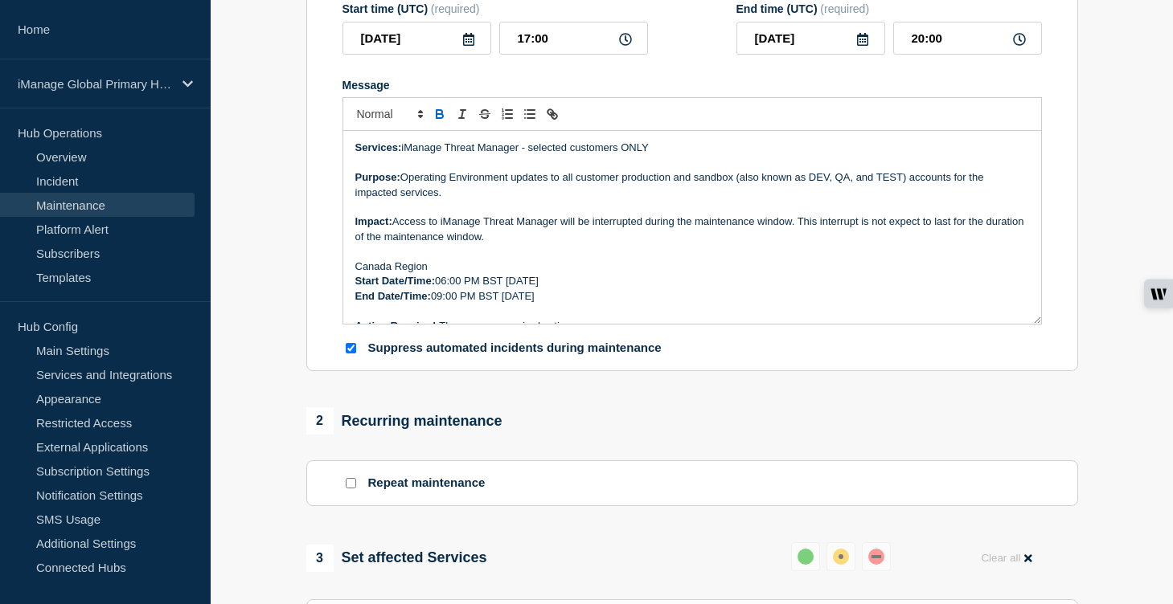
click at [389, 274] on p "Canada Region" at bounding box center [692, 267] width 674 height 14
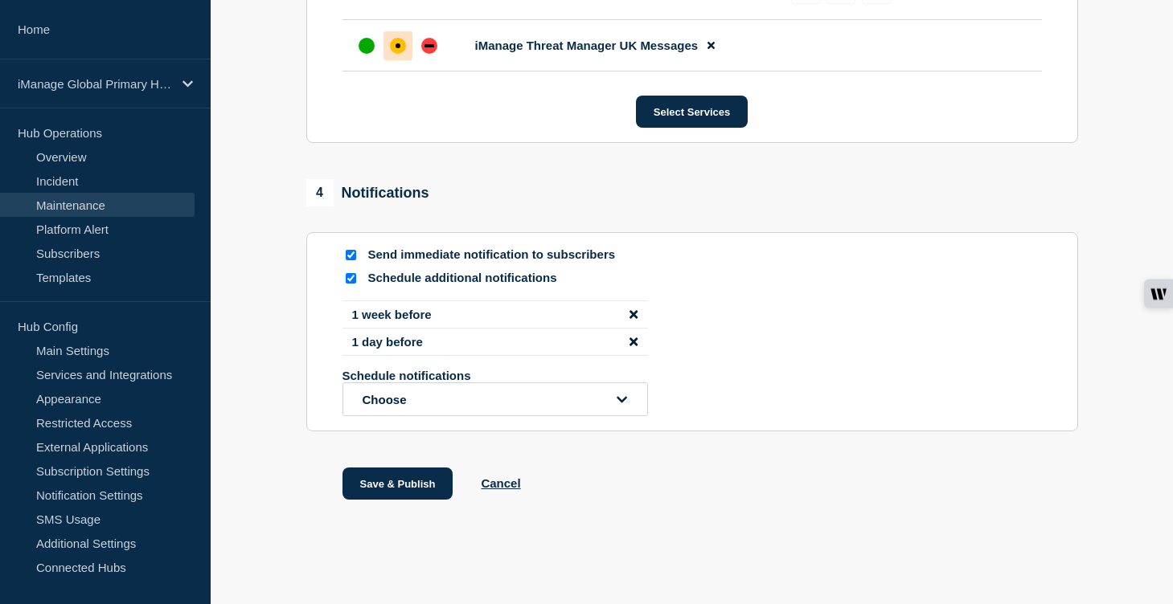
scroll to position [986, 0]
click at [352, 250] on input "Send immediate notification to subscribers" at bounding box center [351, 255] width 10 height 10
checkbox input "false"
click at [389, 490] on button "Save & Publish" at bounding box center [397, 484] width 111 height 32
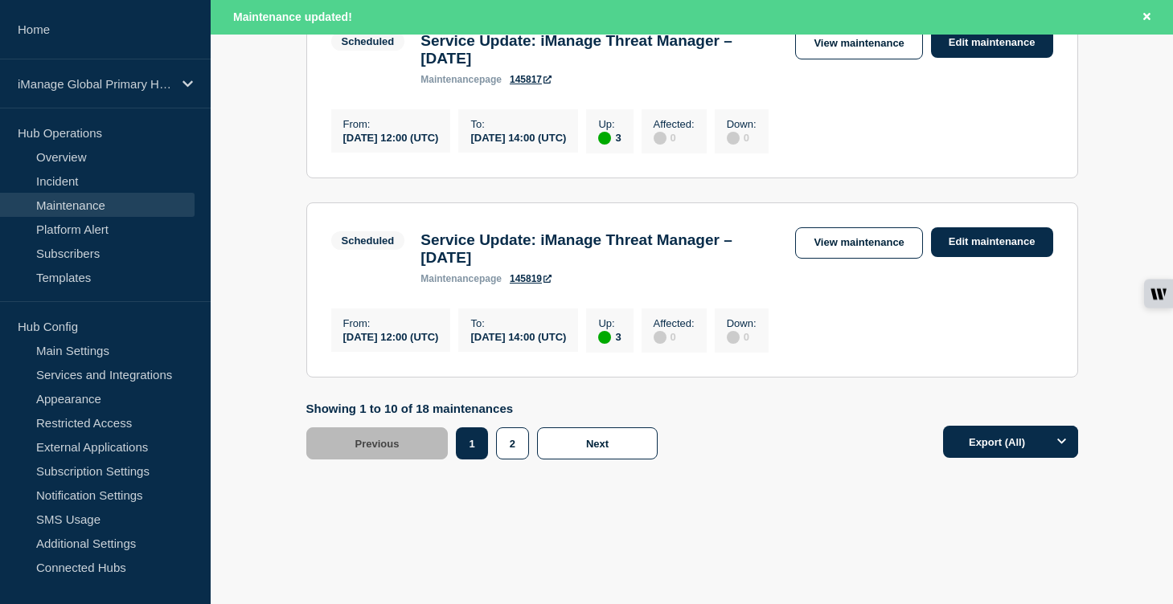
scroll to position [2085, 0]
click at [514, 440] on button "2" at bounding box center [512, 444] width 33 height 32
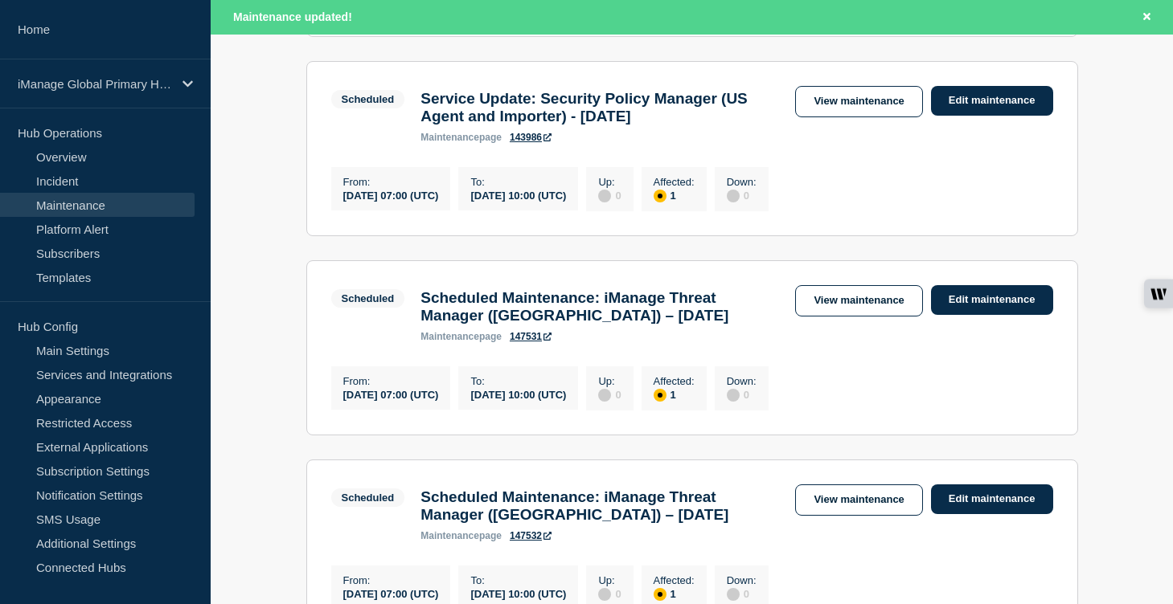
scroll to position [707, 0]
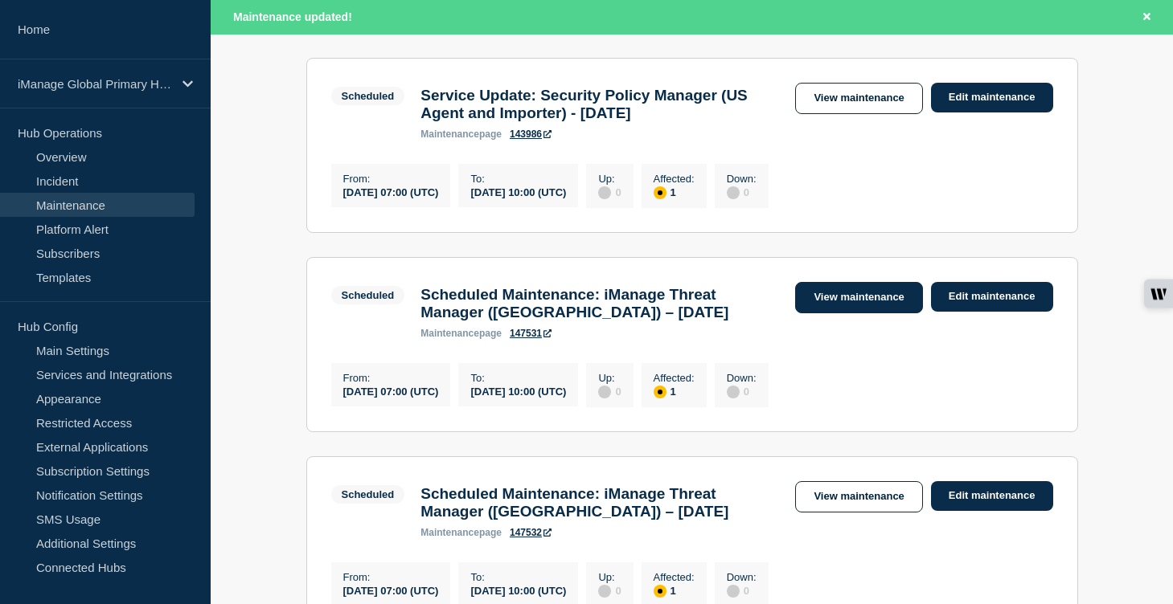
click at [885, 313] on link "View maintenance" at bounding box center [858, 297] width 127 height 31
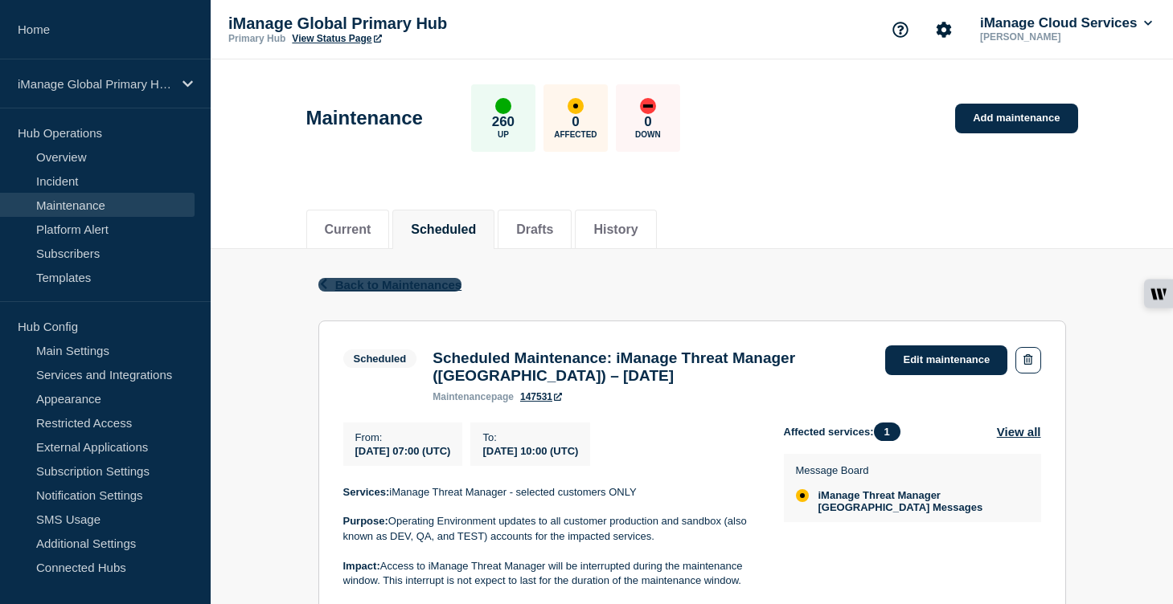
click at [384, 286] on span "Back to Maintenances" at bounding box center [398, 285] width 127 height 14
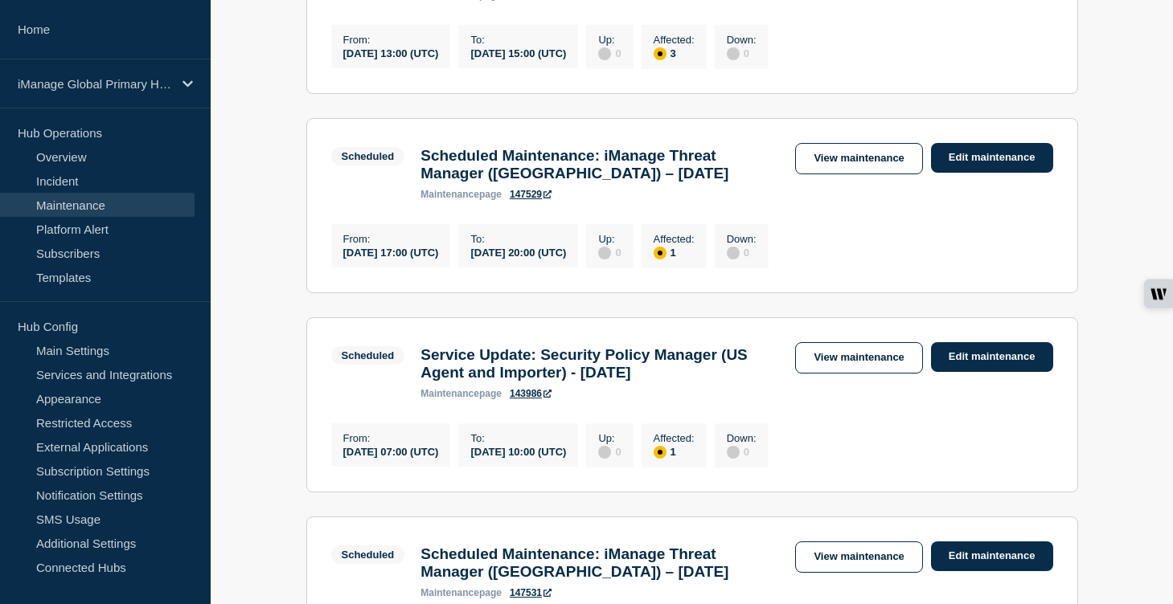
scroll to position [427, 0]
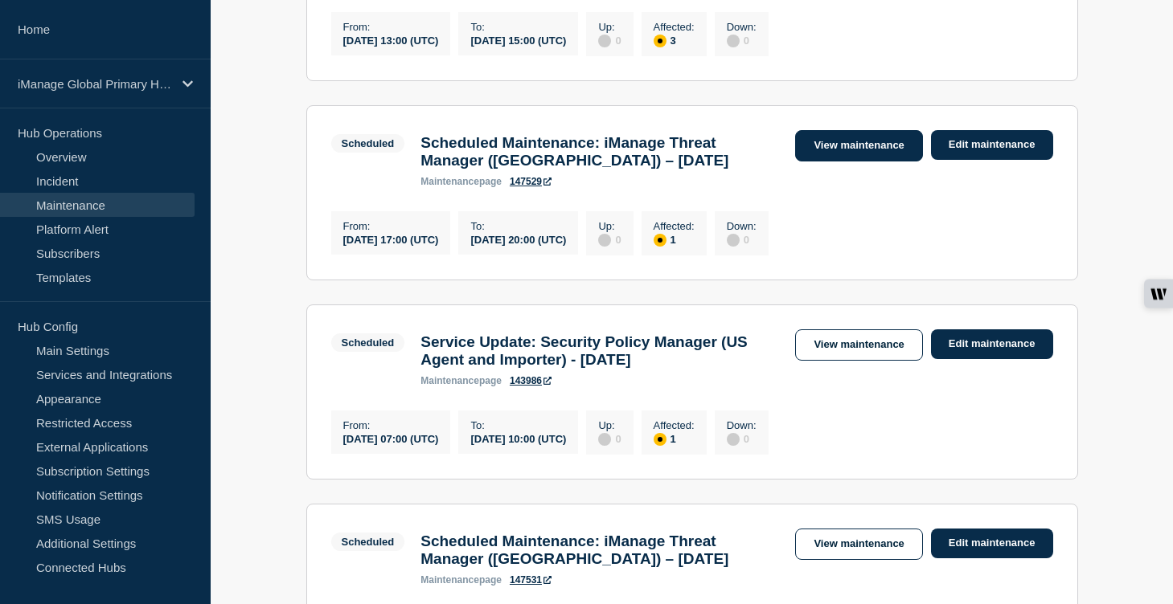
click at [879, 162] on link "View maintenance" at bounding box center [858, 145] width 127 height 31
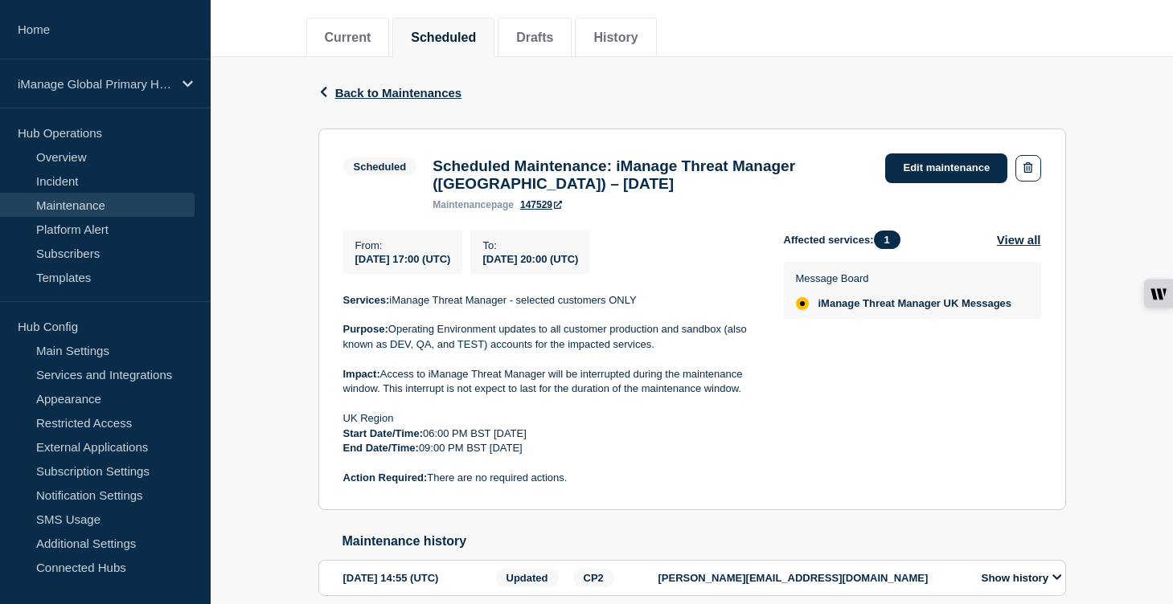
scroll to position [191, 0]
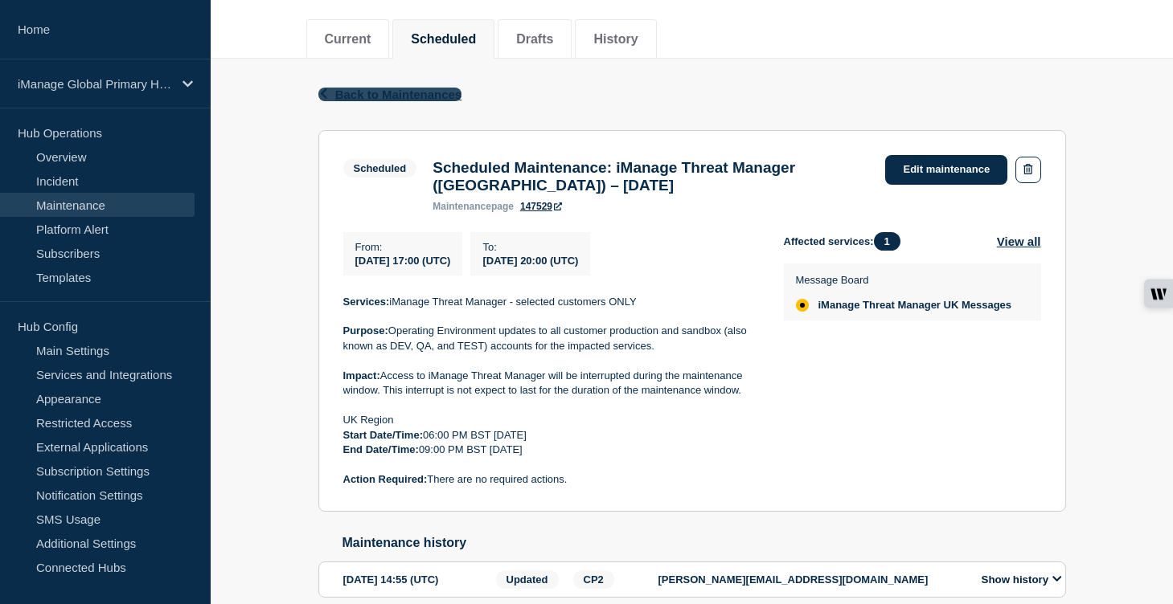
click at [392, 98] on span "Back to Maintenances" at bounding box center [398, 95] width 127 height 14
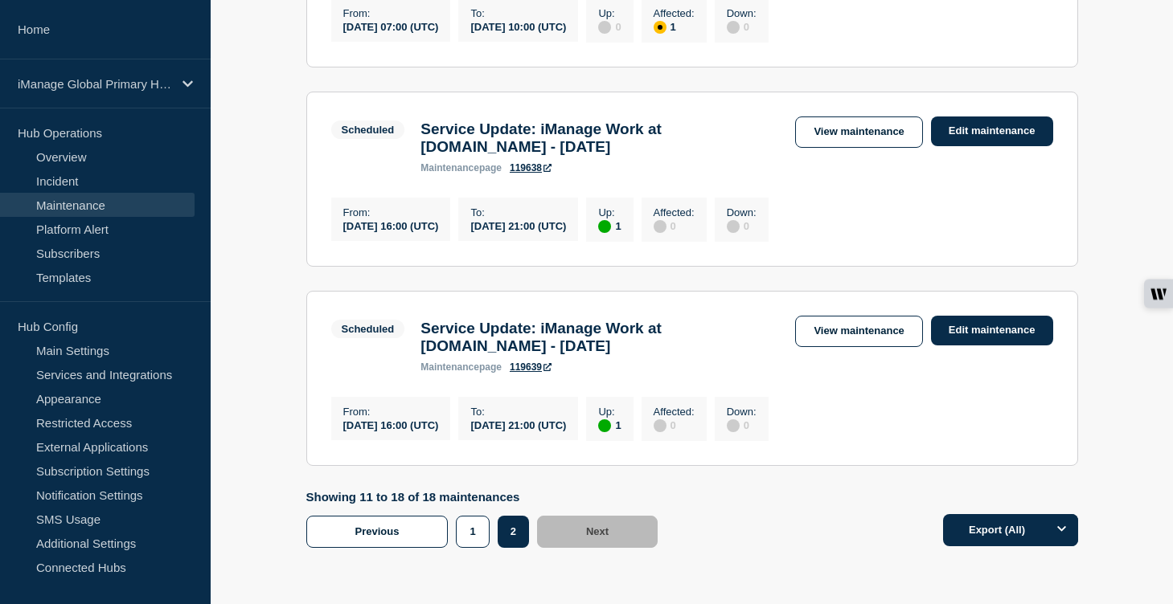
scroll to position [1628, 0]
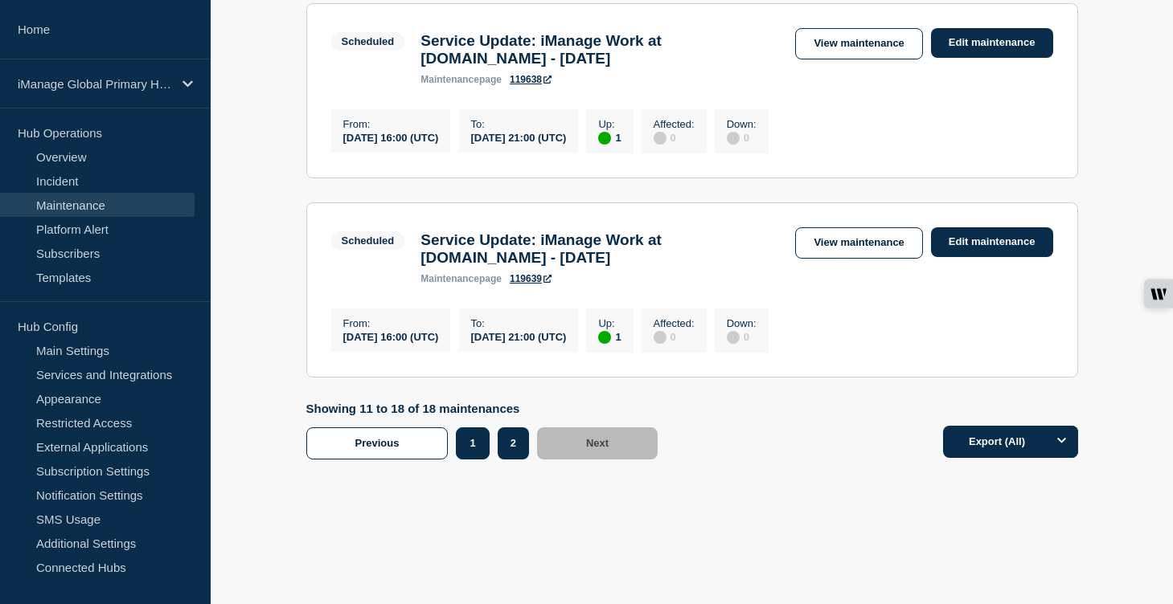
click at [481, 449] on button "1" at bounding box center [472, 444] width 33 height 32
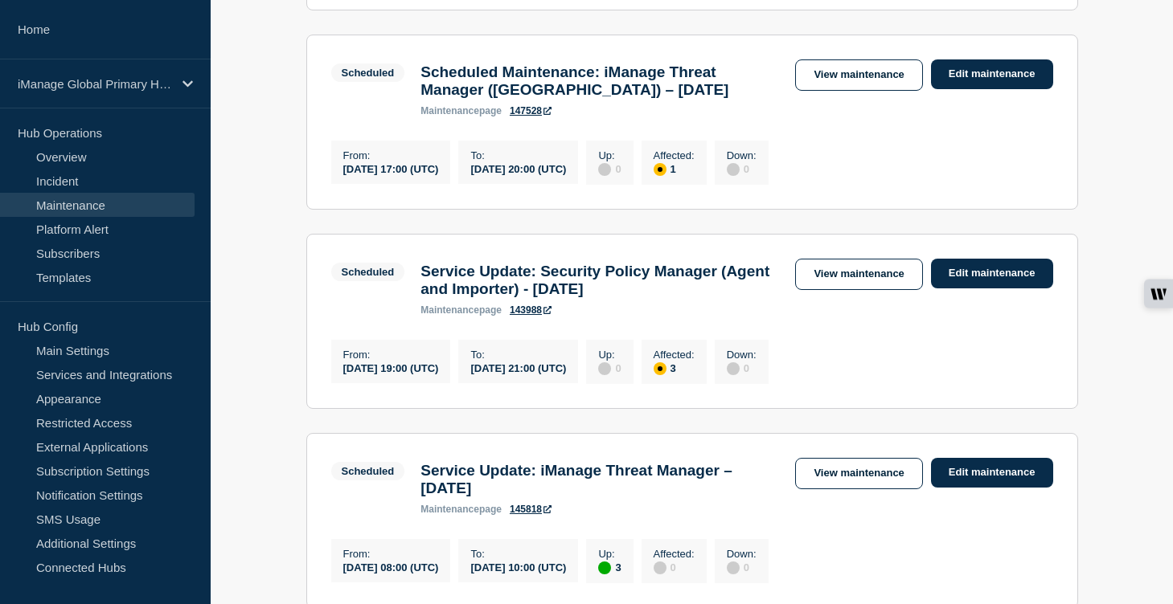
scroll to position [1271, 0]
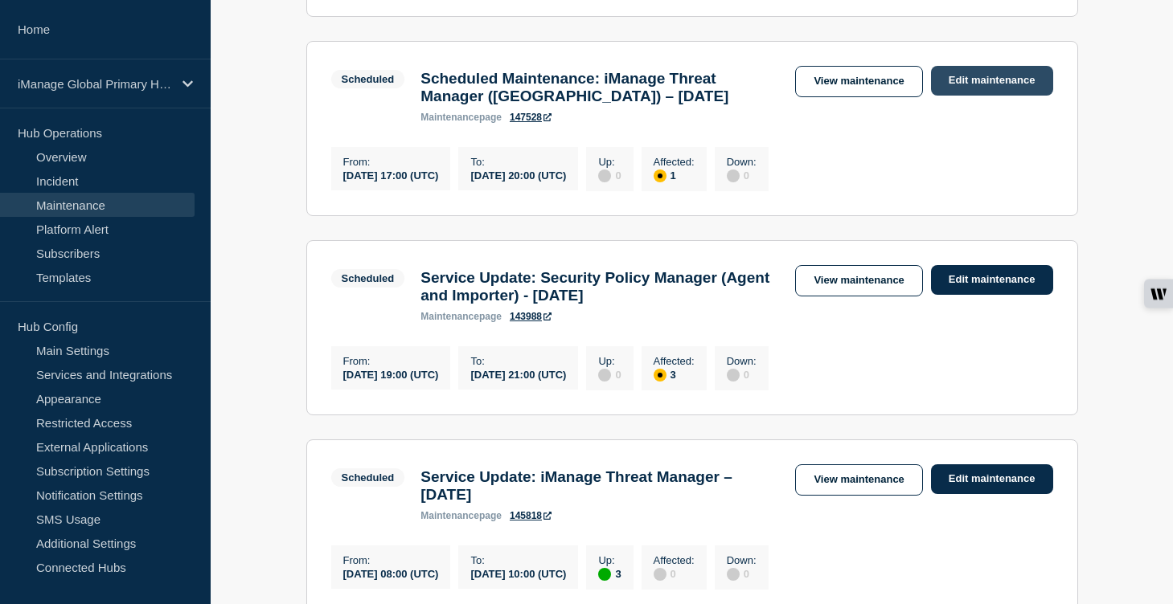
click at [960, 96] on link "Edit maintenance" at bounding box center [992, 81] width 122 height 30
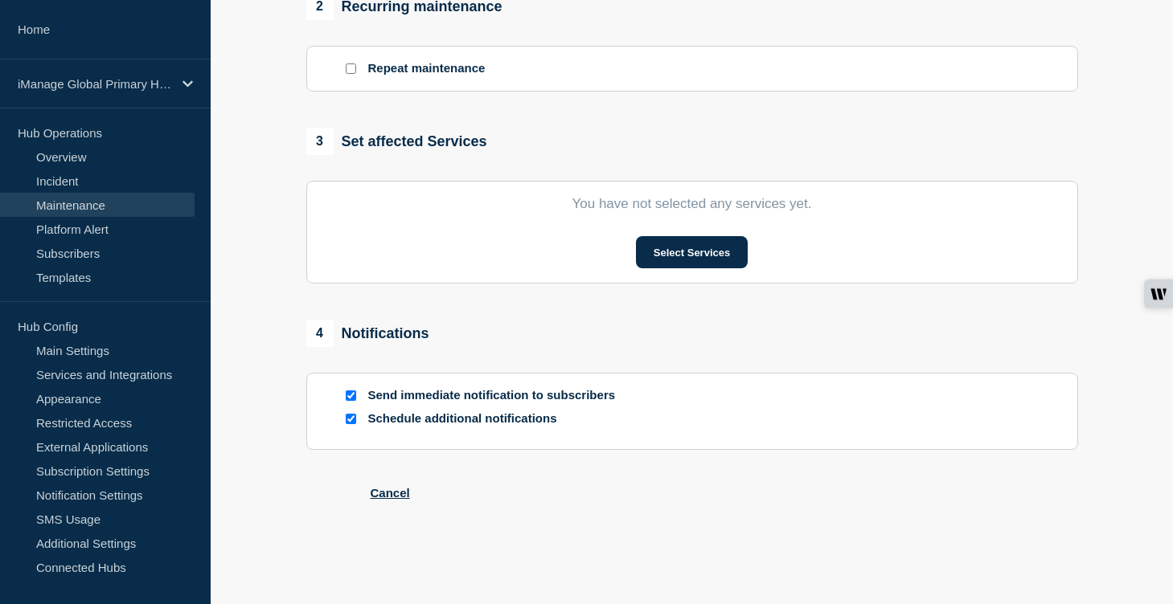
type input "Scheduled Maintenance: iManage Threat Manager ([GEOGRAPHIC_DATA]) – [DATE]"
type input "[DATE]"
type input "17:00"
type input "[DATE]"
type input "20:00"
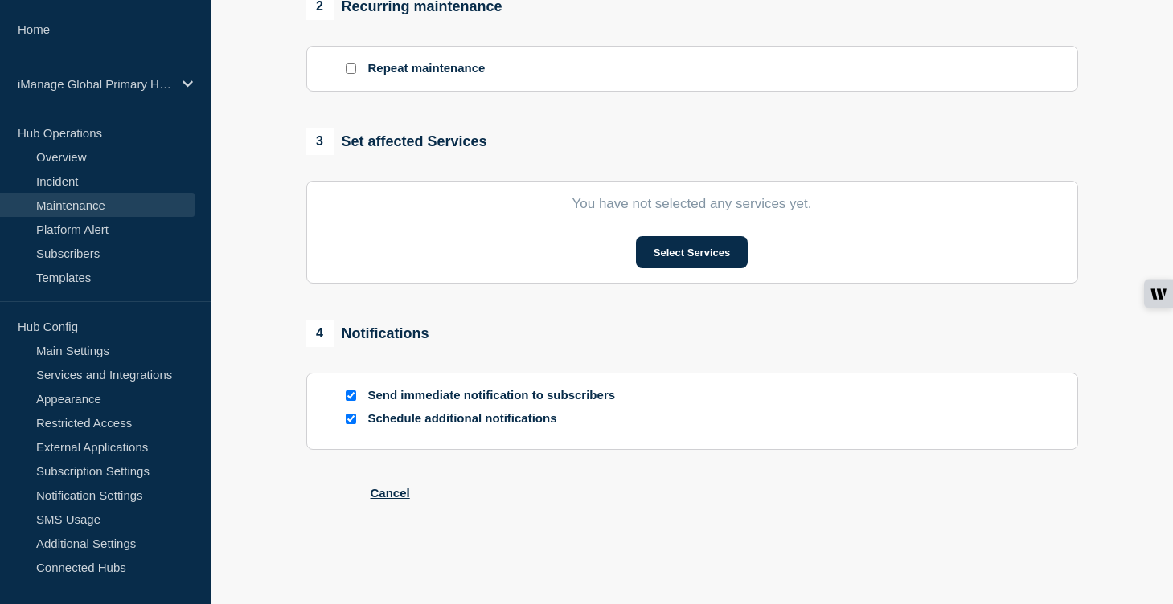
checkbox input "true"
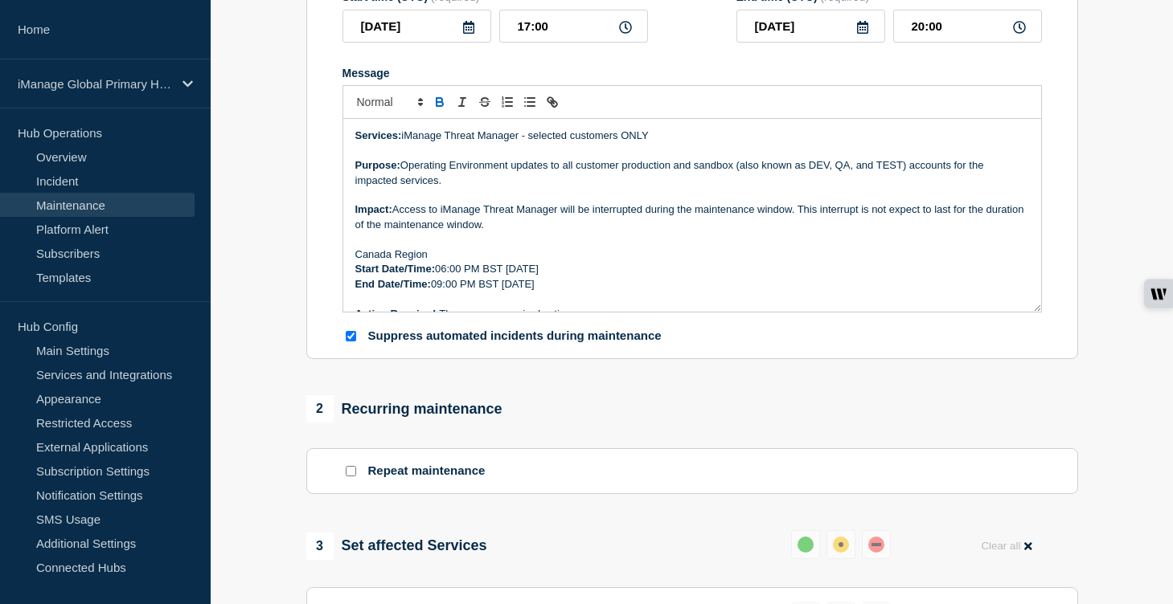
scroll to position [313, 0]
click at [391, 263] on p "Canada Region" at bounding box center [692, 255] width 674 height 14
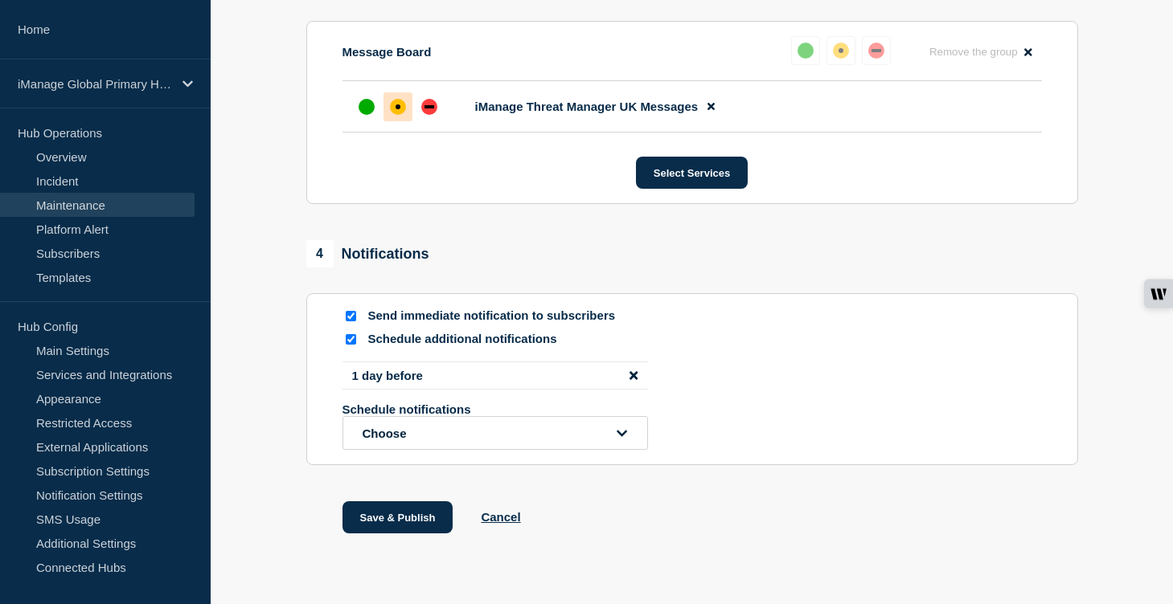
scroll to position [956, 0]
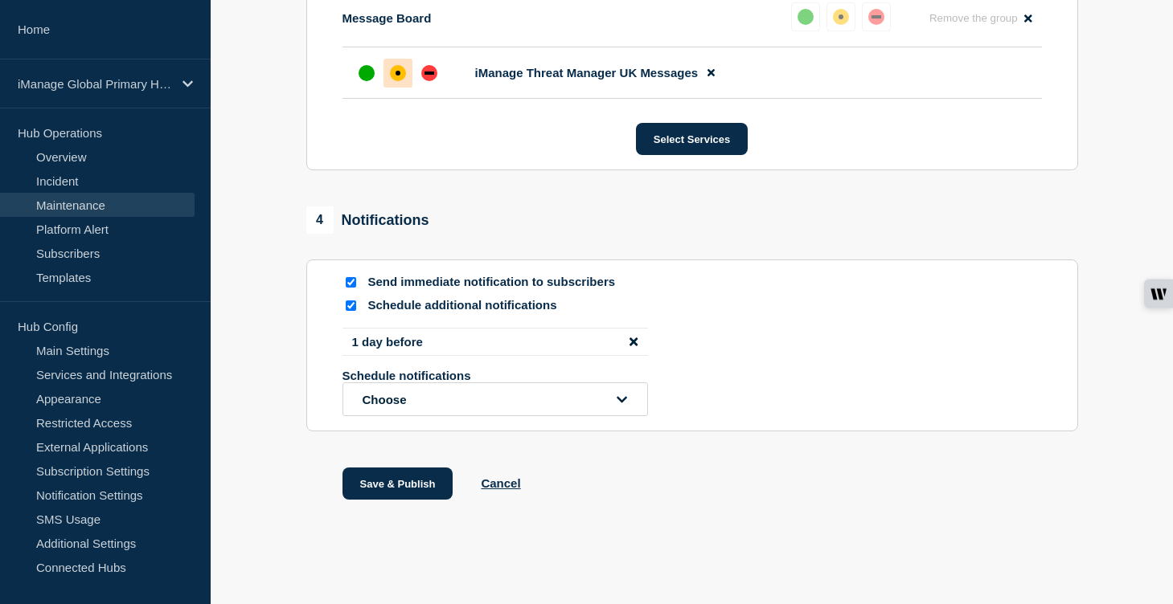
click at [350, 277] on input "Send immediate notification to subscribers" at bounding box center [351, 282] width 10 height 10
checkbox input "false"
click at [391, 490] on button "Save & Publish" at bounding box center [397, 484] width 111 height 32
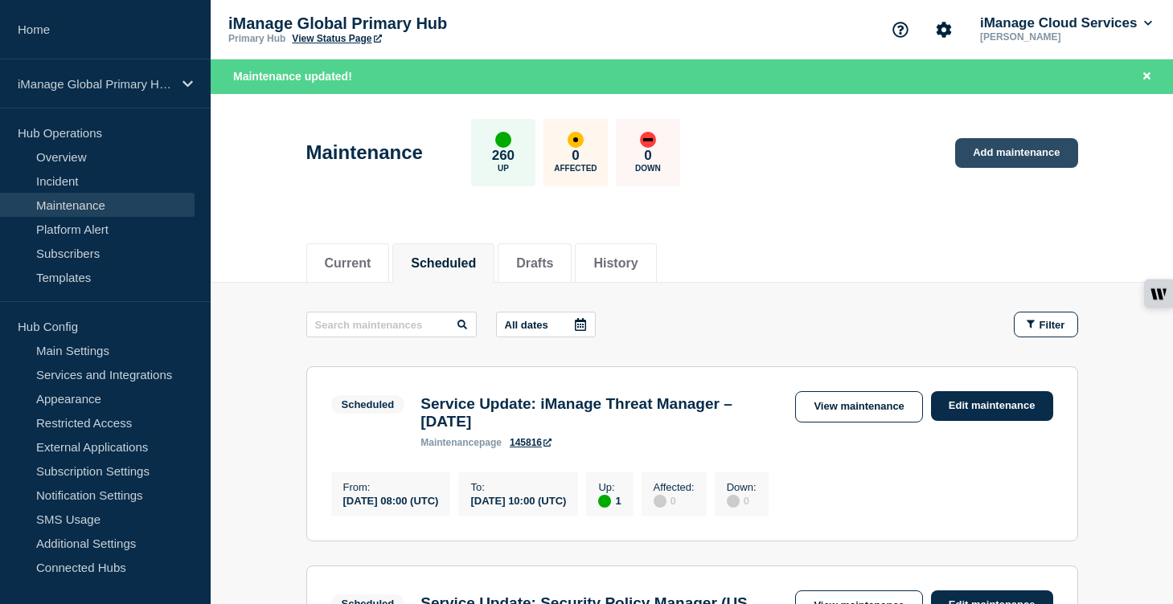
click at [1026, 166] on link "Add maintenance" at bounding box center [1016, 153] width 122 height 30
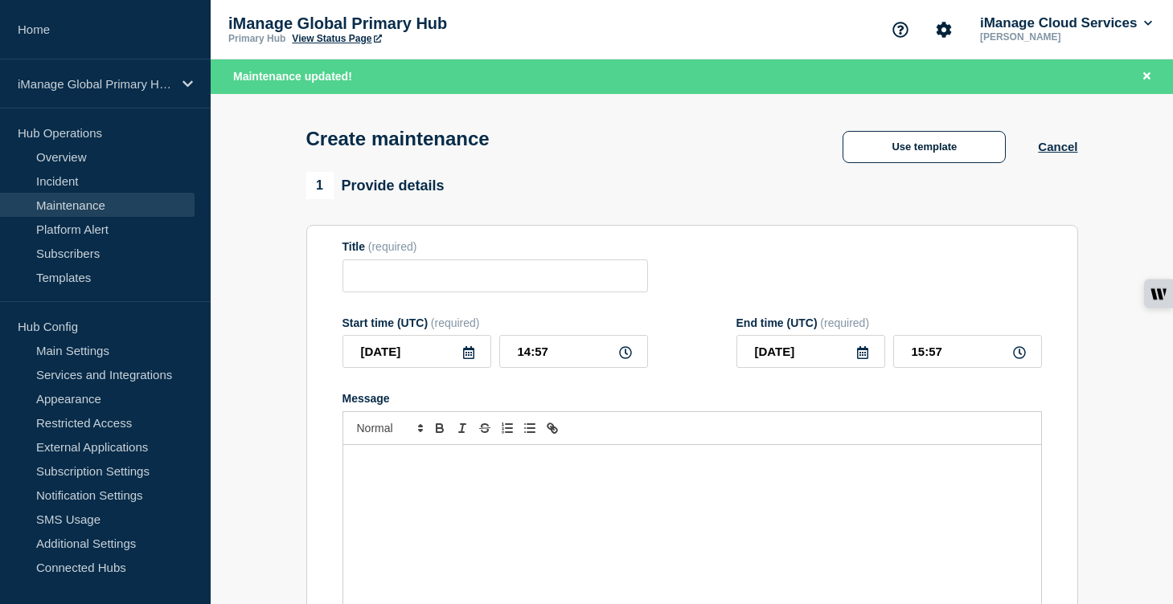
checkbox input "true"
click at [453, 522] on div "Message" at bounding box center [692, 541] width 698 height 193
paste div "Message"
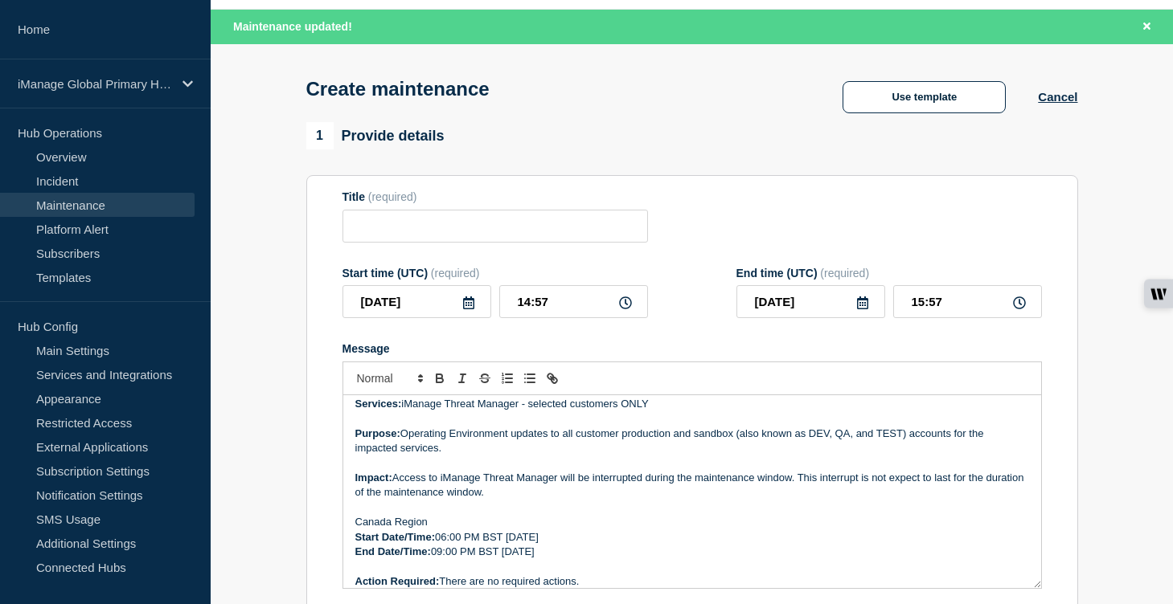
scroll to position [19, 0]
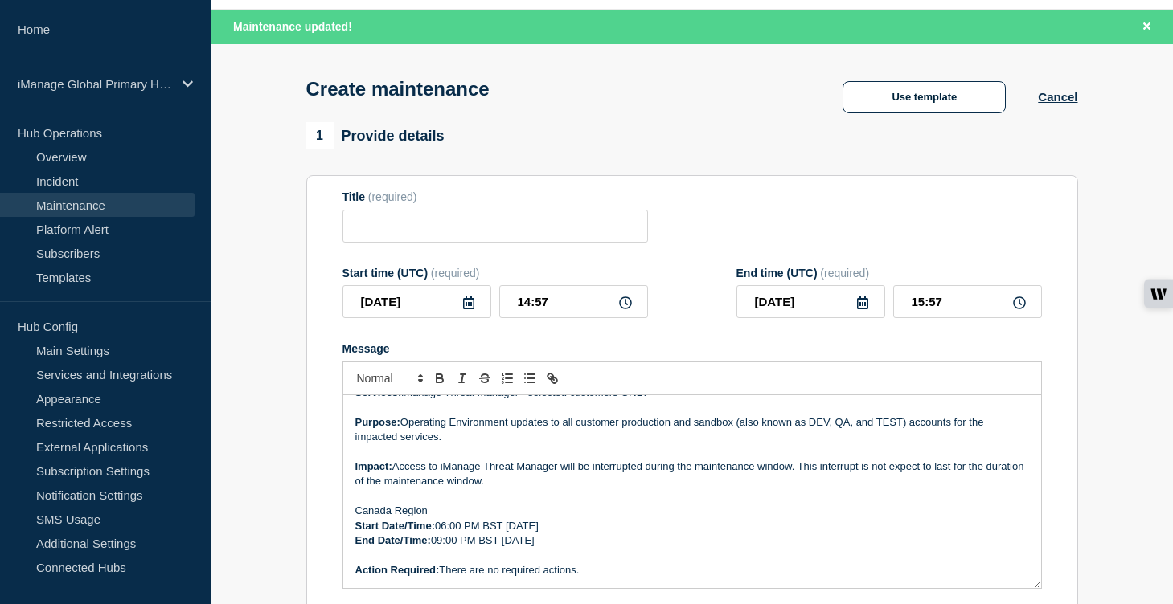
click at [387, 518] on p "Canada Region" at bounding box center [692, 511] width 674 height 14
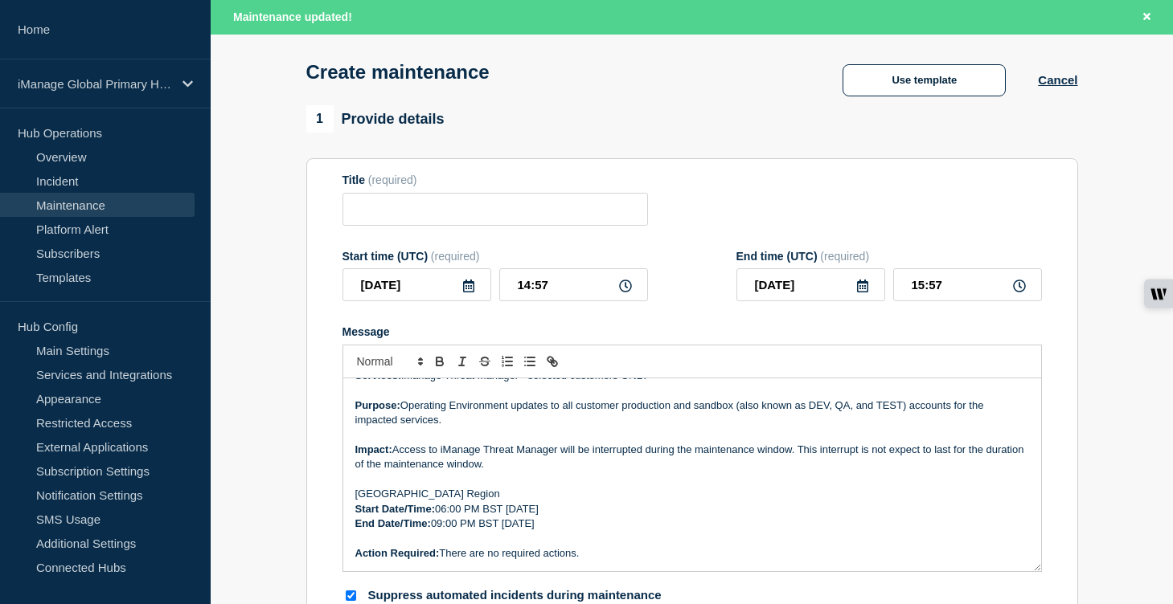
scroll to position [76, 0]
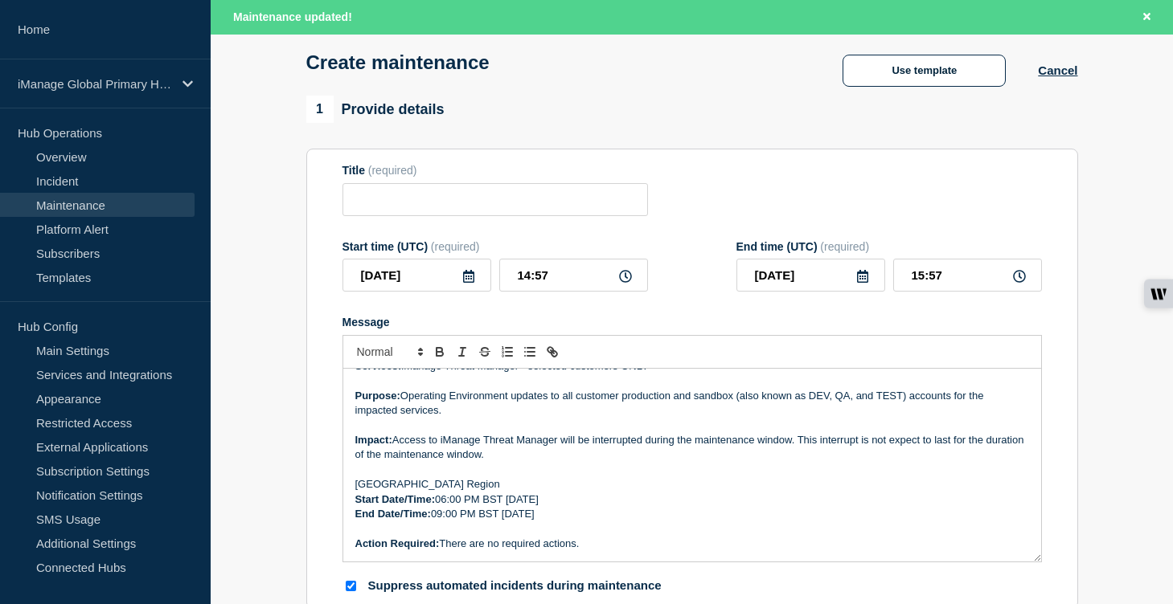
click at [598, 507] on p "Start Date/Time: 06:00 PM BST [DATE]" at bounding box center [692, 500] width 674 height 14
click at [593, 522] on p "End Date/Time: 09:00 PM BST [DATE]" at bounding box center [692, 514] width 674 height 14
click at [413, 292] on input "[DATE]" at bounding box center [416, 275] width 149 height 33
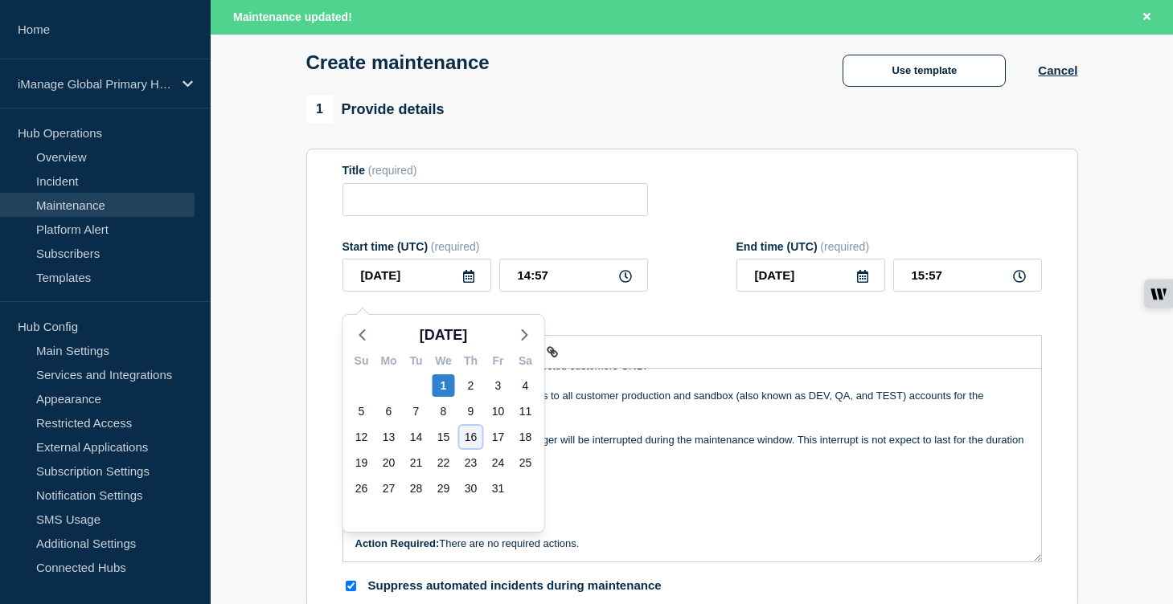
click at [472, 436] on div "16" at bounding box center [471, 437] width 23 height 23
type input "[DATE]"
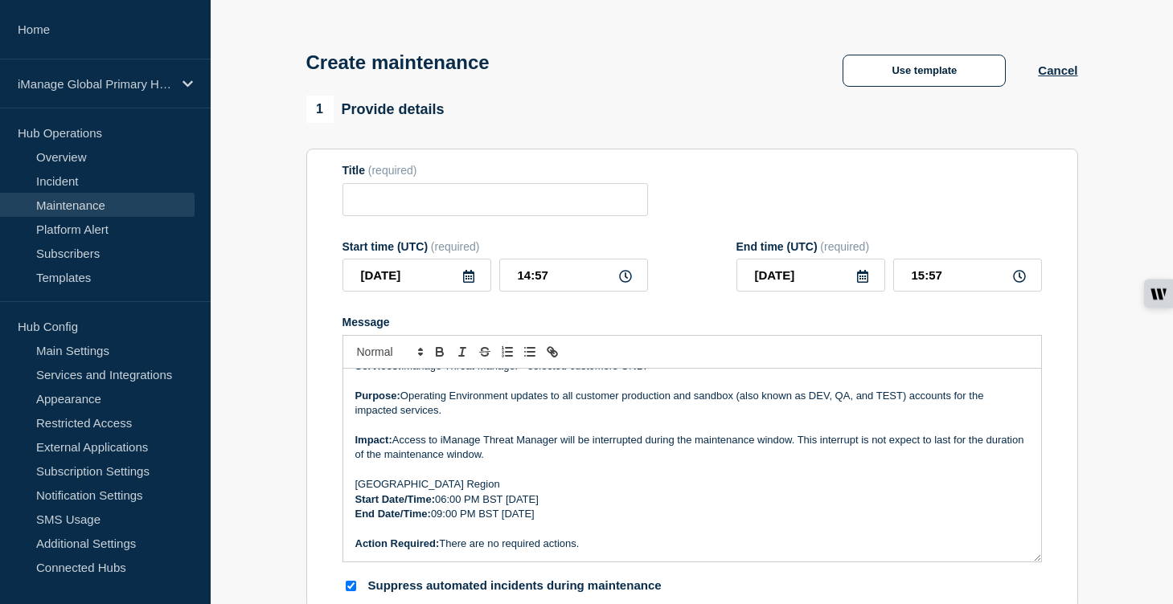
scroll to position [43, 0]
click at [546, 506] on p "Start Date/Time: 06:00 PM BST [DATE]" at bounding box center [692, 499] width 674 height 14
click at [543, 522] on p "End Date/Time: 09:00 PM BST [DATE]" at bounding box center [692, 514] width 674 height 14
click at [498, 506] on p "Start Date/Time: 06:00 PM BST [DATE]" at bounding box center [692, 499] width 674 height 14
click at [495, 522] on p "End Date/Time: 09:00 PM BST [DATE]" at bounding box center [692, 514] width 674 height 14
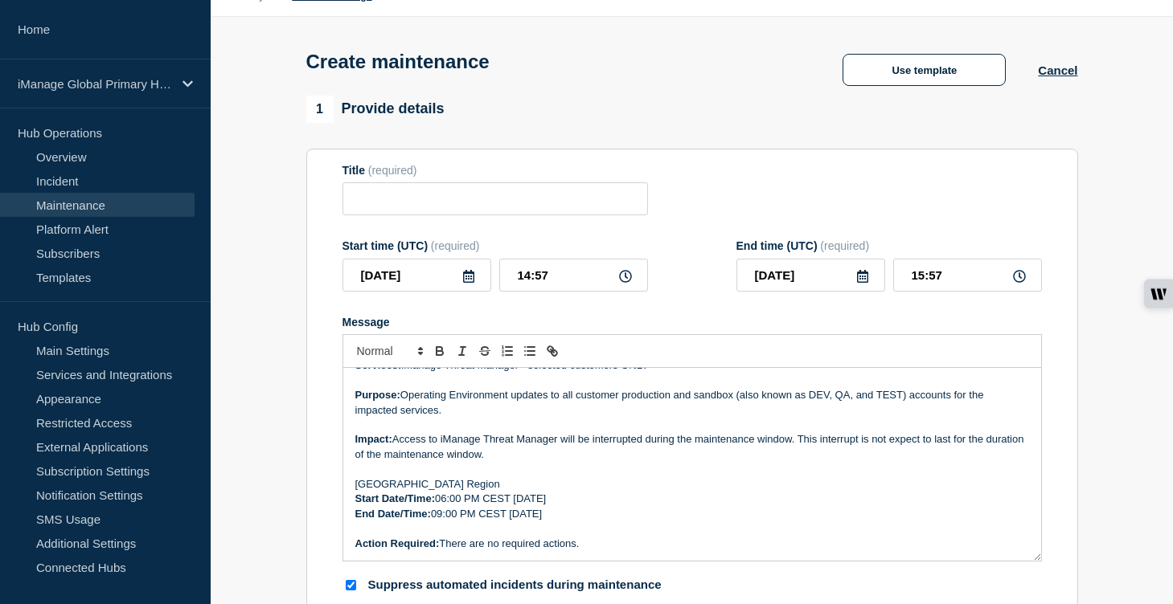
click at [448, 506] on p "Start Date/Time: 06:00 PM CEST [DATE]" at bounding box center [692, 499] width 674 height 14
click at [444, 522] on p "End Date/Time: 09:00 PM CEST [DATE]" at bounding box center [692, 514] width 674 height 14
click at [483, 551] on p "Action Required: There are no required actions." at bounding box center [692, 544] width 674 height 14
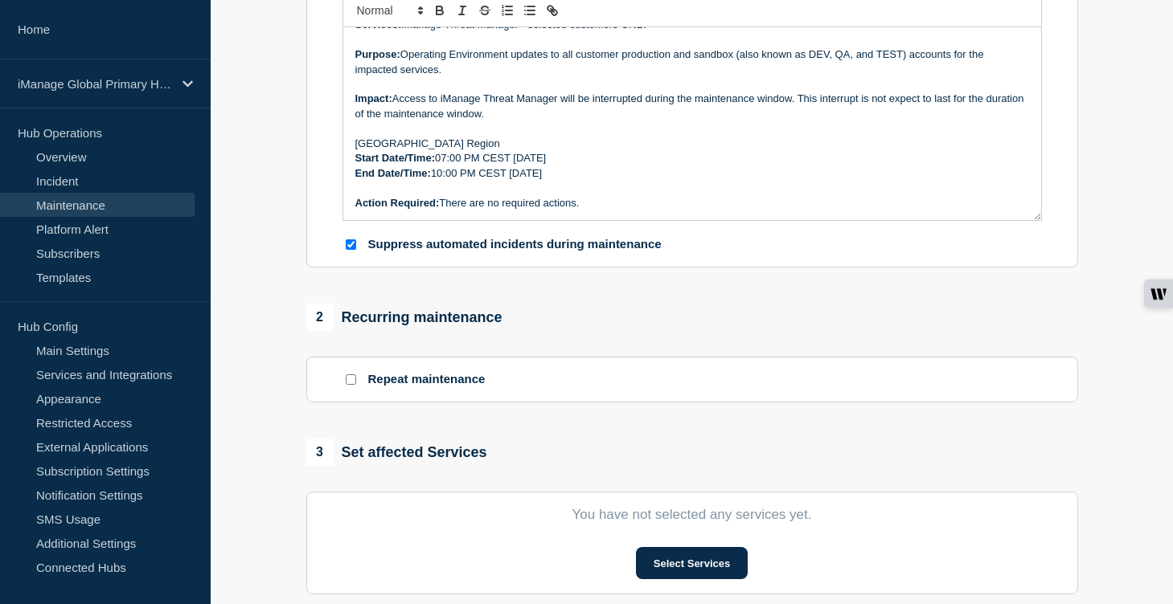
scroll to position [422, 0]
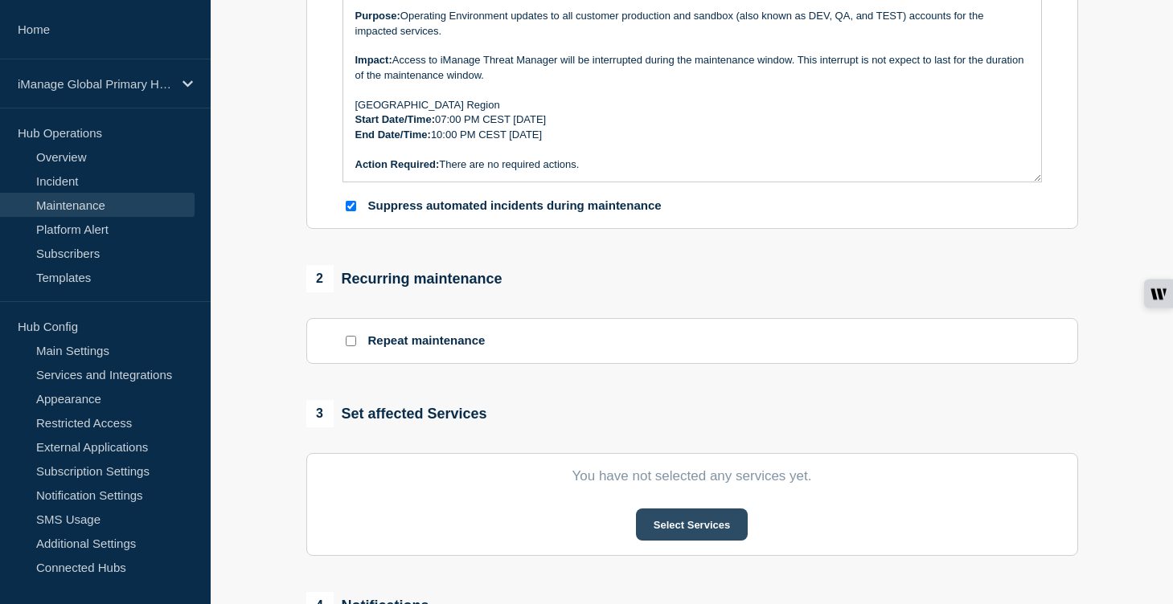
click at [676, 539] on button "Select Services" at bounding box center [692, 525] width 112 height 32
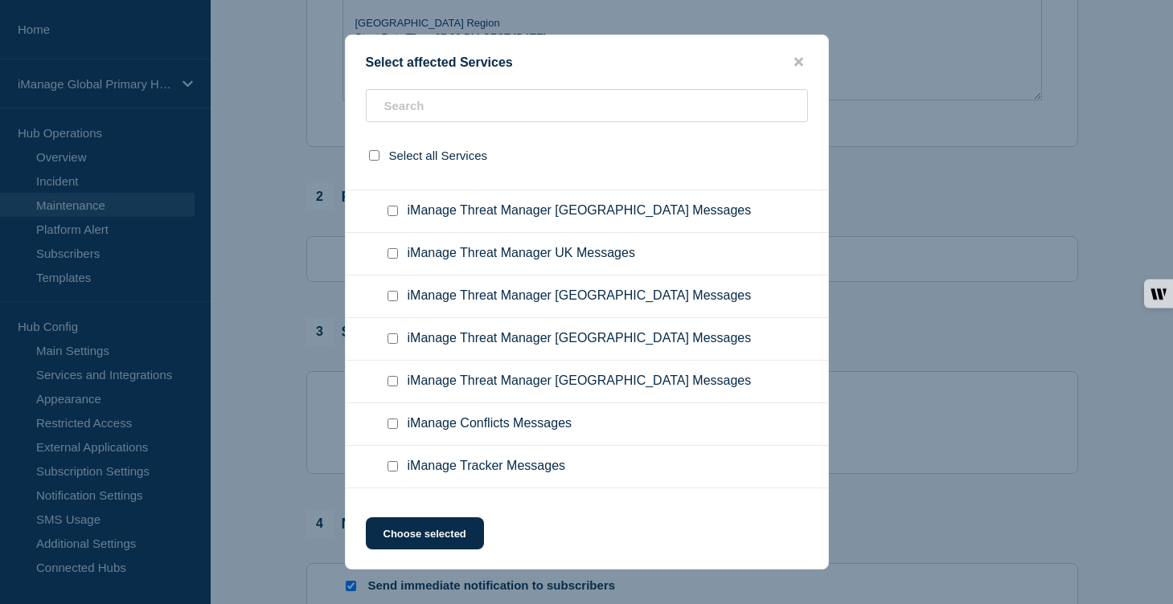
scroll to position [11088, 0]
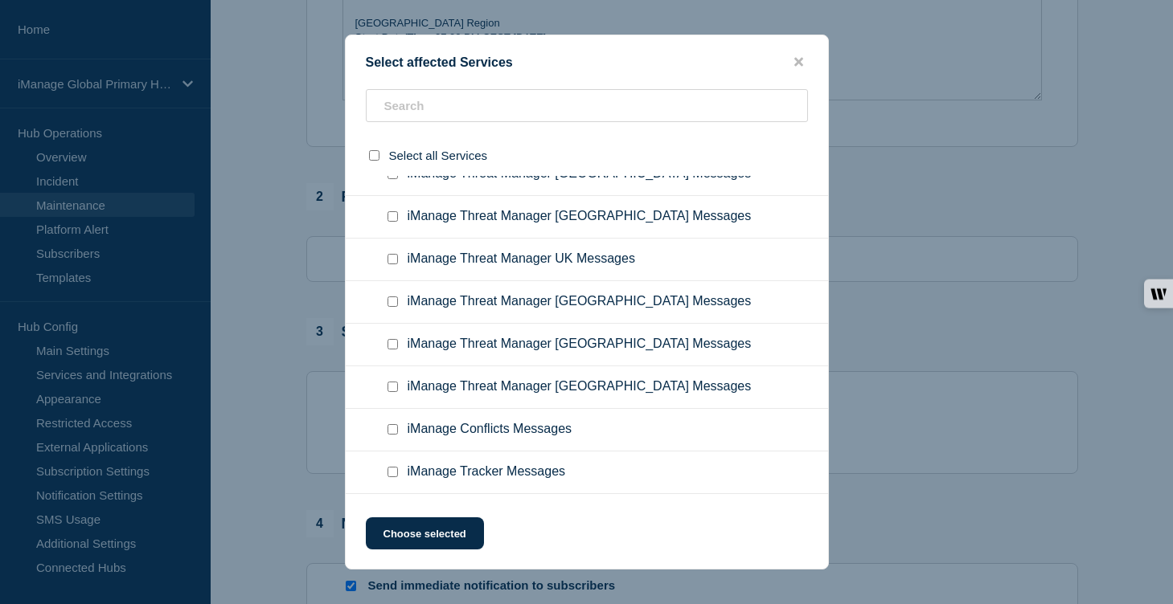
click at [394, 51] on input "iManage Threat Manager European Union Messages checkbox" at bounding box center [392, 46] width 10 height 10
checkbox input "true"
click at [452, 526] on button "Choose selected" at bounding box center [425, 534] width 118 height 32
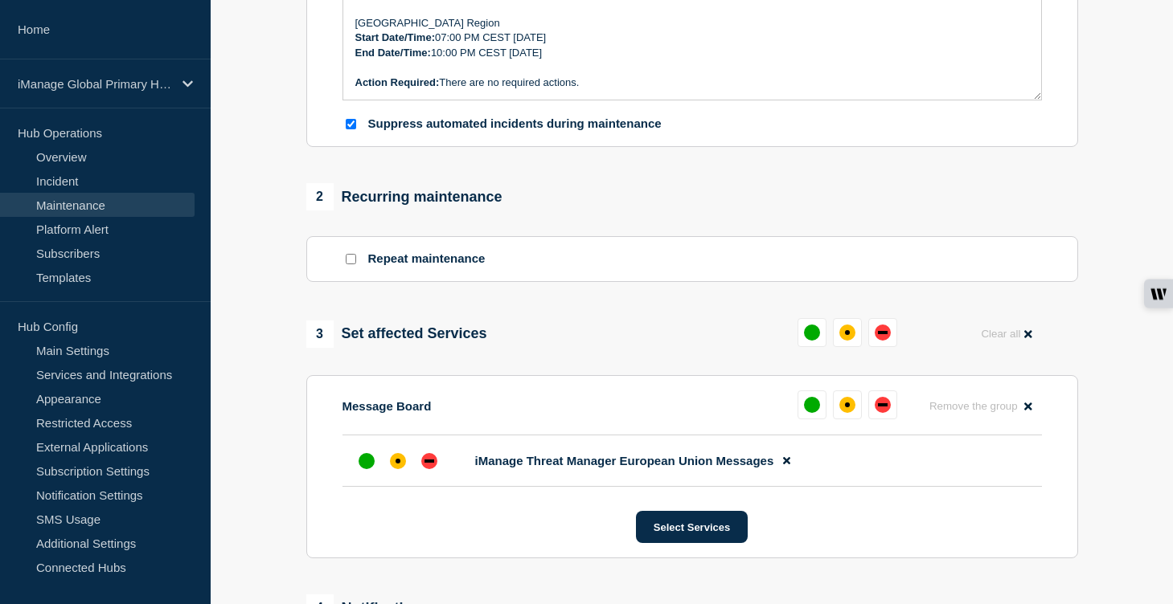
click at [830, 347] on div at bounding box center [847, 332] width 100 height 29
click at [845, 347] on button at bounding box center [847, 332] width 29 height 29
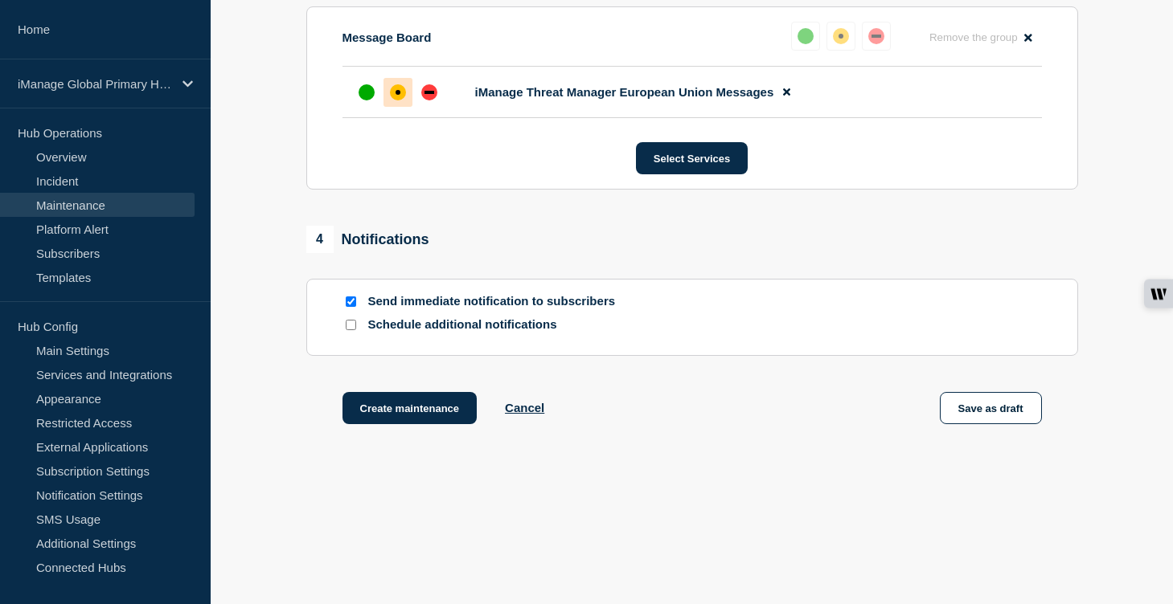
scroll to position [909, 0]
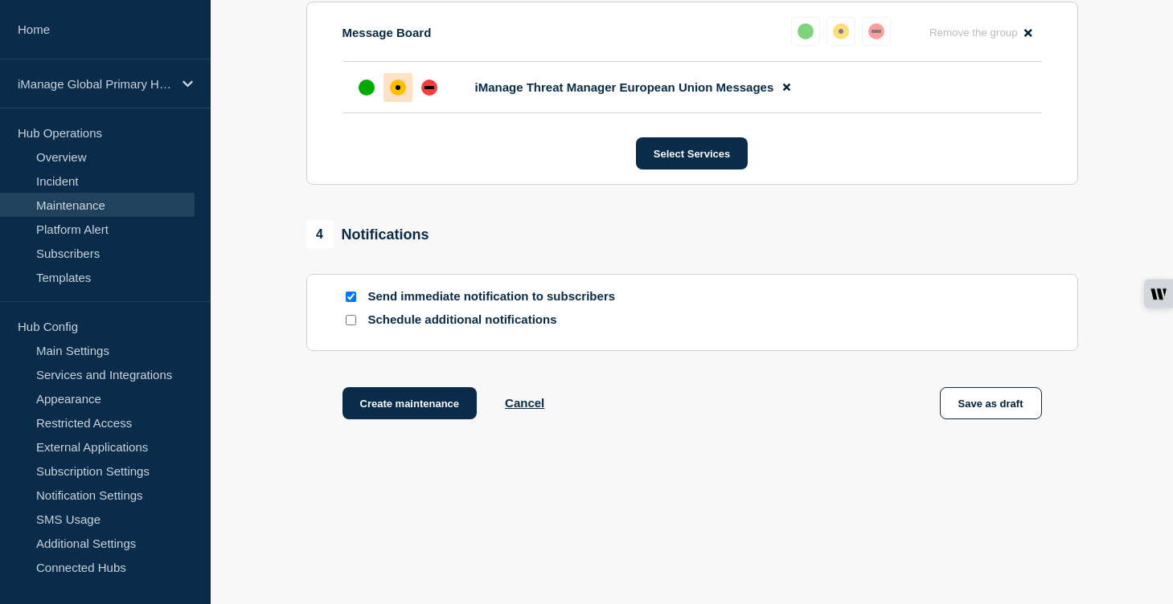
click at [352, 322] on input "Schedule additional notifications" at bounding box center [351, 320] width 10 height 10
checkbox input "true"
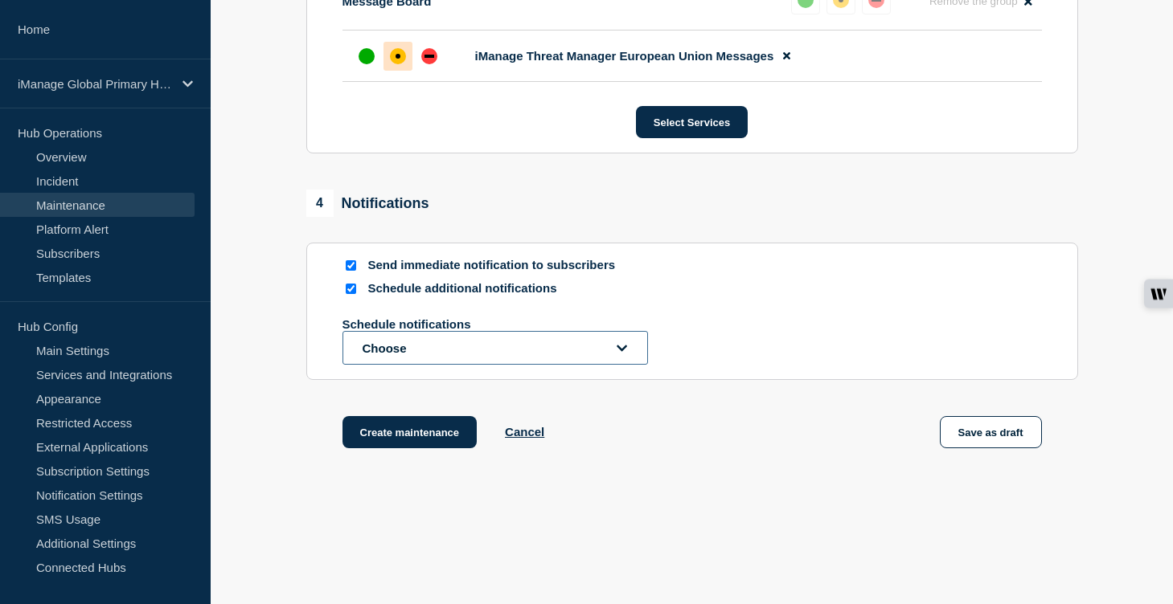
click at [387, 365] on button "Choose" at bounding box center [494, 348] width 305 height 34
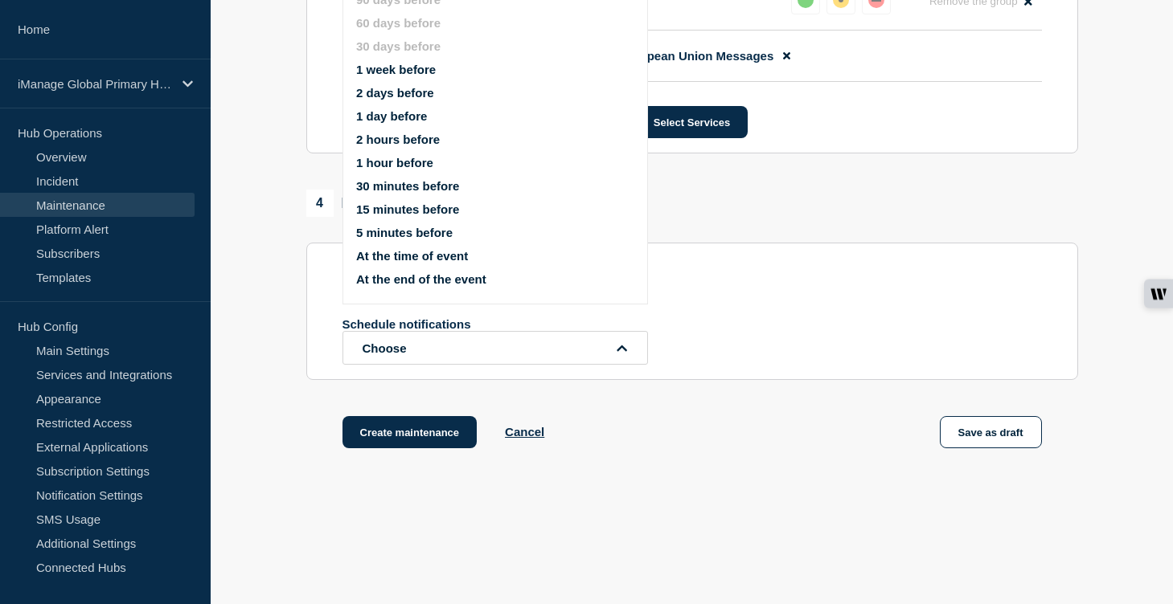
scroll to position [887, 0]
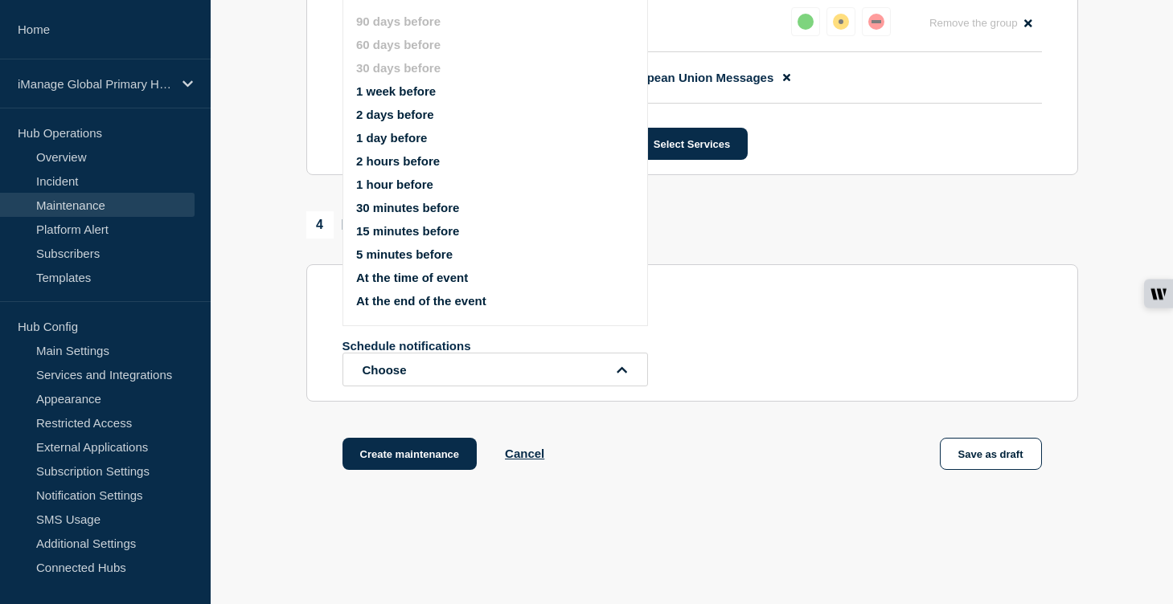
click at [393, 94] on button "1 week before" at bounding box center [396, 91] width 80 height 14
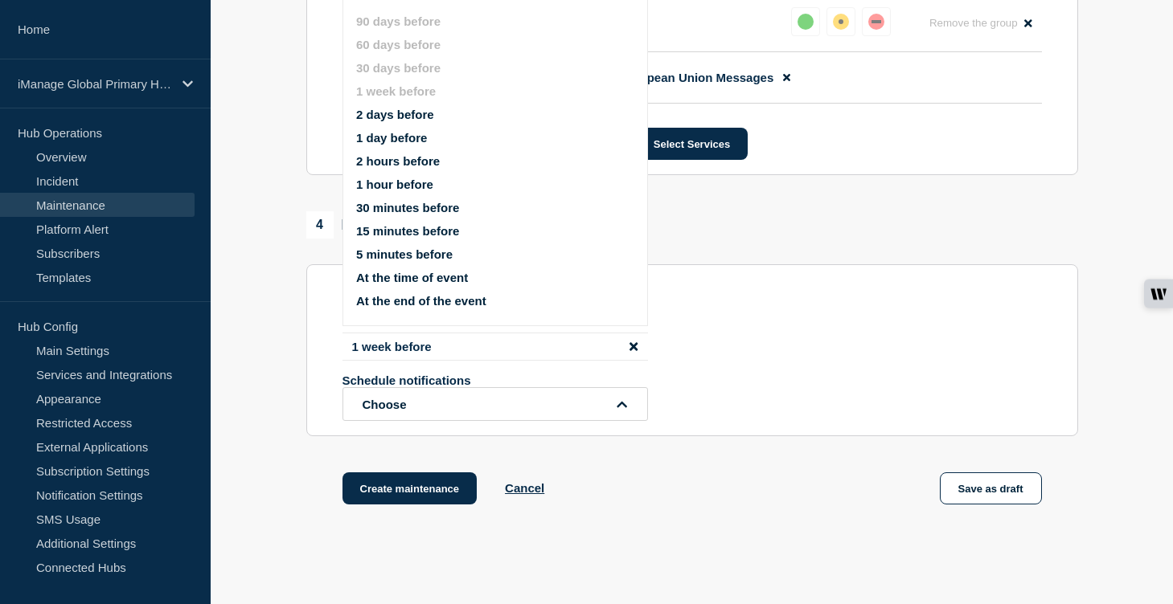
click at [393, 145] on button "1 day before" at bounding box center [391, 138] width 71 height 14
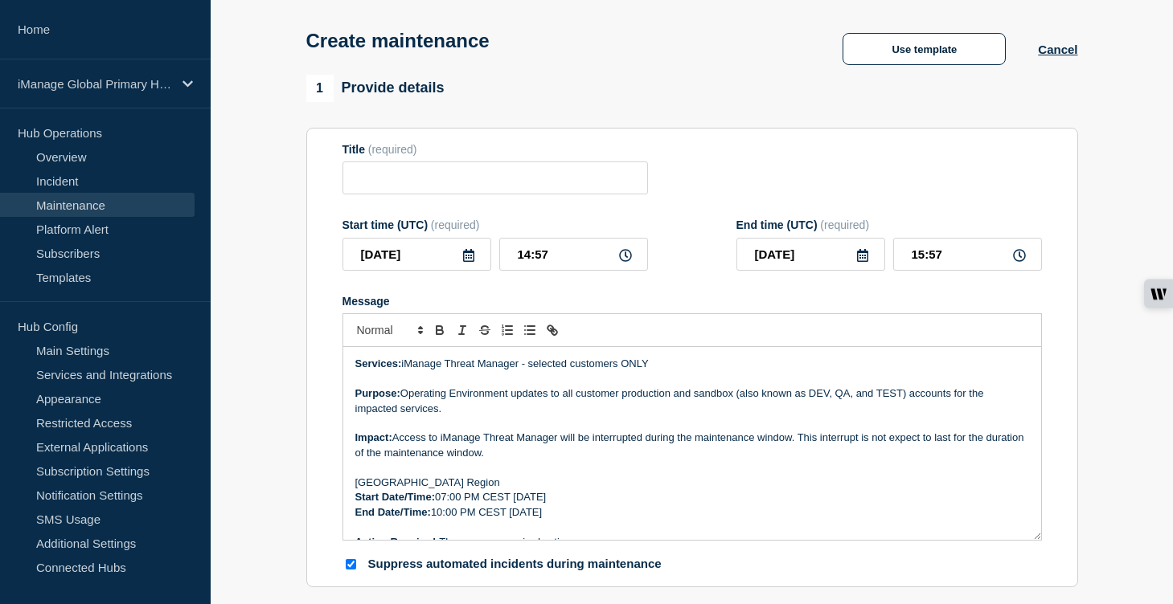
scroll to position [0, 0]
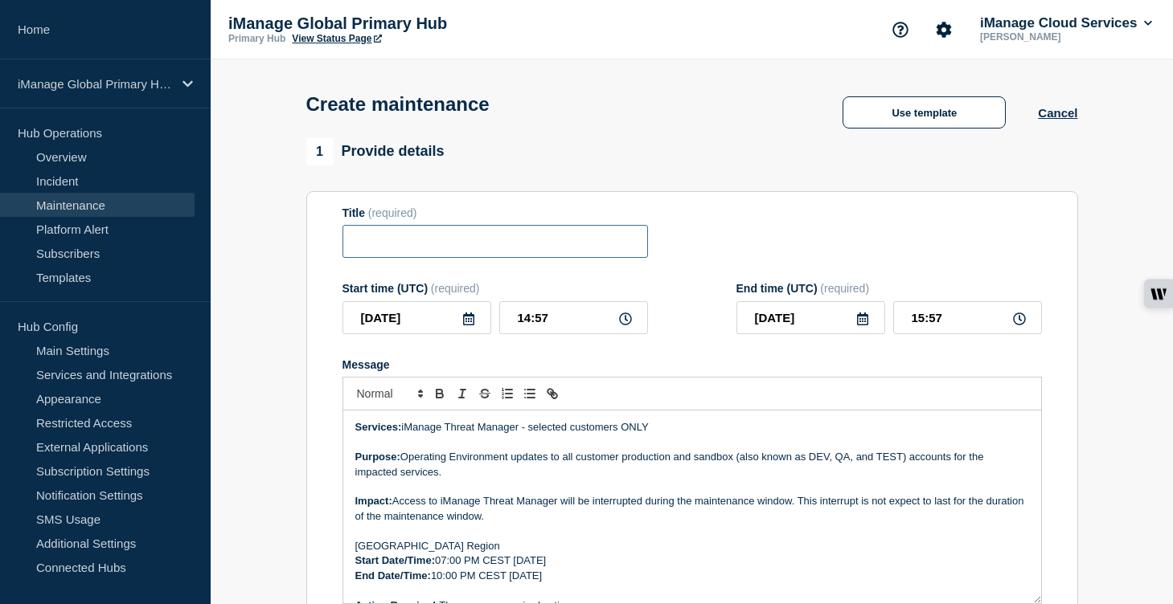
click at [412, 248] on input "Title" at bounding box center [494, 241] width 305 height 33
paste input "Scheduled Maintenance: iManage Threat Manager ([GEOGRAPHIC_DATA]) – [DATE]"
click at [593, 249] on input "Scheduled Maintenance: iManage Threat Manager ([GEOGRAPHIC_DATA]) – [DATE]" at bounding box center [494, 241] width 305 height 33
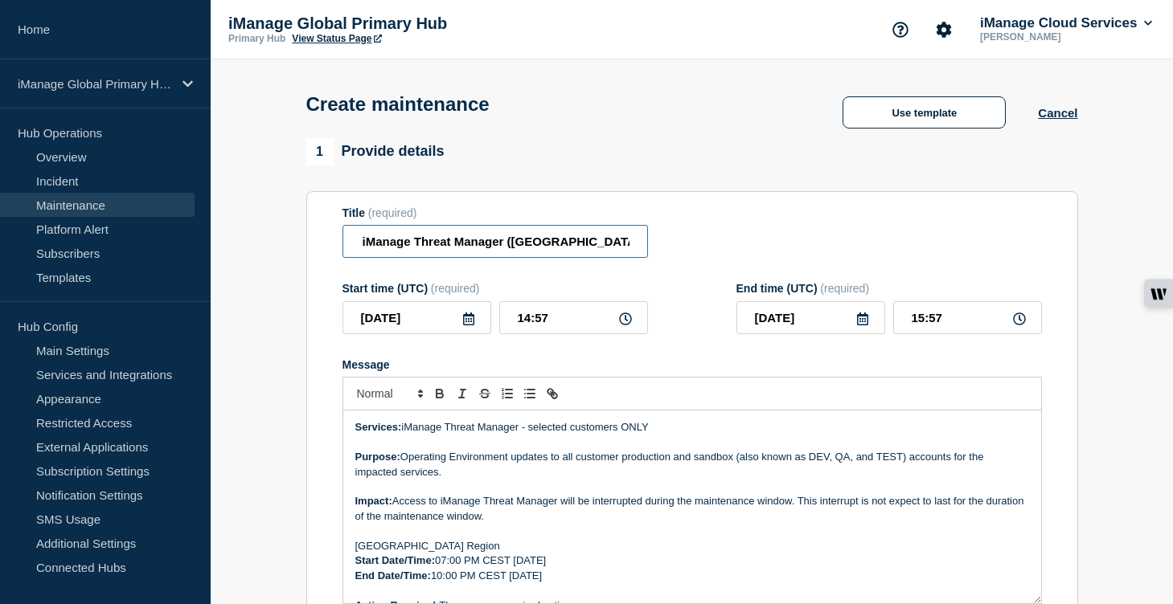
click at [524, 248] on input "Scheduled Maintenance: iManage Threat Manager ([GEOGRAPHIC_DATA]) – [DATE]" at bounding box center [494, 241] width 305 height 33
type input "Scheduled Maintenance: iManage Threat Manager ([GEOGRAPHIC_DATA]) – [DATE]"
click at [594, 361] on form "Title (required) Scheduled Maintenance: iManage Threat Manager ([GEOGRAPHIC_DAT…" at bounding box center [691, 422] width 699 height 430
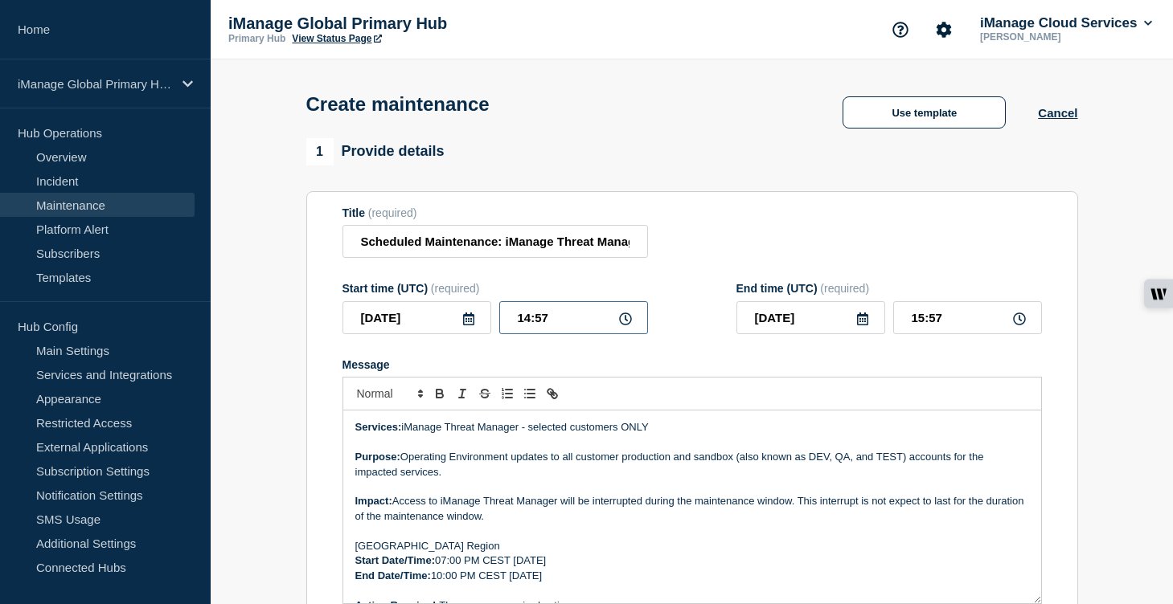
drag, startPoint x: 561, startPoint y: 326, endPoint x: 463, endPoint y: 326, distance: 98.1
click at [463, 326] on div "[DATE] 14:57" at bounding box center [494, 317] width 305 height 33
type input "17:00"
drag, startPoint x: 957, startPoint y: 328, endPoint x: 851, endPoint y: 322, distance: 105.5
click at [851, 322] on div "[DATE] 18:00" at bounding box center [888, 317] width 305 height 33
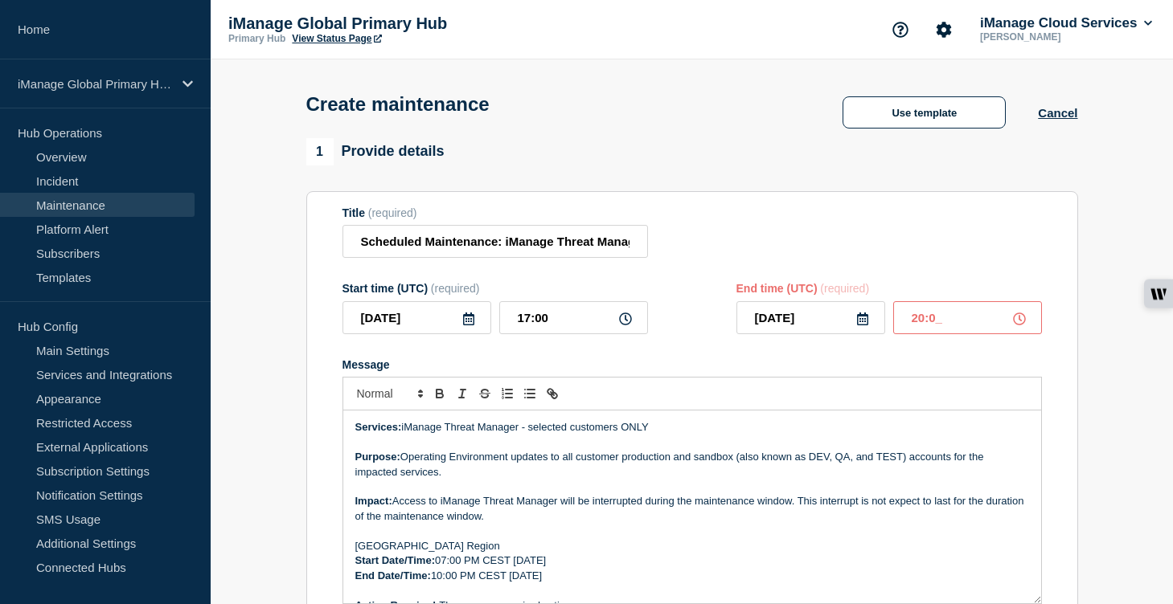
type input "20:00"
click at [745, 371] on form "Title (required) Scheduled Maintenance: iManage Threat Manager ([GEOGRAPHIC_DAT…" at bounding box center [691, 422] width 699 height 430
click at [579, 244] on input "Scheduled Maintenance: iManage Threat Manager ([GEOGRAPHIC_DATA]) – [DATE]" at bounding box center [494, 241] width 305 height 33
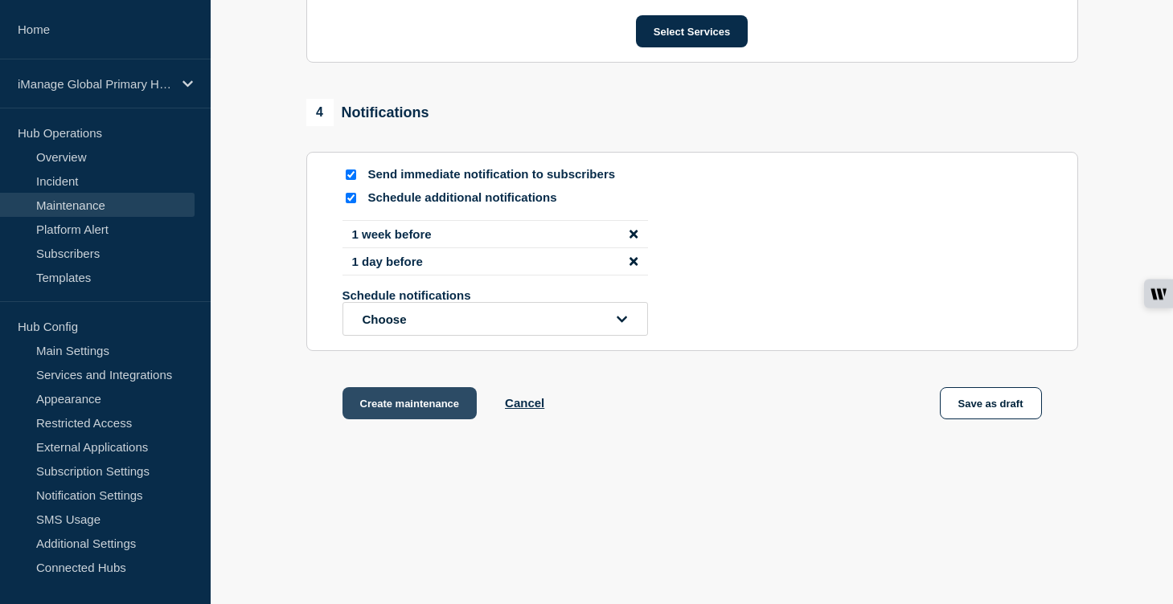
click at [450, 402] on button "Create maintenance" at bounding box center [409, 403] width 135 height 32
